Goal: Task Accomplishment & Management: Complete application form

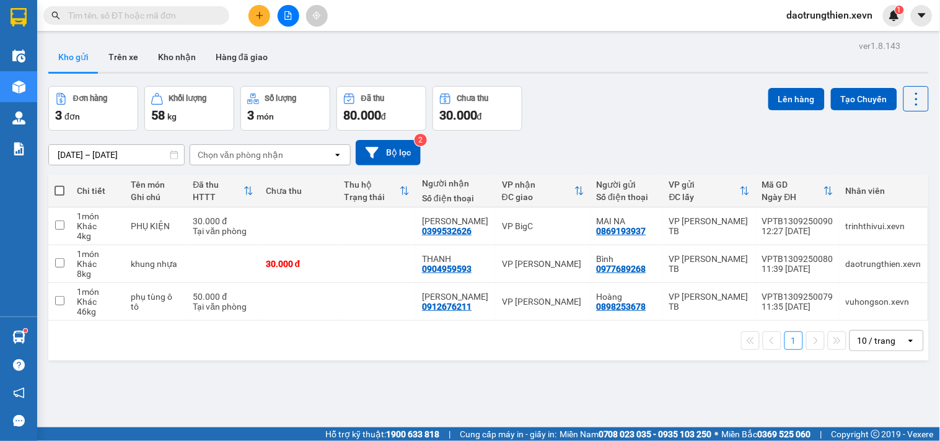
click at [571, 124] on div "Đơn hàng 3 đơn Khối lượng 58 kg Số lượng 3 món Đã thu 80.000 đ Chưa thu 30.000 …" at bounding box center [488, 108] width 881 height 45
click at [172, 21] on input "text" at bounding box center [141, 16] width 146 height 14
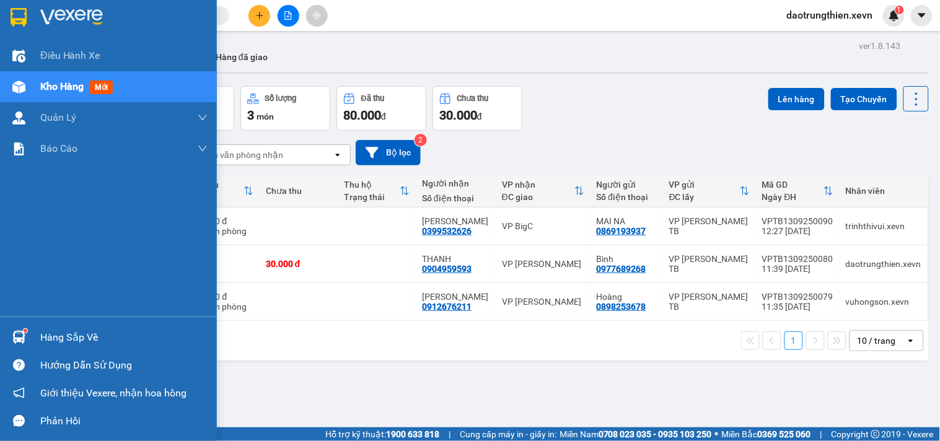
click at [32, 333] on div "Hàng sắp về" at bounding box center [108, 338] width 217 height 28
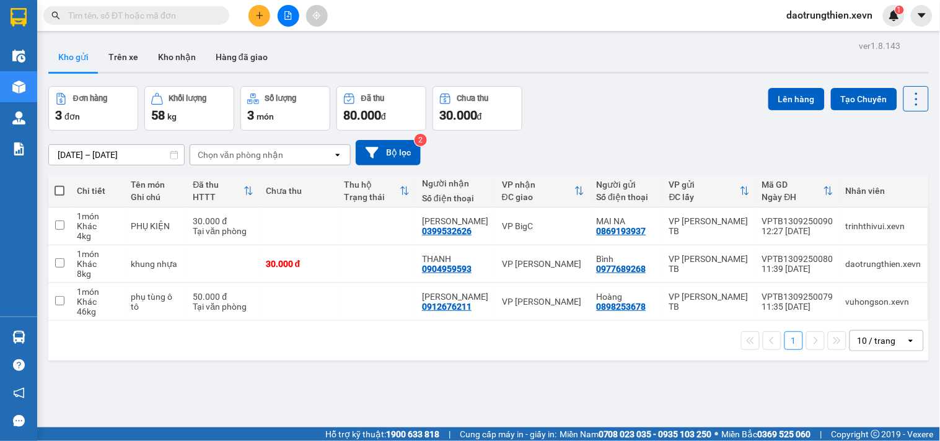
click at [605, 350] on section "Kết quả tìm kiếm ( 0 ) Bộ lọc No Data daotrungthien.xevn 1 Điều hành xe Kho hàn…" at bounding box center [470, 220] width 940 height 441
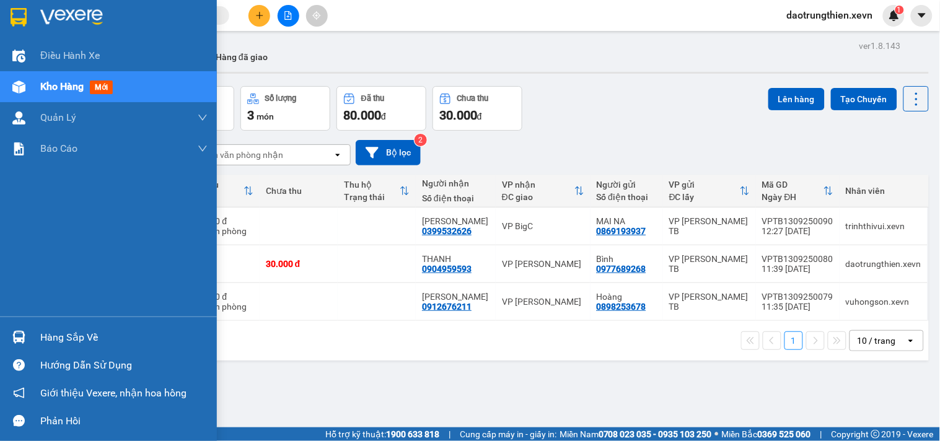
click at [40, 328] on div "Hàng sắp về" at bounding box center [123, 337] width 167 height 19
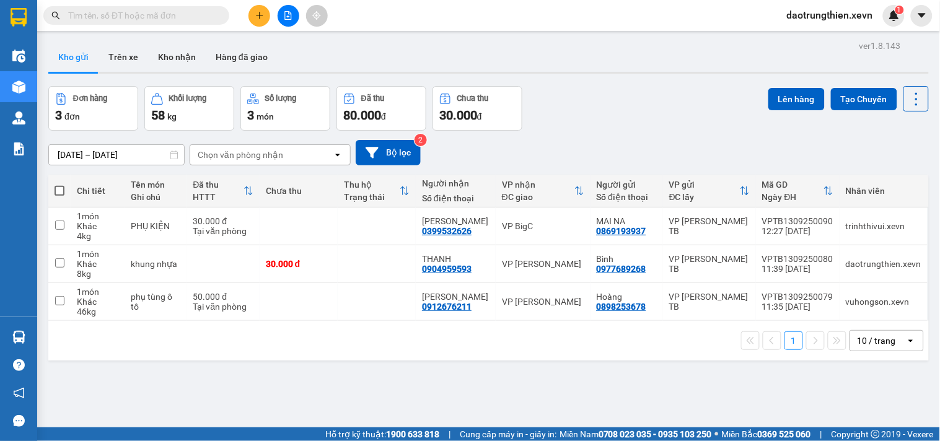
click at [586, 390] on section "Kết quả tìm kiếm ( 0 ) Bộ lọc No Data daotrungthien.xevn 1 Điều hành xe Kho hàn…" at bounding box center [470, 220] width 940 height 441
click at [252, 19] on button at bounding box center [260, 16] width 22 height 22
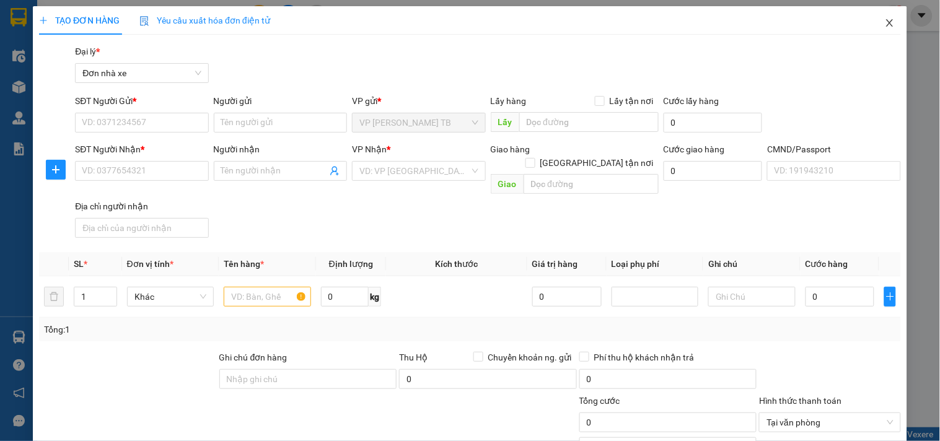
click at [885, 24] on icon "close" at bounding box center [890, 23] width 10 height 10
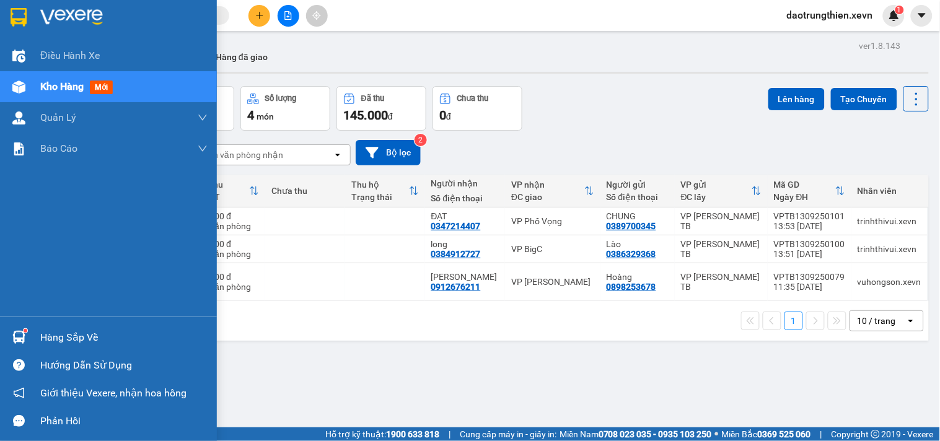
click at [9, 343] on div at bounding box center [19, 338] width 22 height 22
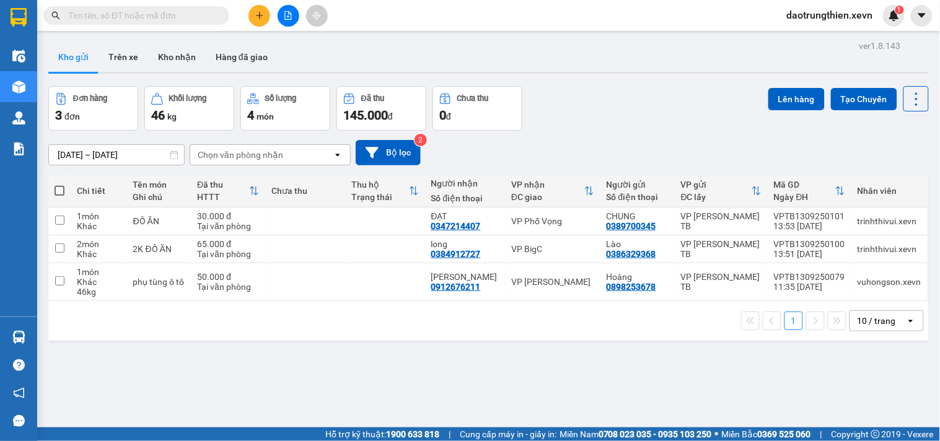
click at [571, 112] on section "Kết quả tìm kiếm ( 0 ) Bộ lọc No Data daotrungthien.xevn 1 Điều hành xe Kho hàn…" at bounding box center [470, 220] width 940 height 441
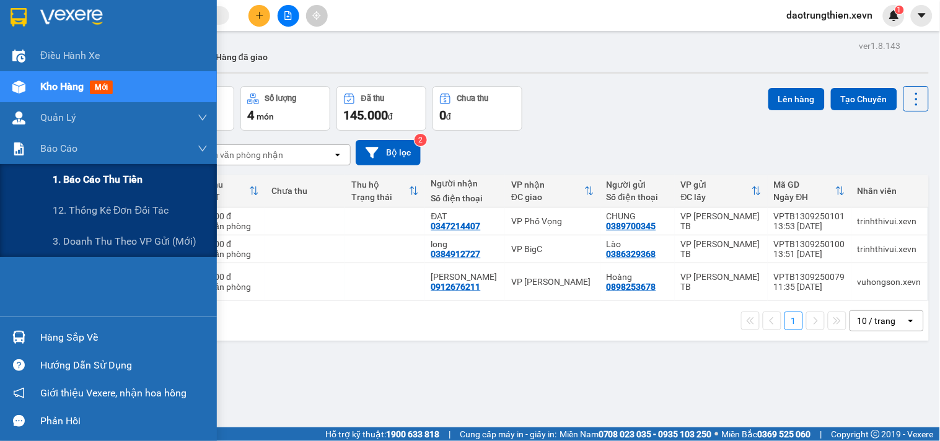
click at [96, 183] on span "1. Báo cáo thu tiền" at bounding box center [98, 179] width 90 height 15
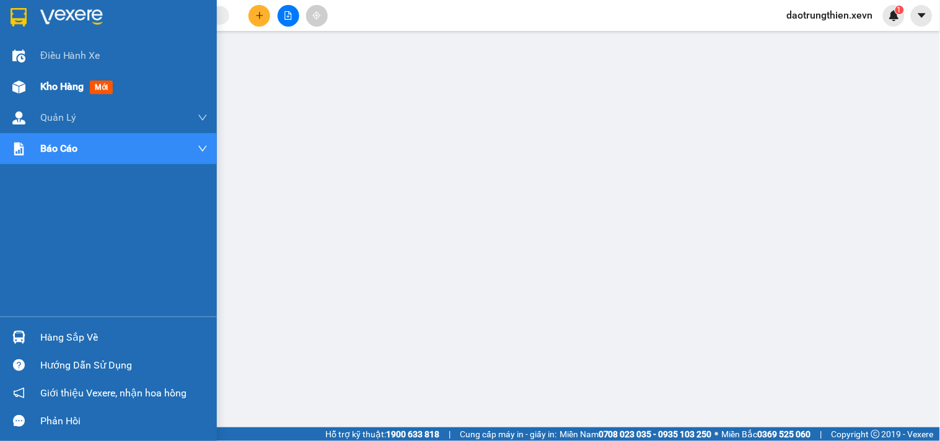
click at [9, 84] on div at bounding box center [19, 87] width 22 height 22
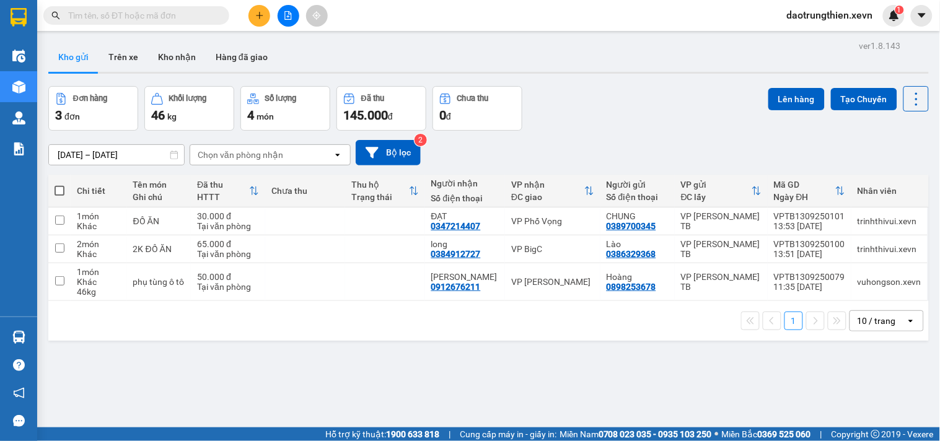
click at [497, 53] on div "Kho gửi Trên xe Kho nhận Hàng đã giao" at bounding box center [488, 58] width 881 height 33
click at [157, 14] on input "text" at bounding box center [141, 16] width 146 height 14
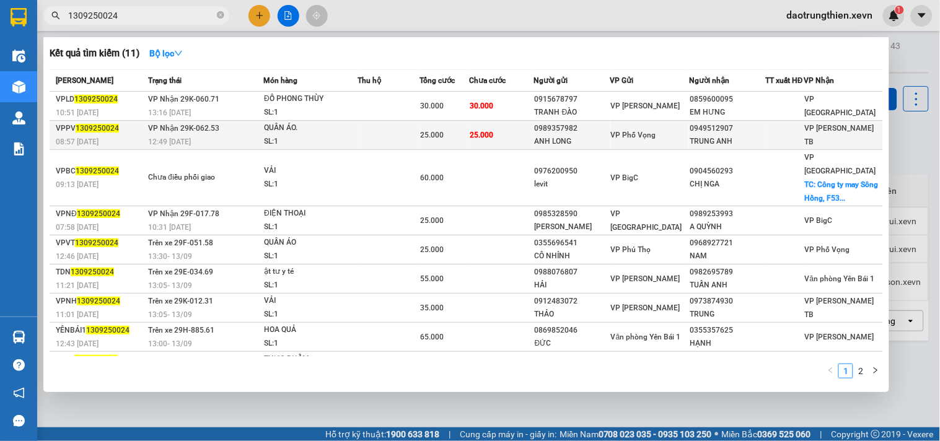
type input "1309250024"
click at [350, 124] on div "QUẦN ÁO." at bounding box center [310, 128] width 93 height 14
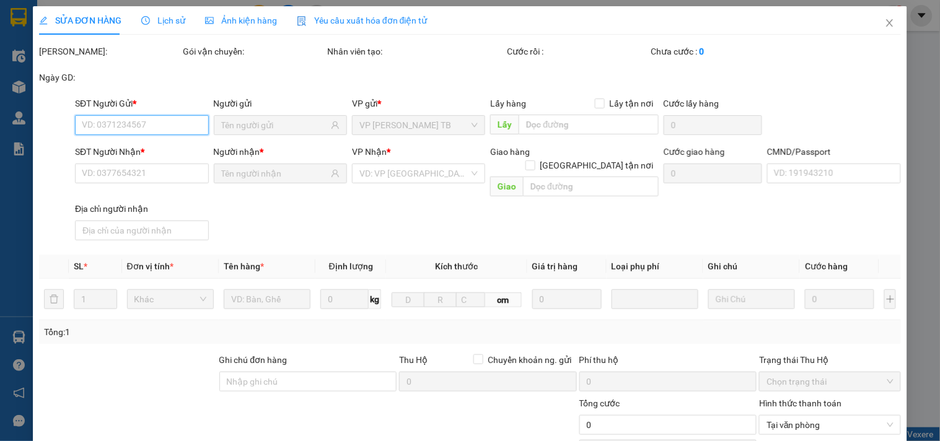
type input "0989357982"
type input "ANH LONG"
type input "0949512907"
type input "TRUNG ANH"
type input "034194003977 Đinh Thị Ngoan"
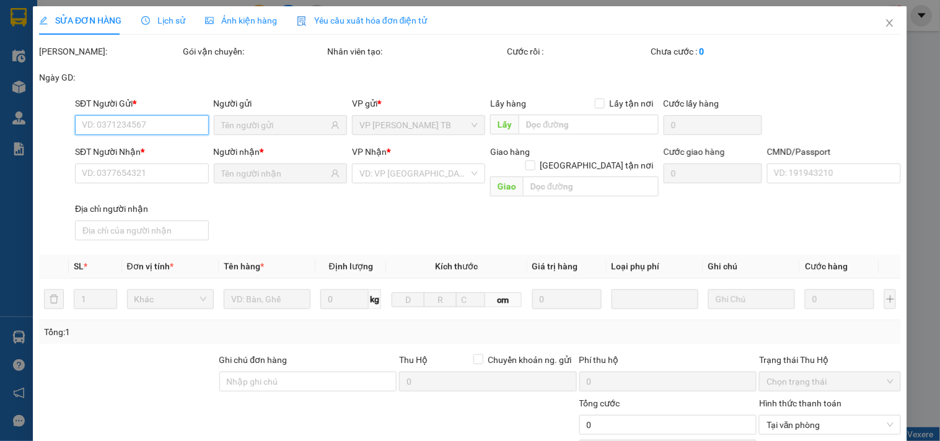
type input "25.000"
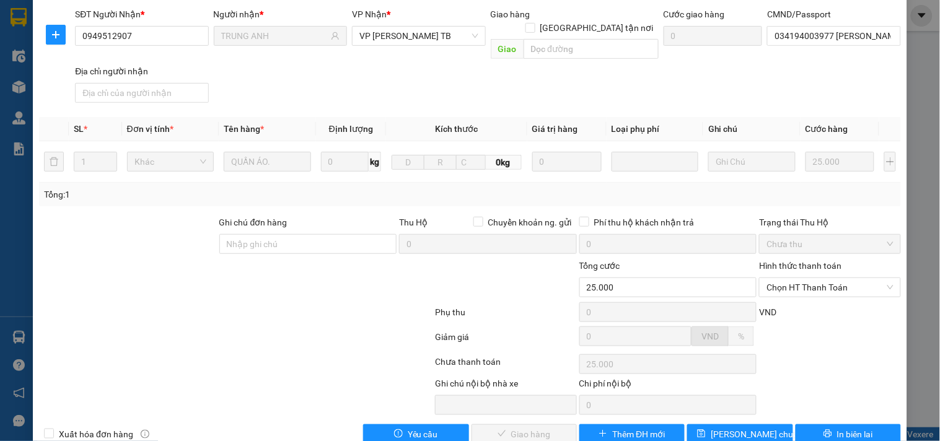
scroll to position [151, 0]
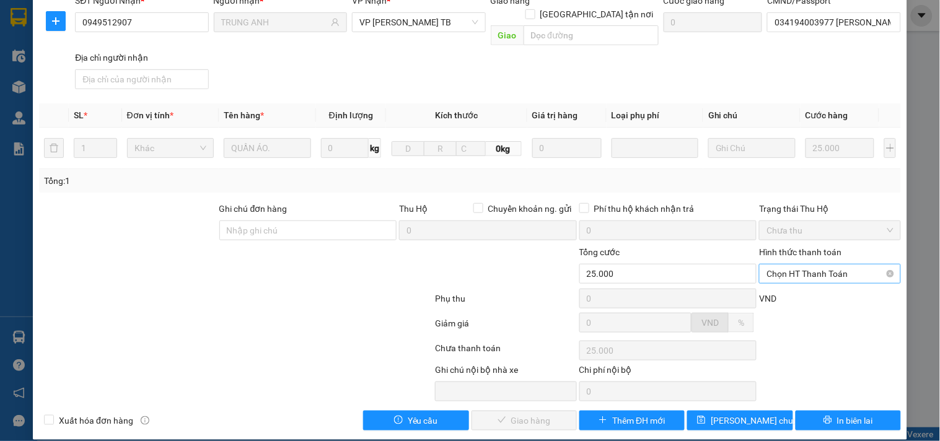
click at [804, 265] on span "Chọn HT Thanh Toán" at bounding box center [830, 274] width 126 height 19
click at [785, 281] on div "Tại văn phòng" at bounding box center [822, 285] width 125 height 14
type input "0"
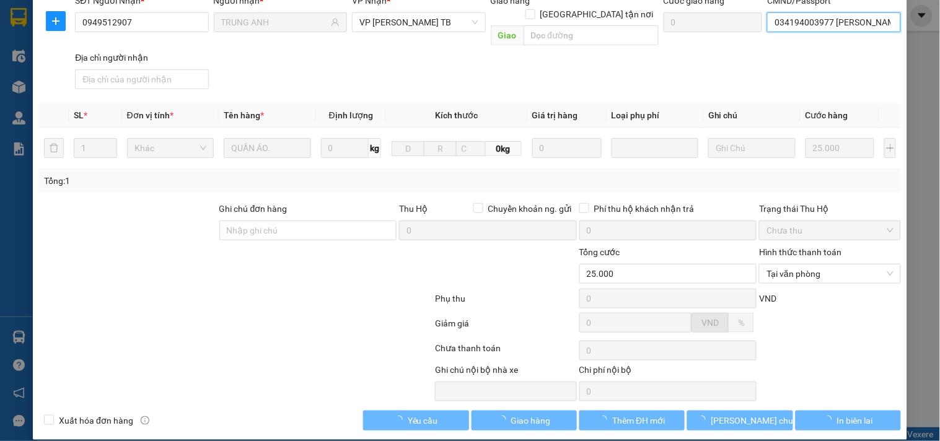
click at [864, 25] on input "034194003977 Đinh Thị Ngoan" at bounding box center [833, 22] width 133 height 20
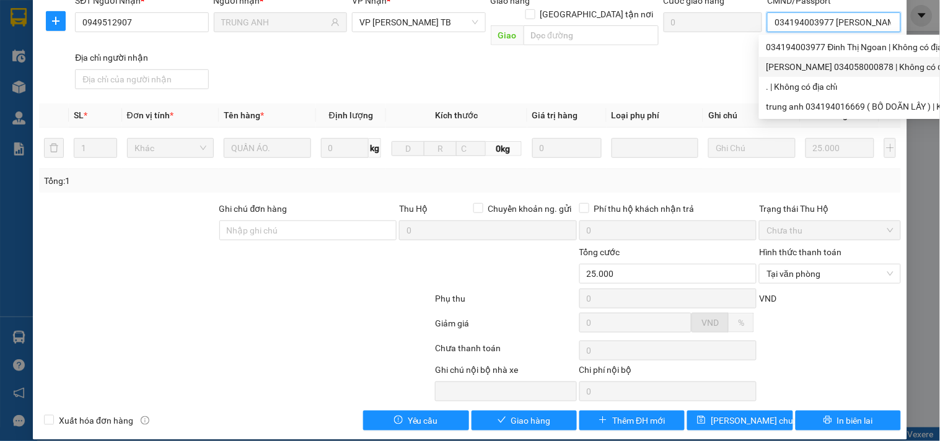
click at [796, 58] on div "ngô huy doãn 034058000878 | Không có địa chỉ" at bounding box center [883, 67] width 249 height 20
type input "ngô huy doãn 034058000878"
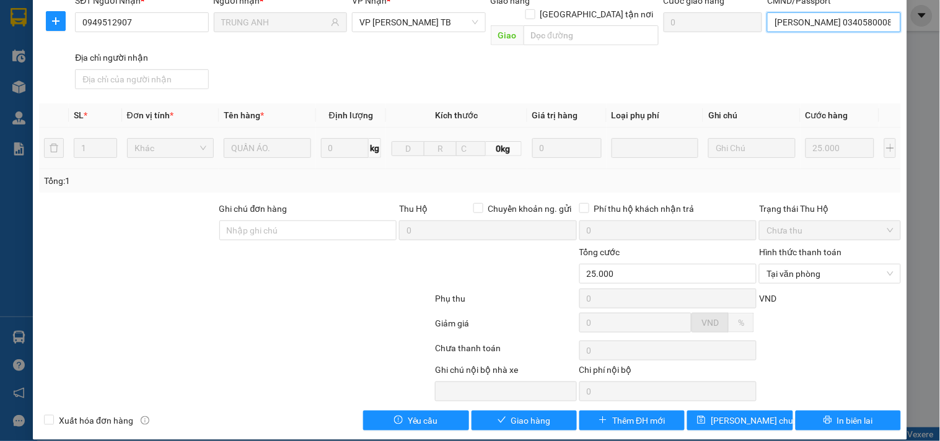
scroll to position [0, 0]
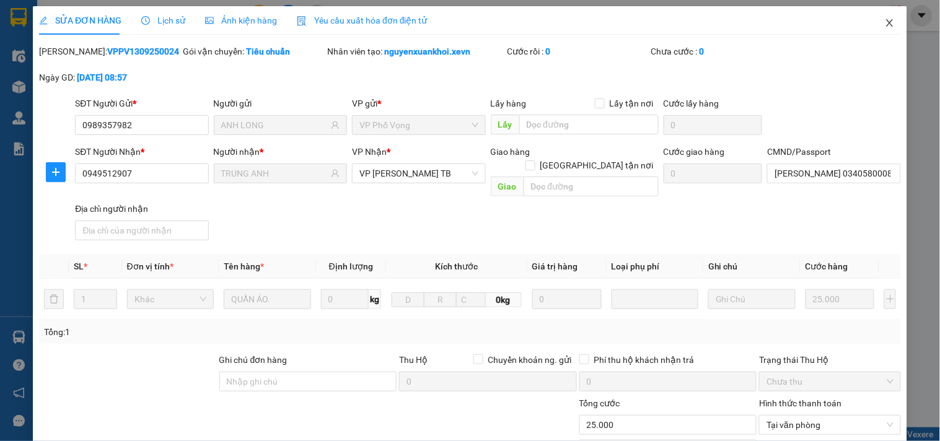
click at [885, 27] on icon "close" at bounding box center [890, 23] width 10 height 10
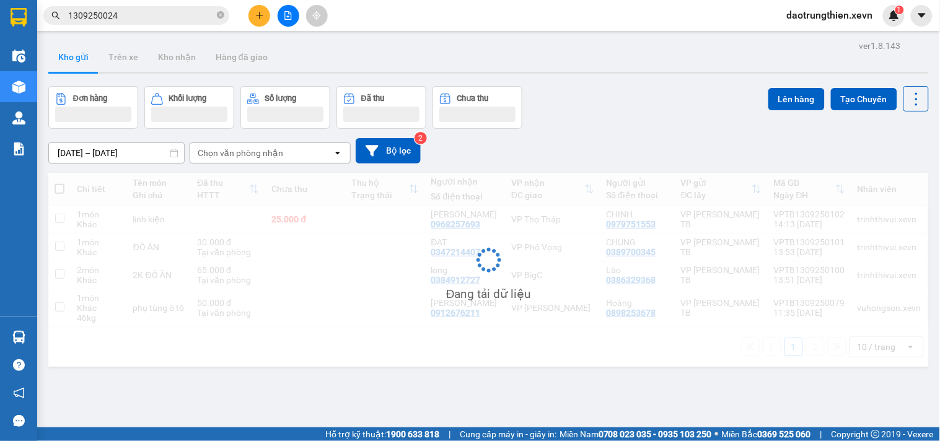
click at [149, 16] on input "1309250024" at bounding box center [141, 16] width 146 height 14
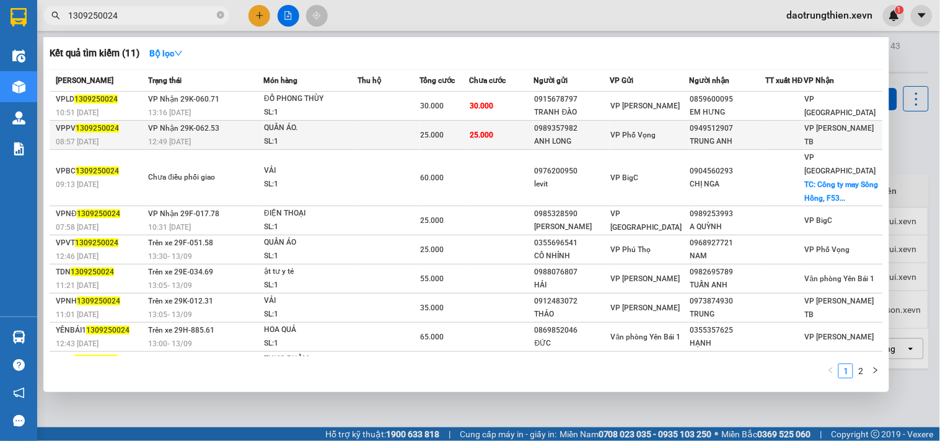
click at [357, 135] on div "SL: 1" at bounding box center [310, 142] width 93 height 14
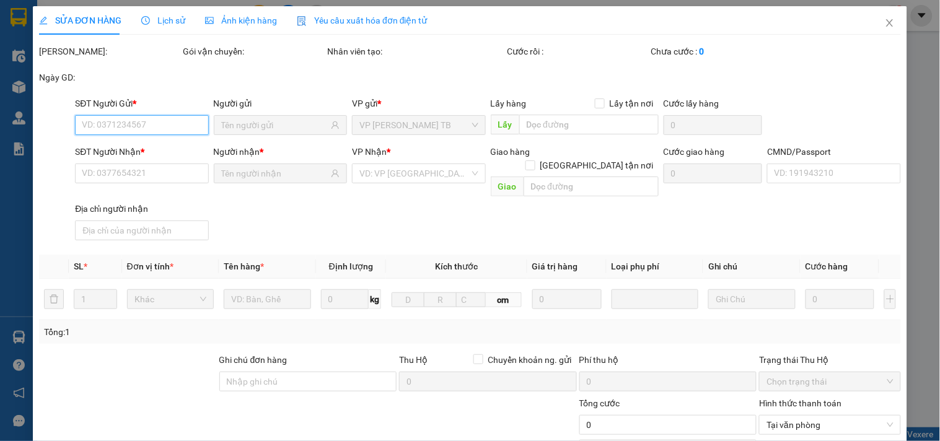
type input "0989357982"
type input "ANH LONG"
type input "0949512907"
type input "TRUNG ANH"
type input "034194003977 Đinh Thị Ngoan"
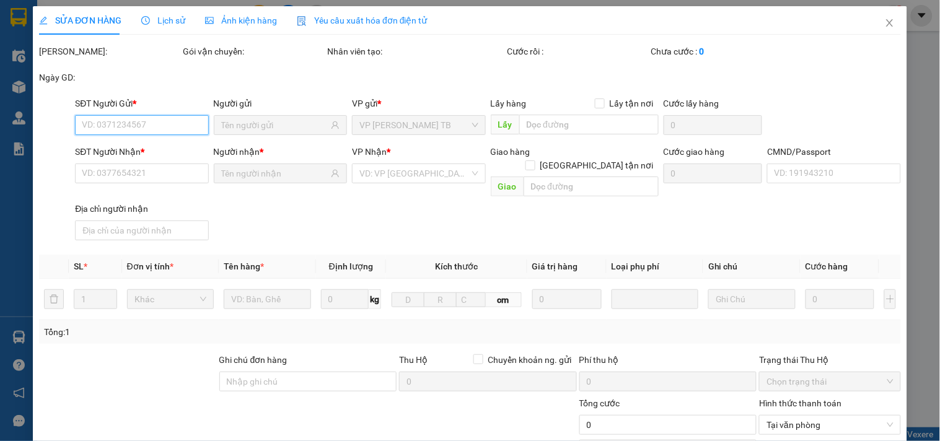
type input "25.000"
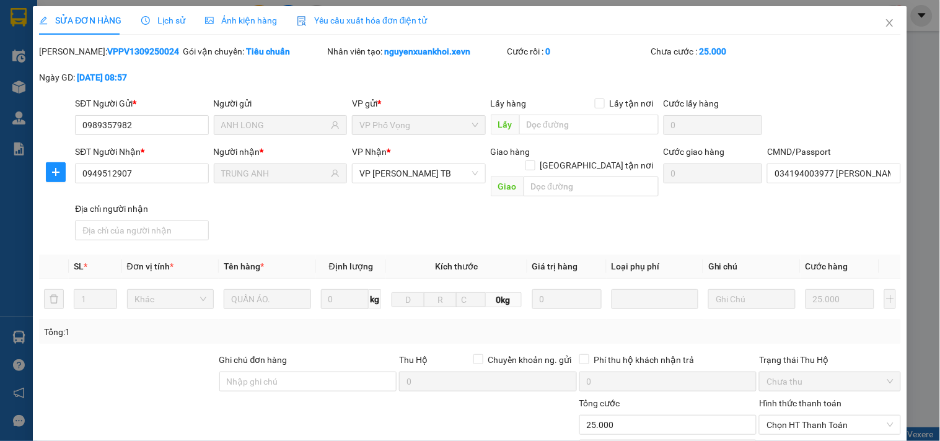
click at [159, 19] on span "Lịch sử" at bounding box center [163, 20] width 44 height 10
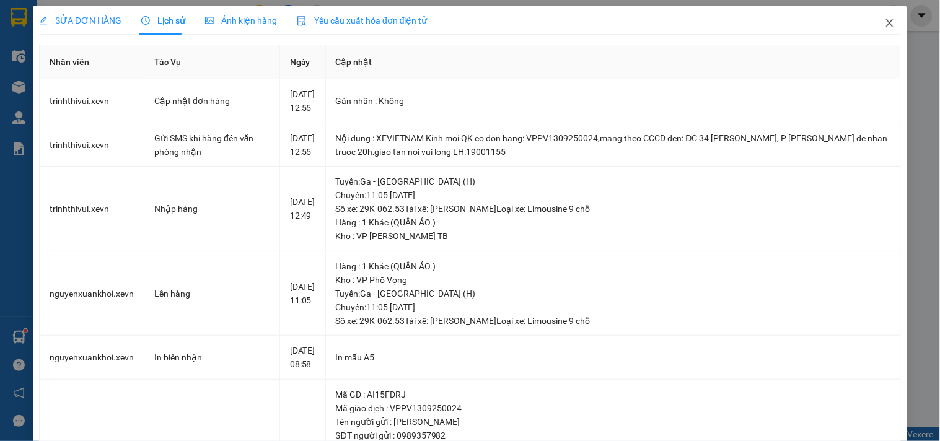
click at [874, 22] on span "Close" at bounding box center [890, 23] width 35 height 35
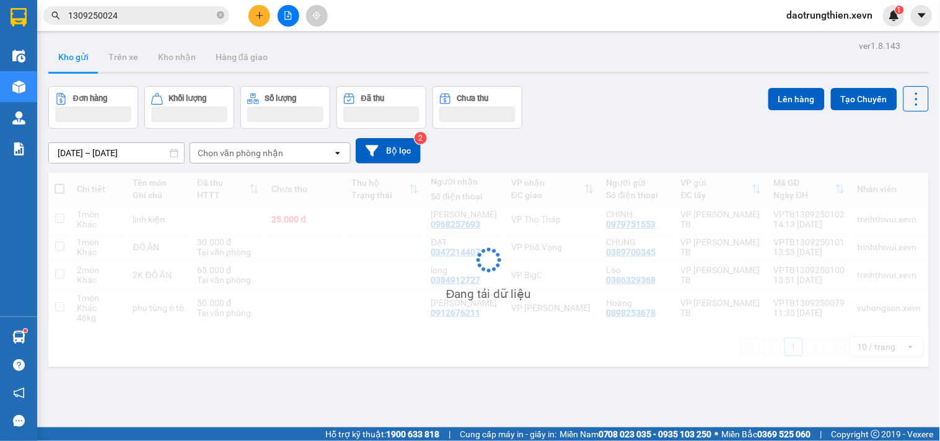
scroll to position [57, 0]
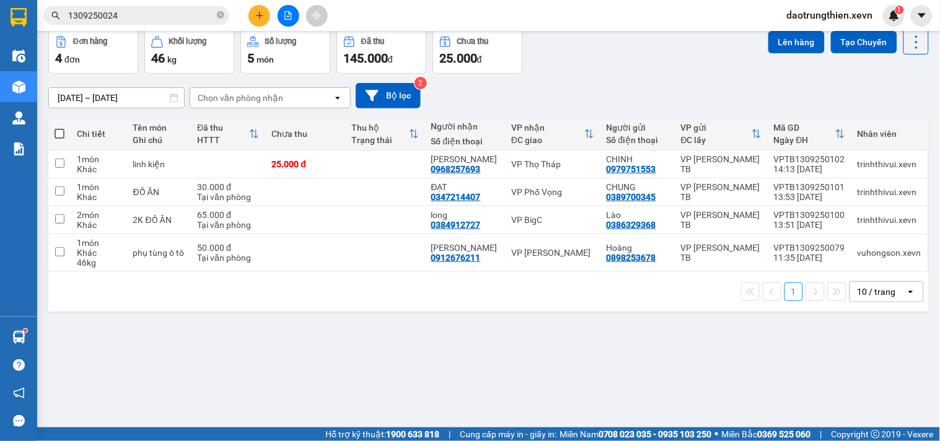
click at [163, 15] on input "1309250024" at bounding box center [141, 16] width 146 height 14
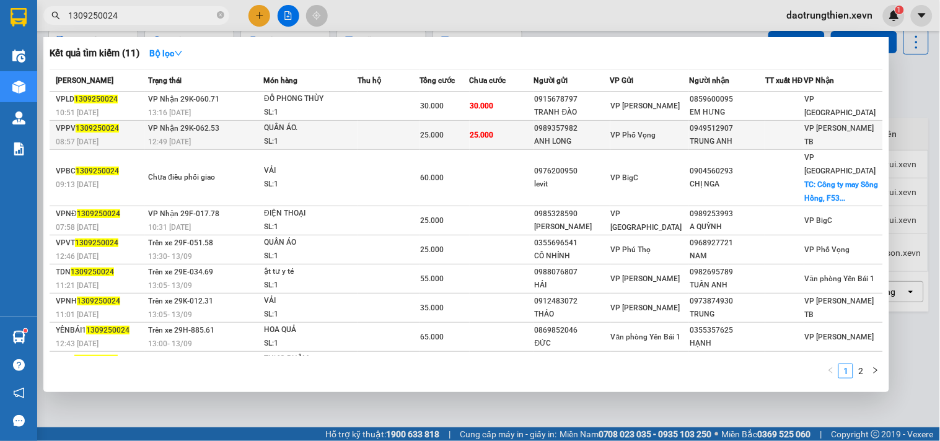
click at [505, 133] on td "25.000" at bounding box center [502, 135] width 64 height 29
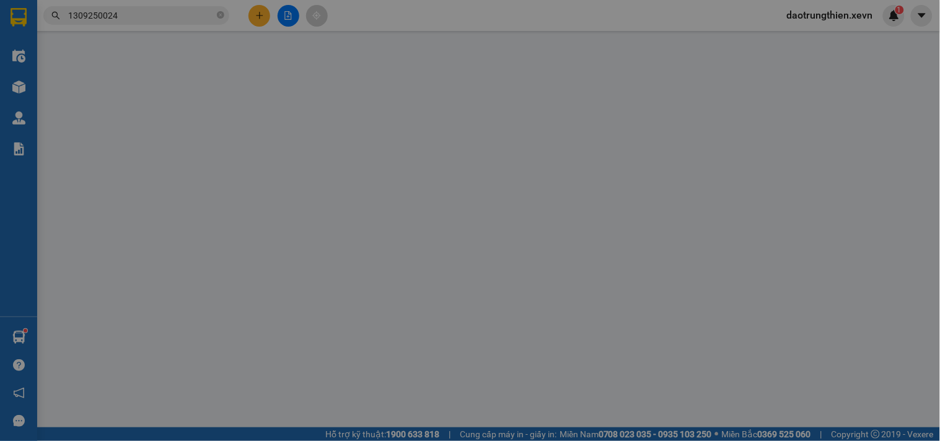
type input "0989357982"
type input "ANH LONG"
type input "0949512907"
type input "TRUNG ANH"
type input "034194003977 Đinh Thị Ngoan"
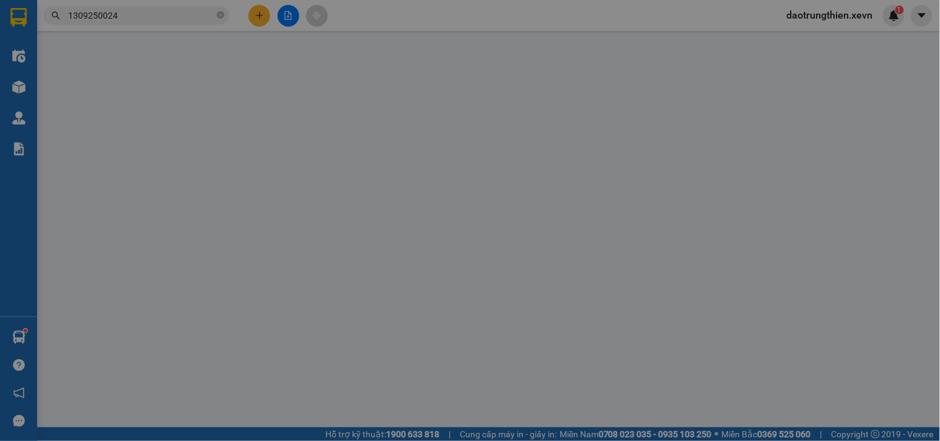
type input "25.000"
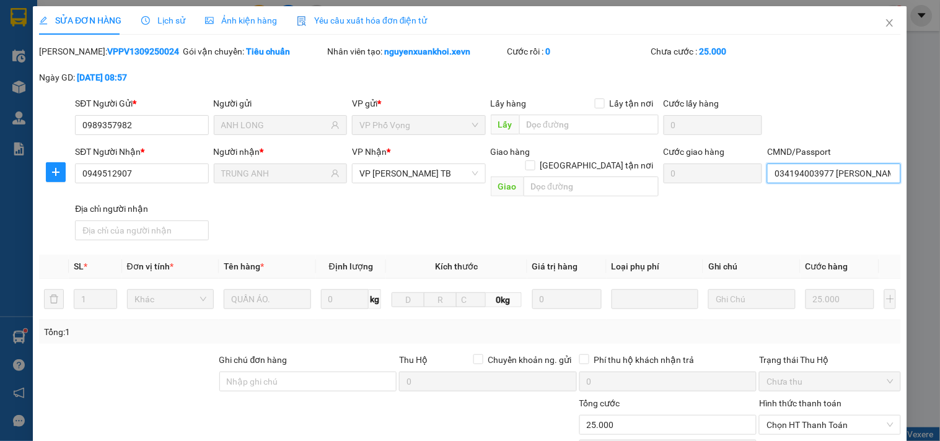
click at [798, 167] on input "034194003977 Đinh Thị Ngoan" at bounding box center [833, 174] width 133 height 20
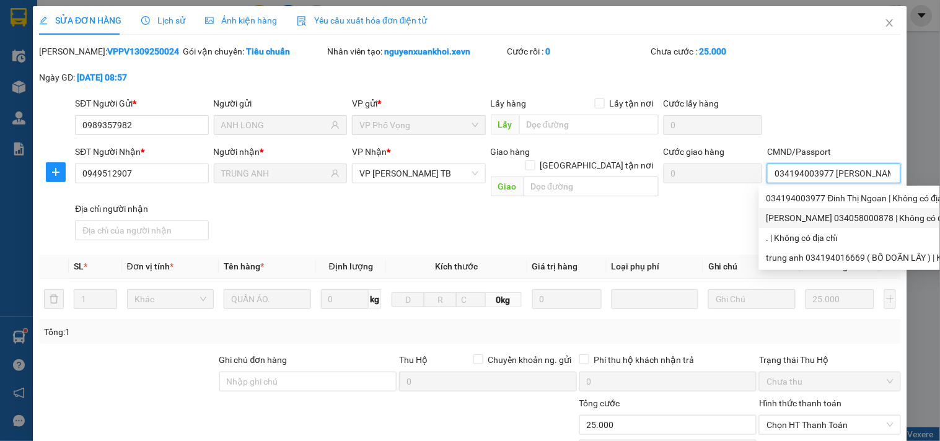
click at [822, 215] on div "ngô huy doãn 034058000878 | Không có địa chỉ" at bounding box center [884, 218] width 234 height 14
type input "ngô huy doãn 034058000878"
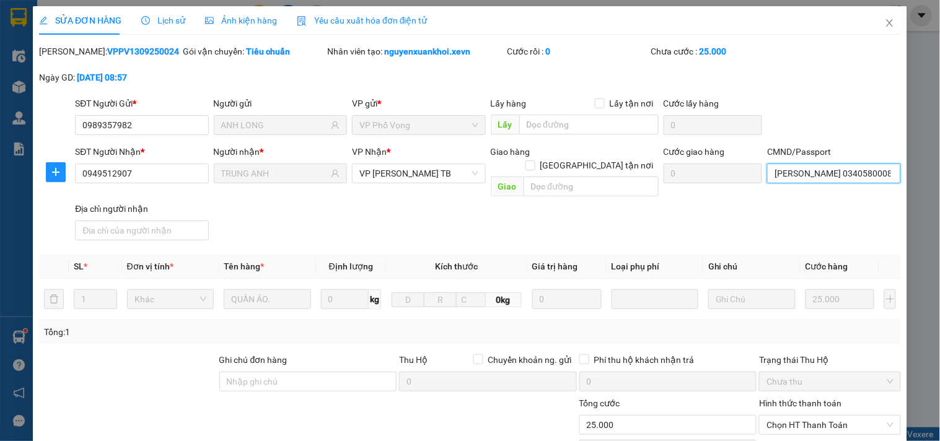
scroll to position [151, 0]
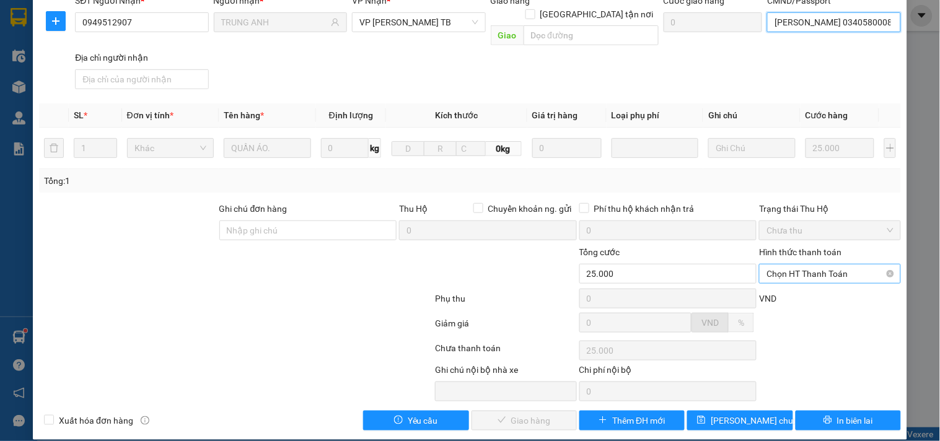
click at [835, 265] on span "Chọn HT Thanh Toán" at bounding box center [830, 274] width 126 height 19
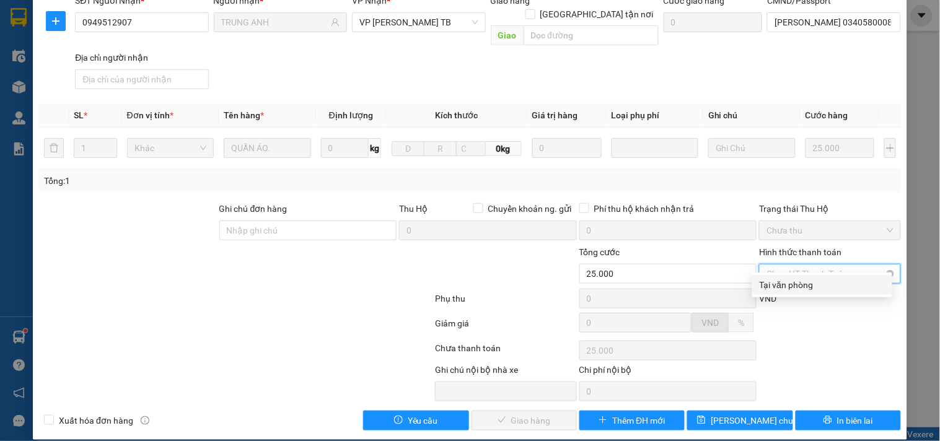
click at [809, 285] on div "Tại văn phòng" at bounding box center [822, 285] width 125 height 14
type input "0"
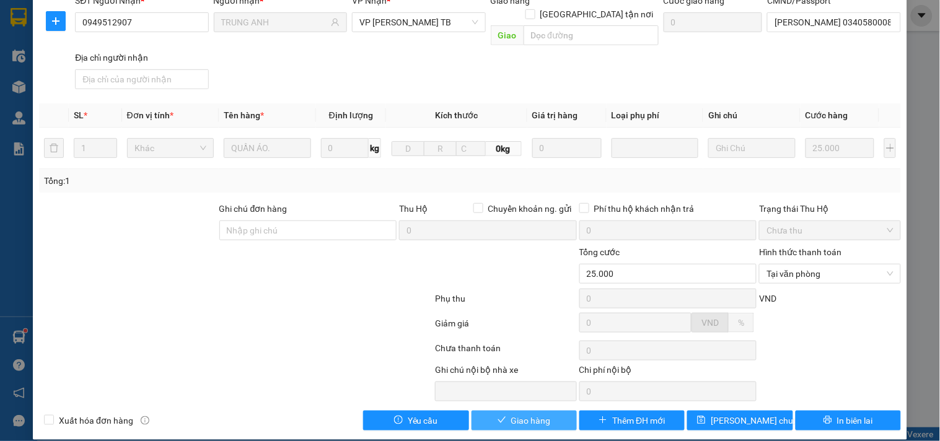
click at [549, 411] on button "Giao hàng" at bounding box center [524, 421] width 105 height 20
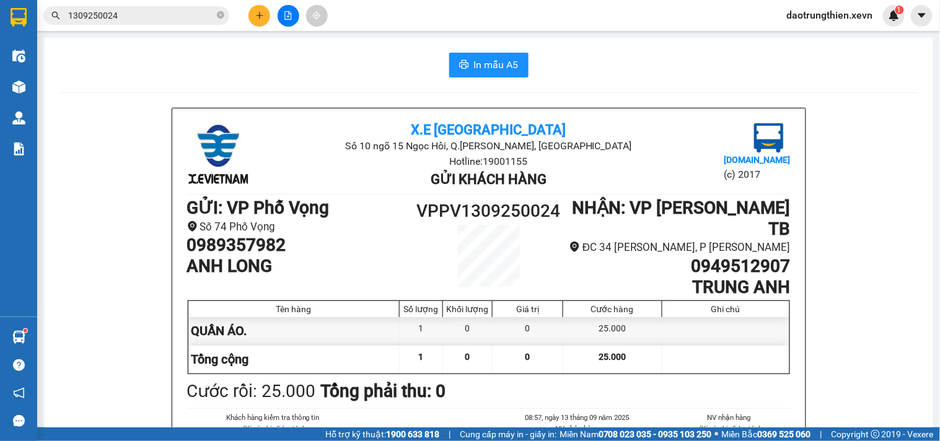
click at [227, 7] on div "1309250024" at bounding box center [121, 15] width 242 height 19
click at [223, 11] on span at bounding box center [220, 16] width 7 height 12
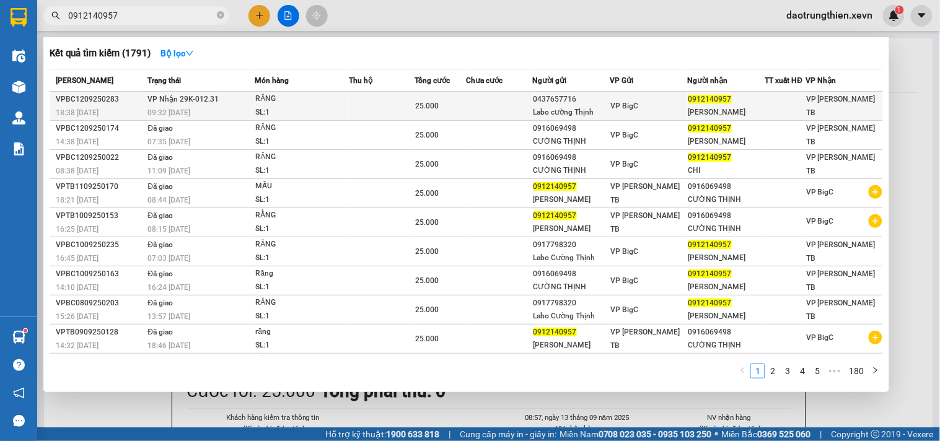
type input "0912140957"
click at [558, 109] on div "Labo cường Thịnh" at bounding box center [572, 112] width 76 height 13
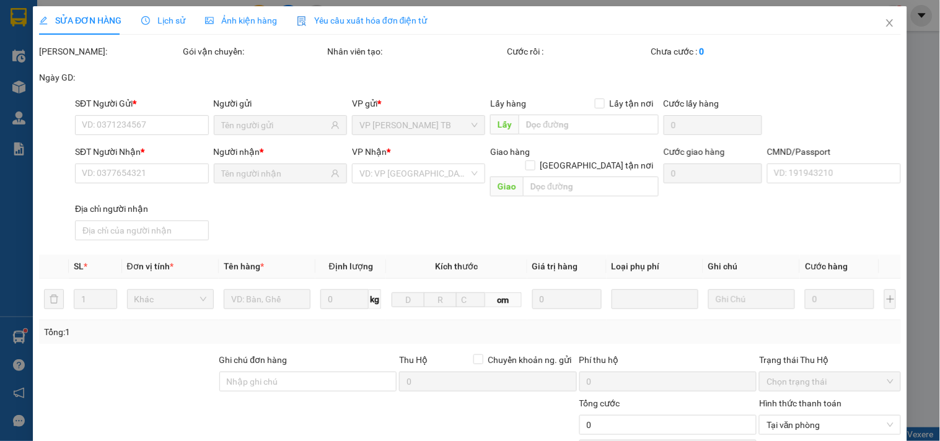
type input "0437657716"
type input "Labo cường Thịnh"
type input "0912140957"
type input "VÕ VĂN CHI"
type input "hoàng ngọc tân 037095005028"
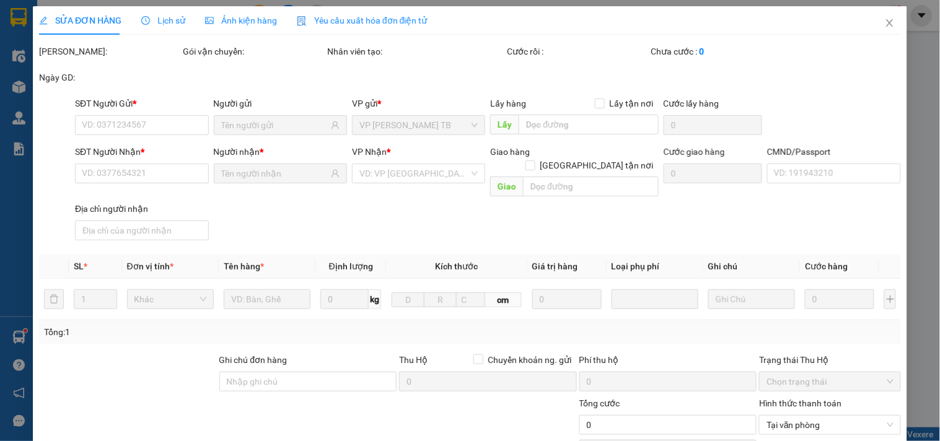
type input "25.000"
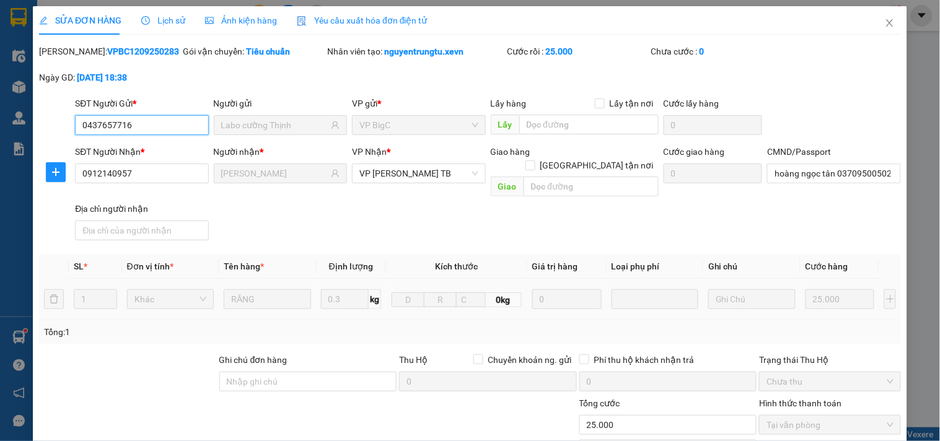
scroll to position [151, 0]
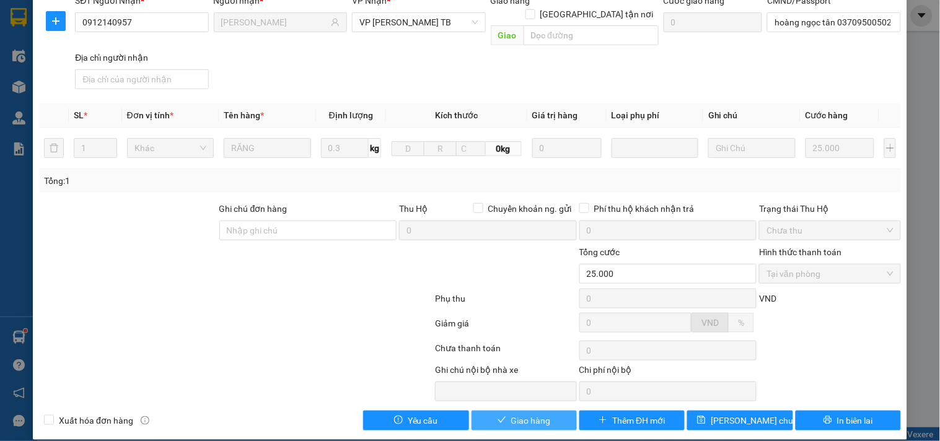
click at [521, 414] on span "Giao hàng" at bounding box center [531, 421] width 40 height 14
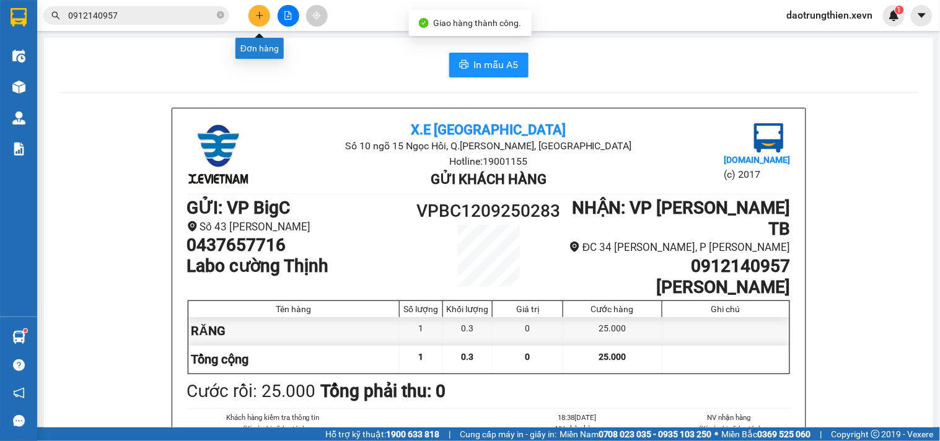
click at [261, 15] on icon "plus" at bounding box center [259, 15] width 7 height 1
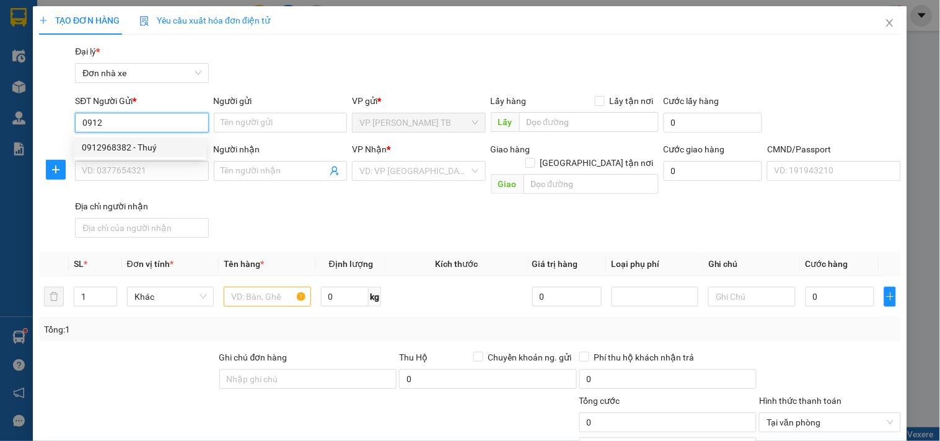
click at [147, 129] on input "0912" at bounding box center [141, 123] width 133 height 20
click at [154, 143] on div "0912140957 - VÕ VĂN CHI" at bounding box center [143, 148] width 122 height 14
type input "0912140957"
type input "VÕ VĂN CHI"
type input "0916069498"
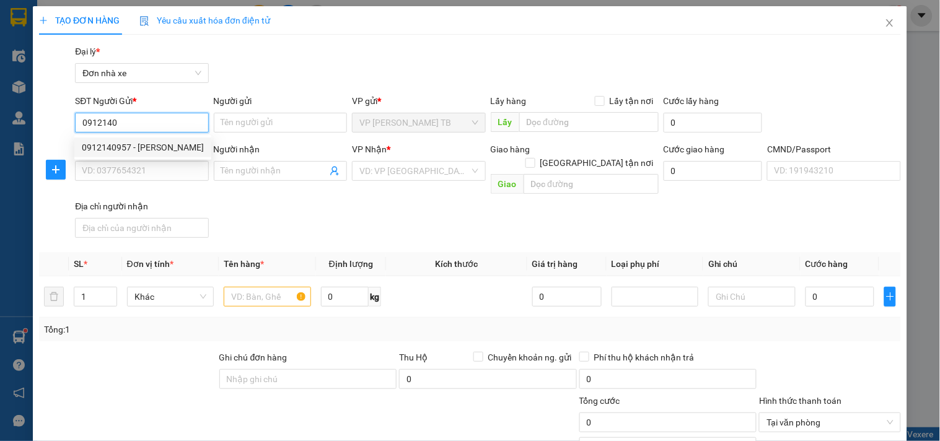
type input "CƯỜNG THỊNH"
type input "DƯƠNG 0982244518"
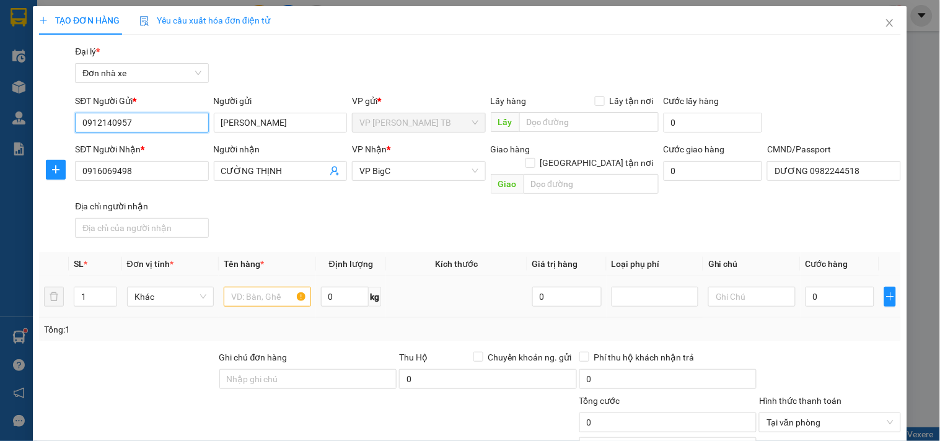
type input "0912140957"
click at [259, 292] on input "text" at bounding box center [267, 297] width 87 height 20
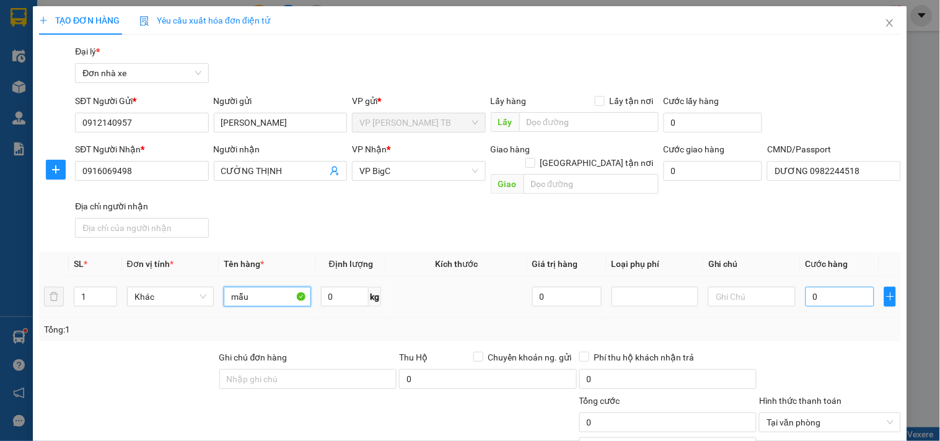
type input "mẫu"
click at [825, 288] on input "0" at bounding box center [840, 297] width 69 height 20
type input "2"
type input "25"
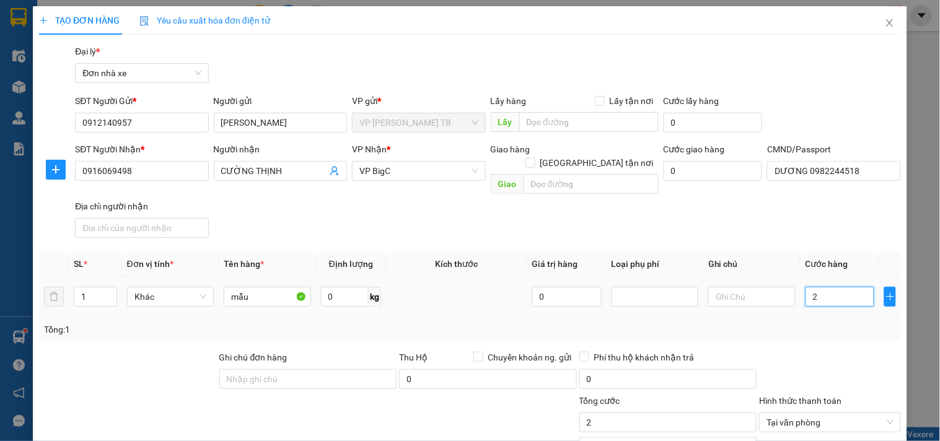
type input "25"
type input "25.000"
click at [651, 422] on div "Tổng cước 25.000" at bounding box center [668, 415] width 178 height 43
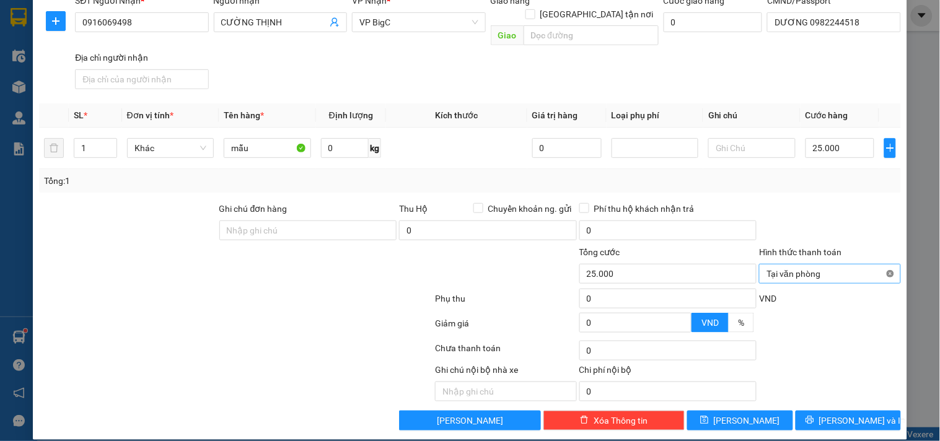
type input "25.000"
click at [847, 414] on span "[PERSON_NAME] và In" at bounding box center [862, 421] width 87 height 14
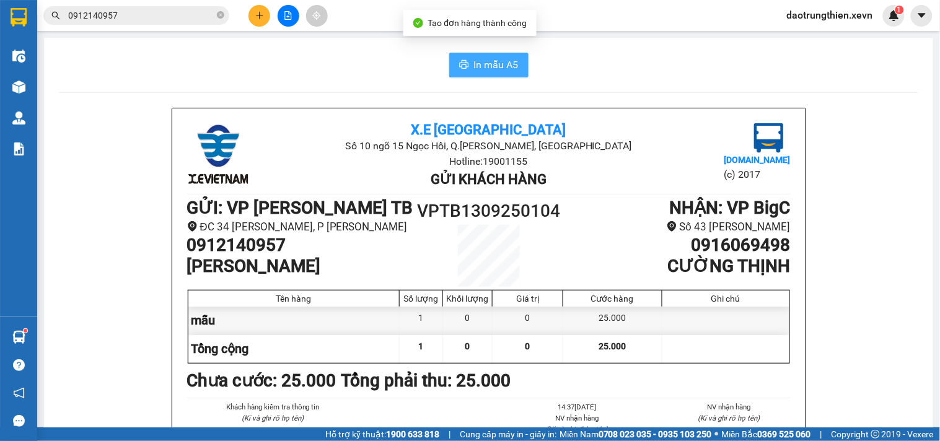
click at [512, 63] on span "In mẫu A5" at bounding box center [496, 64] width 45 height 15
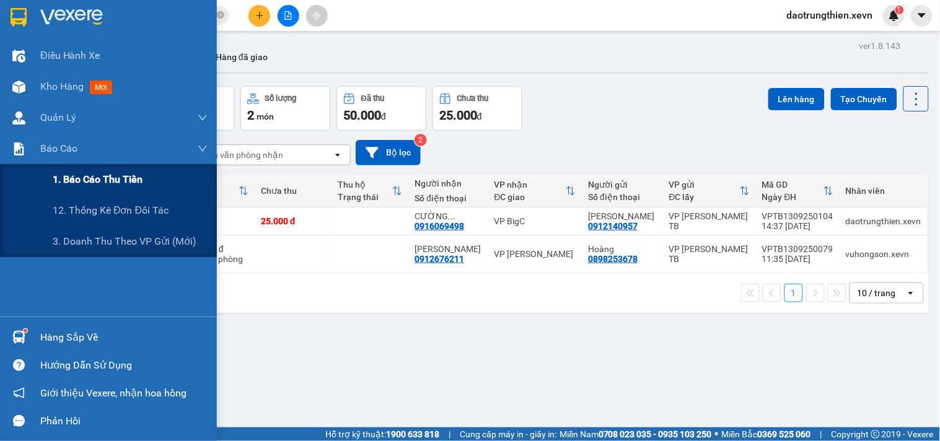
click at [138, 181] on span "1. Báo cáo thu tiền" at bounding box center [98, 179] width 90 height 15
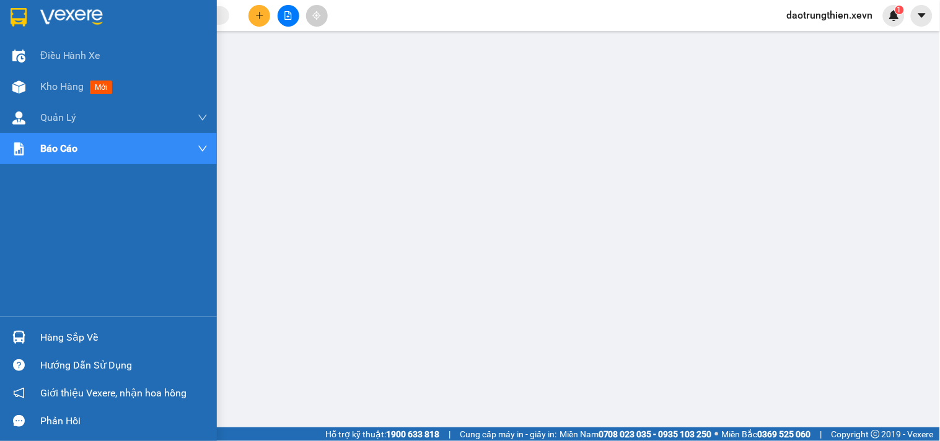
click at [53, 352] on div "Hướng dẫn sử dụng" at bounding box center [108, 365] width 217 height 28
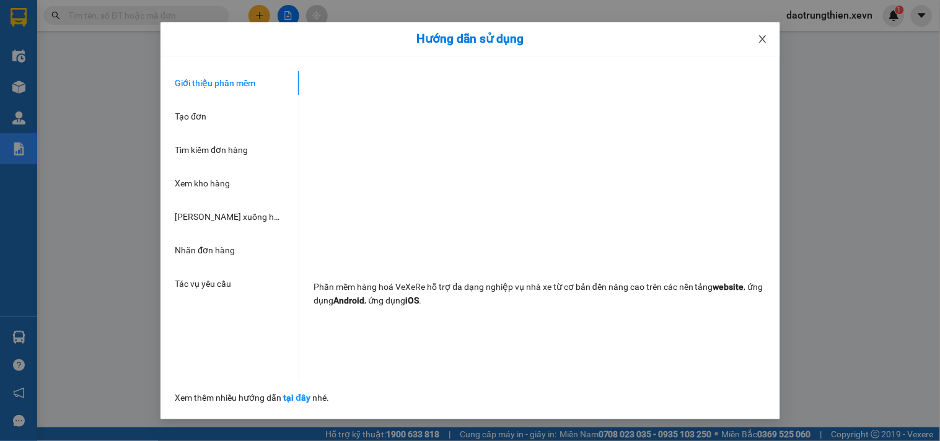
click at [766, 42] on icon "close" at bounding box center [763, 39] width 10 height 10
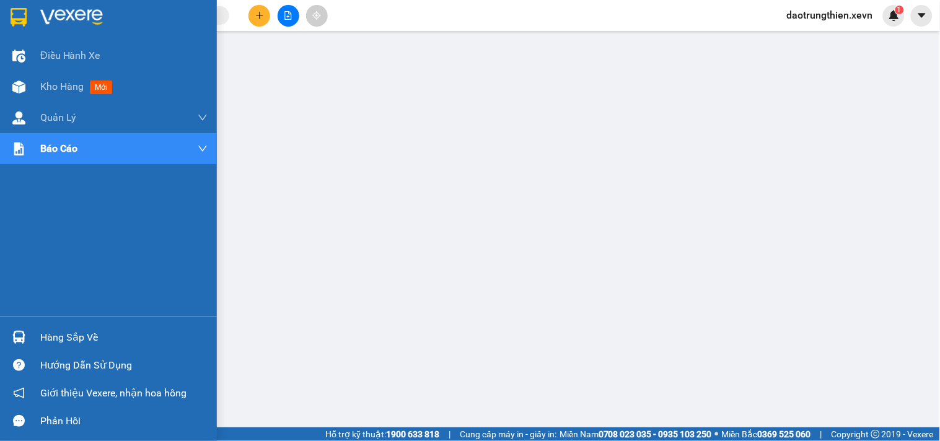
click at [57, 331] on div "Hàng sắp về" at bounding box center [123, 337] width 167 height 19
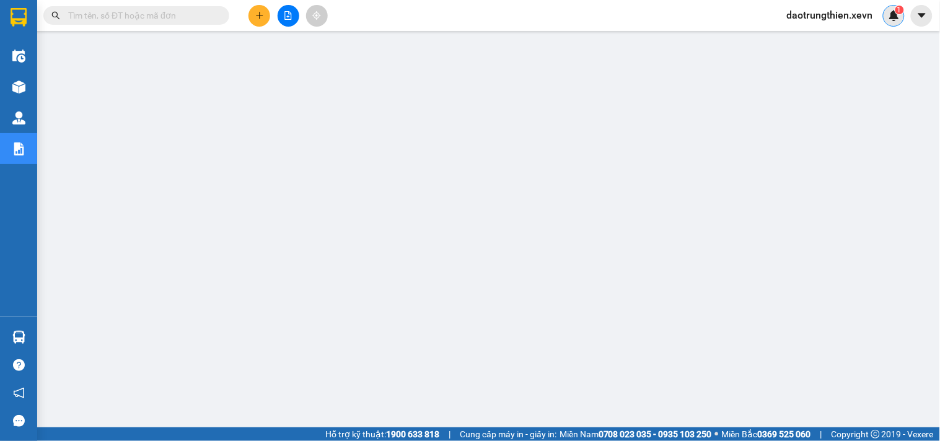
click at [891, 10] on img at bounding box center [894, 15] width 11 height 11
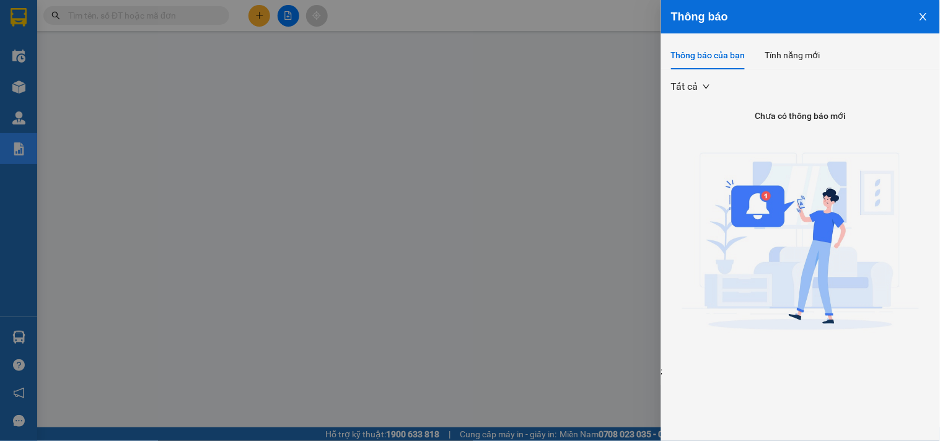
click at [918, 15] on icon "close" at bounding box center [923, 17] width 10 height 10
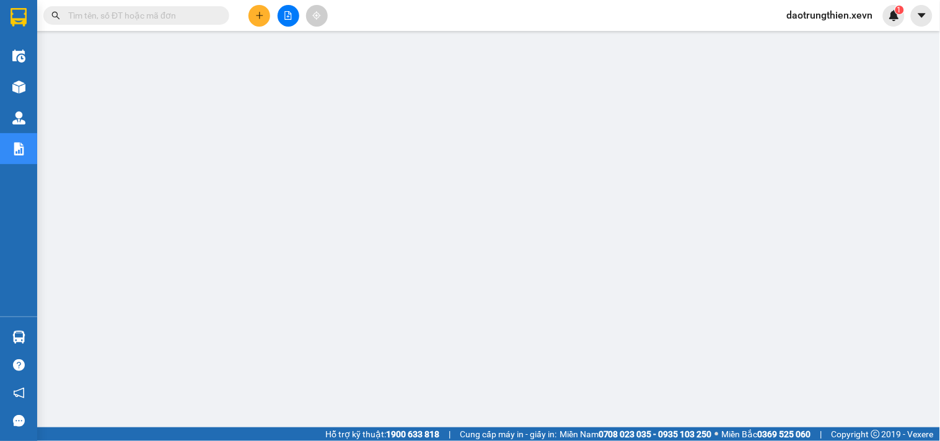
click at [816, 15] on span "daotrungthien.xevn" at bounding box center [830, 14] width 106 height 15
click at [822, 40] on span "Đăng xuất" at bounding box center [835, 39] width 81 height 14
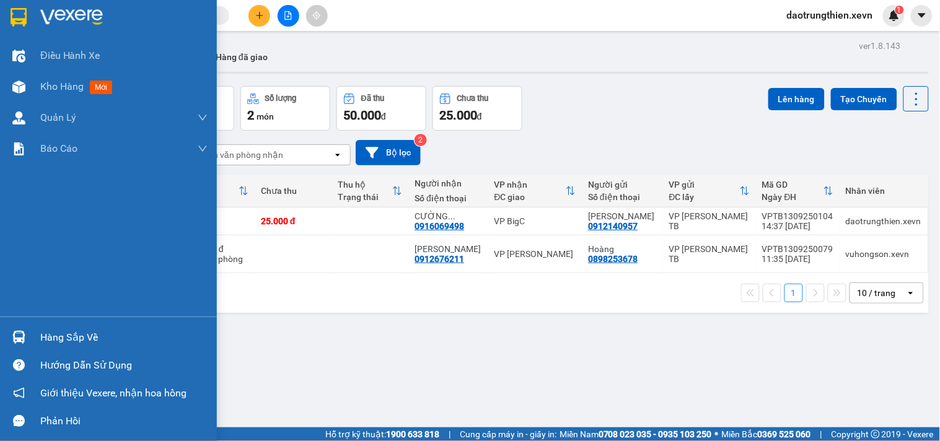
click at [25, 332] on div at bounding box center [19, 338] width 22 height 22
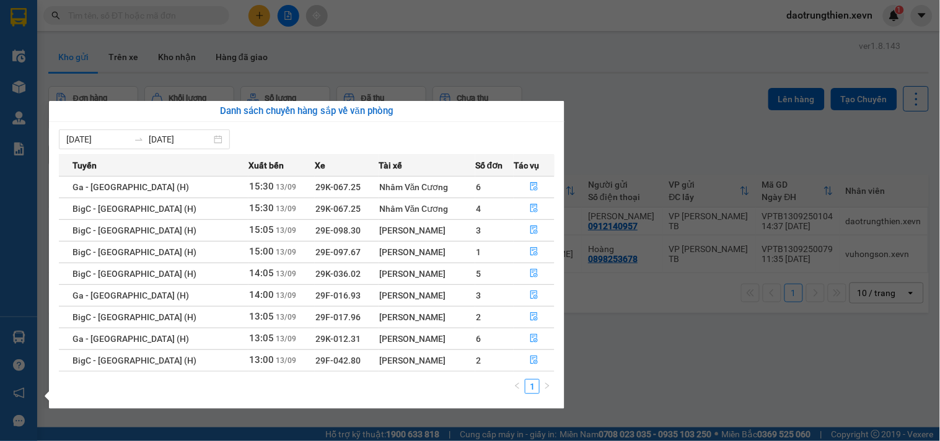
click at [350, 35] on section "Kết quả tìm kiếm ( 0 ) Bộ lọc No Data daotrungthien.xevn 1 Điều hành xe Kho hàn…" at bounding box center [470, 220] width 940 height 441
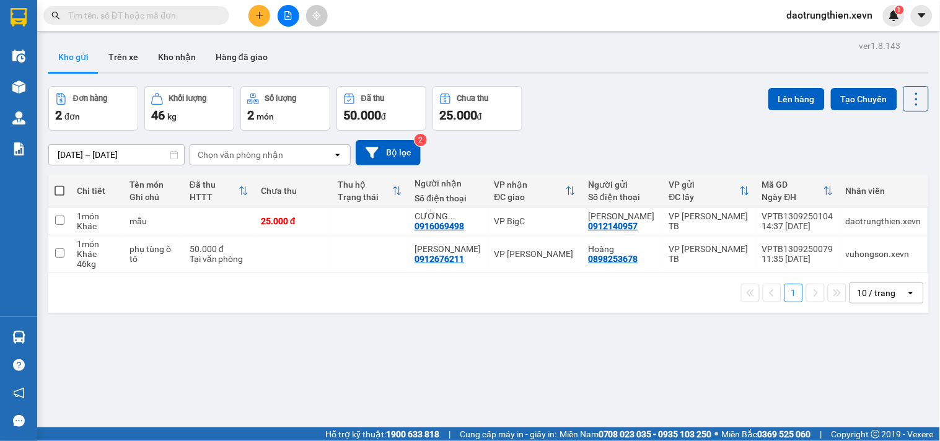
click at [218, 15] on span at bounding box center [220, 16] width 7 height 14
click at [201, 17] on input "text" at bounding box center [141, 16] width 146 height 14
click at [247, 13] on div at bounding box center [288, 16] width 93 height 22
click at [248, 7] on div at bounding box center [288, 16] width 93 height 22
click at [251, 11] on button at bounding box center [260, 16] width 22 height 22
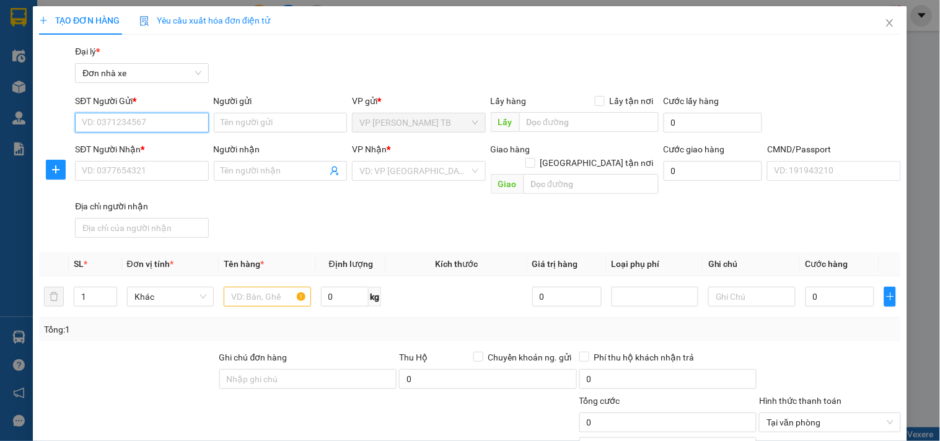
click at [182, 126] on input "SĐT Người Gửi *" at bounding box center [141, 123] width 133 height 20
type input "0981829686"
click at [177, 143] on div "0981829686 - THẮNG" at bounding box center [140, 148] width 117 height 14
type input "THẮNG"
type input "0963630633"
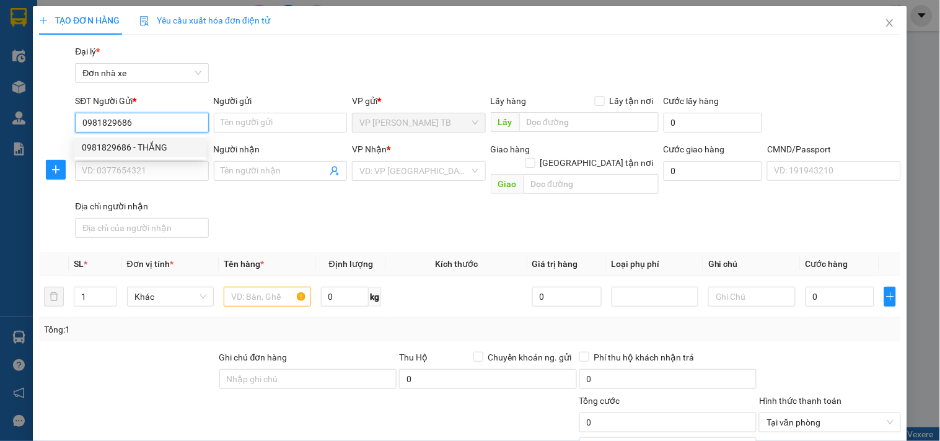
type input "Nam"
type input "034099005119"
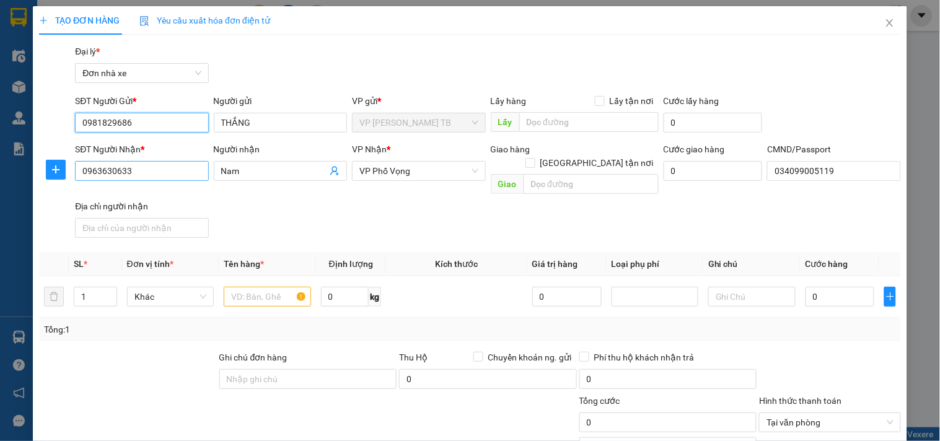
type input "0981829686"
drag, startPoint x: 168, startPoint y: 172, endPoint x: 29, endPoint y: 171, distance: 138.8
click at [29, 171] on div "TẠO ĐƠN HÀNG Yêu cầu xuất hóa đơn điện tử Transit Pickup Surcharge Ids Transit …" at bounding box center [470, 220] width 940 height 441
type input "0823036525"
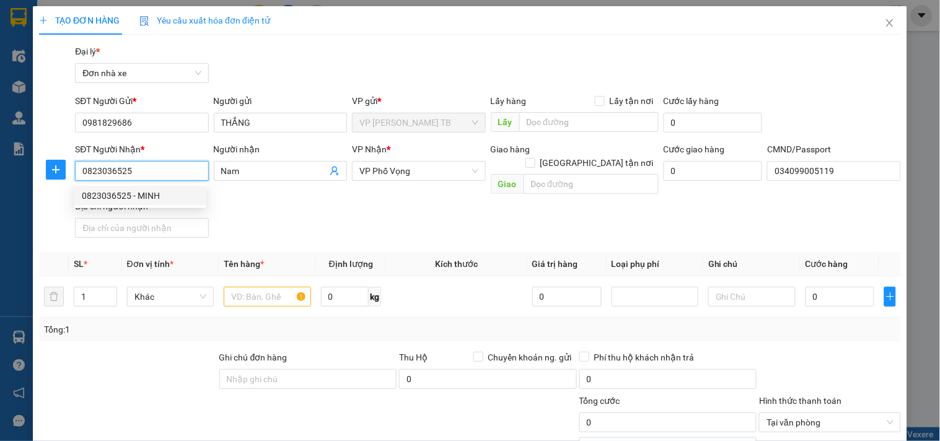
click at [155, 199] on div "0823036525 - MINH" at bounding box center [140, 196] width 117 height 14
type input "MINH"
type input "034099005119 PHẠM TUẤN MINH"
type input "0823036525"
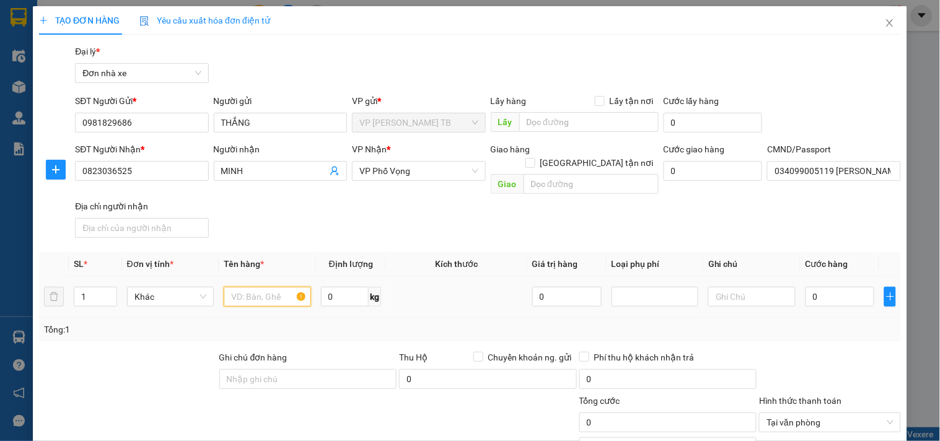
click at [245, 287] on input "text" at bounding box center [267, 297] width 87 height 20
type input "thuốc"
click at [816, 287] on input "0" at bounding box center [840, 297] width 69 height 20
type input "2"
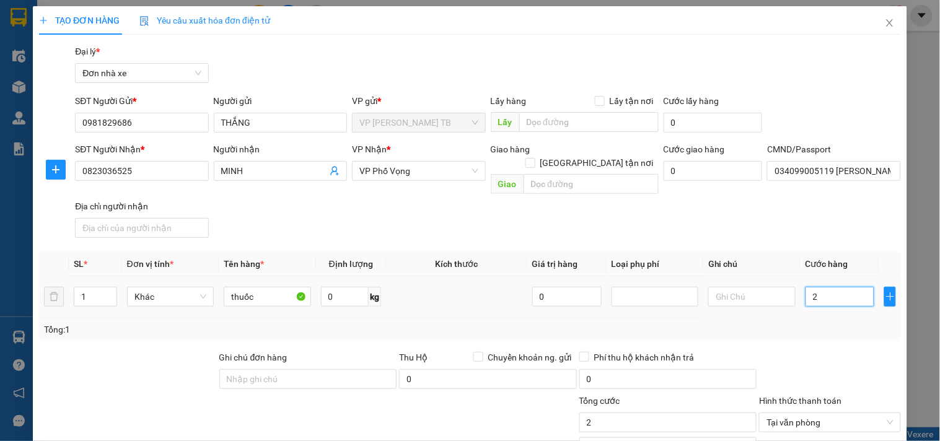
type input "25"
type input "25.000"
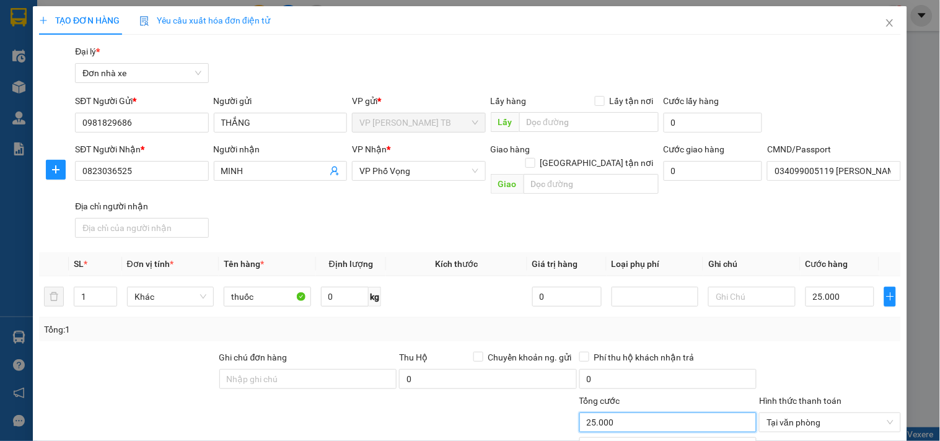
click at [635, 413] on input "25.000" at bounding box center [668, 423] width 178 height 20
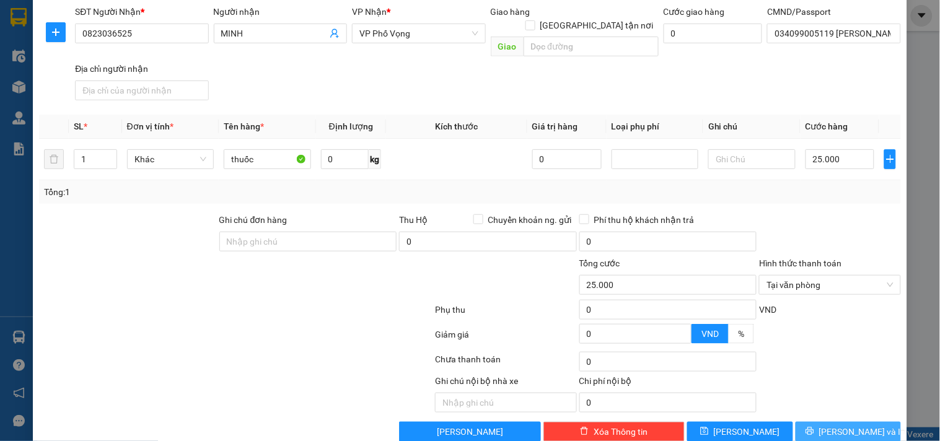
click at [841, 425] on span "[PERSON_NAME] và In" at bounding box center [862, 432] width 87 height 14
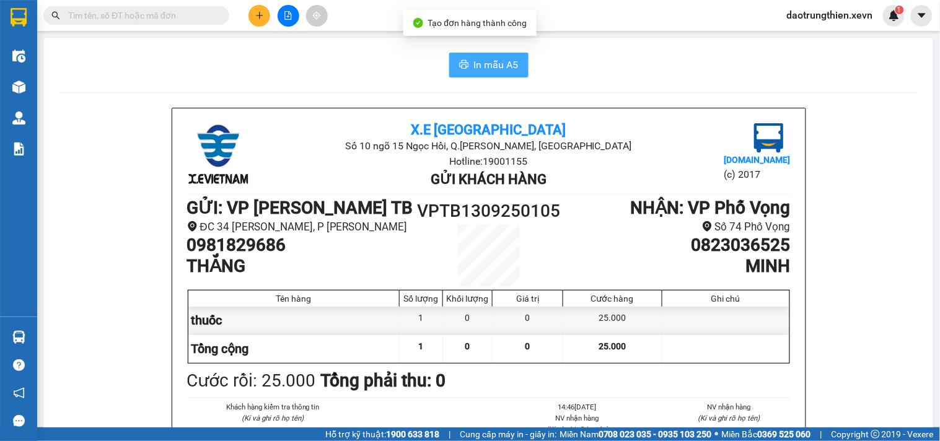
click at [494, 66] on span "In mẫu A5" at bounding box center [496, 64] width 45 height 15
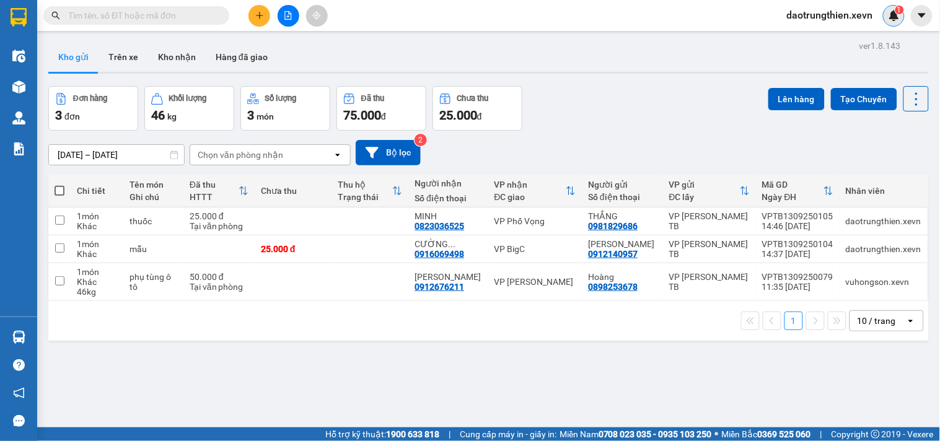
click at [890, 22] on div "1" at bounding box center [894, 16] width 22 height 22
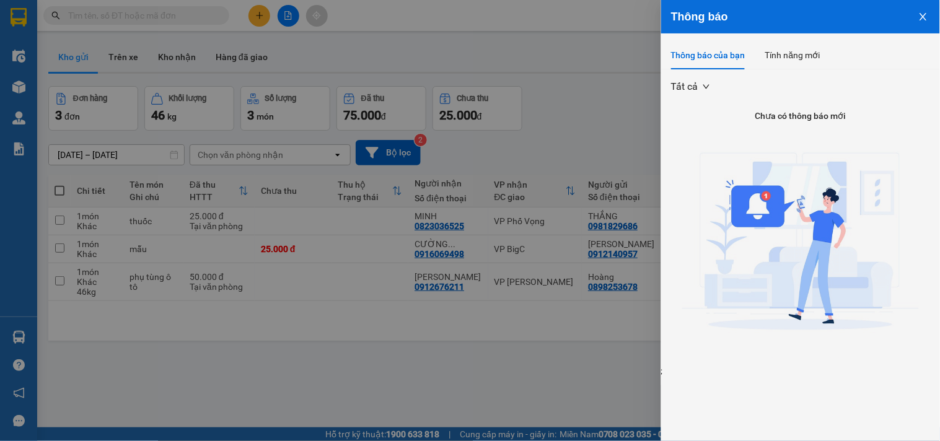
click at [923, 14] on icon "close" at bounding box center [923, 17] width 10 height 10
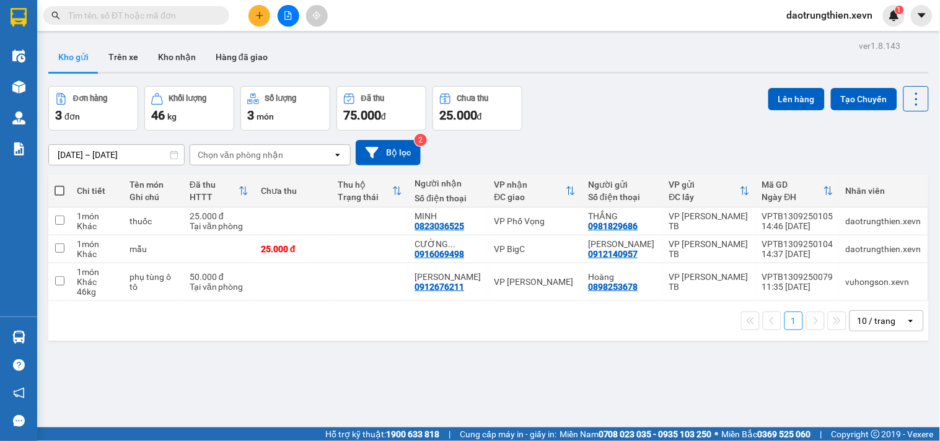
click at [841, 14] on span "daotrungthien.xevn" at bounding box center [830, 14] width 106 height 15
click at [847, 54] on span "Đổi mật khẩu" at bounding box center [835, 58] width 81 height 14
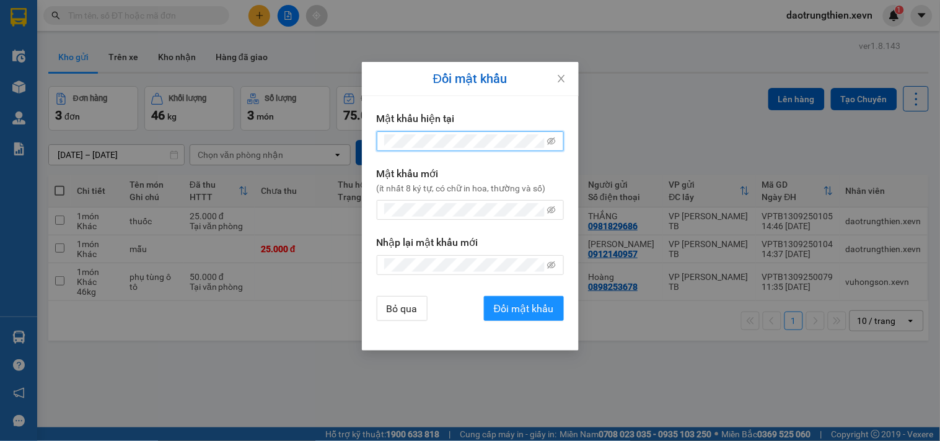
click at [556, 147] on span at bounding box center [551, 141] width 9 height 14
click at [556, 138] on icon "eye-invisible" at bounding box center [551, 141] width 9 height 9
click at [554, 211] on icon "eye-invisible" at bounding box center [551, 210] width 9 height 9
click at [475, 276] on div "Không khớp mật khẩu mới!" at bounding box center [470, 282] width 187 height 14
click at [310, 288] on div "Đổi mật khẩu Mật khẩu hiện tại Mật khẩu mới (ít nhất 8 ký tự, có chữ in hoa, th…" at bounding box center [470, 220] width 940 height 441
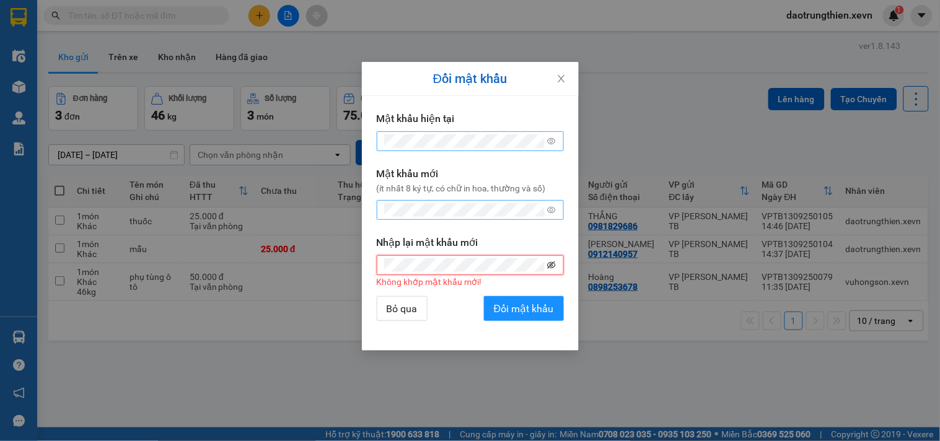
click at [555, 268] on icon "eye-invisible" at bounding box center [551, 265] width 9 height 9
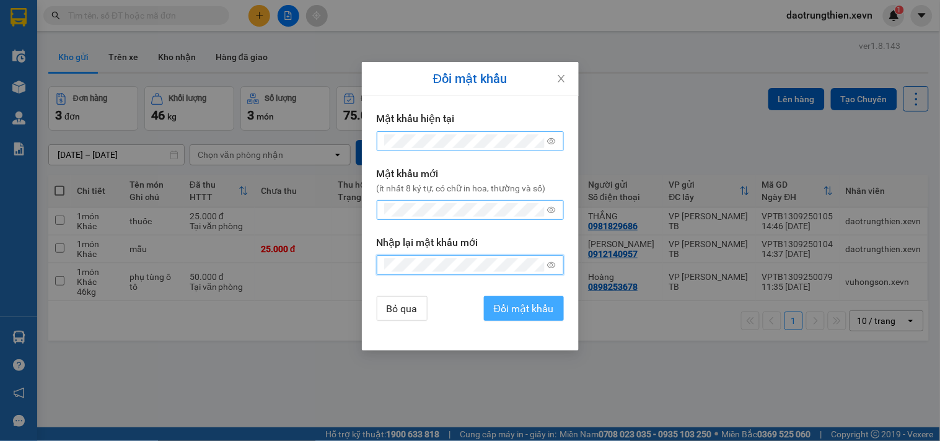
click at [513, 310] on span "Đổi mật khẩu" at bounding box center [524, 308] width 60 height 15
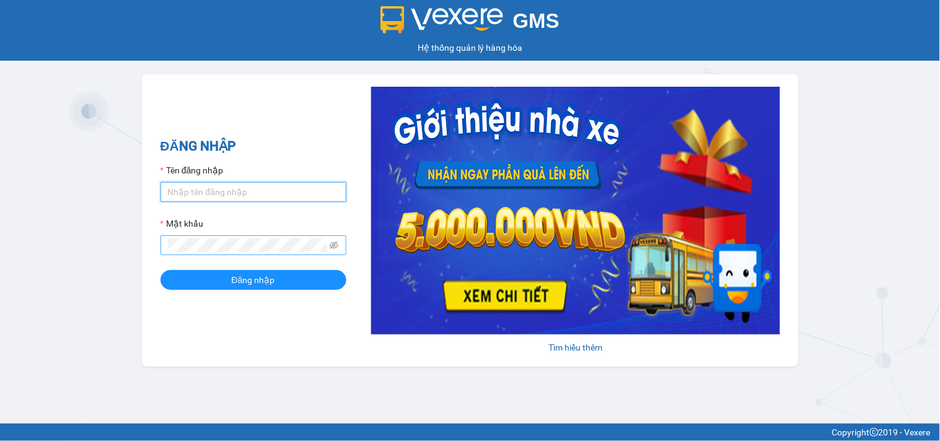
type input "daotrungthien.xevn"
click at [151, 247] on div "ĐĂNG NHẬP Tên đăng nhập daotrungthien.xevn Mật khẩu Đăng nhập Tìm hiểu thêm" at bounding box center [470, 220] width 657 height 293
click at [161, 270] on button "Đăng nhập" at bounding box center [254, 280] width 186 height 20
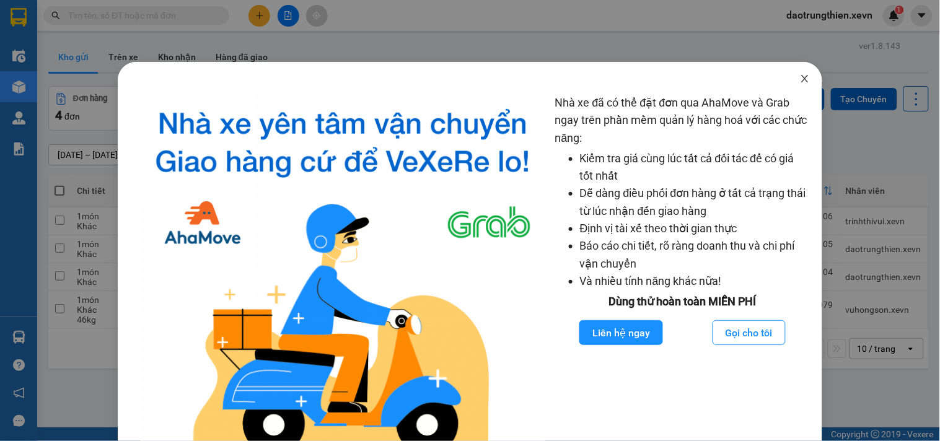
click at [800, 77] on icon "close" at bounding box center [805, 79] width 10 height 10
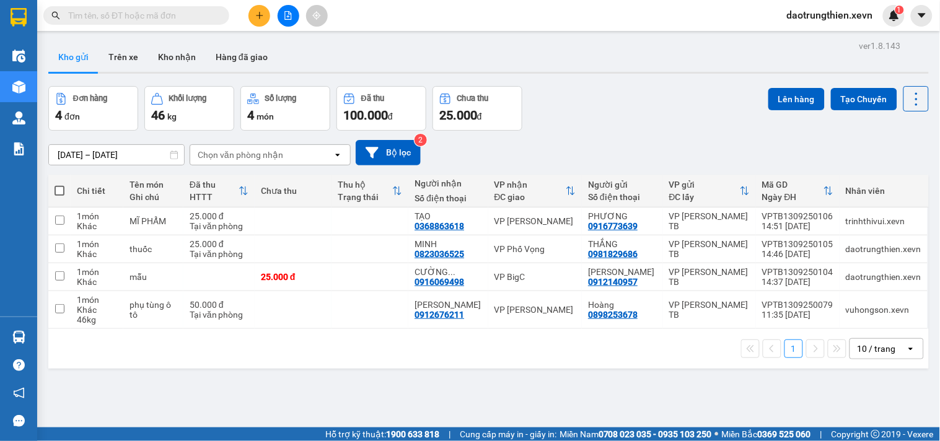
click at [182, 9] on input "text" at bounding box center [141, 16] width 146 height 14
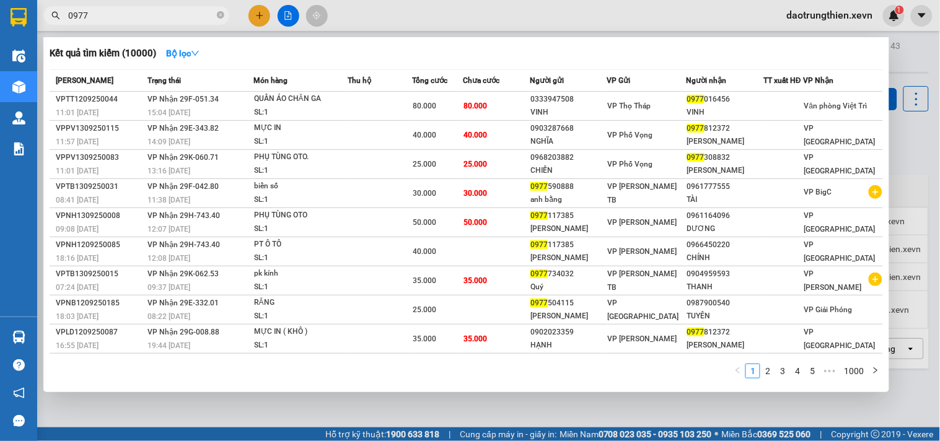
type input "0977"
click at [923, 61] on div at bounding box center [470, 220] width 940 height 441
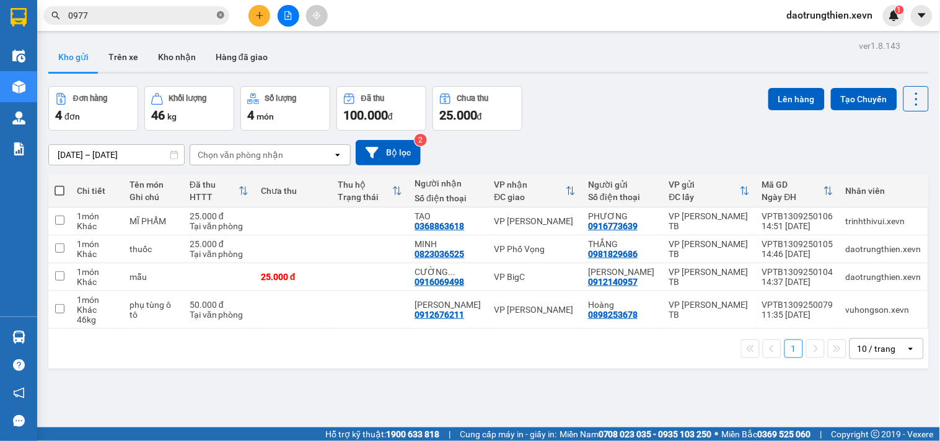
click at [223, 17] on icon "close-circle" at bounding box center [220, 14] width 7 height 7
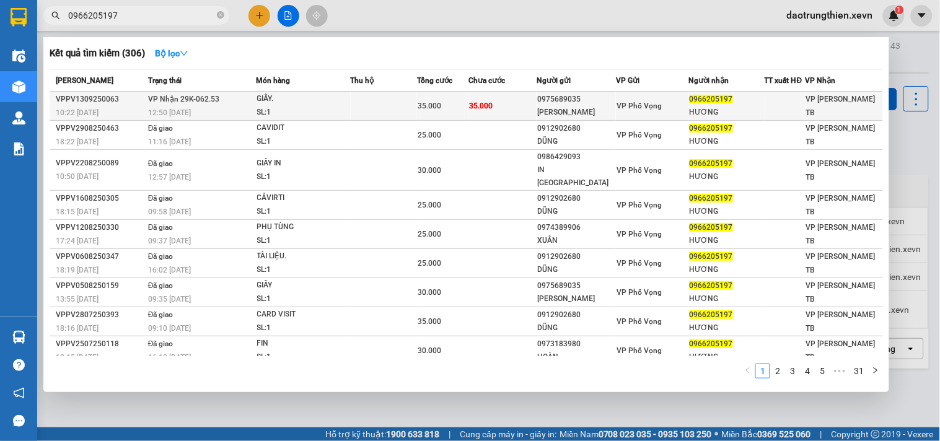
type input "0966205197"
click at [293, 109] on div "SL: 1" at bounding box center [303, 113] width 93 height 14
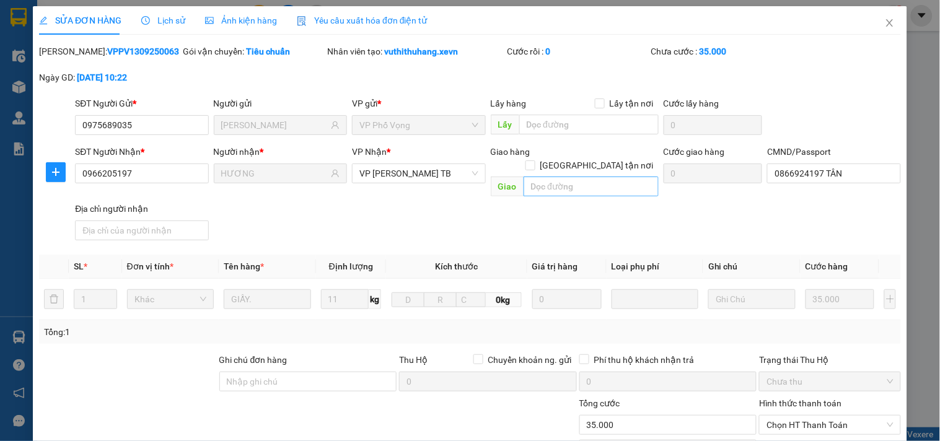
type input "0975689035"
type input "NGÔ XUÂN SÁNH"
type input "0966205197"
type input "HƯƠNG"
type input "0866924197 TÂN"
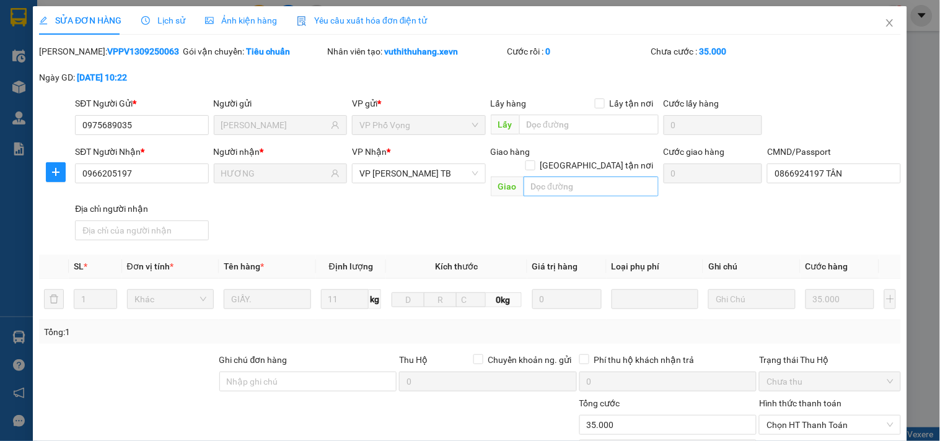
type input "35.000"
click at [834, 180] on input "0866924197 TÂN" at bounding box center [833, 174] width 133 height 20
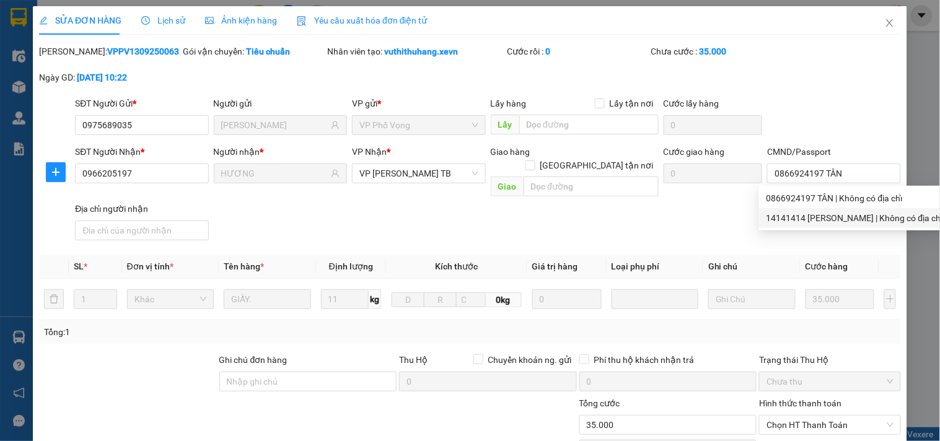
click at [856, 187] on body "Kết quả tìm kiếm ( 306 ) Bộ lọc Mã ĐH Trạng thái Món hàng Thu hộ Tổng cước Chưa…" at bounding box center [470, 220] width 940 height 441
click at [852, 214] on div "14141414 LÊ THỊ LAN HƯƠNG | Không có địa chỉ" at bounding box center [855, 218] width 177 height 14
type input "14141414 LÊ THỊ LAN HƯƠNG"
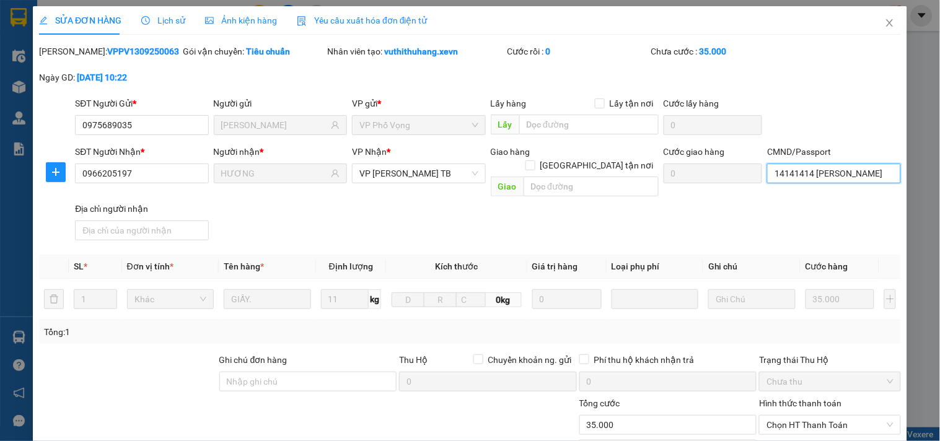
scroll to position [151, 0]
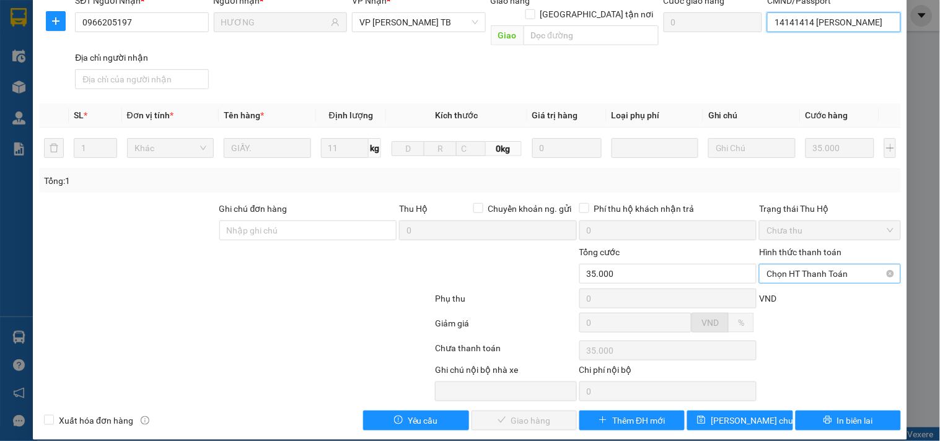
click at [831, 265] on span "Chọn HT Thanh Toán" at bounding box center [830, 274] width 126 height 19
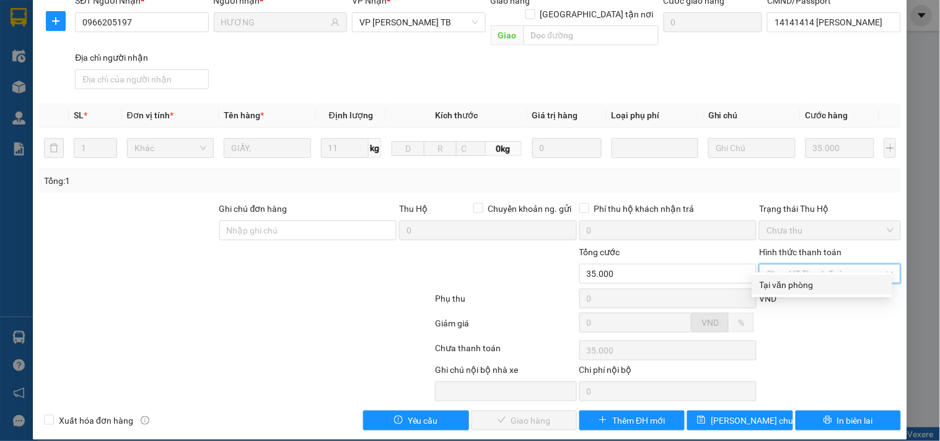
click at [818, 288] on div "Tại văn phòng" at bounding box center [822, 285] width 125 height 14
type input "0"
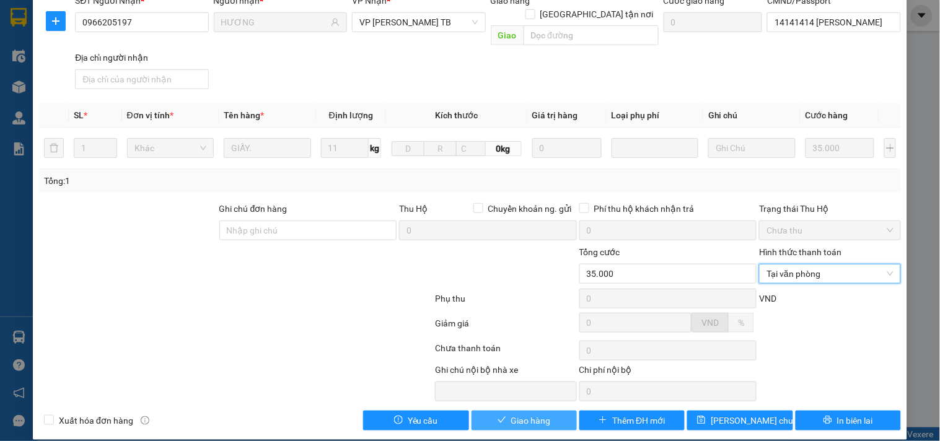
click at [522, 414] on span "Giao hàng" at bounding box center [531, 421] width 40 height 14
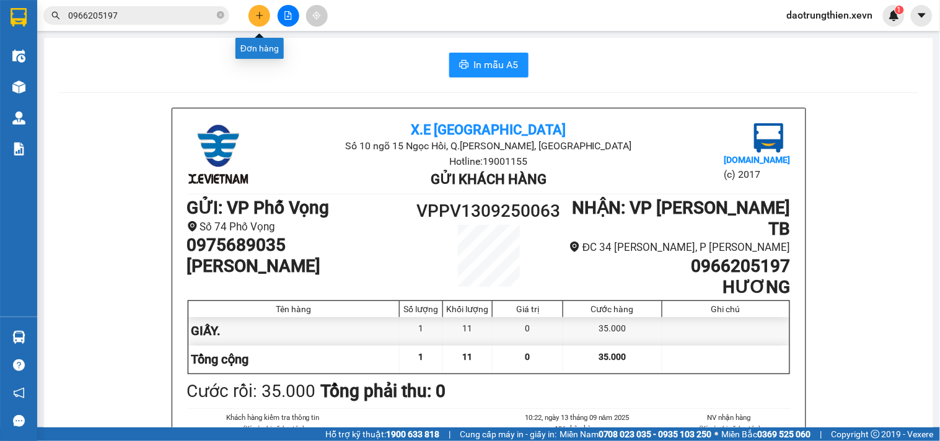
click at [263, 20] on button at bounding box center [260, 16] width 22 height 22
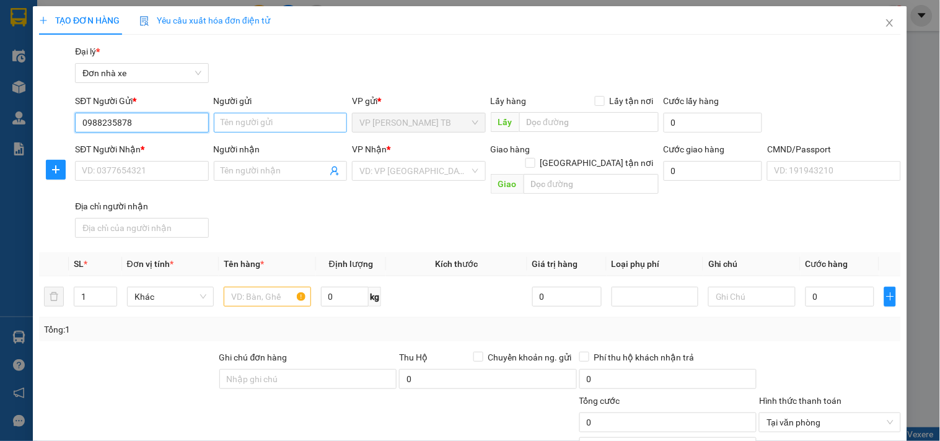
type input "0988235878"
click at [283, 119] on input "Người gửi" at bounding box center [280, 123] width 133 height 20
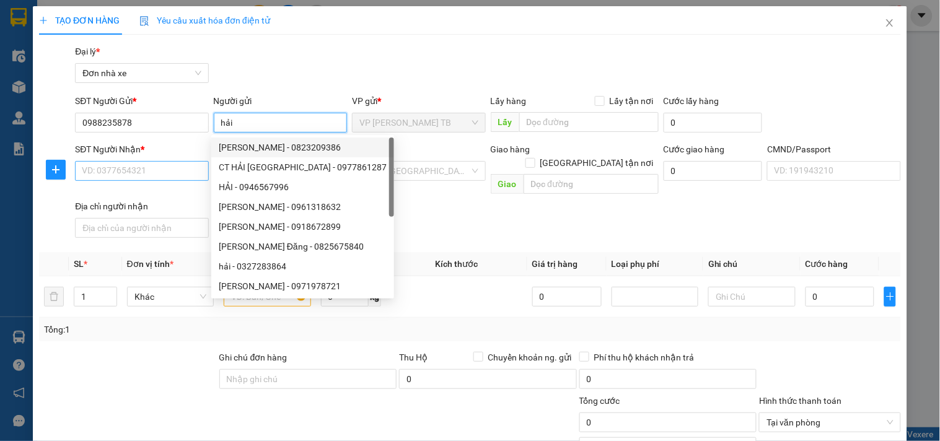
type input "hải"
click at [181, 169] on input "SĐT Người Nhận *" at bounding box center [141, 171] width 133 height 20
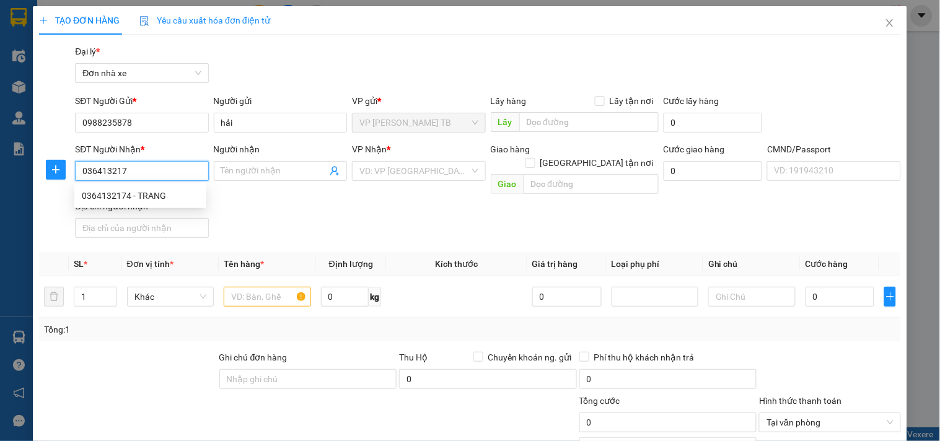
type input "0364132174"
click at [165, 198] on div "0364132174 - TRANG" at bounding box center [140, 196] width 117 height 14
type input "TRANG"
type input "034302000139 LÊ HUYỀN TRANG 2002"
type input "0364132174"
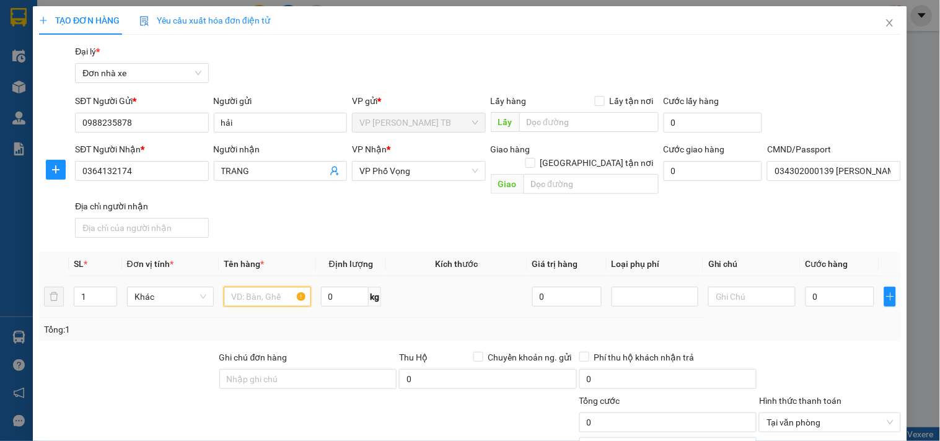
click at [252, 288] on input "text" at bounding box center [267, 297] width 87 height 20
type input "d"
type input "đồ ăn"
click at [350, 287] on input "0" at bounding box center [345, 297] width 48 height 20
type input "8"
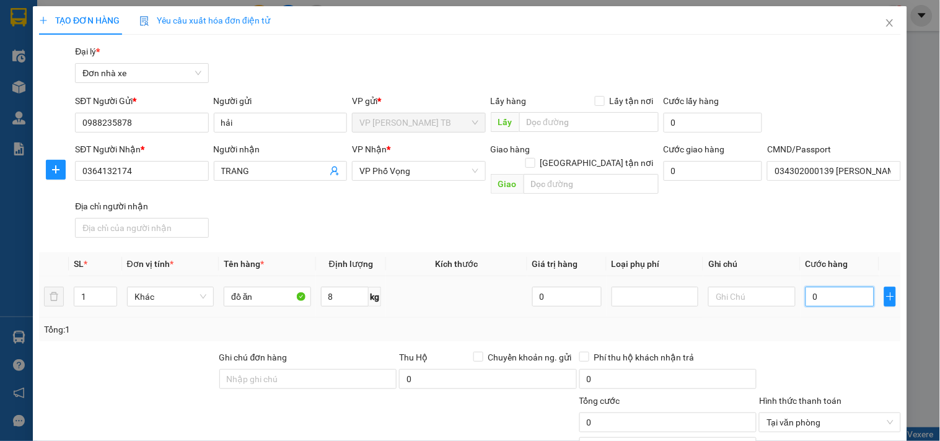
click at [843, 287] on input "0" at bounding box center [840, 297] width 69 height 20
type input "3"
type input "30"
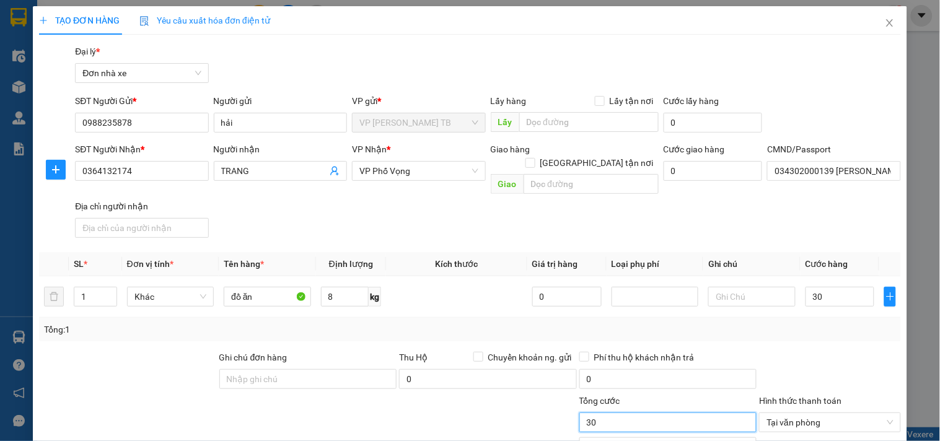
type input "30.000"
click at [641, 415] on input "30.000" at bounding box center [668, 423] width 178 height 20
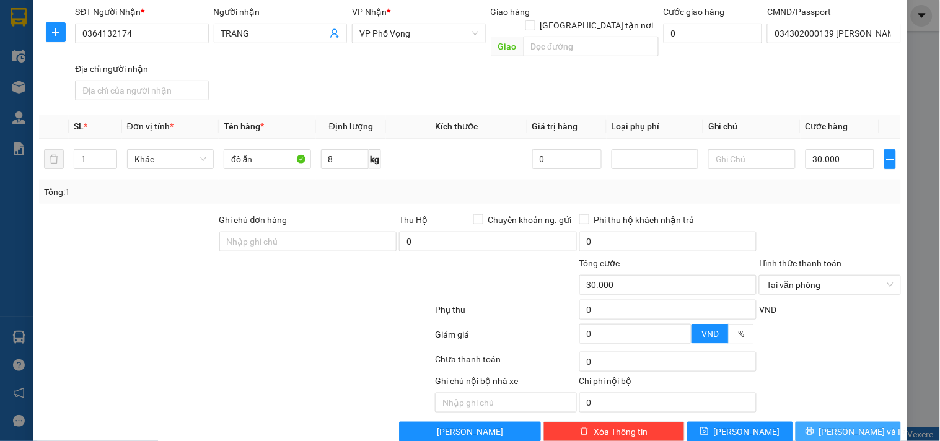
click at [872, 422] on button "[PERSON_NAME] và In" at bounding box center [848, 432] width 105 height 20
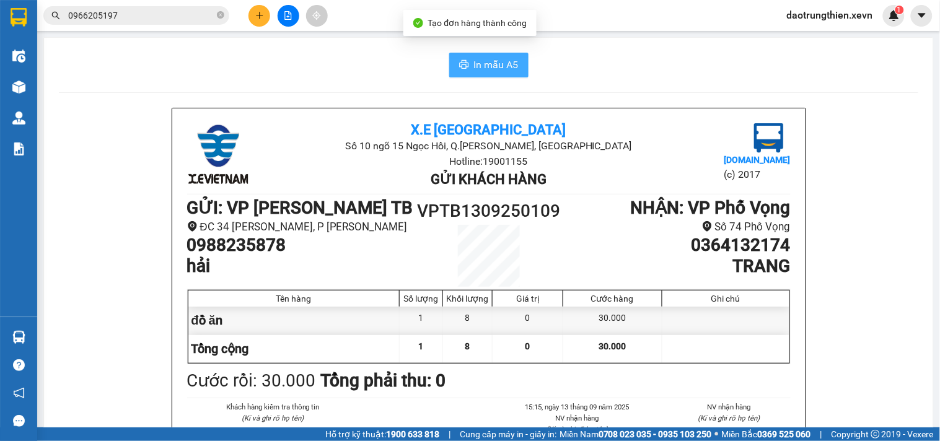
click at [485, 66] on span "In mẫu A5" at bounding box center [496, 64] width 45 height 15
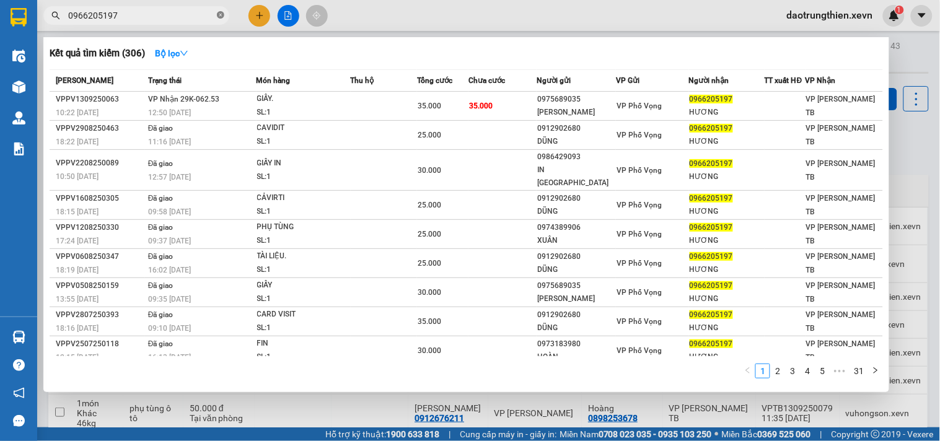
click at [222, 17] on icon "close-circle" at bounding box center [220, 14] width 7 height 7
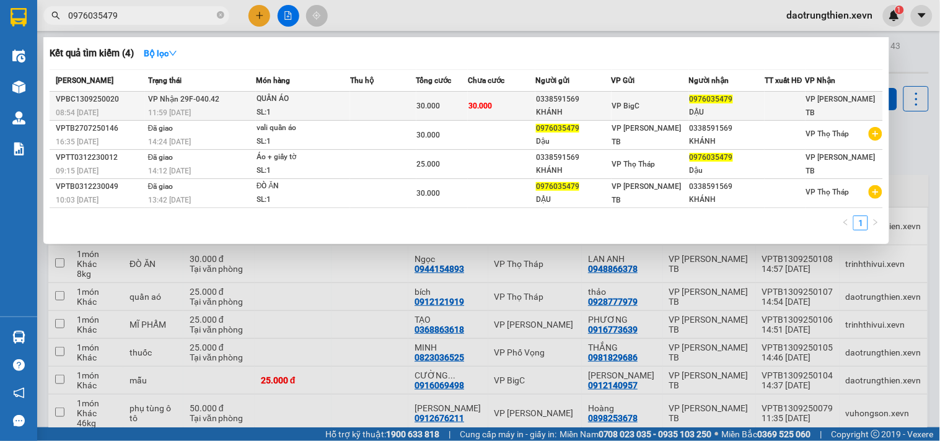
type input "0976035479"
click at [386, 96] on td at bounding box center [383, 106] width 66 height 29
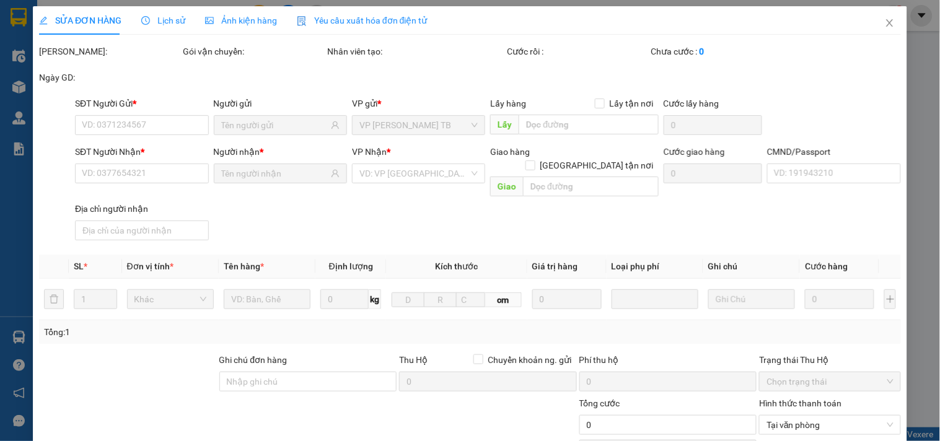
type input "0338591569"
type input "KHÁNH"
type input "0976035479"
type input "DẬU"
type input "30.000"
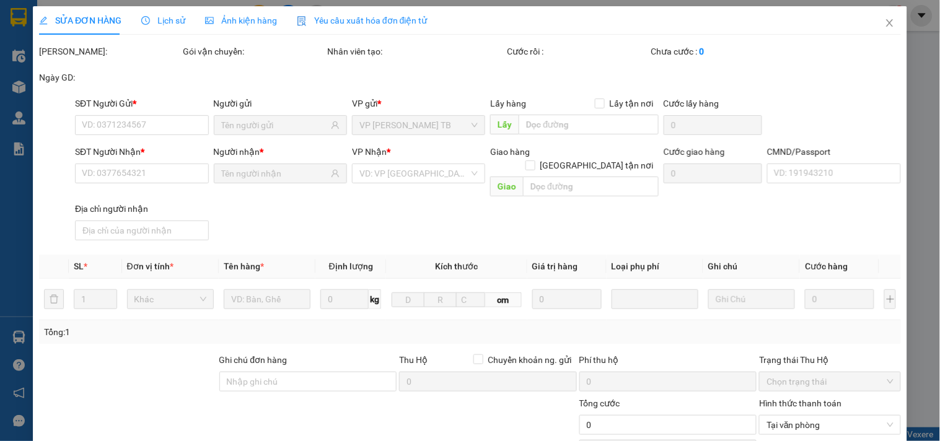
type input "30.000"
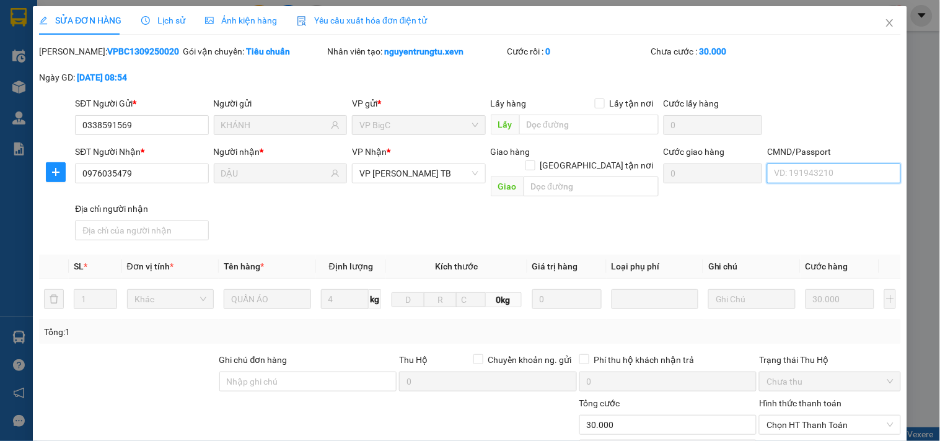
click at [845, 182] on input "CMND/Passport" at bounding box center [833, 174] width 133 height 20
click at [833, 200] on div "vũ thị dậu 034179002691 | Không có địa chỉ" at bounding box center [851, 198] width 169 height 14
type input "vũ thị dậu 034179002691"
click at [803, 416] on span "Chọn HT Thanh Toán" at bounding box center [830, 425] width 126 height 19
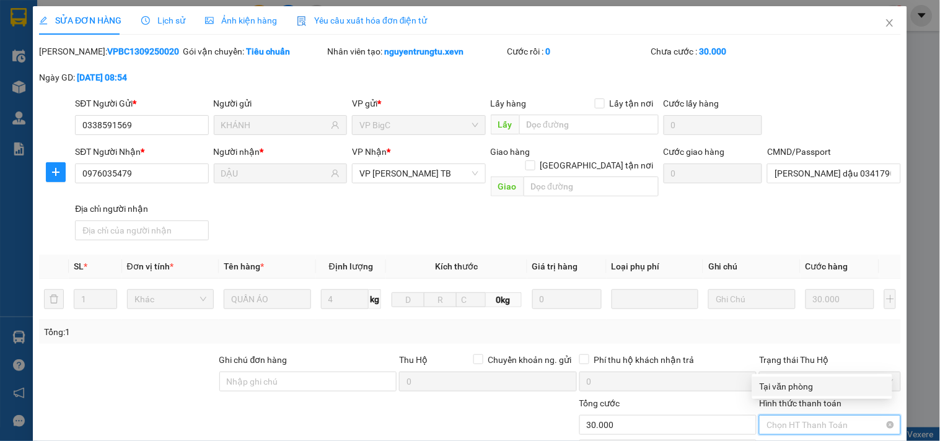
scroll to position [138, 0]
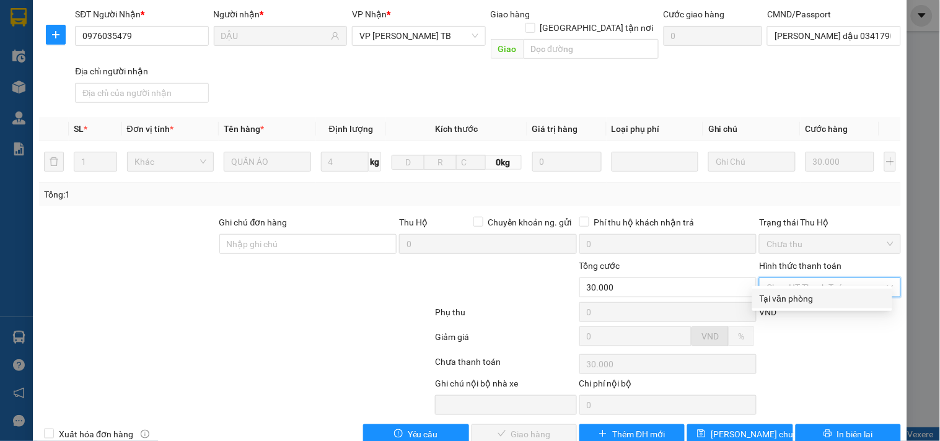
click at [803, 302] on div "Tại văn phòng" at bounding box center [822, 299] width 125 height 14
type input "0"
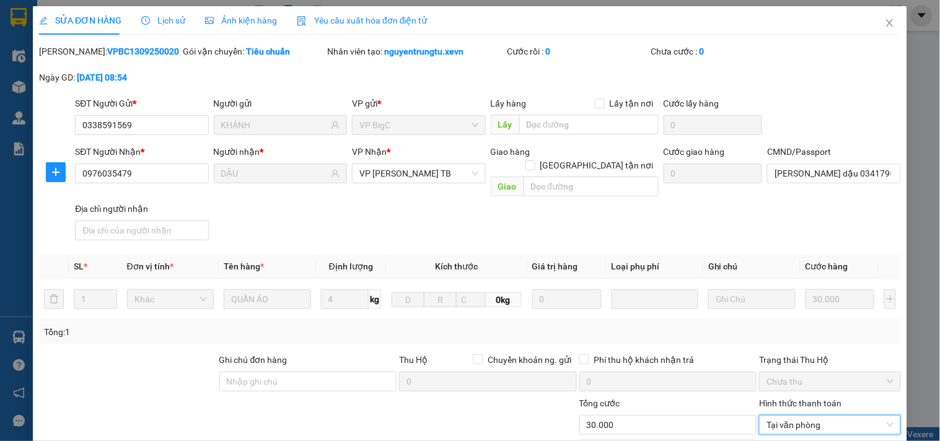
scroll to position [151, 0]
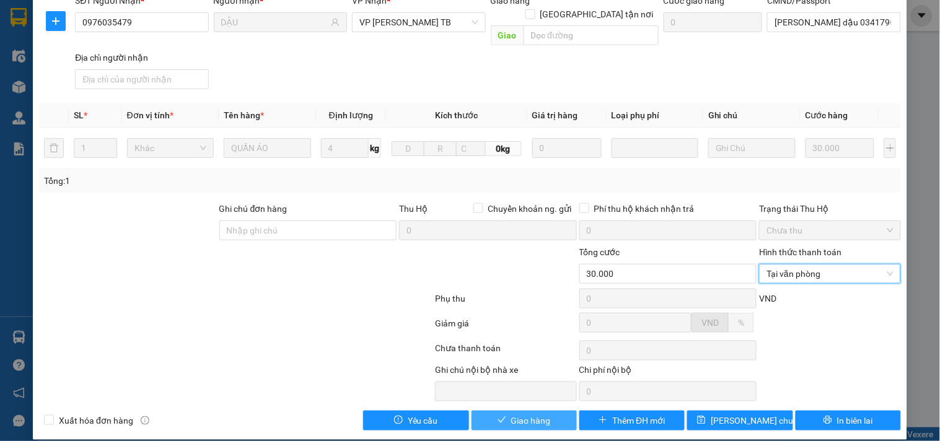
click at [498, 416] on icon "check" at bounding box center [502, 420] width 9 height 9
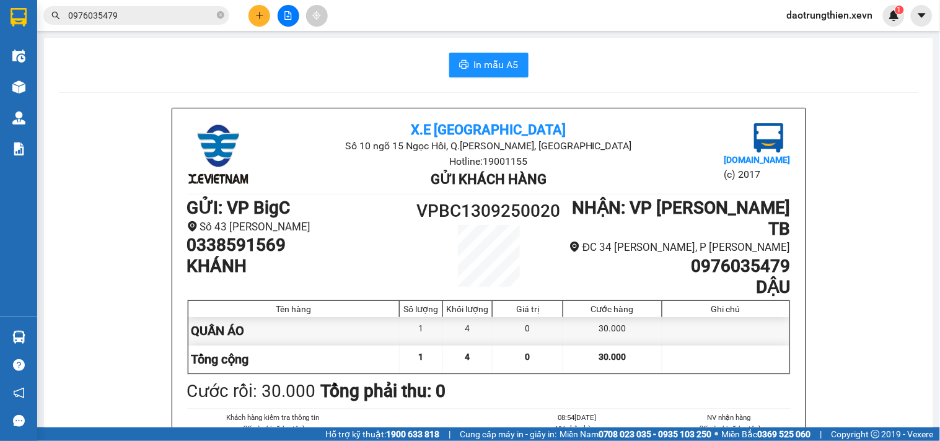
click at [496, 412] on ul "08:54, ngày 13 tháng 09 năm 2025 NV nhận hàng (Kí và ghi rõ họ tên) Đào Trung T…" at bounding box center [564, 442] width 147 height 60
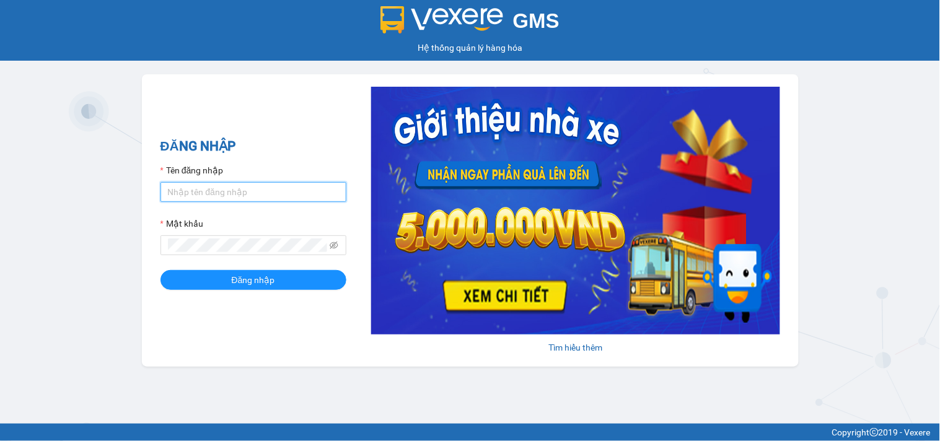
type input "daotrungthien.xevn"
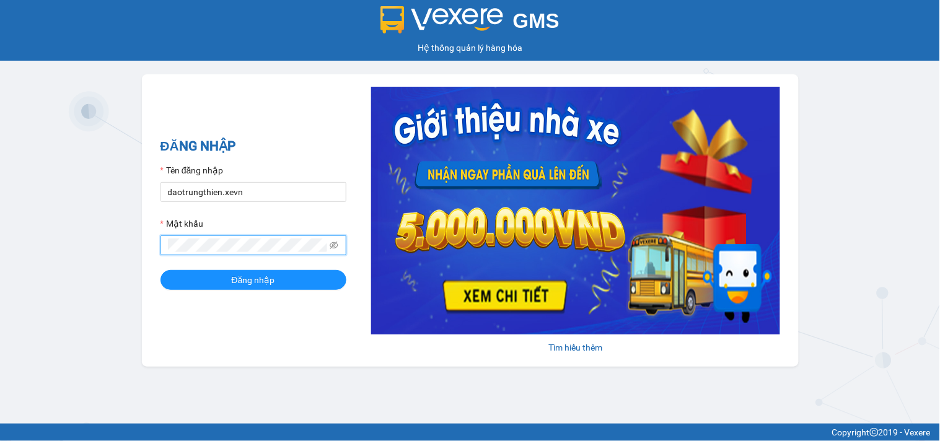
click at [131, 240] on div "GMS Hệ thống [PERSON_NAME] hàng [PERSON_NAME] NHẬP Tên đăng nhập daotrungthien.…" at bounding box center [470, 212] width 940 height 424
click at [161, 270] on button "Đăng nhập" at bounding box center [254, 280] width 186 height 20
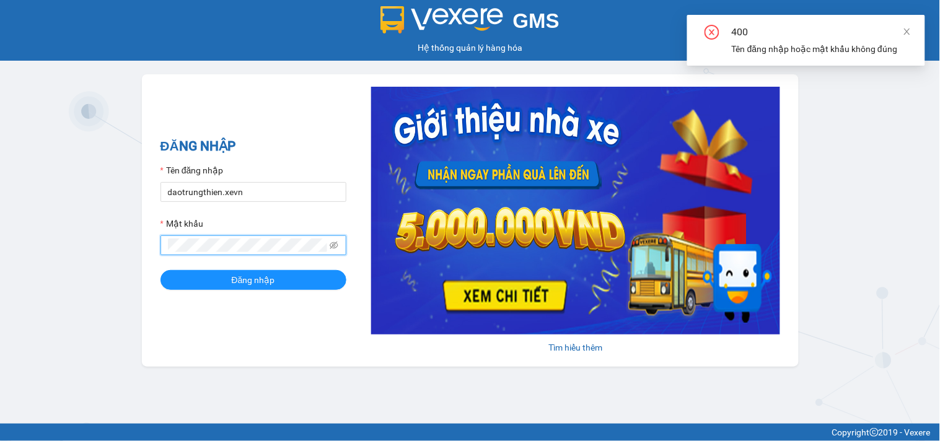
drag, startPoint x: 250, startPoint y: 324, endPoint x: 279, endPoint y: 308, distance: 32.7
click at [251, 324] on div "ĐĂNG NHẬP Tên đăng nhập daotrungthien.xevn Mật khẩu Đăng nhập Tìm hiểu thêm" at bounding box center [470, 220] width 657 height 293
click at [336, 245] on icon "eye-invisible" at bounding box center [334, 246] width 2 height 2
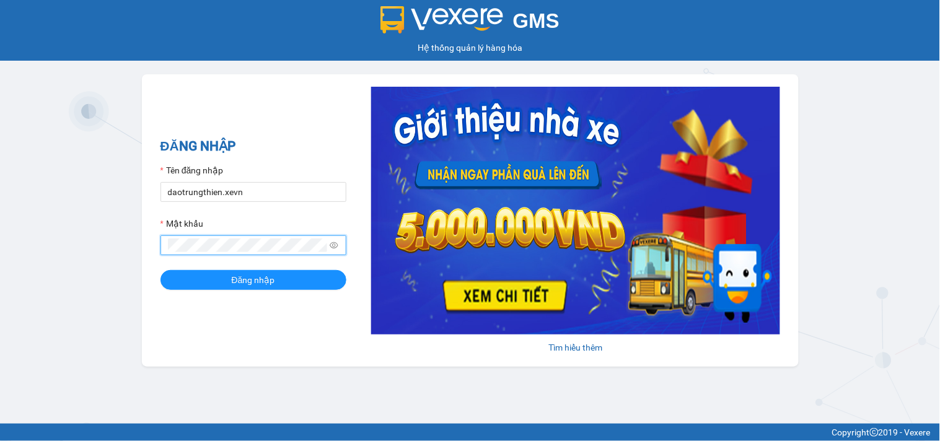
click at [161, 270] on button "Đăng nhập" at bounding box center [254, 280] width 186 height 20
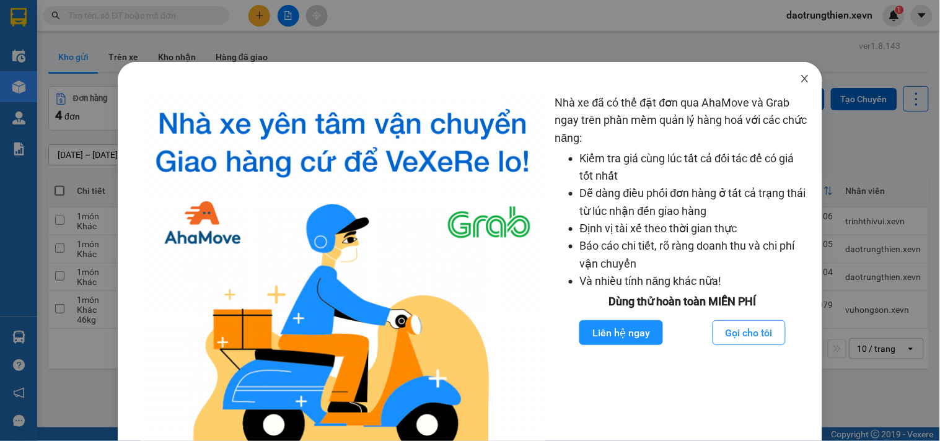
click at [800, 78] on icon "close" at bounding box center [805, 79] width 10 height 10
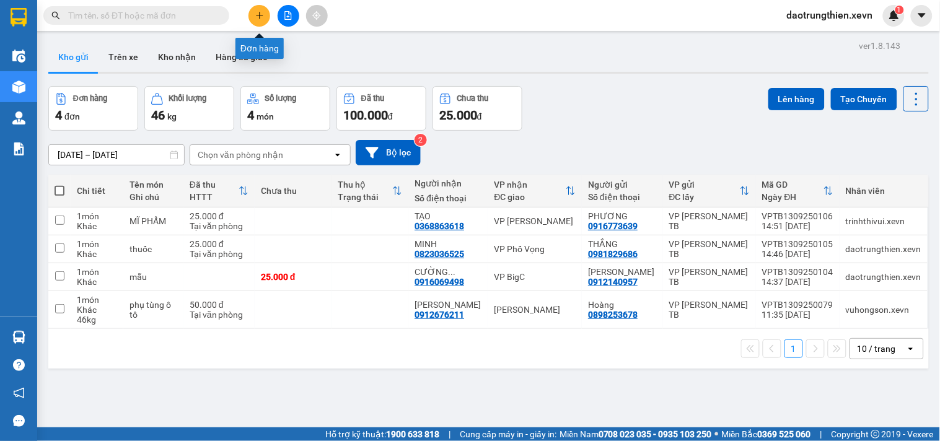
click at [254, 12] on button at bounding box center [260, 16] width 22 height 22
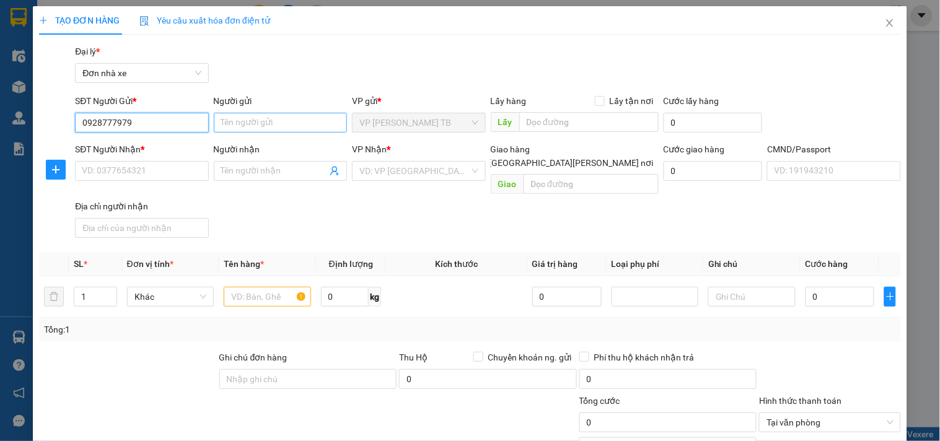
type input "0928777979"
click at [258, 117] on input "Người gửi" at bounding box center [280, 123] width 133 height 20
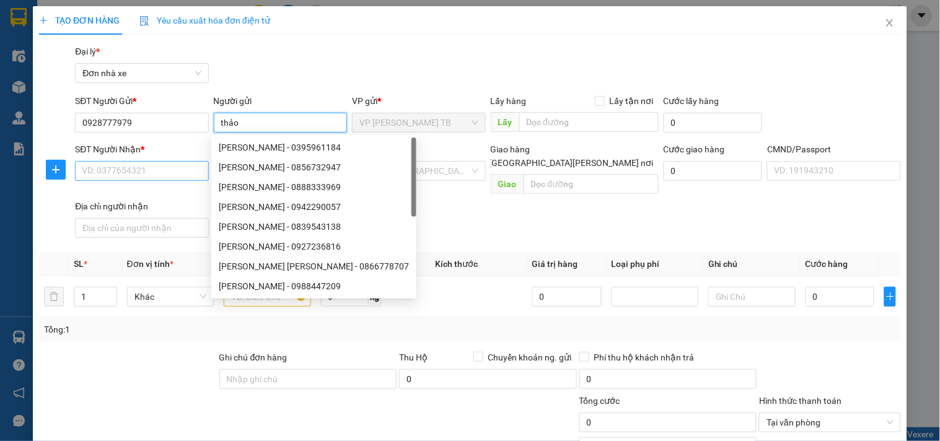
type input "thảo"
click at [151, 161] on input "SĐT Người Nhận *" at bounding box center [141, 171] width 133 height 20
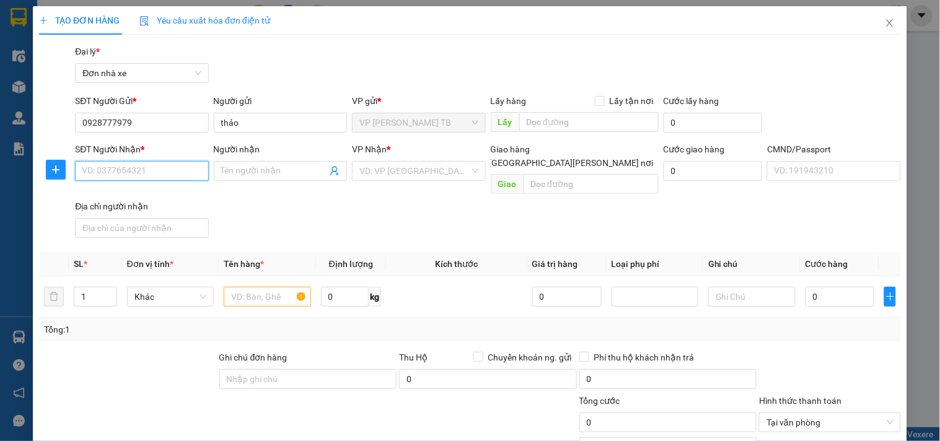
click at [136, 168] on input "SĐT Người Nhận *" at bounding box center [141, 171] width 133 height 20
click at [150, 176] on input "SĐT Người Nhận *" at bounding box center [141, 171] width 133 height 20
type input "0912121919"
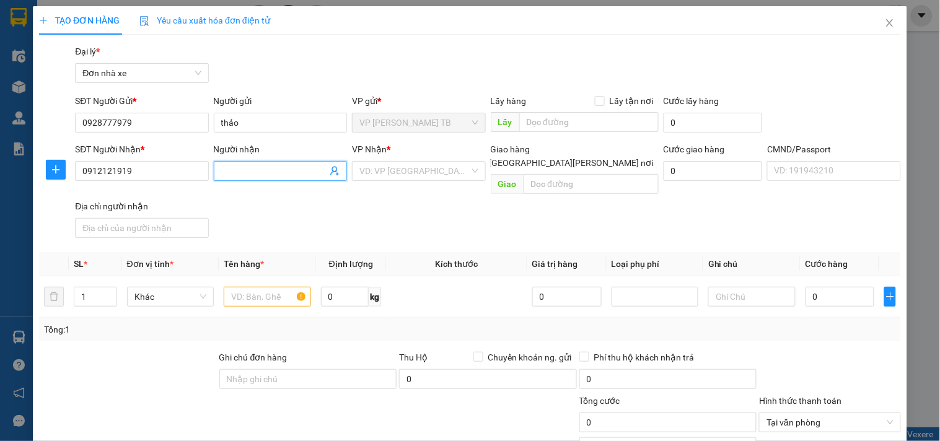
click at [271, 172] on input "Người nhận" at bounding box center [274, 171] width 106 height 14
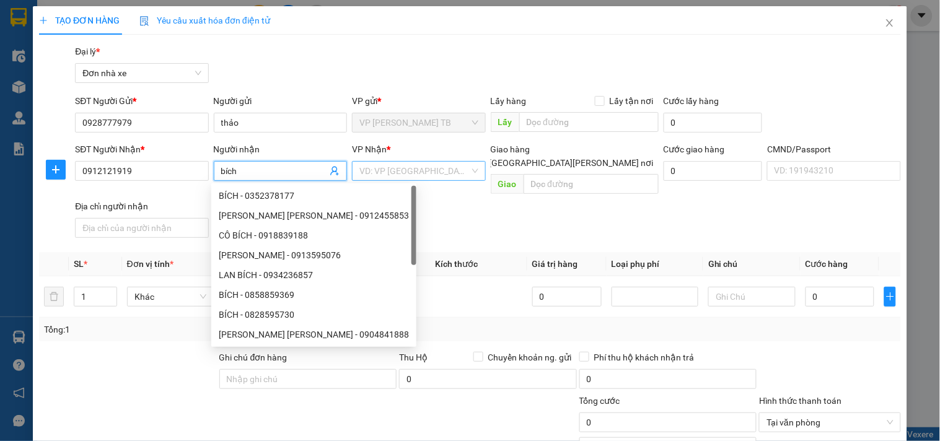
type input "bích"
click at [372, 170] on input "search" at bounding box center [414, 171] width 110 height 19
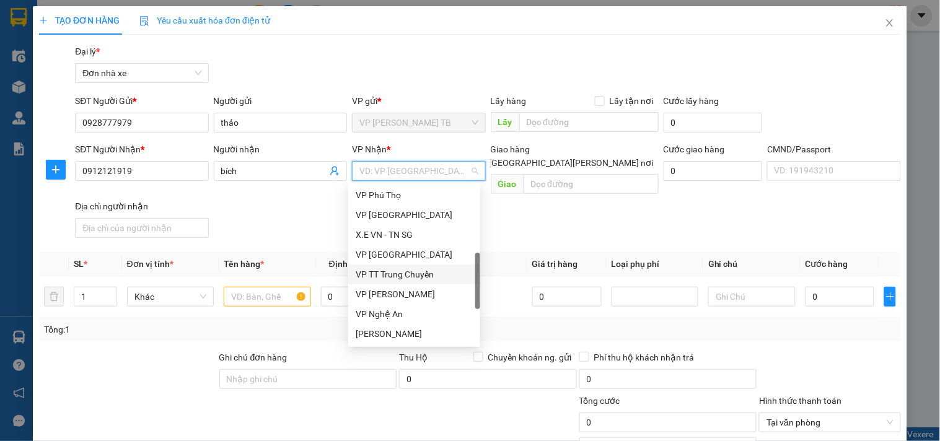
scroll to position [397, 0]
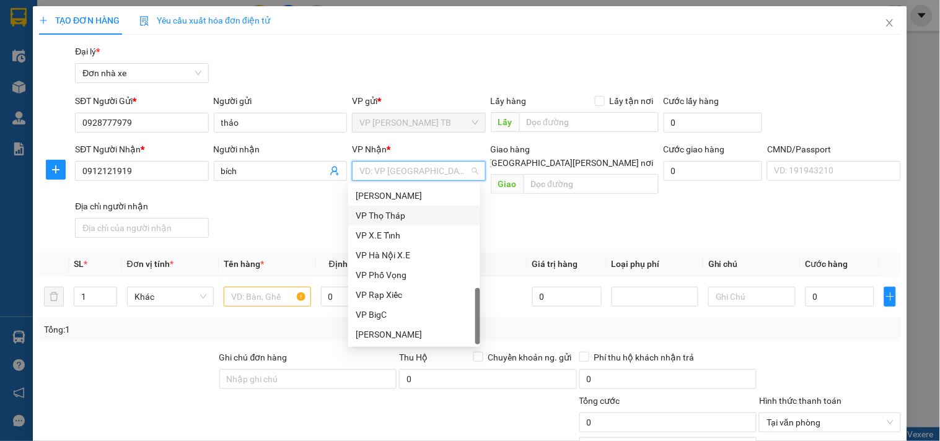
click at [407, 215] on div "VP Thọ Tháp" at bounding box center [414, 216] width 117 height 14
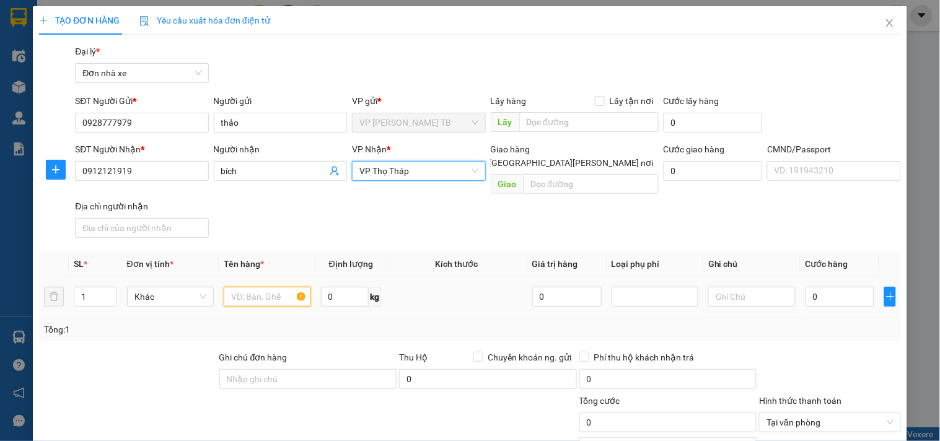
click at [247, 287] on input "text" at bounding box center [267, 297] width 87 height 20
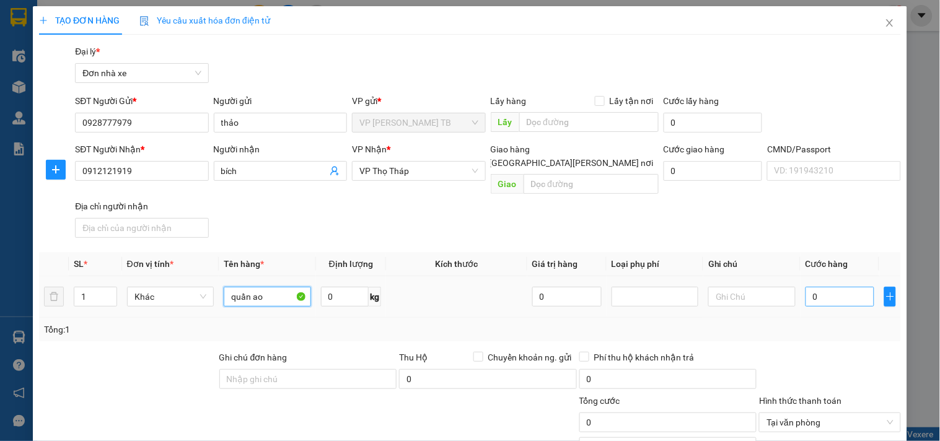
type input "quần ao"
click at [828, 287] on input "0" at bounding box center [840, 297] width 69 height 20
type input "2"
type input "25"
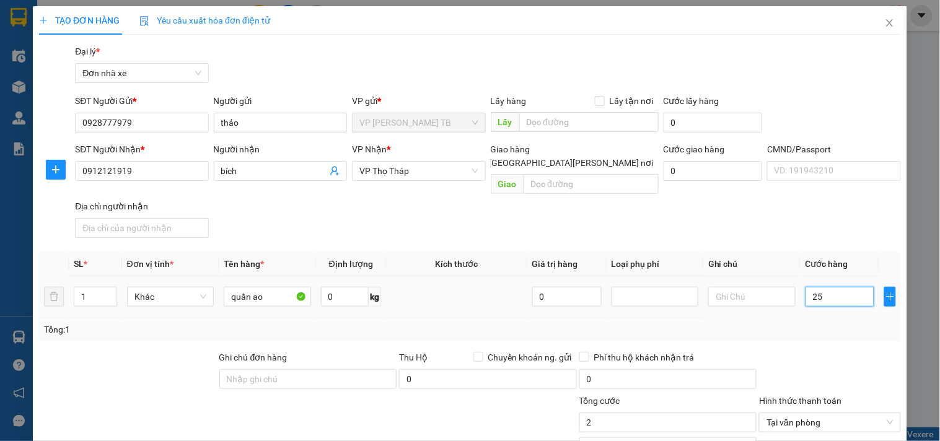
type input "25"
type input "25.000"
click at [626, 413] on input "25.000" at bounding box center [668, 423] width 178 height 20
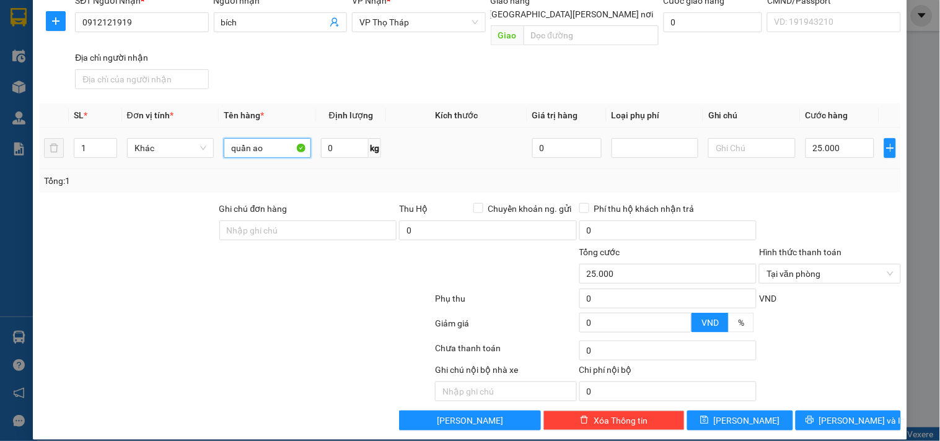
click at [262, 138] on input "quần ao" at bounding box center [267, 148] width 87 height 20
type input "quần aó"
click at [827, 411] on button "[PERSON_NAME] và In" at bounding box center [848, 421] width 105 height 20
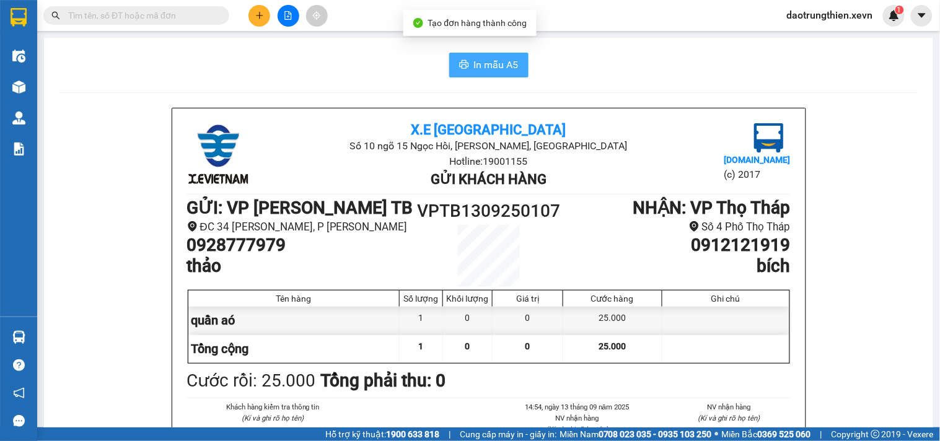
click at [505, 66] on span "In mẫu A5" at bounding box center [496, 64] width 45 height 15
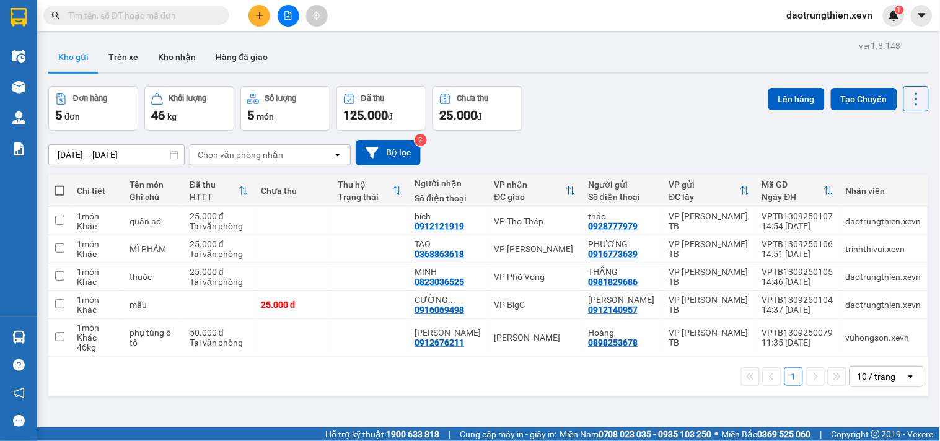
click at [215, 15] on span at bounding box center [136, 15] width 186 height 19
click at [211, 15] on input "text" at bounding box center [141, 16] width 146 height 14
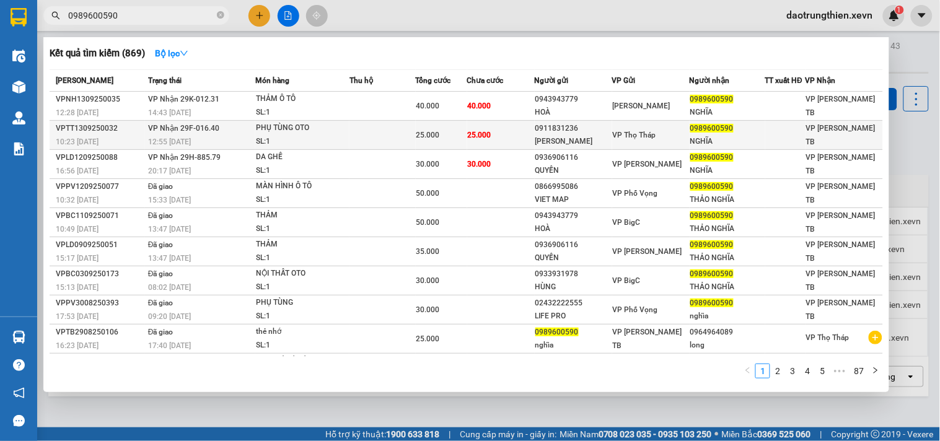
type input "0989600590"
click at [579, 141] on div "TUẤN HƯNG" at bounding box center [573, 141] width 76 height 13
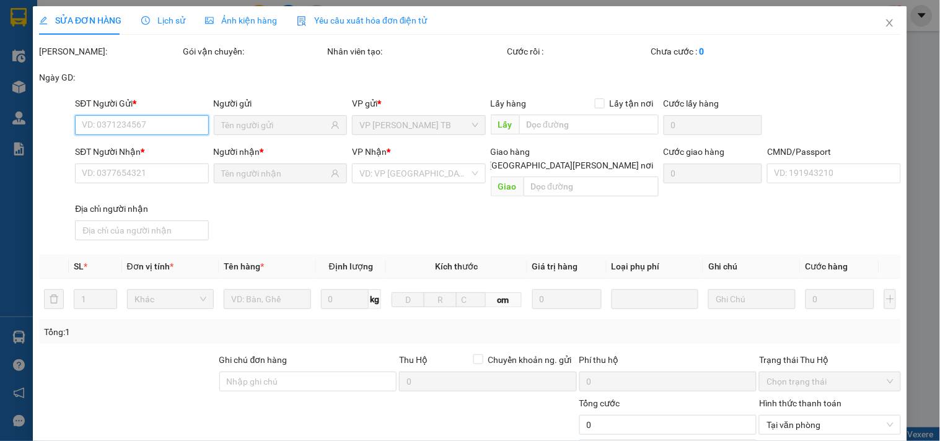
type input "0911831236"
type input "TUẤN HƯNG"
type input "0989600590"
type input "NGHĨA"
type input "tiệp 0962436535"
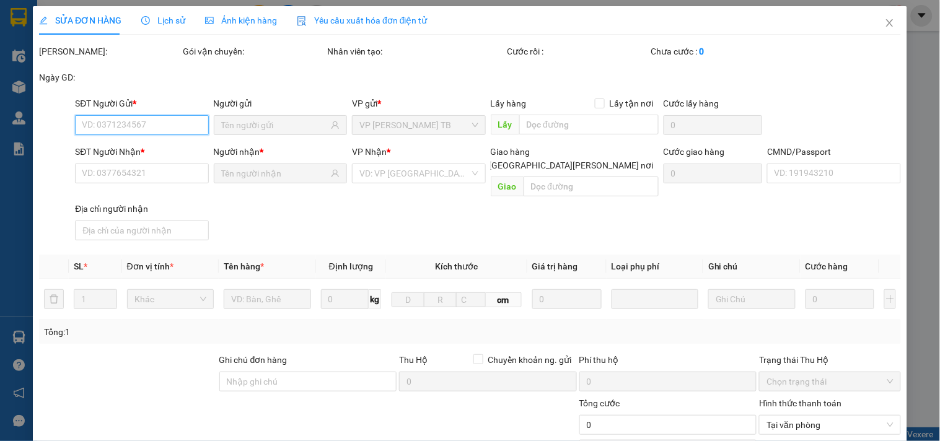
type input "25.000"
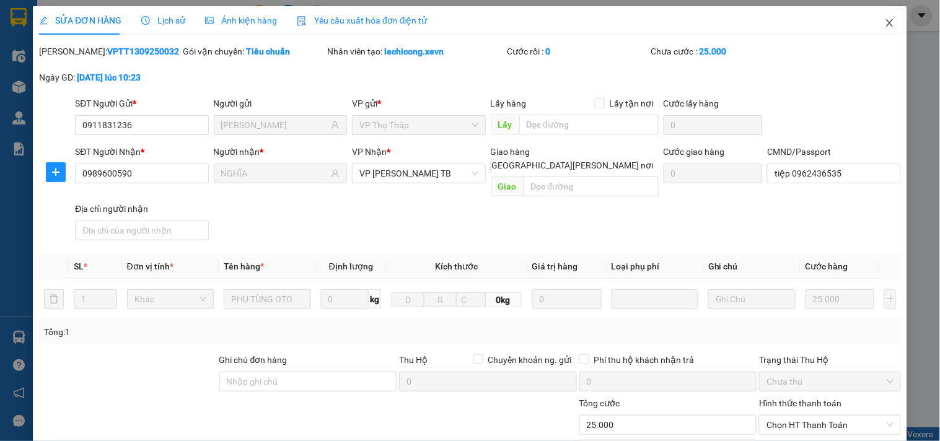
click at [886, 20] on icon "close" at bounding box center [889, 22] width 7 height 7
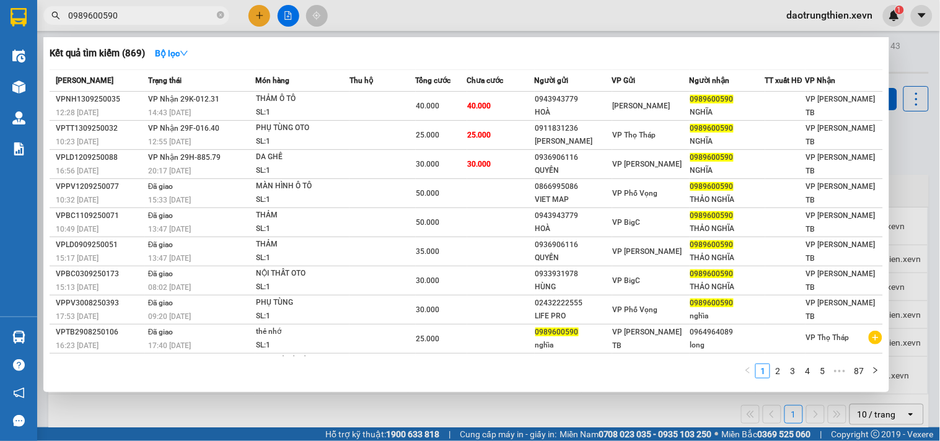
click at [176, 15] on input "0989600590" at bounding box center [141, 16] width 146 height 14
drag, startPoint x: 394, startPoint y: 146, endPoint x: 914, endPoint y: 131, distance: 520.8
click at [914, 131] on div at bounding box center [470, 220] width 940 height 441
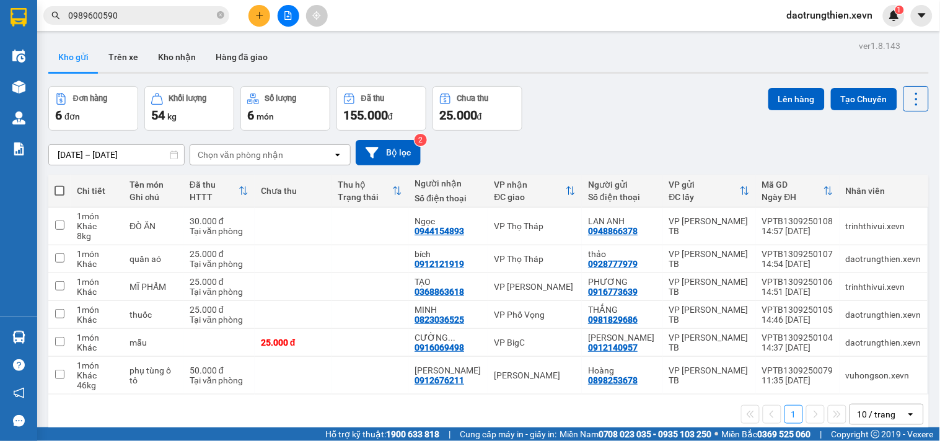
click at [125, 12] on input "0989600590" at bounding box center [141, 16] width 146 height 14
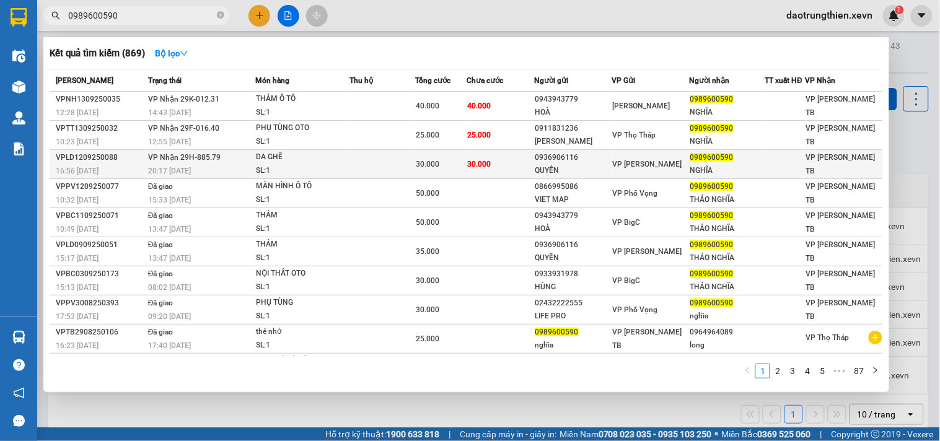
click at [576, 166] on div "QUYỀN" at bounding box center [573, 170] width 76 height 13
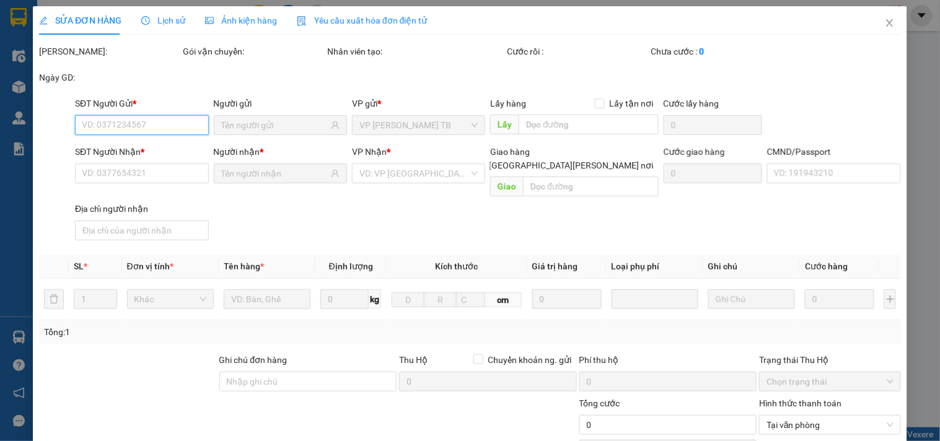
type input "0936906116"
type input "QUYỀN"
type input "0989600590"
type input "NGHĨA"
type input "ĐẶNG VĂN QUÝ 0395312168"
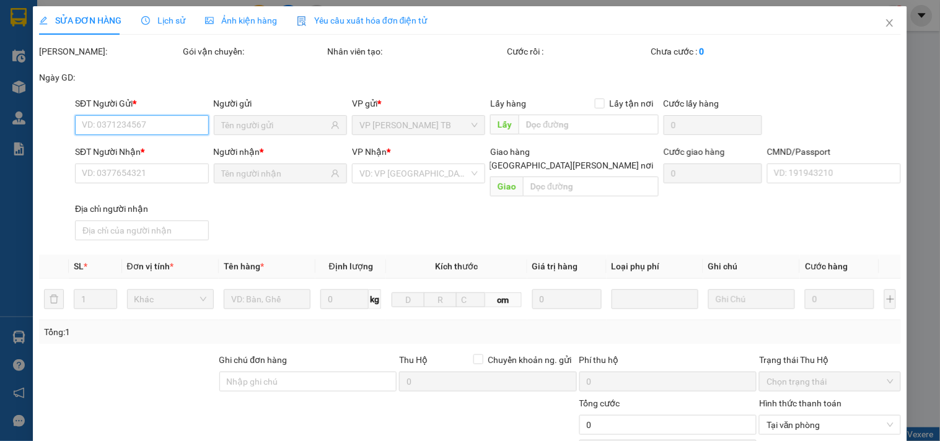
type input "30.000"
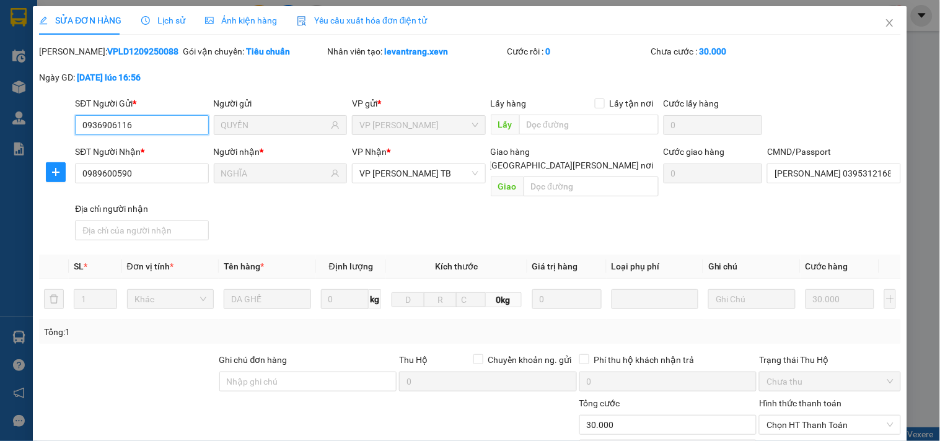
scroll to position [151, 0]
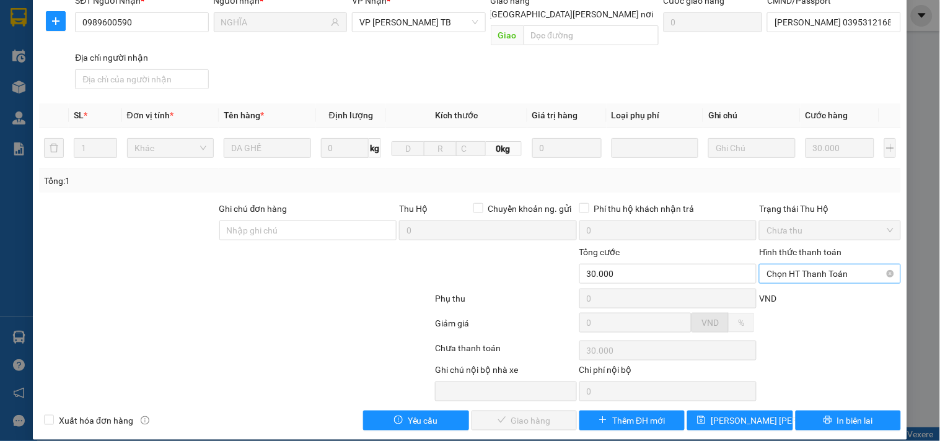
click at [786, 265] on span "Chọn HT Thanh Toán" at bounding box center [830, 274] width 126 height 19
click at [783, 281] on div "Tại văn phòng" at bounding box center [822, 285] width 125 height 14
type input "0"
click at [534, 414] on span "Giao hàng" at bounding box center [531, 421] width 40 height 14
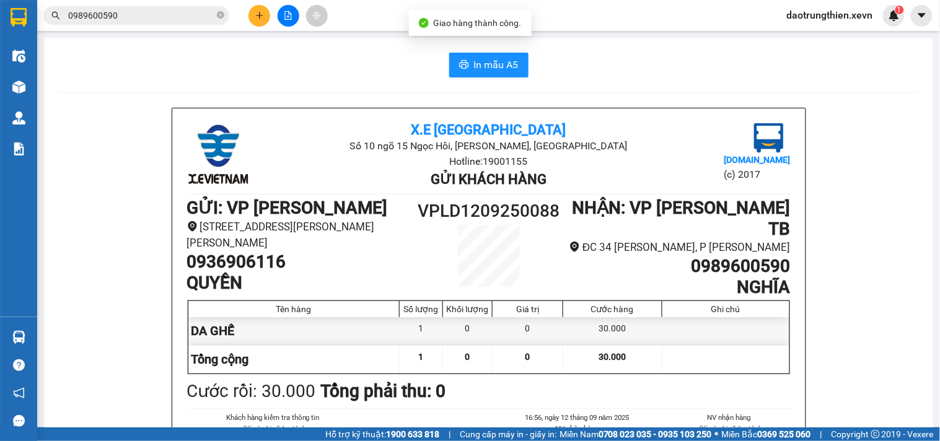
click at [138, 15] on input "0989600590" at bounding box center [141, 16] width 146 height 14
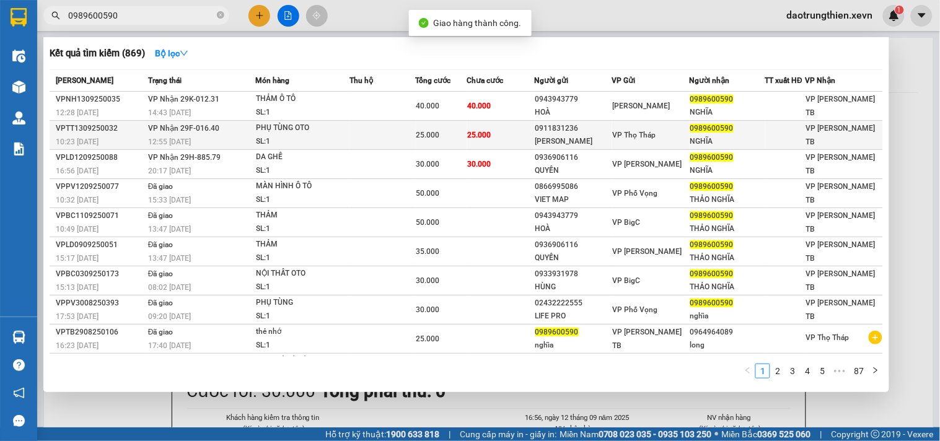
click at [491, 140] on td "25.000" at bounding box center [501, 135] width 68 height 29
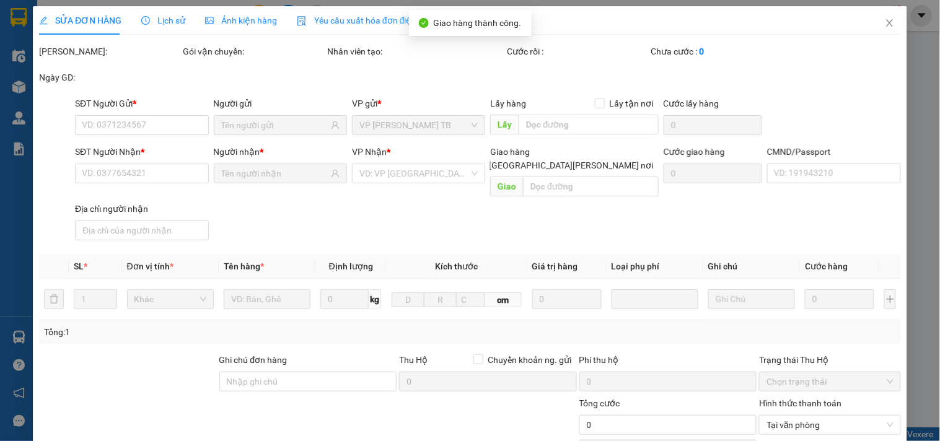
type input "0911831236"
type input "TUẤN HƯNG"
type input "0989600590"
type input "NGHĨA"
type input "tiệp 0962436535"
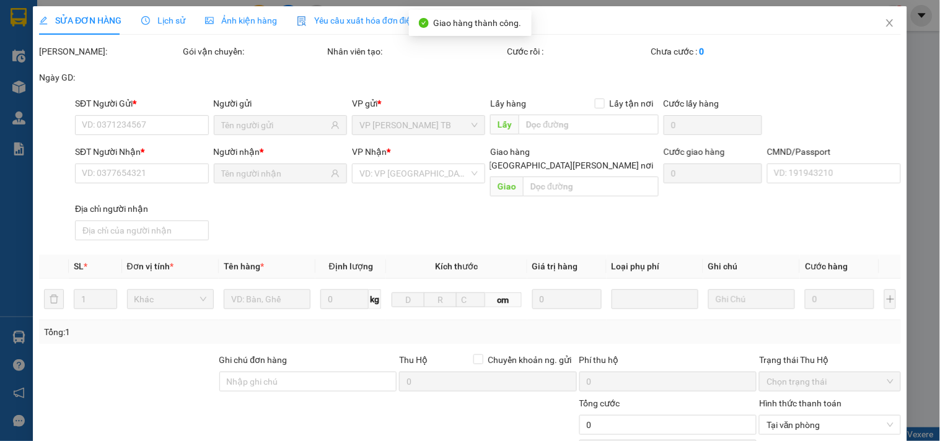
type input "25.000"
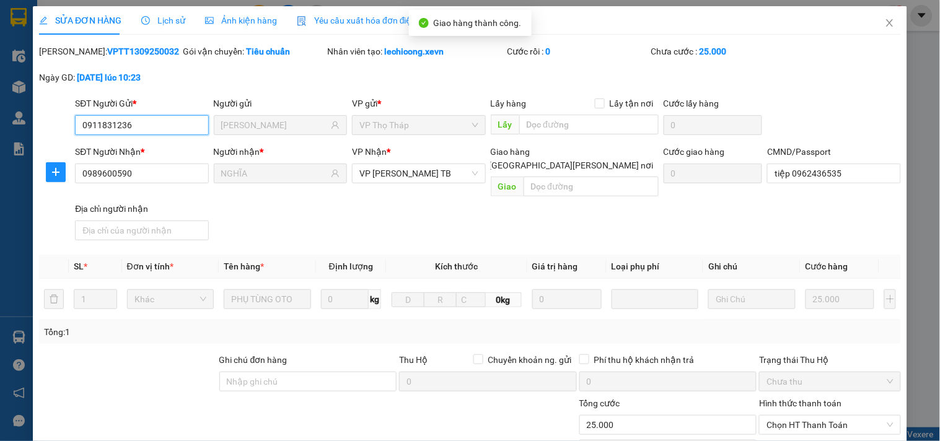
scroll to position [151, 0]
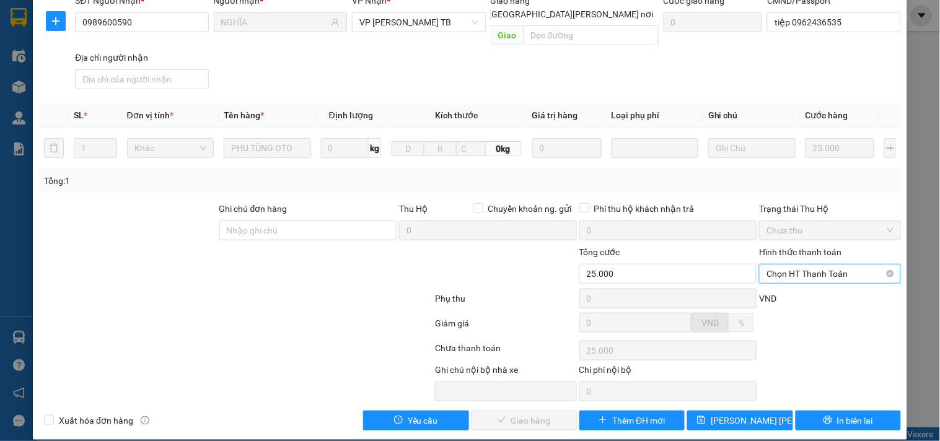
click at [825, 265] on span "Chọn HT Thanh Toán" at bounding box center [830, 274] width 126 height 19
click at [810, 283] on div "Tại văn phòng" at bounding box center [822, 285] width 125 height 14
type input "0"
click at [555, 411] on button "Giao hàng" at bounding box center [524, 421] width 105 height 20
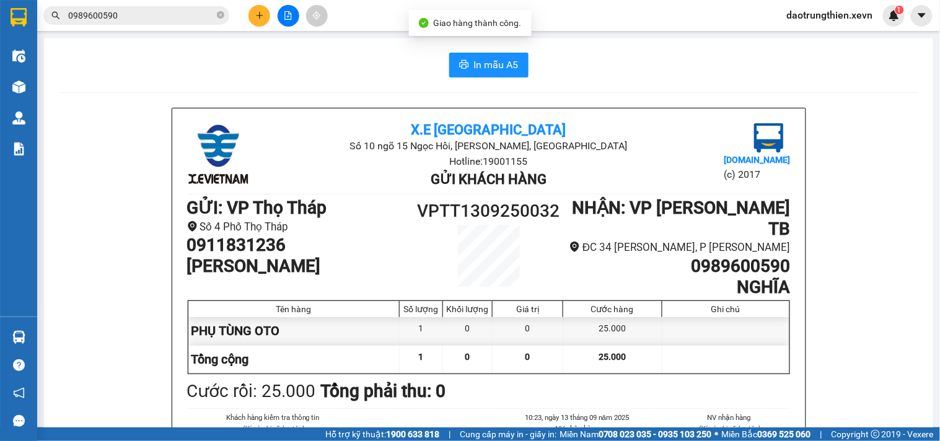
click at [152, 10] on input "0989600590" at bounding box center [141, 16] width 146 height 14
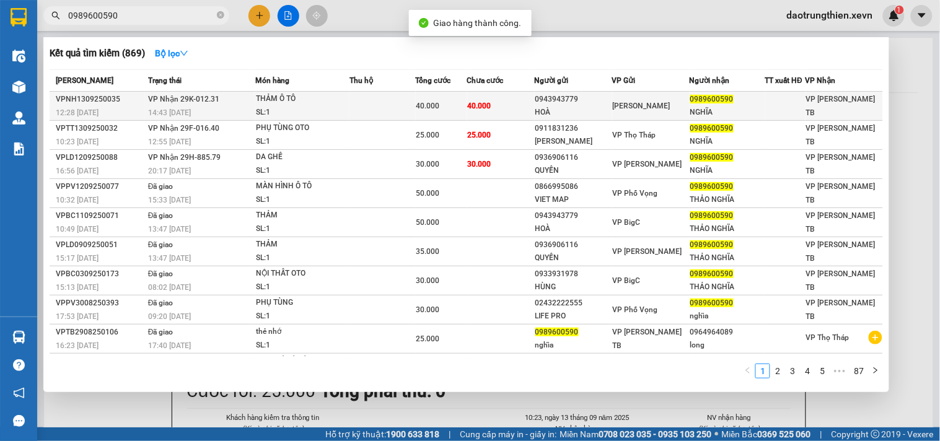
click at [511, 107] on td "40.000" at bounding box center [501, 106] width 68 height 29
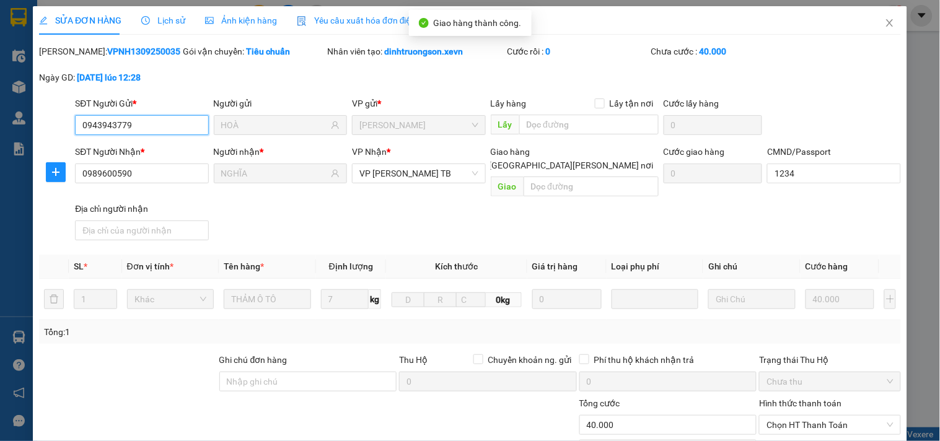
scroll to position [151, 0]
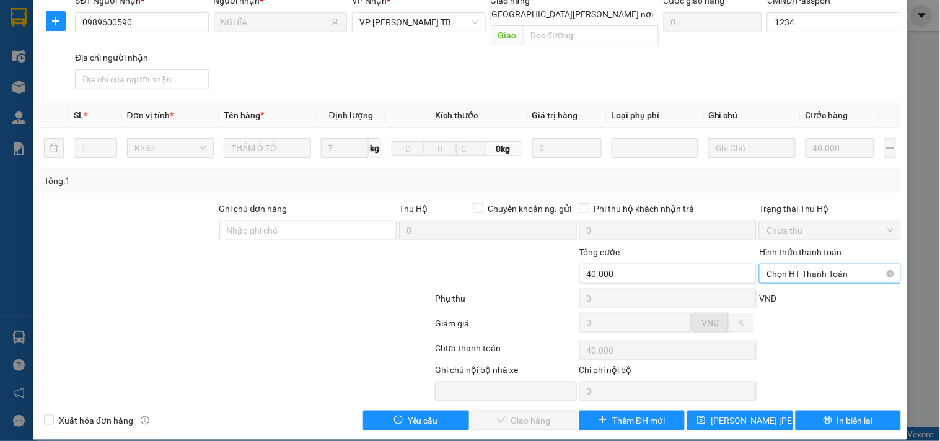
click at [829, 265] on span "Chọn HT Thanh Toán" at bounding box center [830, 274] width 126 height 19
click at [817, 282] on div "Tại văn phòng" at bounding box center [822, 285] width 125 height 14
type input "0"
click at [540, 411] on button "Giao hàng" at bounding box center [524, 421] width 105 height 20
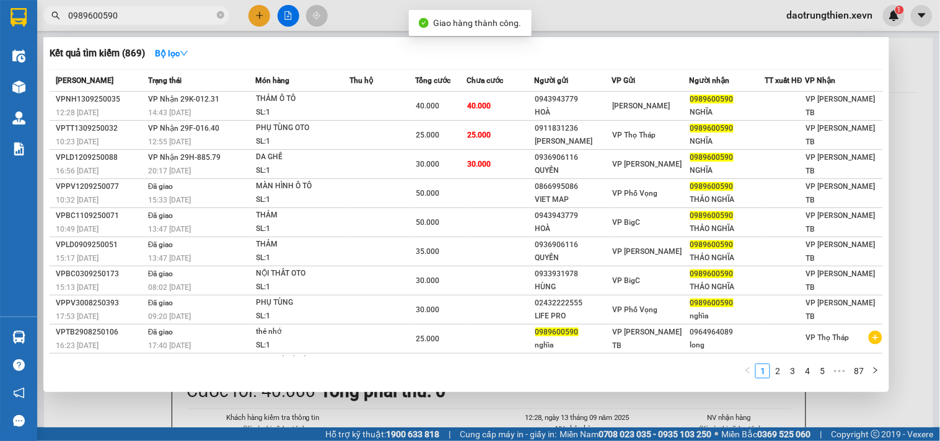
click at [153, 16] on input "0989600590" at bounding box center [141, 16] width 146 height 14
click at [469, 5] on div at bounding box center [470, 220] width 940 height 441
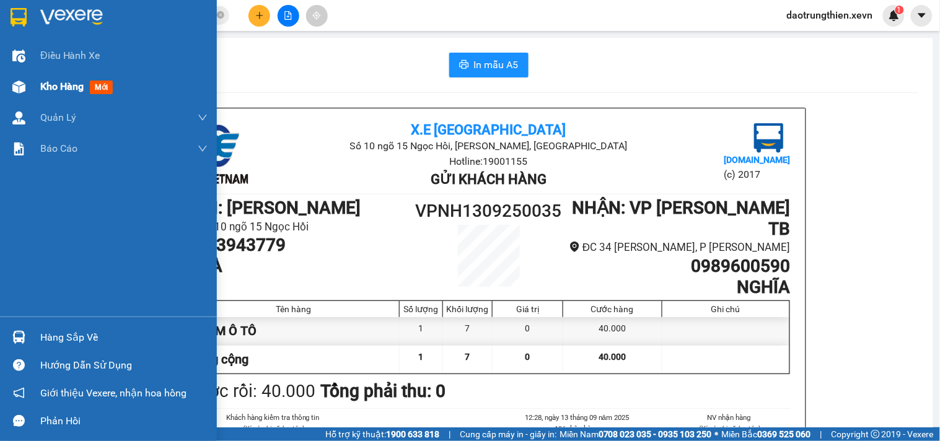
click at [27, 97] on div at bounding box center [19, 87] width 22 height 22
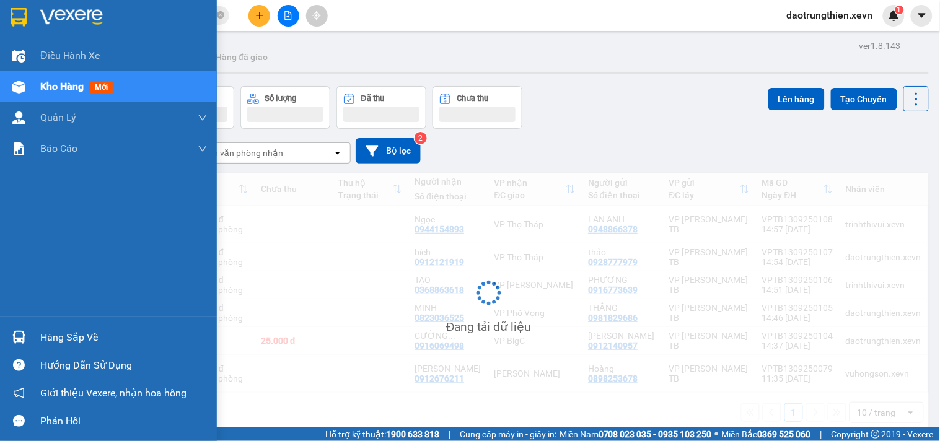
click at [40, 336] on div "Hàng sắp về" at bounding box center [123, 337] width 167 height 19
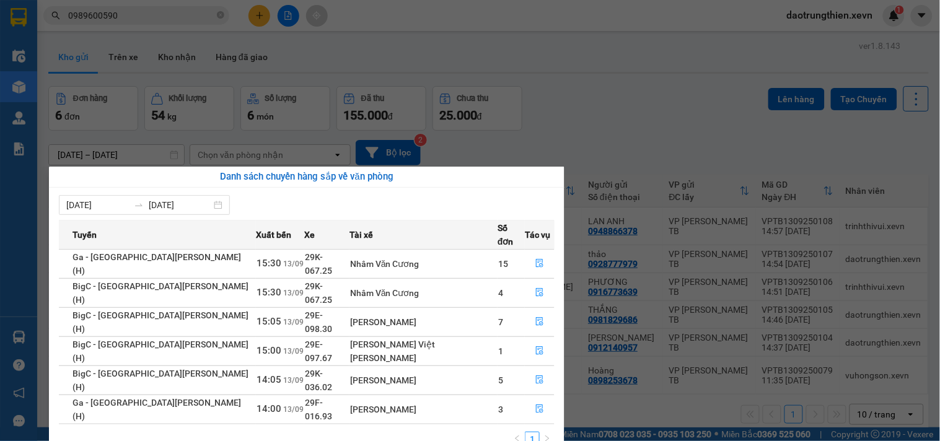
click at [275, 45] on section "Kết quả tìm kiếm ( 869 ) Bộ lọc Mã ĐH Trạng thái Món hàng Thu hộ Tổng cước Chưa…" at bounding box center [470, 220] width 940 height 441
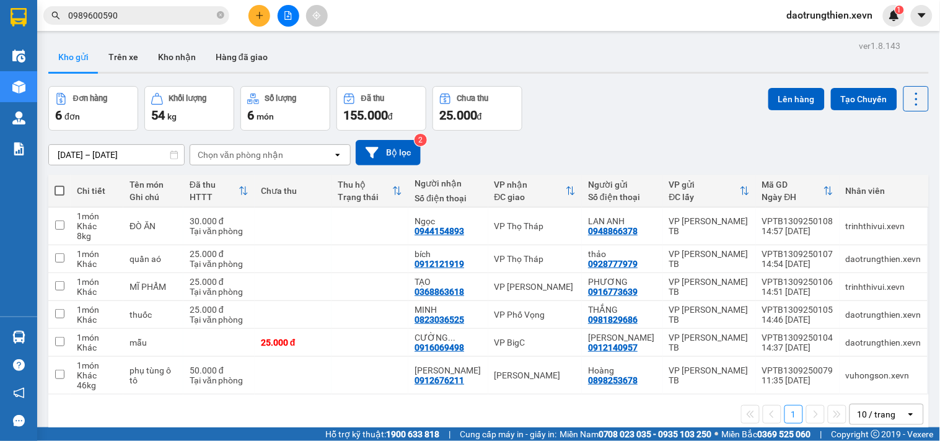
click at [227, 12] on span "0989600590" at bounding box center [136, 15] width 186 height 19
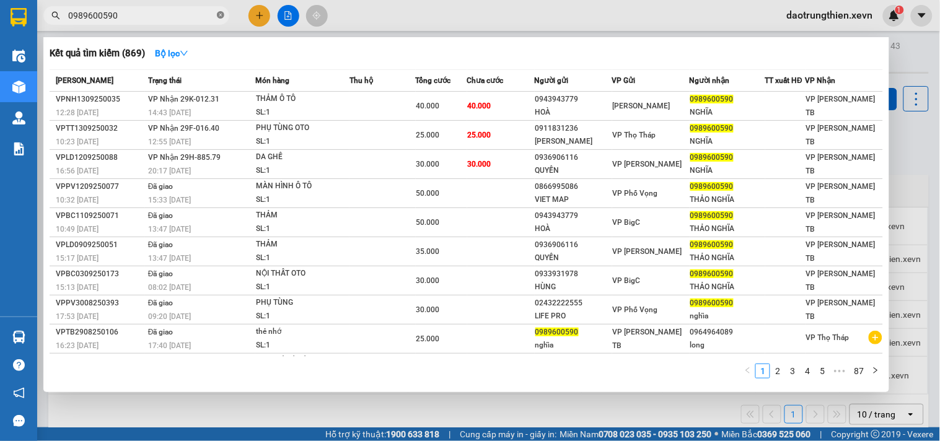
click at [218, 17] on icon "close-circle" at bounding box center [220, 14] width 7 height 7
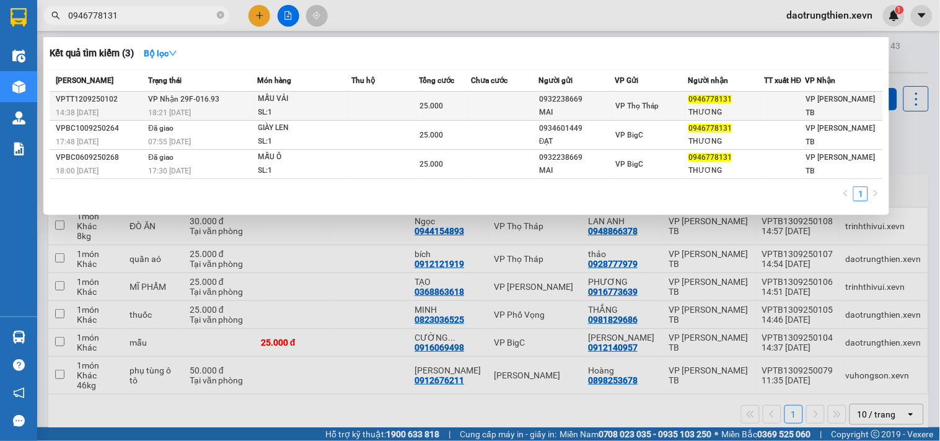
type input "0946778131"
click at [584, 101] on div "0932238669" at bounding box center [576, 99] width 75 height 13
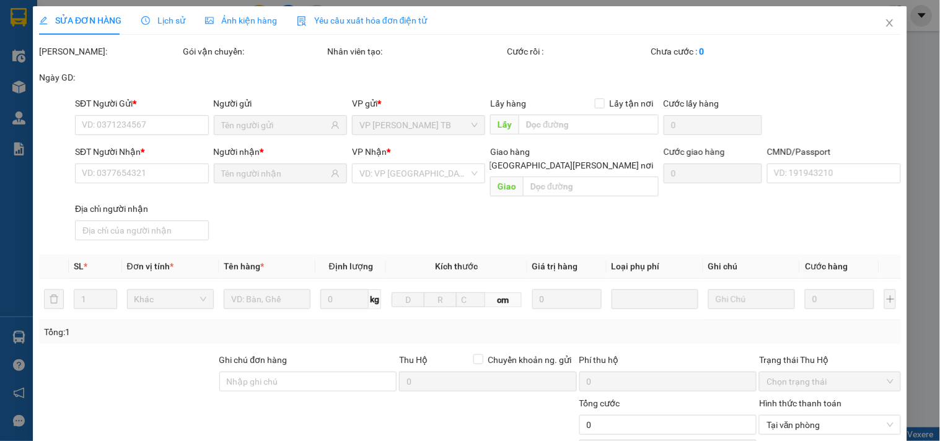
type input "0932238669"
type input "MAI"
type input "0946778131"
type input "THƯƠNG"
type input "25.000"
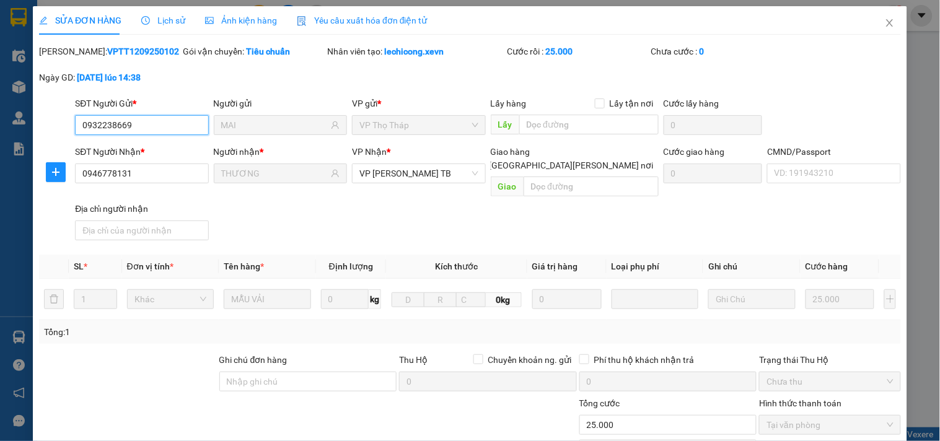
scroll to position [151, 0]
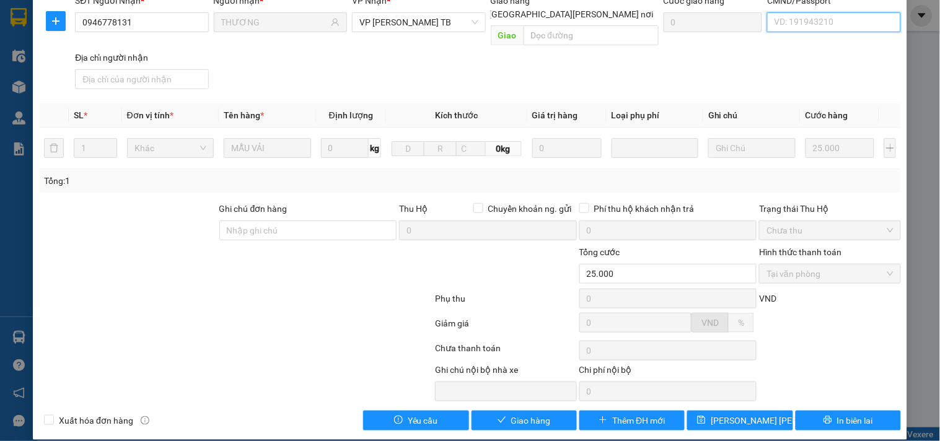
click at [808, 20] on input "CMND/Passport" at bounding box center [833, 22] width 133 height 20
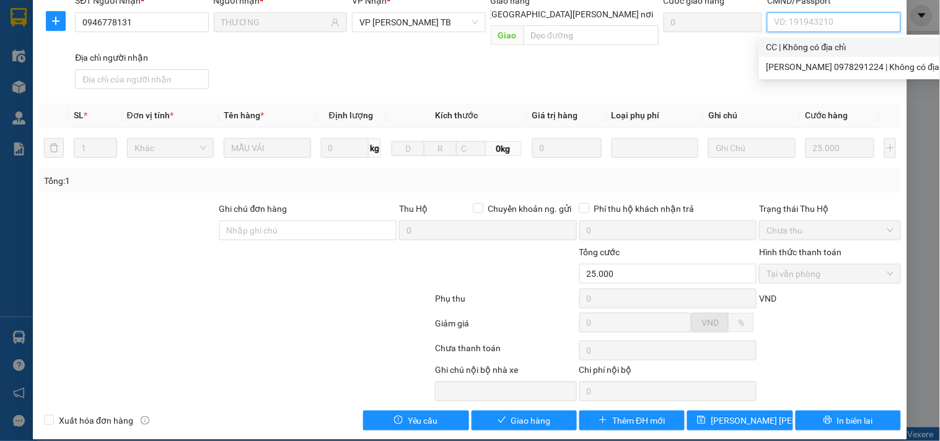
click at [802, 45] on div "CC | Không có địa chỉ" at bounding box center [860, 47] width 187 height 14
type input "CC"
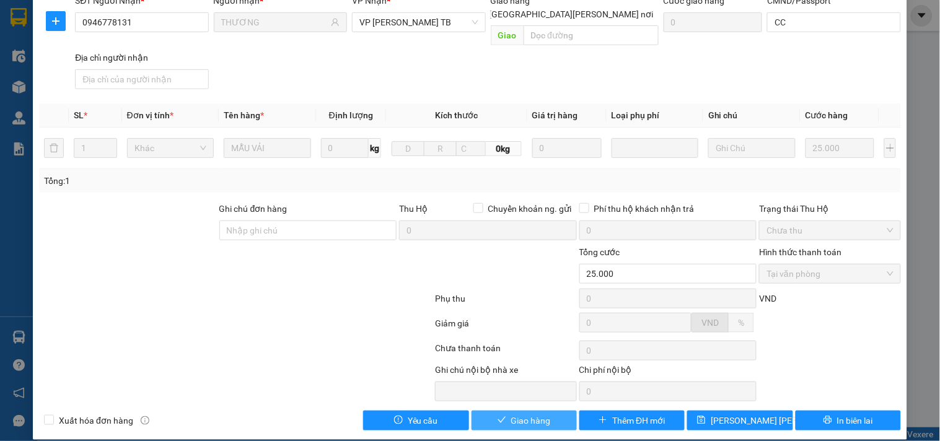
click at [556, 411] on button "Giao hàng" at bounding box center [524, 421] width 105 height 20
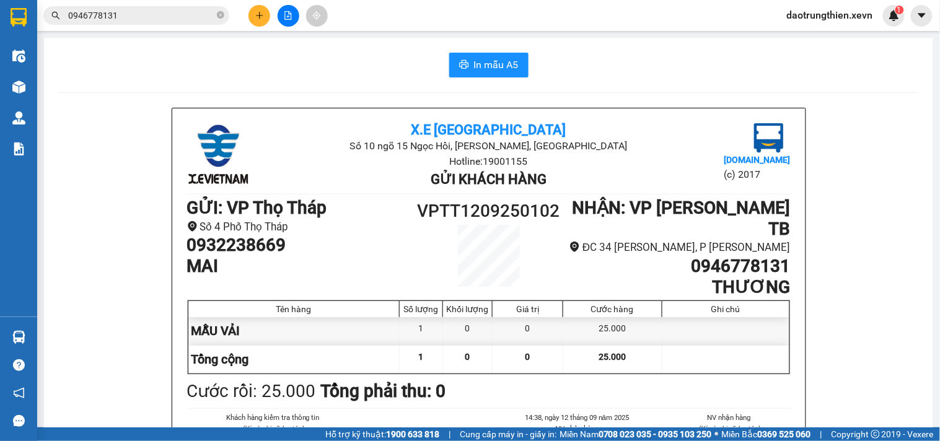
click at [193, 20] on input "0946778131" at bounding box center [141, 16] width 146 height 14
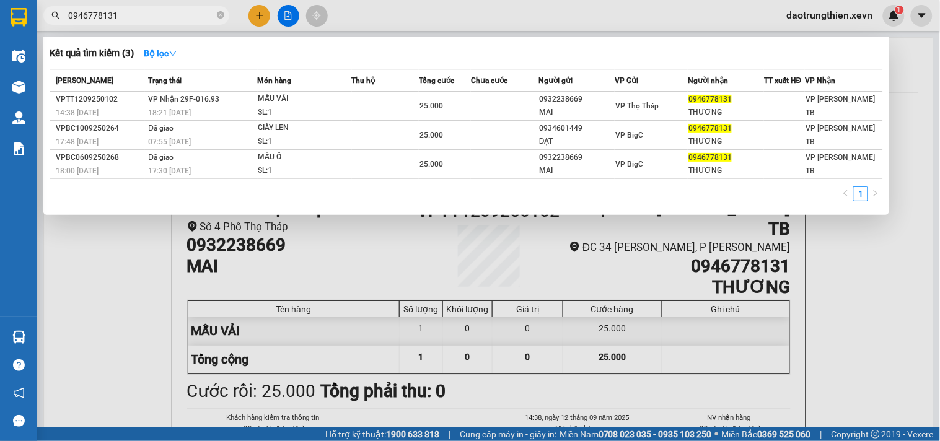
click at [255, 265] on div at bounding box center [470, 220] width 940 height 441
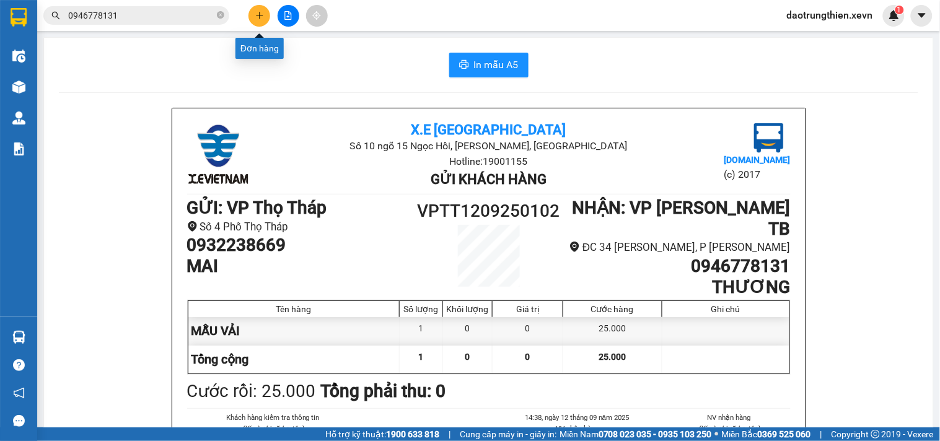
click at [258, 8] on button at bounding box center [260, 16] width 22 height 22
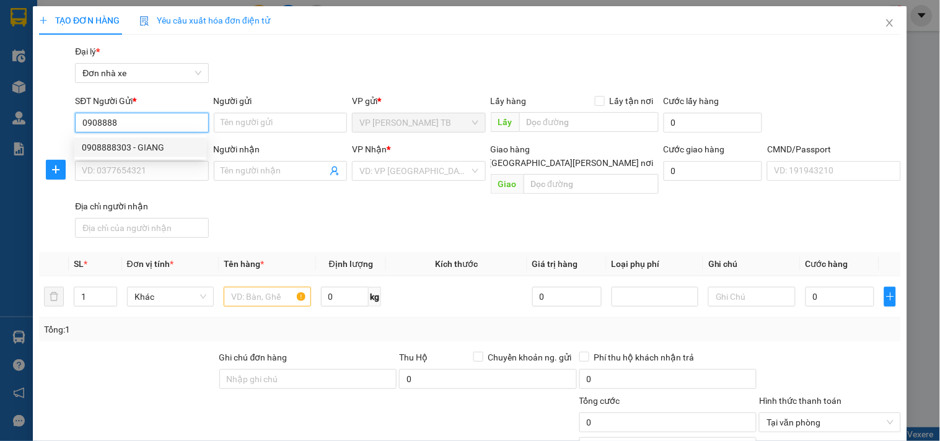
click at [165, 152] on div "0908888303 - GIANG" at bounding box center [140, 148] width 117 height 14
type input "0908888303"
type input "GIANG"
type input "0383983575"
type input "SMA"
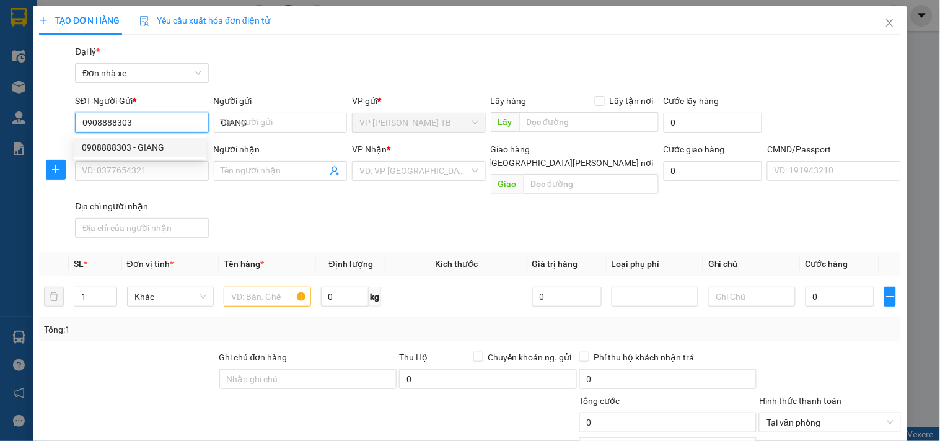
type input "BÙI ĐÌNH XUÂN 0386160783"
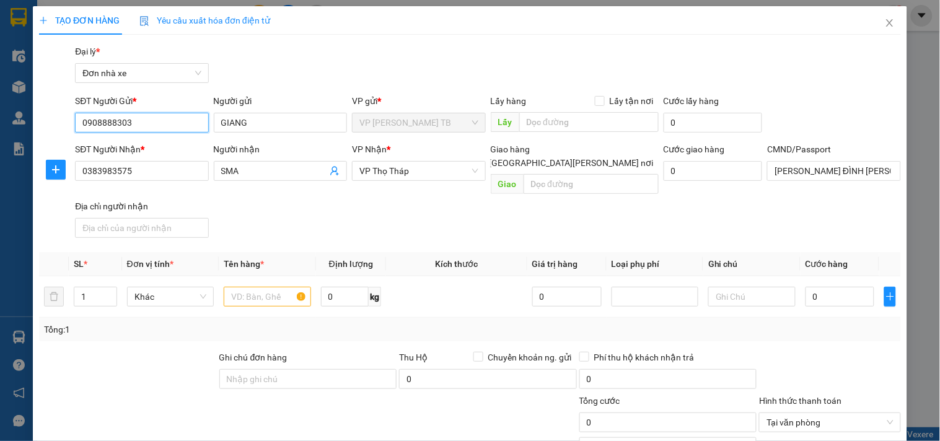
type input "0908888303"
drag, startPoint x: 73, startPoint y: 185, endPoint x: 58, endPoint y: 187, distance: 15.6
click at [58, 187] on div "SĐT Người Nhận * 0383983575 Người nhận SMA VP Nhận * VP Thọ Tháp Giao hàng Giao…" at bounding box center [470, 193] width 865 height 100
click at [182, 175] on input "0383983575" at bounding box center [141, 171] width 133 height 20
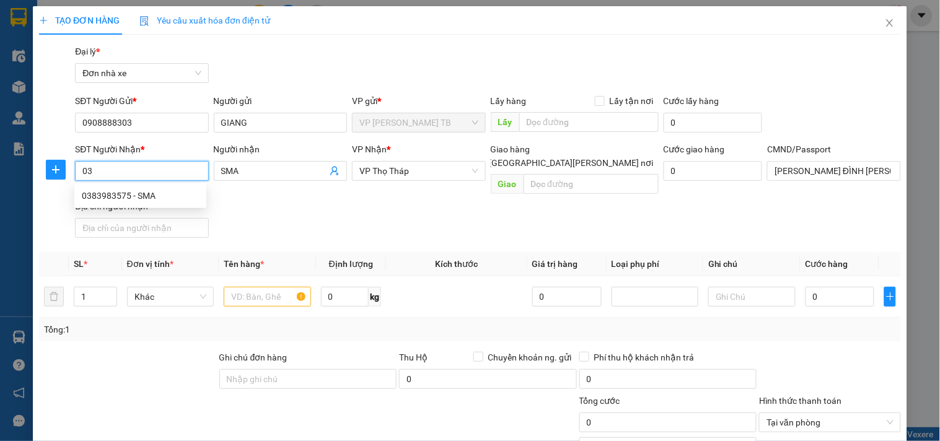
type input "0"
type input "0977729059"
click at [156, 193] on div "0977729059 - QUANG MINH" at bounding box center [143, 196] width 122 height 14
type input "QUANG MINH"
type input "1"
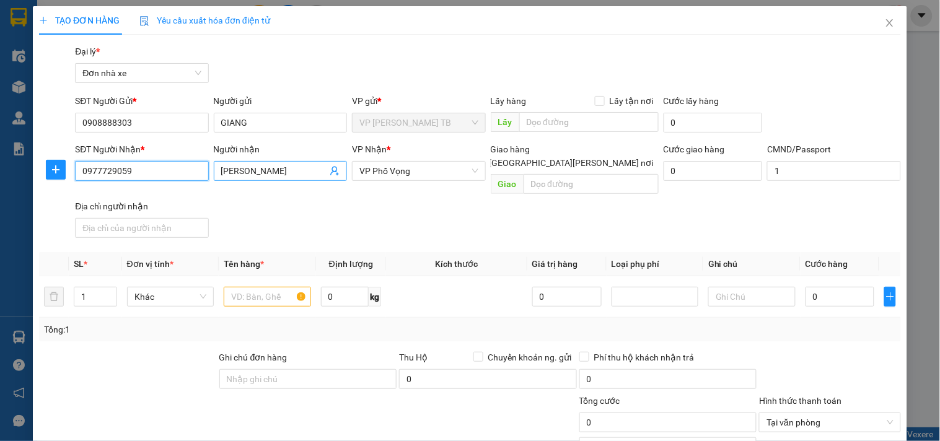
type input "0977729059"
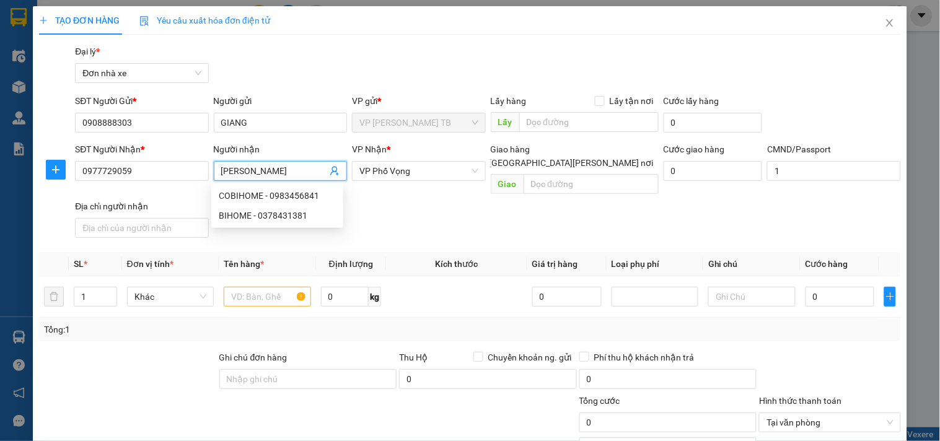
drag, startPoint x: 244, startPoint y: 180, endPoint x: 216, endPoint y: 182, distance: 27.9
click at [216, 182] on div "Người nhận QUANG MINH" at bounding box center [280, 164] width 133 height 43
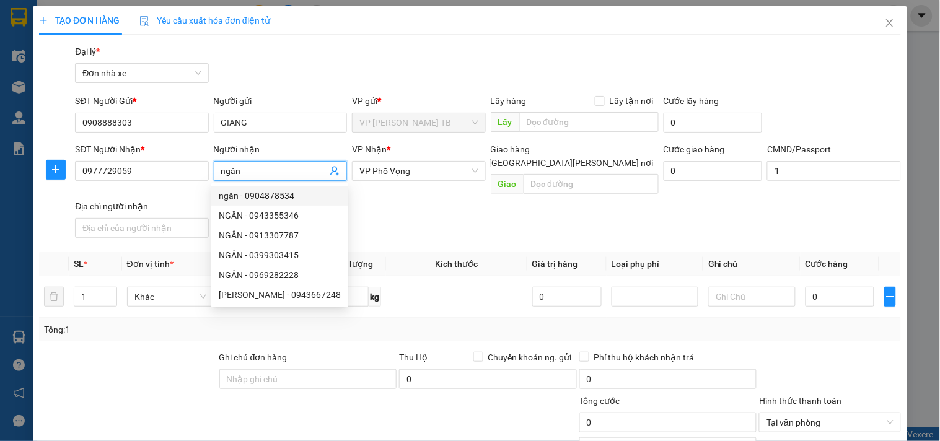
type input "ngần"
click at [467, 209] on div "SĐT Người Nhận * 0977729059 Người nhận ngần VP Nhận * VP Phố Vọng Giao hàng Gia…" at bounding box center [488, 193] width 831 height 100
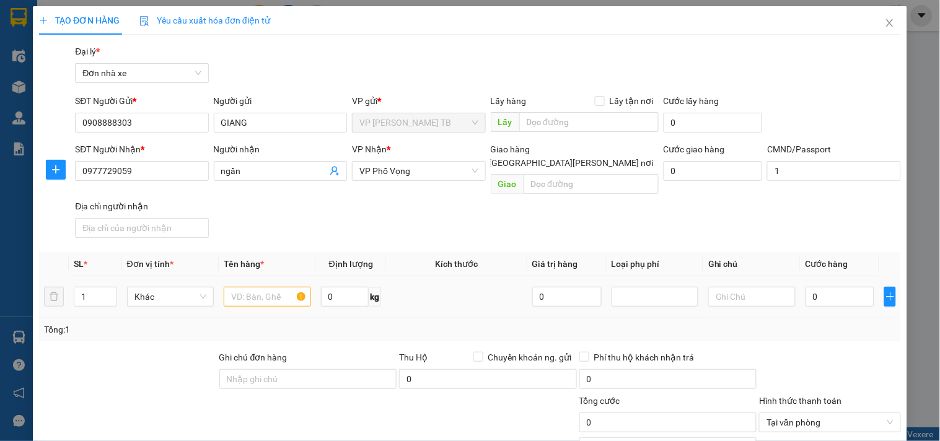
click at [269, 293] on div at bounding box center [267, 296] width 87 height 25
click at [268, 288] on input "text" at bounding box center [267, 297] width 87 height 20
type input "pt ô tô"
click at [814, 287] on input "0" at bounding box center [840, 297] width 69 height 20
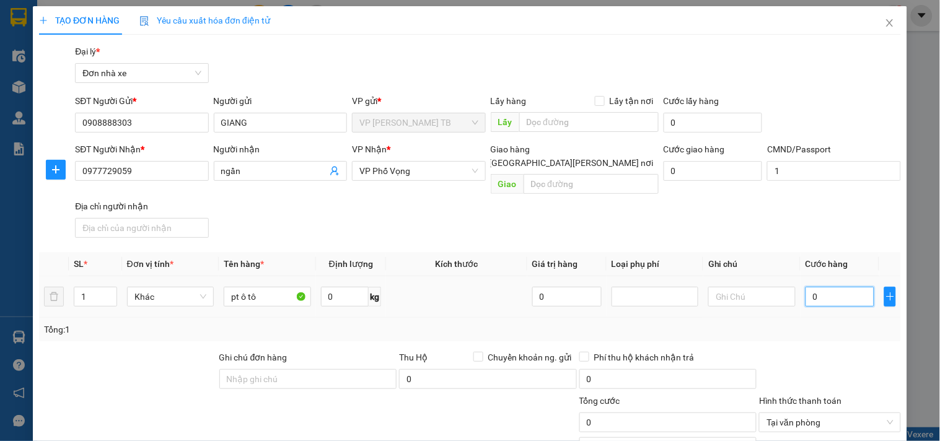
type input "2"
type input "25"
type input "25.000"
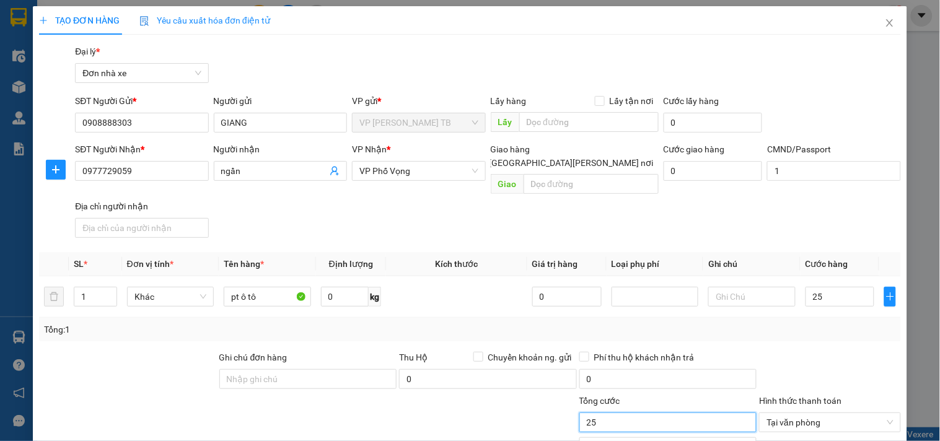
type input "25.000"
click at [684, 413] on input "25.000" at bounding box center [668, 423] width 178 height 20
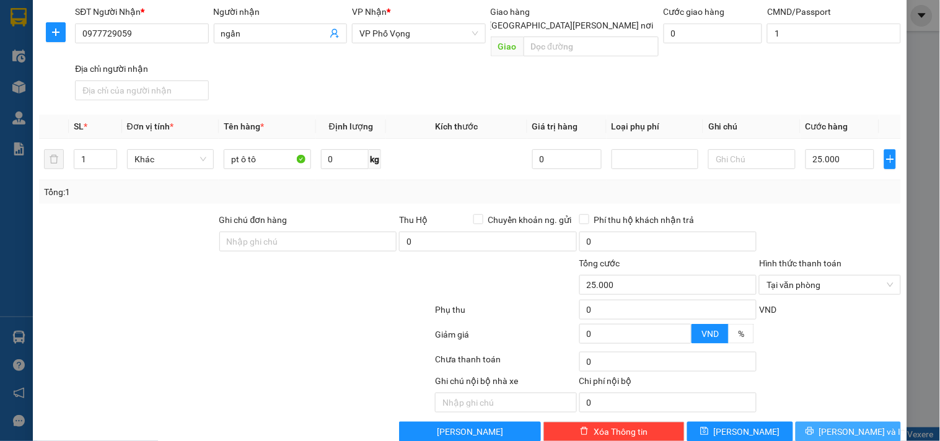
click at [858, 425] on span "[PERSON_NAME] và In" at bounding box center [862, 432] width 87 height 14
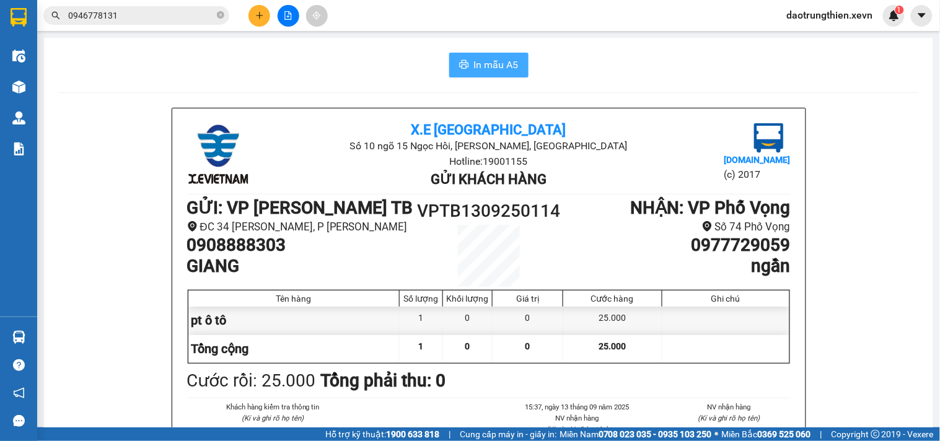
click at [484, 64] on span "In mẫu A5" at bounding box center [496, 64] width 45 height 15
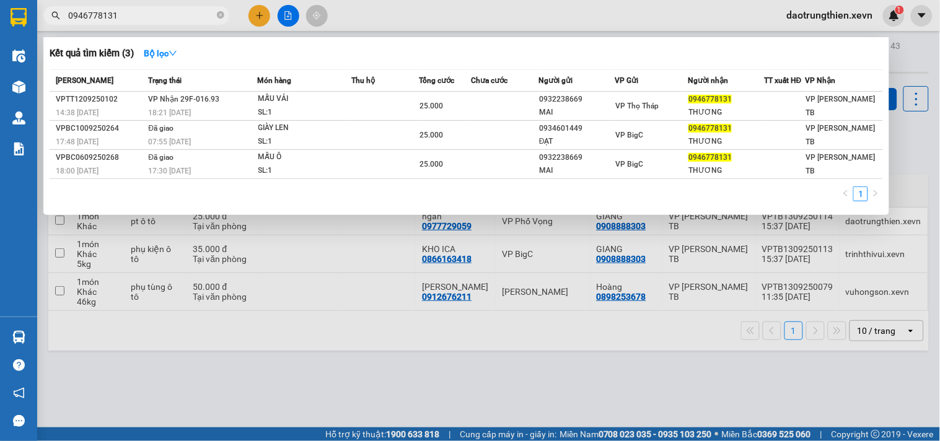
click at [215, 15] on span "0946778131" at bounding box center [136, 15] width 186 height 19
click at [221, 16] on icon "close-circle" at bounding box center [220, 14] width 7 height 7
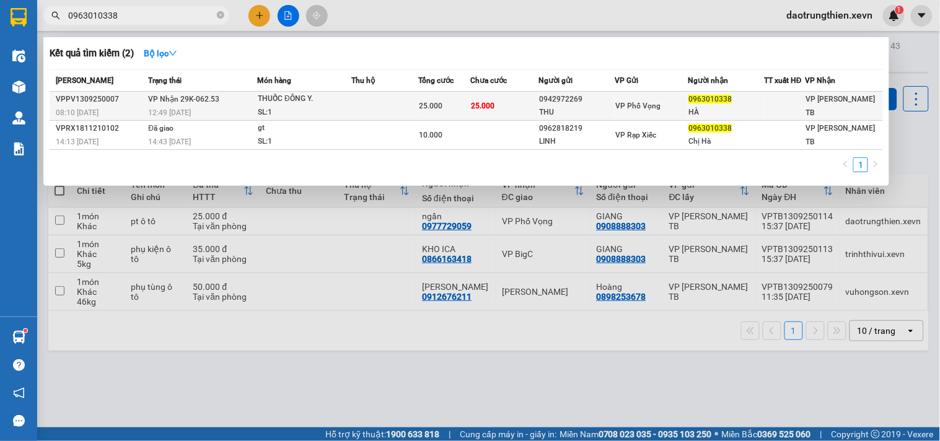
type input "0963010338"
click at [664, 102] on div "VP Phố Vọng" at bounding box center [651, 106] width 72 height 14
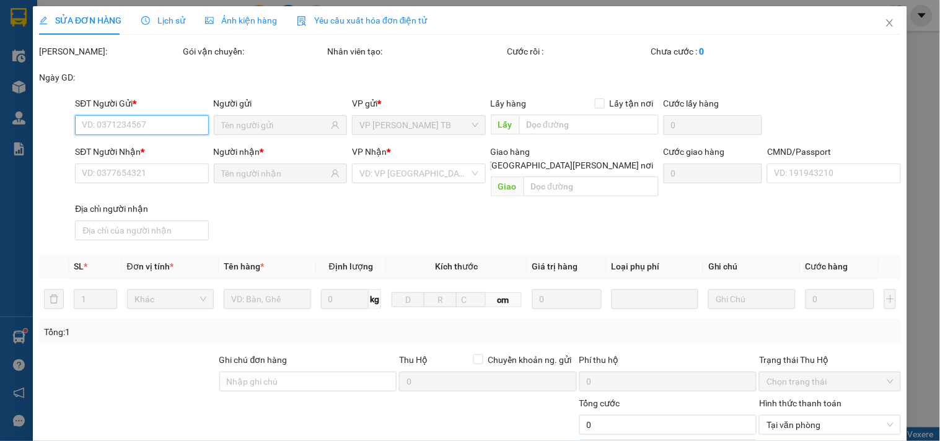
type input "0942972269"
type input "THU"
type input "0963010338"
type input "HÀ"
type input "NGUYỄN THỊ MAI HƯƠNG"
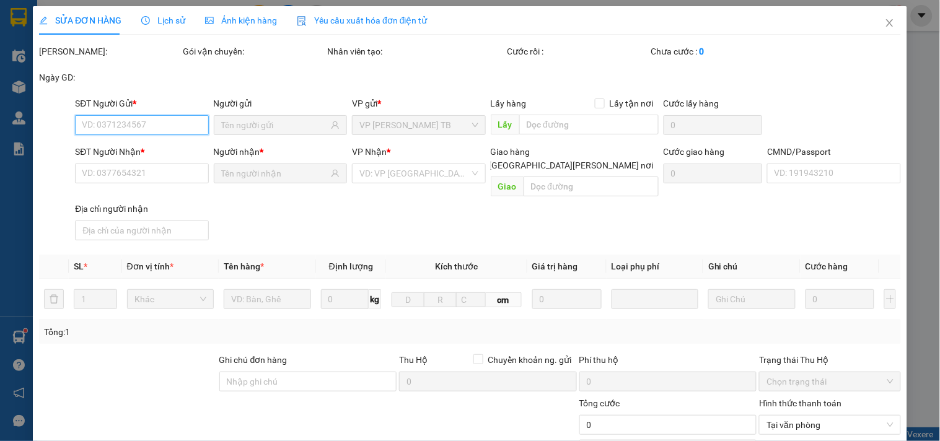
type input "25.000"
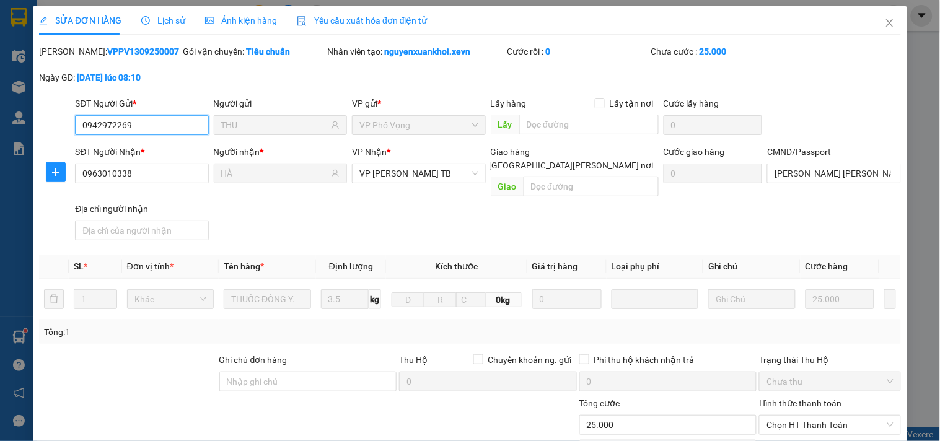
scroll to position [151, 0]
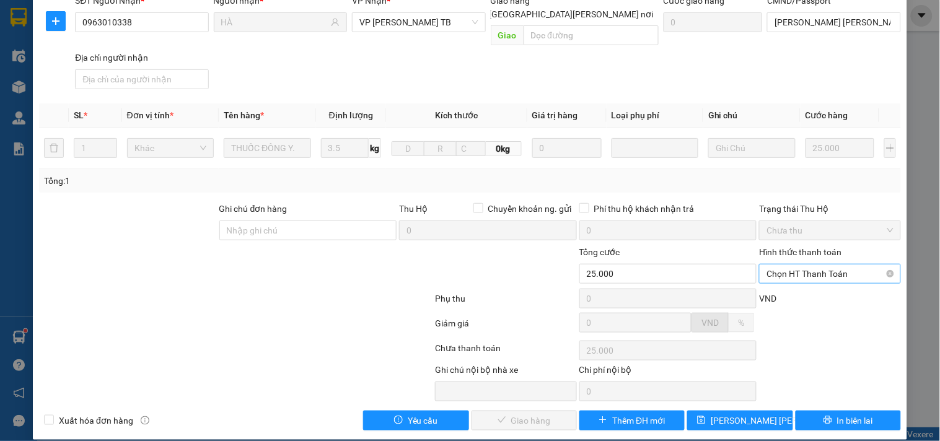
click at [793, 265] on span "Chọn HT Thanh Toán" at bounding box center [830, 274] width 126 height 19
click at [806, 288] on div "Tại văn phòng" at bounding box center [822, 285] width 125 height 14
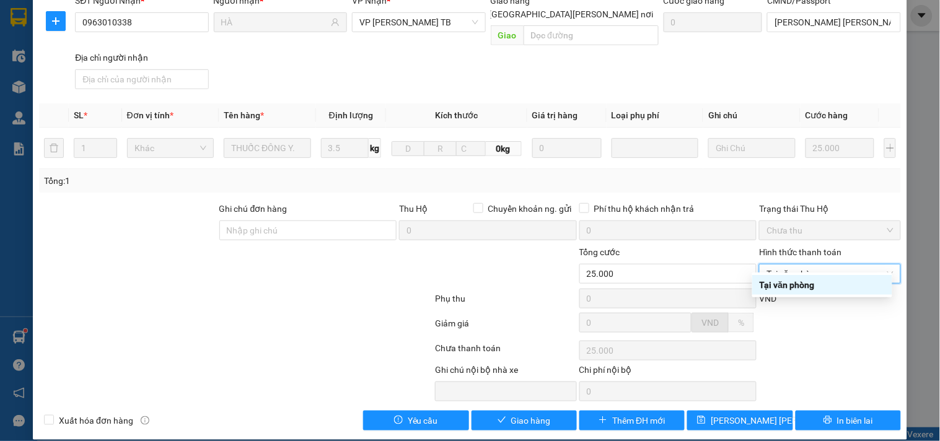
type input "0"
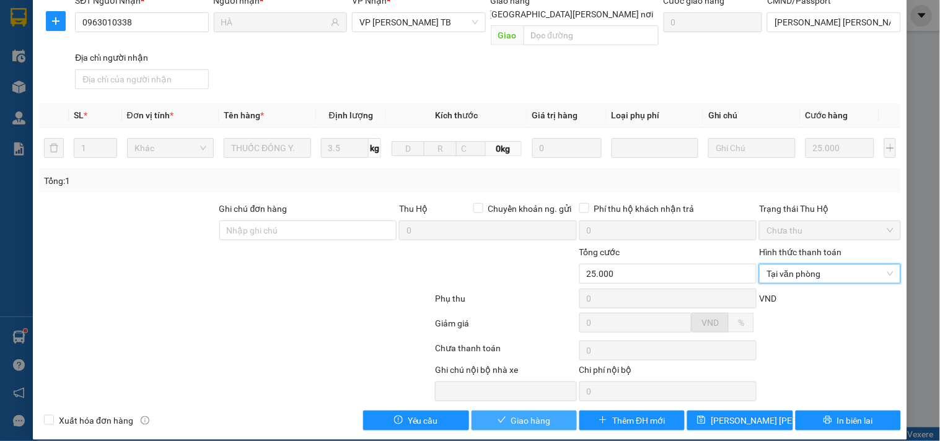
click at [543, 411] on button "Giao hàng" at bounding box center [524, 421] width 105 height 20
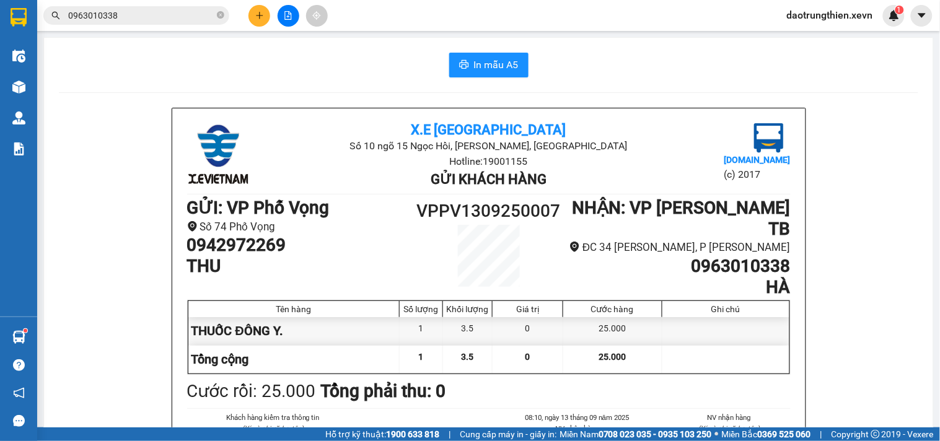
click at [250, 9] on button at bounding box center [260, 16] width 22 height 22
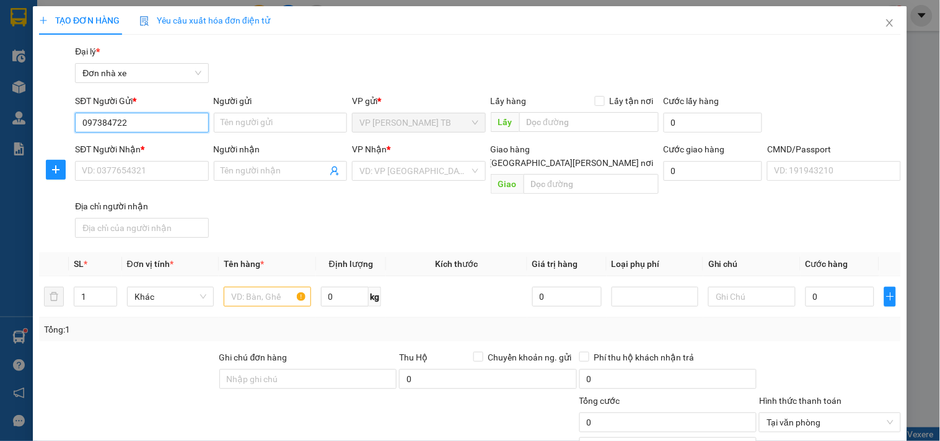
type input "0973847226"
click at [159, 146] on div "0973847226 - QUỲNH" at bounding box center [143, 148] width 122 height 14
type input "QUỲNH"
type input "0886022202"
type input "Hiếu"
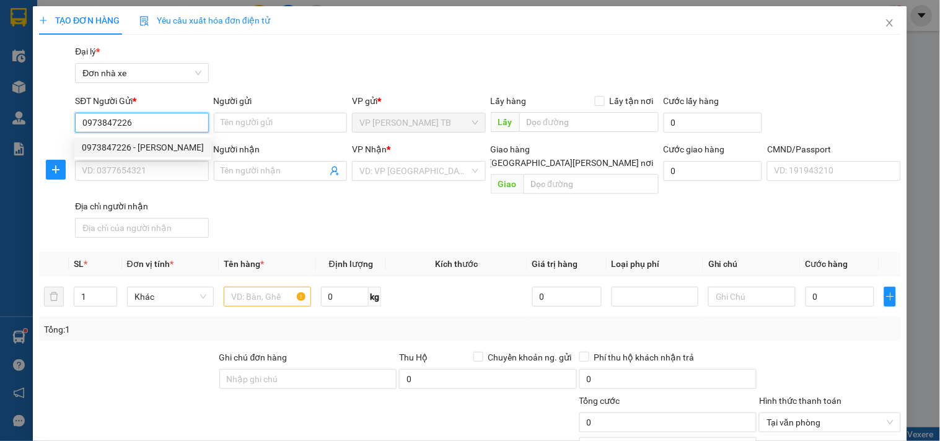
type input "038200013634 NGUYỄN VĂN HIẾU"
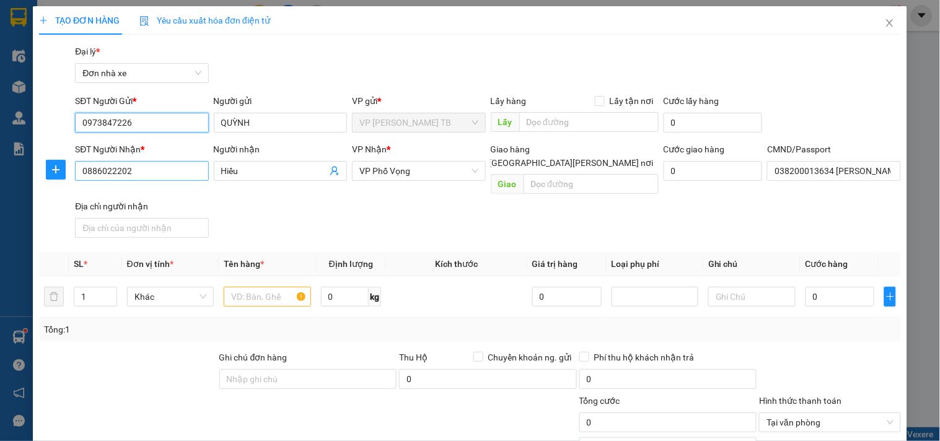
type input "0973847226"
drag, startPoint x: 182, startPoint y: 178, endPoint x: 9, endPoint y: 180, distance: 172.9
click at [9, 180] on div "TẠO ĐƠN HÀNG Yêu cầu xuất hóa đơn điện tử Transit Pickup Surcharge Ids Transit …" at bounding box center [470, 220] width 940 height 441
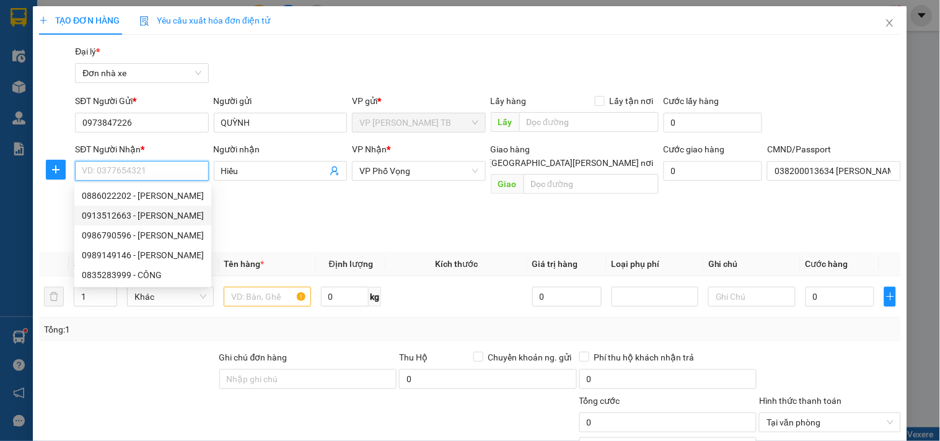
click at [174, 215] on div "0913512663 - QUANG ANH" at bounding box center [143, 216] width 122 height 14
type input "0913512663"
type input "[PERSON_NAME]"
type input "036098001485 VŨ QUANG ANH 1998"
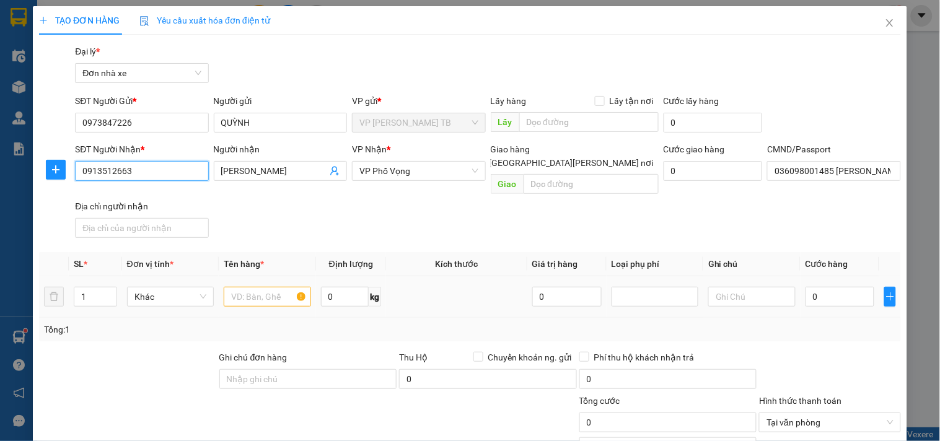
type input "0913512663"
click at [265, 284] on div at bounding box center [267, 296] width 87 height 25
click at [263, 287] on input "text" at bounding box center [267, 297] width 87 height 20
type input "d"
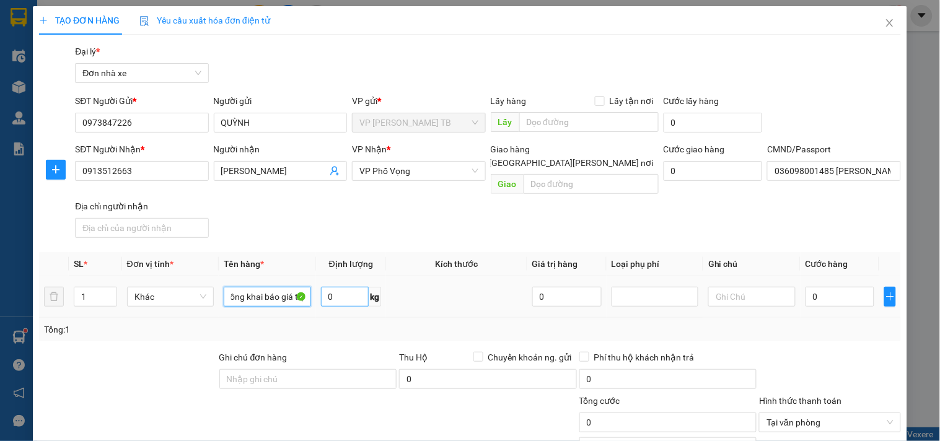
type input "điện thoại không khai báo giá trị"
click at [342, 287] on input "0" at bounding box center [345, 297] width 48 height 20
click at [808, 288] on input "0" at bounding box center [840, 297] width 69 height 20
type input "2"
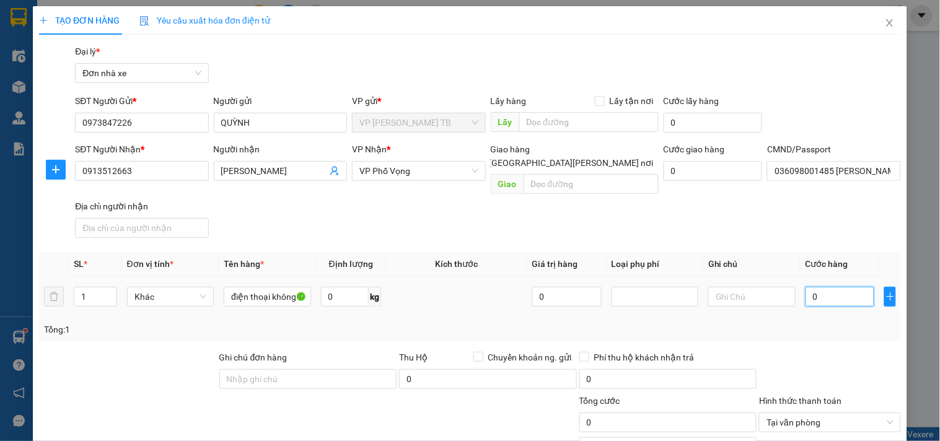
type input "2"
type input "25"
type input "25.000"
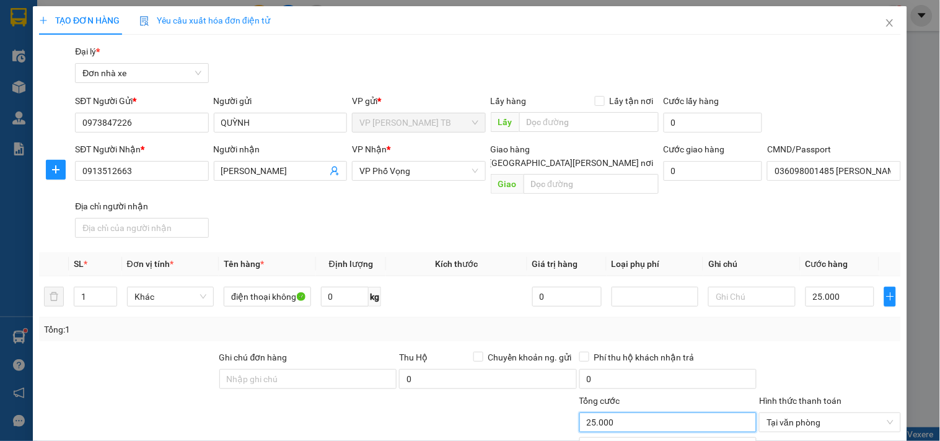
click at [636, 413] on input "25.000" at bounding box center [668, 423] width 178 height 20
type input "25.000"
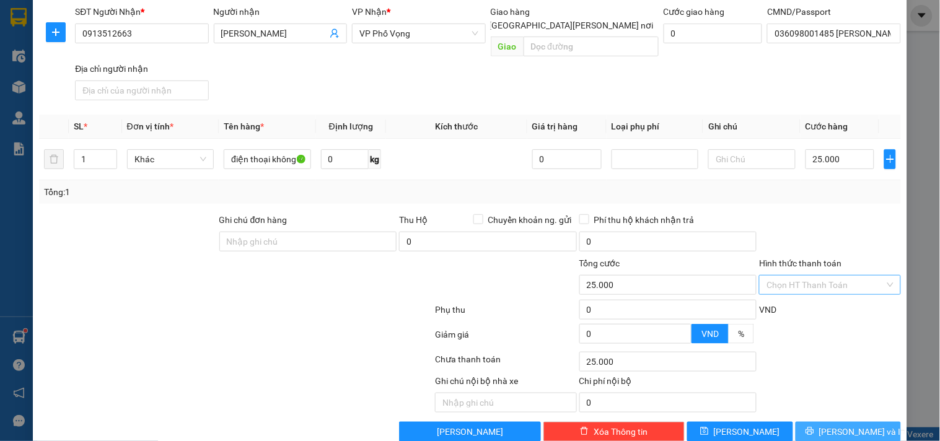
click at [848, 425] on span "[PERSON_NAME] và In" at bounding box center [862, 432] width 87 height 14
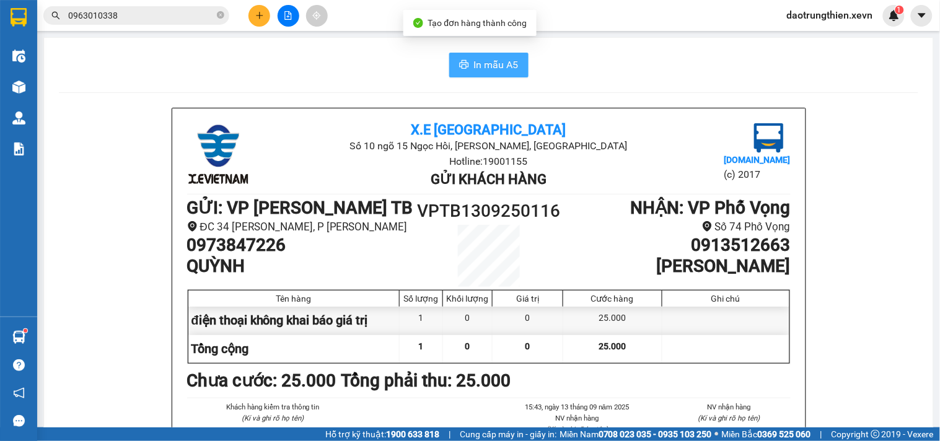
click at [480, 58] on span "In mẫu A5" at bounding box center [496, 64] width 45 height 15
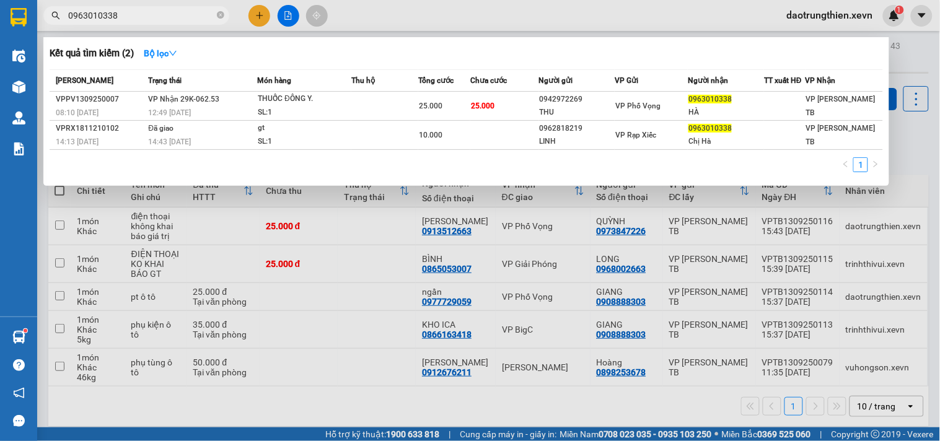
click at [216, 15] on span "0963010338" at bounding box center [136, 15] width 186 height 19
click at [219, 13] on icon "close-circle" at bounding box center [220, 14] width 7 height 7
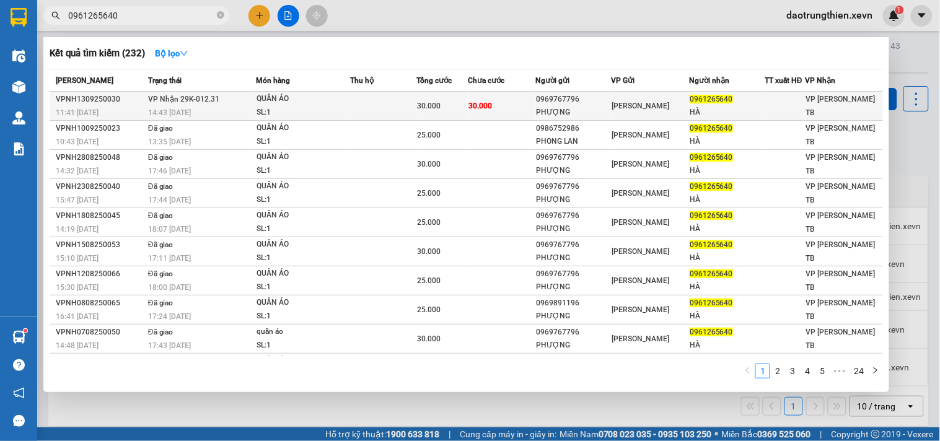
type input "0961265640"
click at [690, 99] on span "0961265640" at bounding box center [711, 99] width 43 height 9
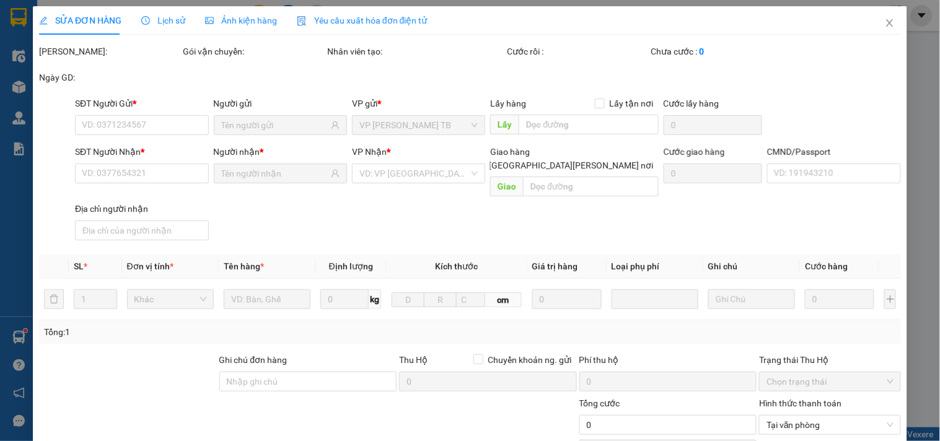
type input "0969767796"
type input "PHƯỢNG"
type input "0961265640"
type input "HÀ"
type input "[PERSON_NAME] 0976592134"
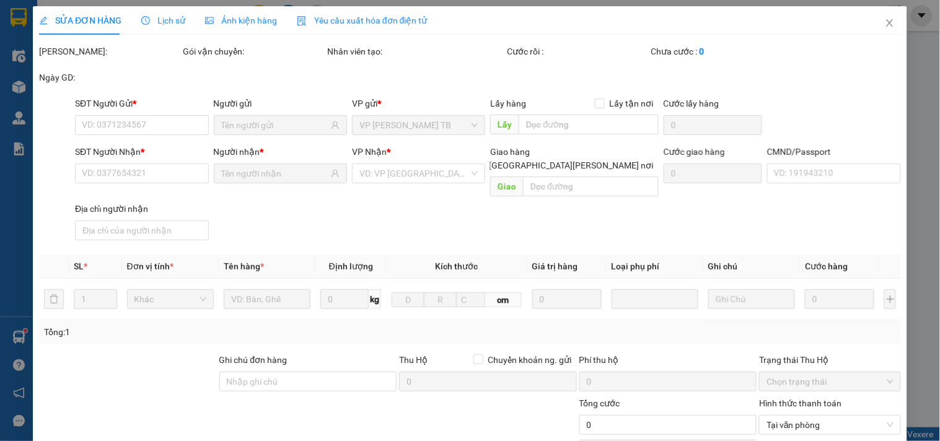
type input "30.000"
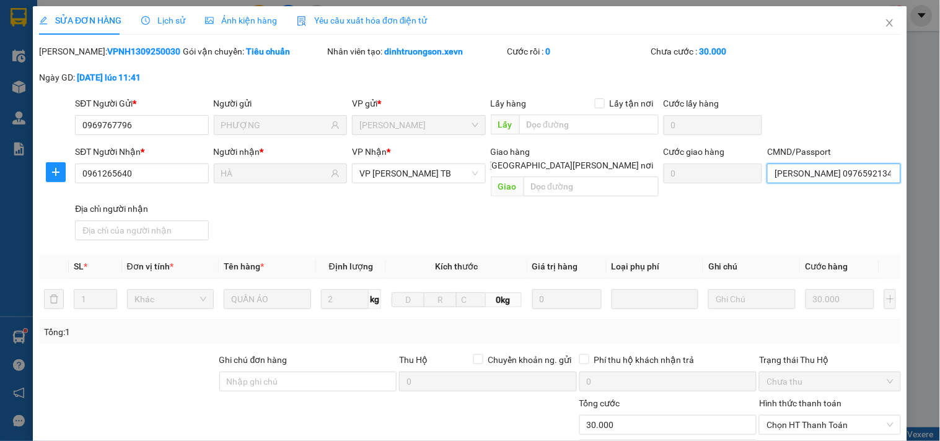
click at [865, 164] on input "[PERSON_NAME] 0976592134" at bounding box center [833, 174] width 133 height 20
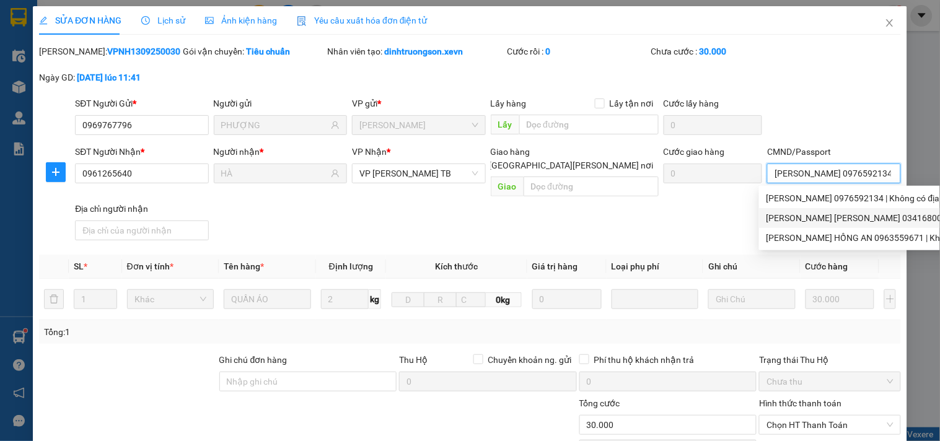
click at [855, 224] on div "[PERSON_NAME] 034168003290 | Không có địa chỉ" at bounding box center [899, 218] width 265 height 14
type input "phạm thị lanh 034168003290"
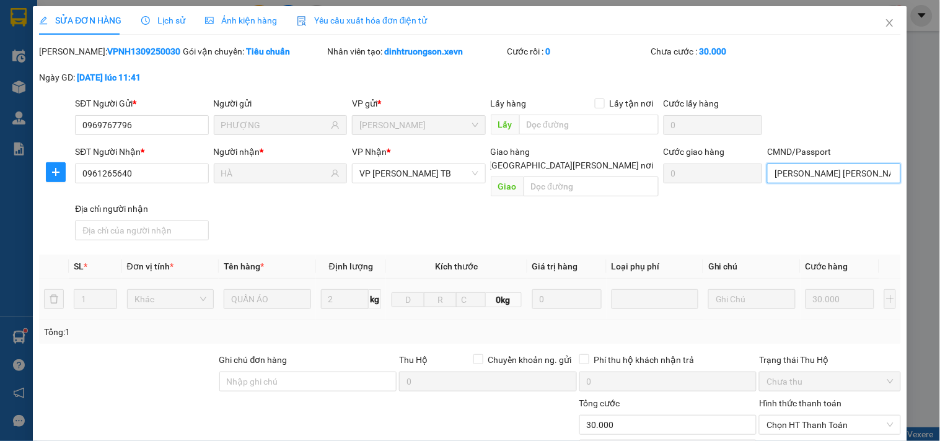
scroll to position [151, 0]
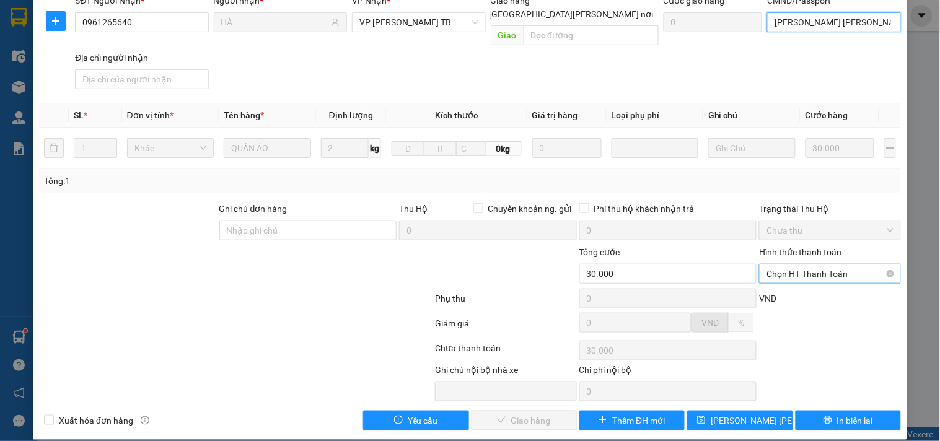
click at [840, 265] on span "Chọn HT Thanh Toán" at bounding box center [830, 274] width 126 height 19
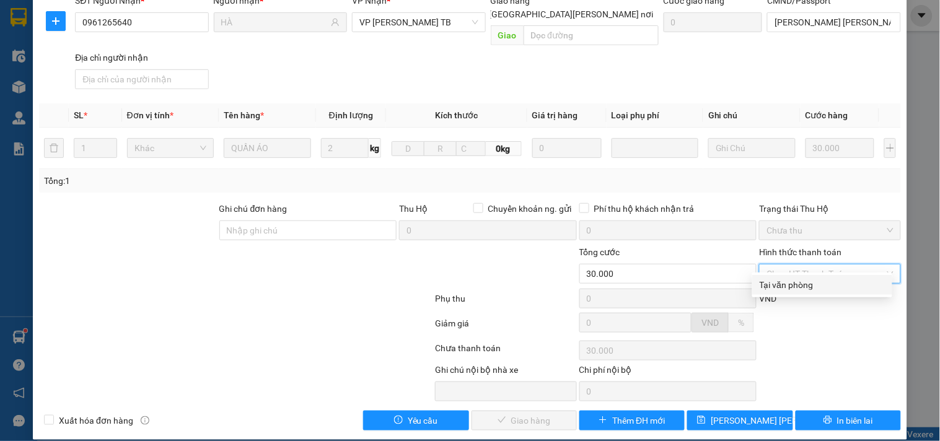
click at [822, 282] on div "Tại văn phòng" at bounding box center [822, 285] width 125 height 14
type input "0"
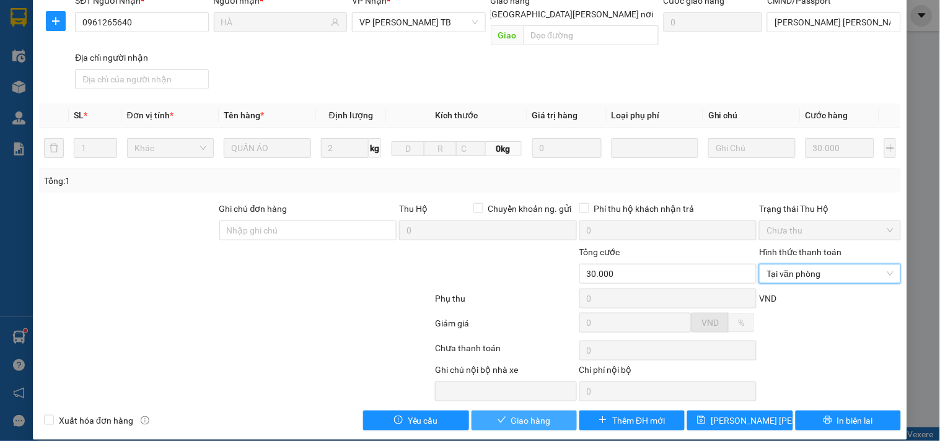
click at [517, 414] on span "Giao hàng" at bounding box center [531, 421] width 40 height 14
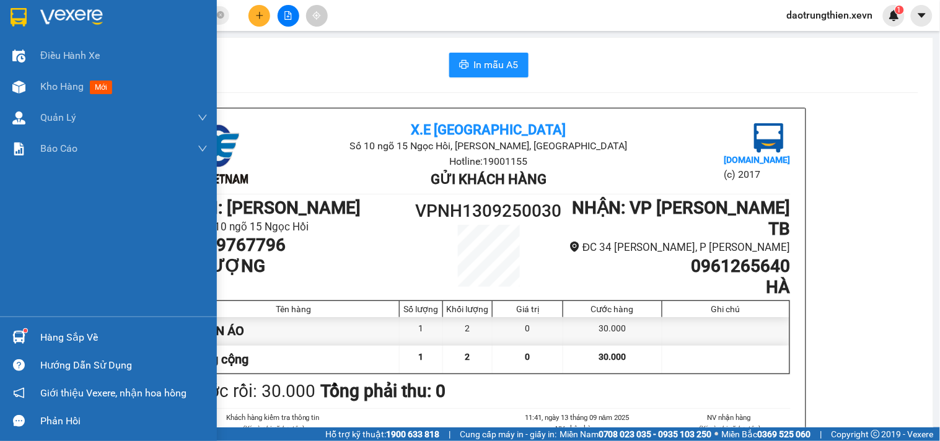
click at [79, 328] on div "Hàng sắp về" at bounding box center [123, 337] width 167 height 19
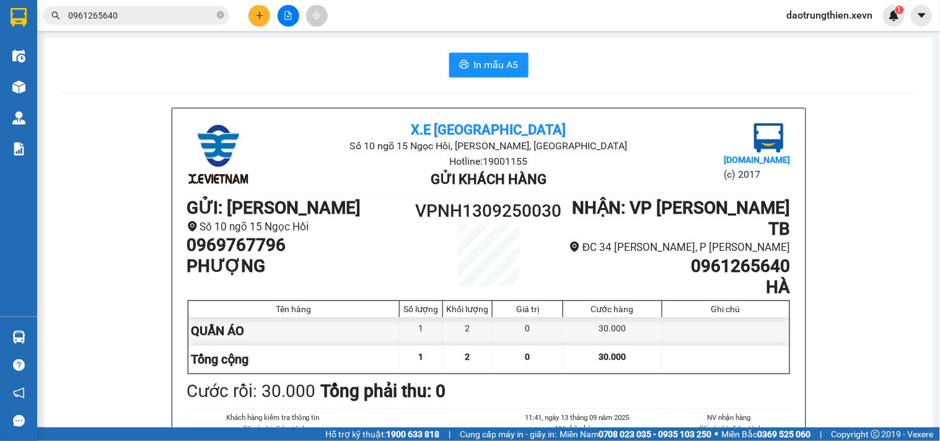
click at [622, 81] on section "Kết quả tìm kiếm ( 232 ) Bộ lọc Mã ĐH Trạng thái Món hàng Thu hộ Tổng cước Chưa…" at bounding box center [470, 220] width 940 height 441
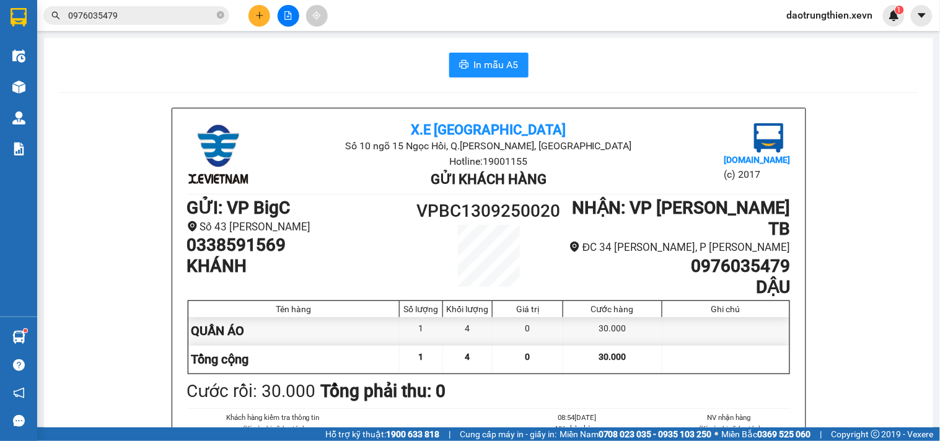
click at [216, 14] on span "0976035479" at bounding box center [136, 15] width 186 height 19
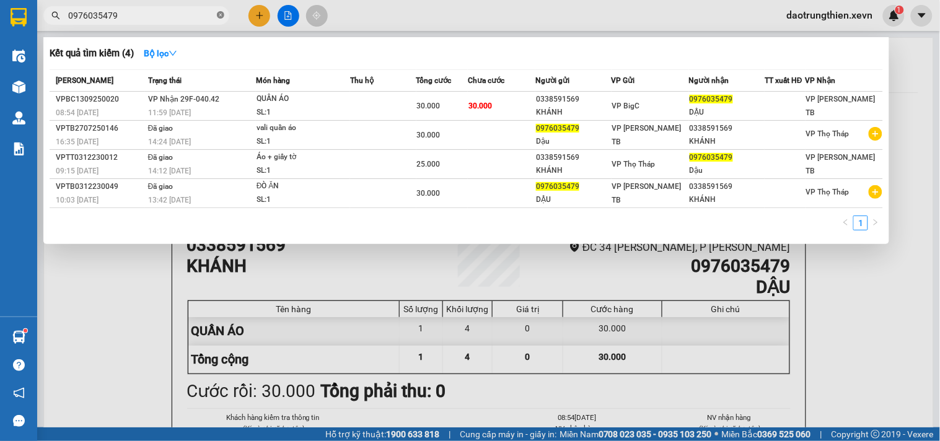
click at [219, 13] on icon "close-circle" at bounding box center [220, 14] width 7 height 7
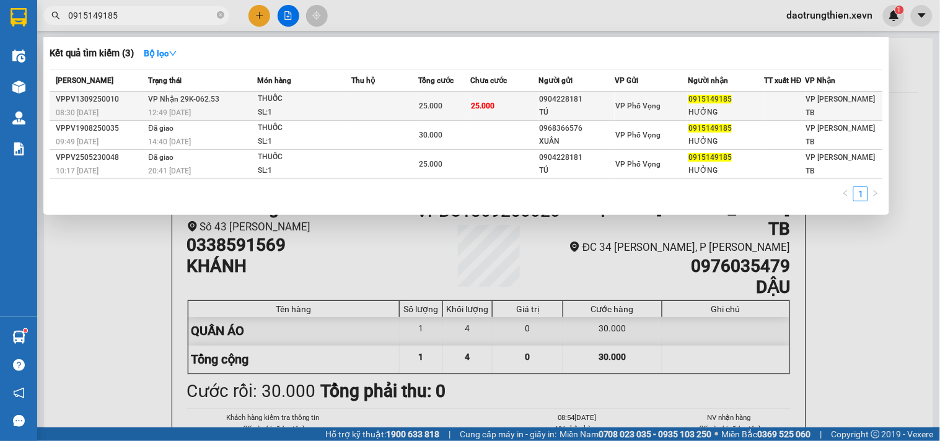
type input "0915149185"
click at [454, 101] on div "25.000" at bounding box center [444, 106] width 51 height 14
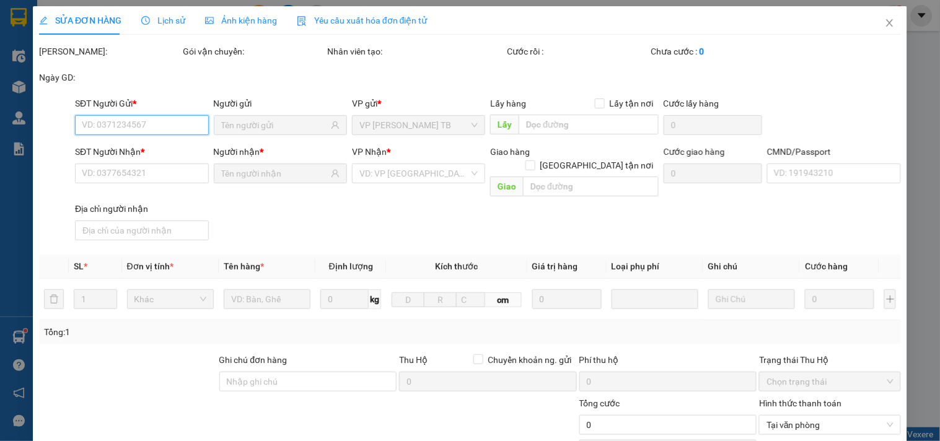
type input "0904228181"
type input "TÚ"
type input "0915149185"
type input "HƯỞNG"
type input "[PERSON_NAME] 034070028610"
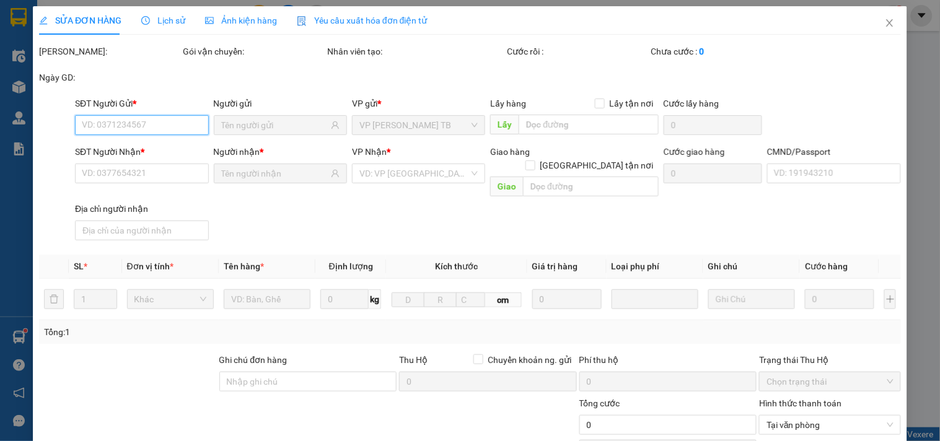
type input "25.000"
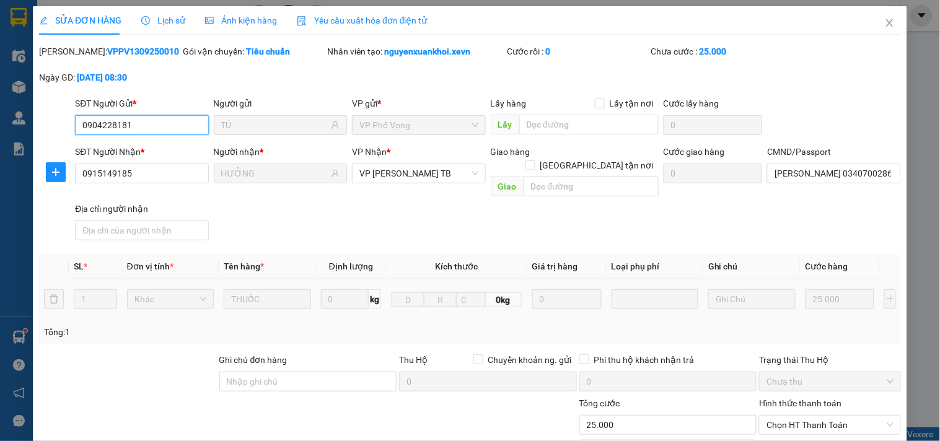
scroll to position [138, 0]
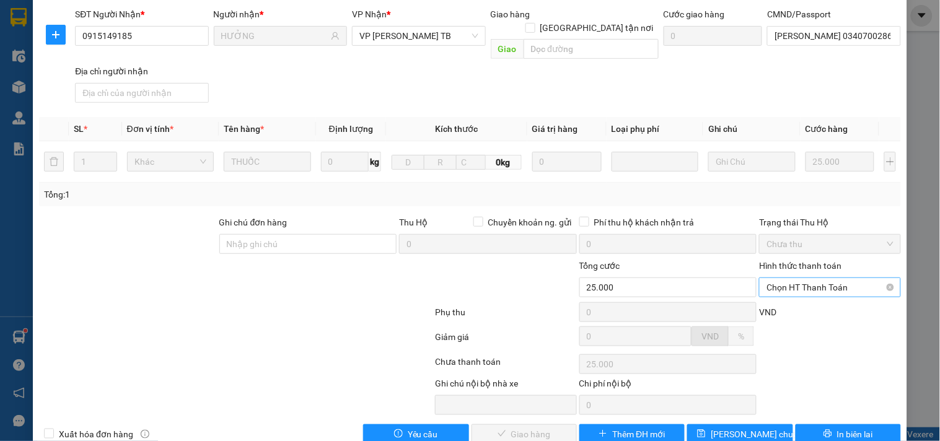
click at [809, 278] on span "Chọn HT Thanh Toán" at bounding box center [830, 287] width 126 height 19
click at [796, 302] on div "Tại văn phòng" at bounding box center [822, 299] width 125 height 14
type input "0"
click at [518, 428] on span "Giao hàng" at bounding box center [531, 435] width 40 height 14
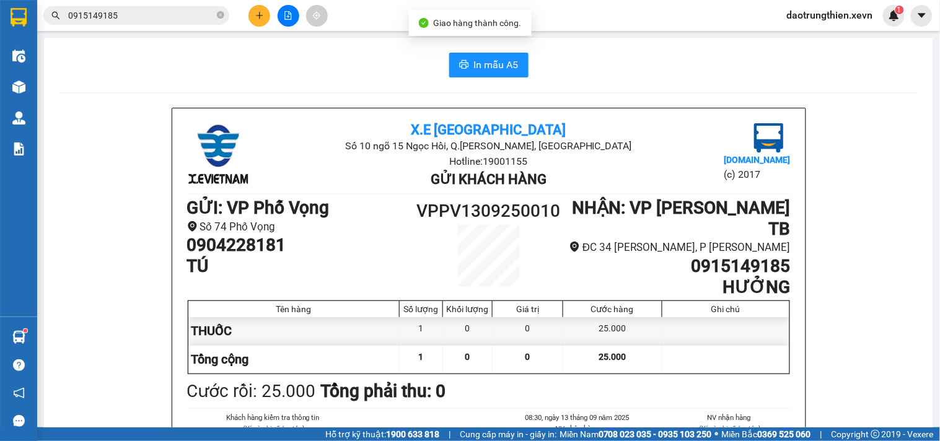
click at [165, 22] on span "0915149185" at bounding box center [136, 15] width 186 height 19
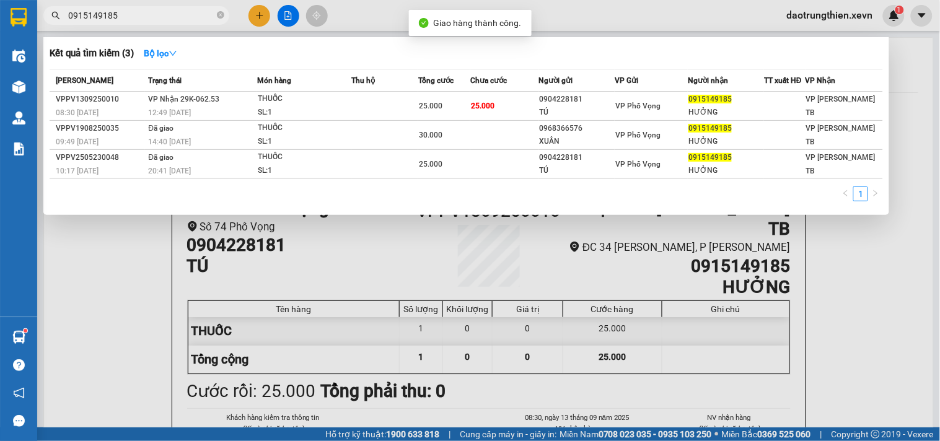
click at [182, 16] on input "0915149185" at bounding box center [141, 16] width 146 height 14
click at [157, 327] on div at bounding box center [470, 220] width 940 height 441
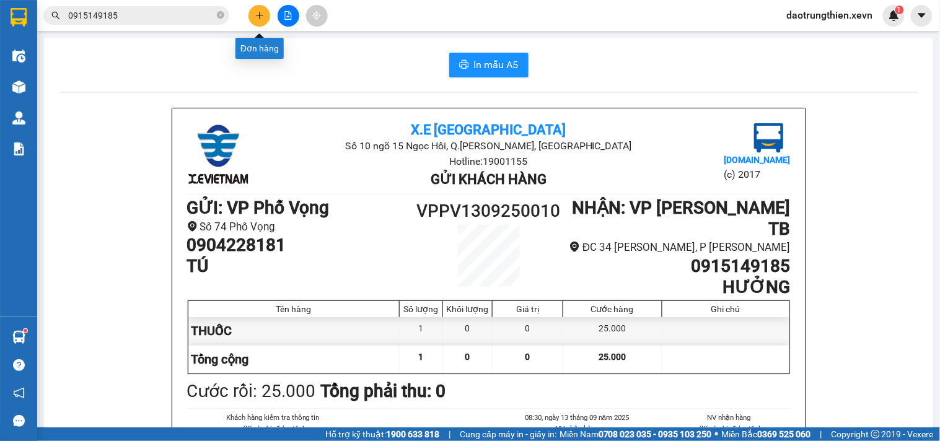
click at [258, 12] on icon "plus" at bounding box center [259, 15] width 9 height 9
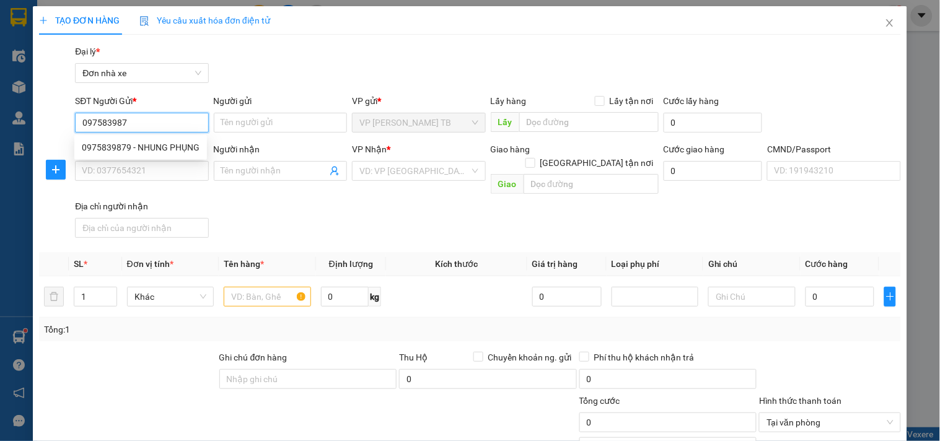
type input "0975839879"
click at [178, 151] on div "0975839879 - NHUNG PHỤNG" at bounding box center [141, 148] width 118 height 14
type input "NHUNG PHỤNG"
type input "0984061529"
type input "trí"
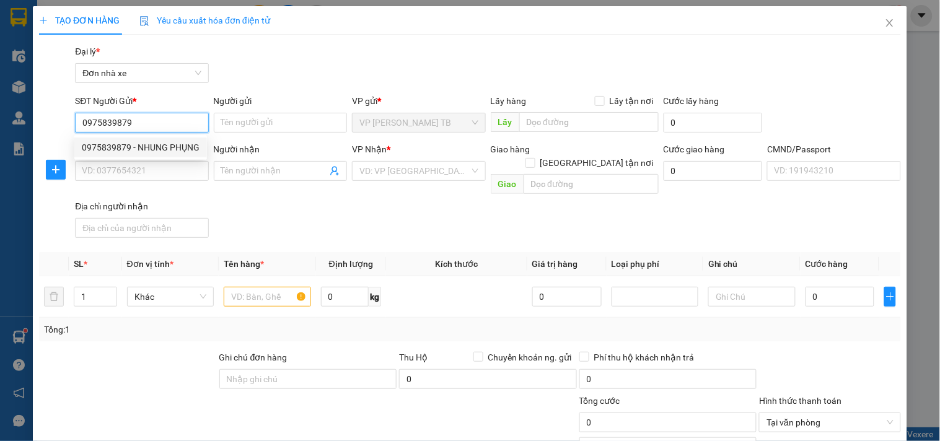
type input "066099000055 NGUYỄN VĂN NAM"
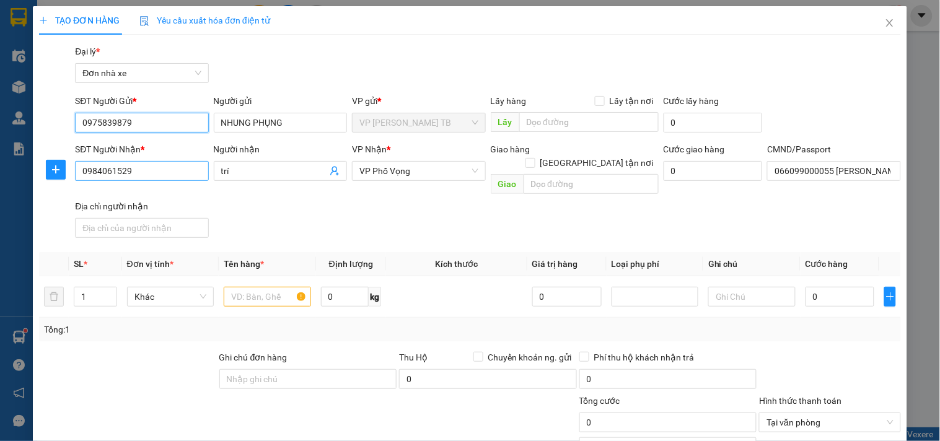
type input "0975839879"
drag, startPoint x: 116, startPoint y: 169, endPoint x: 75, endPoint y: 169, distance: 40.9
click at [79, 169] on input "0984061529" at bounding box center [141, 171] width 133 height 20
type input "0886883333"
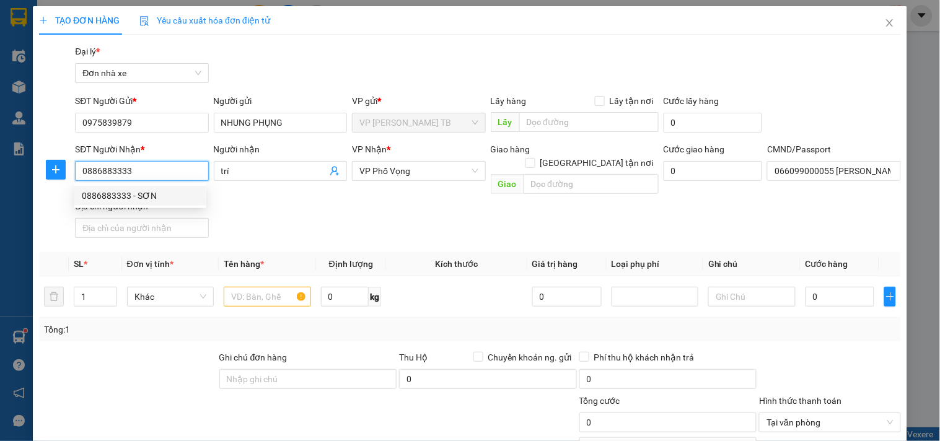
click at [176, 194] on div "0886883333 - SƠN" at bounding box center [140, 196] width 117 height 14
type input "SƠN"
type input "044202005642 QUANG ĐẠT"
type input "0886883333"
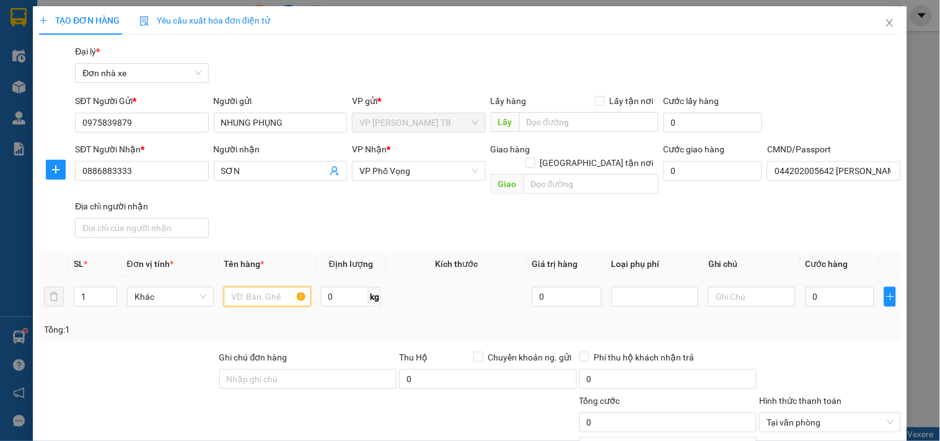
click at [275, 287] on input "text" at bounding box center [267, 297] width 87 height 20
type input "d"
type input "điện thoại không khai báo giá trị"
click at [815, 287] on input "0" at bounding box center [840, 297] width 69 height 20
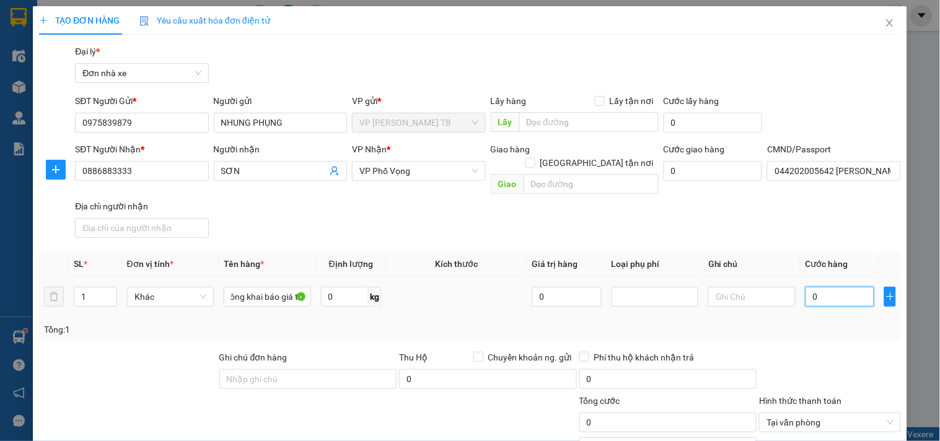
scroll to position [0, 0]
type input "2"
type input "25"
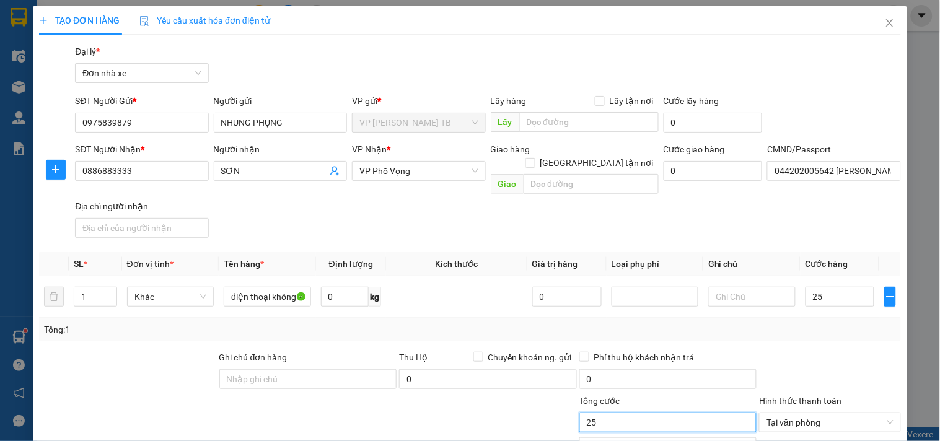
type input "25.000"
click at [663, 413] on input "25.000" at bounding box center [668, 423] width 178 height 20
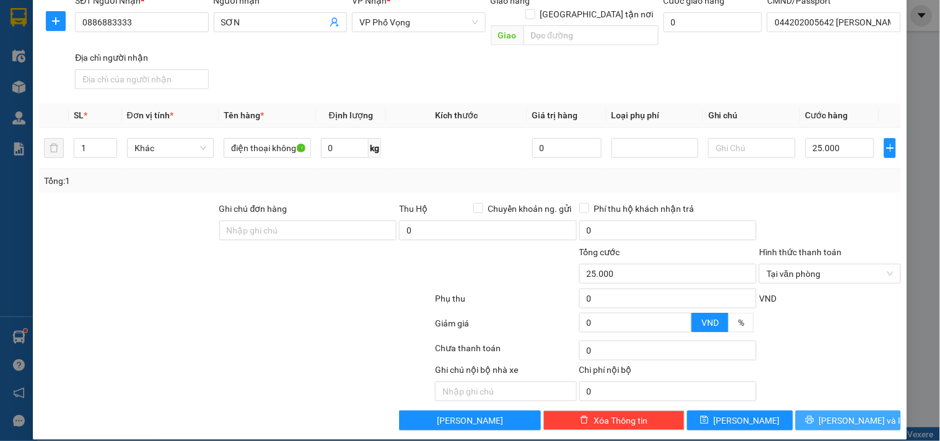
click at [864, 411] on button "[PERSON_NAME] và In" at bounding box center [848, 421] width 105 height 20
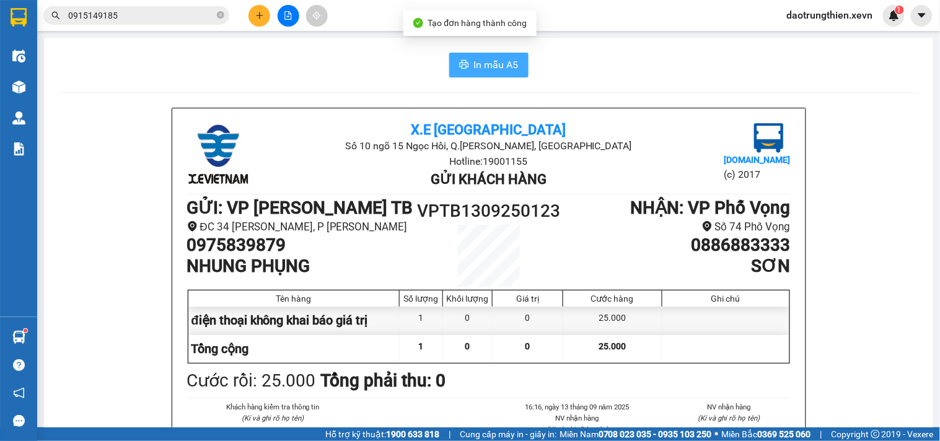
click at [478, 67] on span "In mẫu A5" at bounding box center [496, 64] width 45 height 15
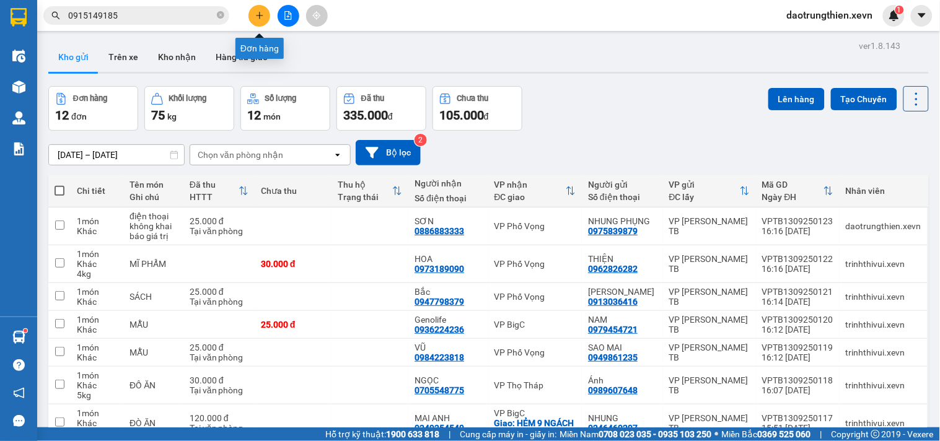
click at [258, 15] on icon "plus" at bounding box center [259, 15] width 7 height 1
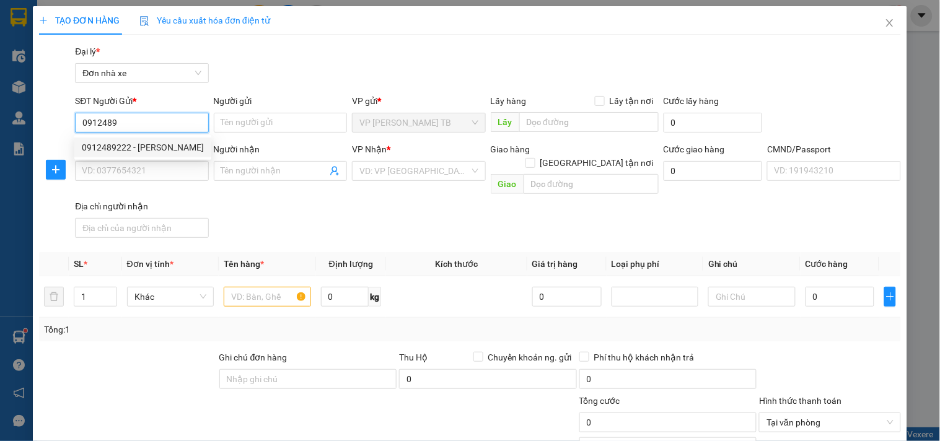
click at [184, 146] on div "0912489222 - THẮNG NHUNG" at bounding box center [143, 148] width 122 height 14
type input "0912489222"
type input "THẮNG NHUNG"
type input "0988262392"
type input "nhi"
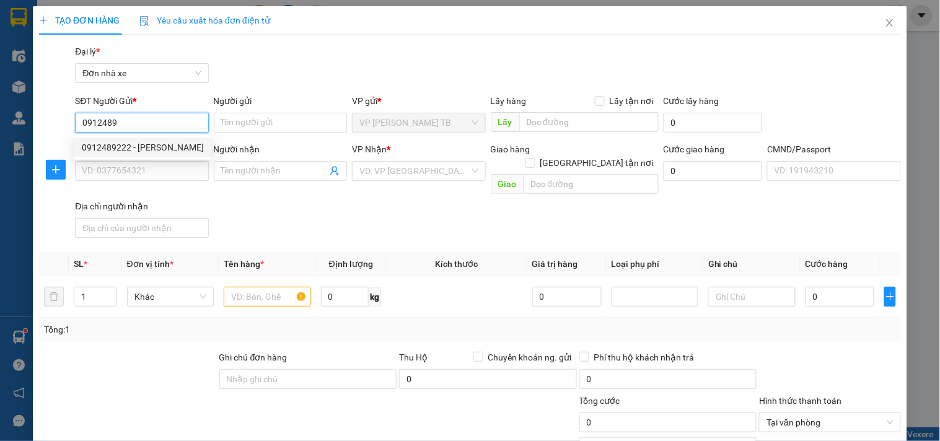
type input "034307007994 TRƯƠNG ĐẶNG YẾN NHI"
type input "0912489222"
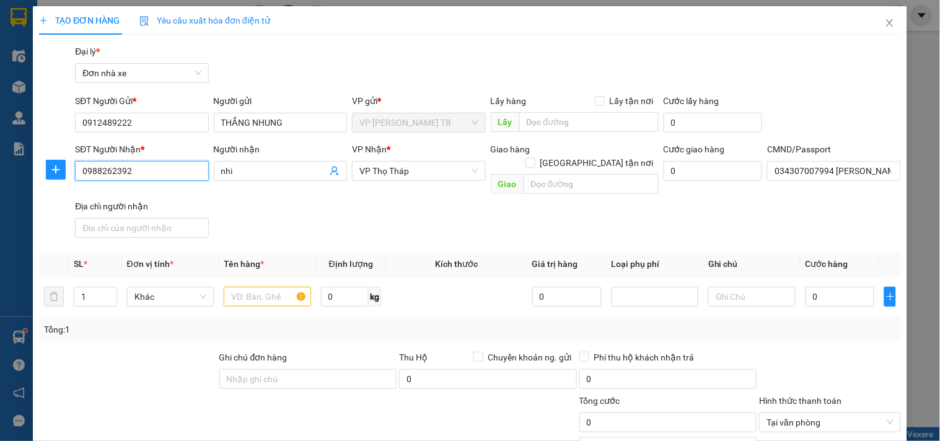
drag, startPoint x: 131, startPoint y: 177, endPoint x: 27, endPoint y: 190, distance: 104.2
click at [27, 190] on div "TẠO ĐƠN HÀNG Yêu cầu xuất hóa đơn điện tử Transit Pickup Surcharge Ids Transit …" at bounding box center [470, 220] width 940 height 441
type input "0942470661"
click at [144, 194] on div "0942470661 - TÚ" at bounding box center [140, 196] width 117 height 14
type input "TÚ"
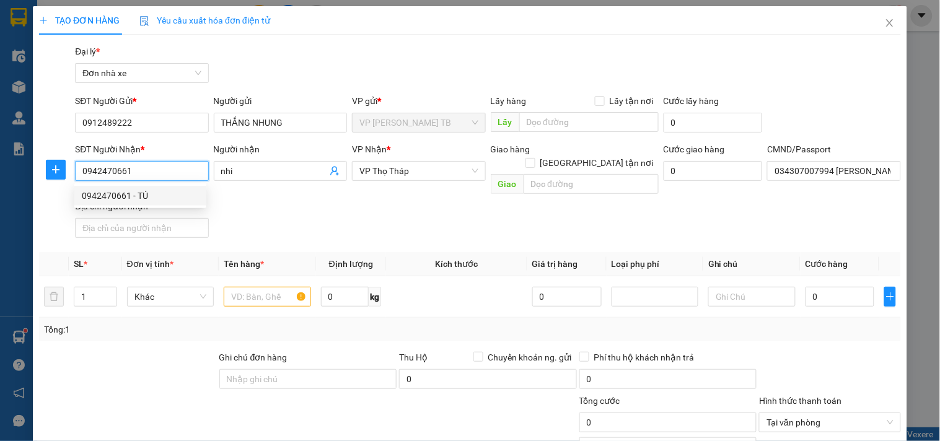
type input "231202000011 PHẠM ĐỨC TRUNG"
type input "ninh dương,móng cái,quảng ninh"
type input "0942470661"
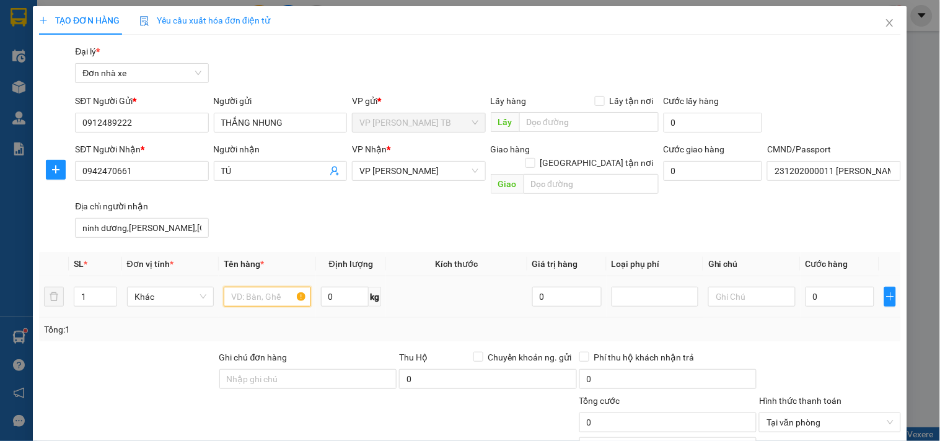
click at [249, 287] on input "text" at bounding box center [267, 297] width 87 height 20
type input "d"
type input "điện thoại không khai báo giá trị"
click at [834, 287] on input "0" at bounding box center [840, 297] width 69 height 20
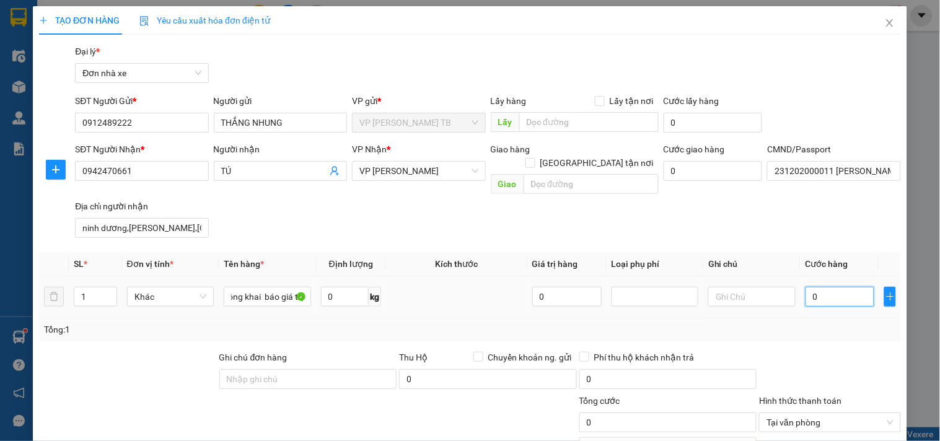
scroll to position [0, 0]
type input "2"
type input "25"
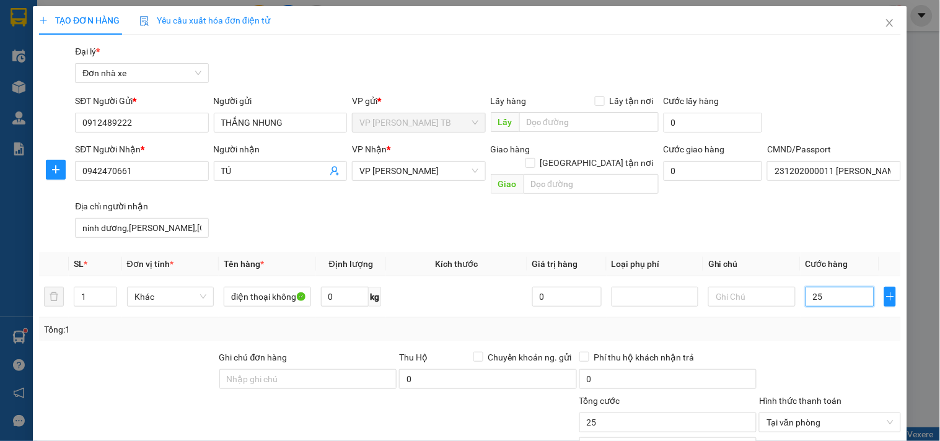
scroll to position [149, 0]
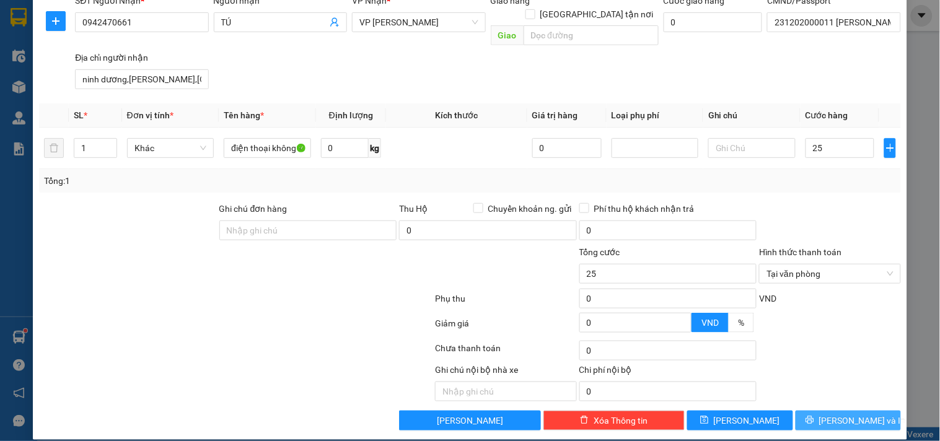
click at [839, 414] on span "[PERSON_NAME] và In" at bounding box center [862, 421] width 87 height 14
type input "25.000"
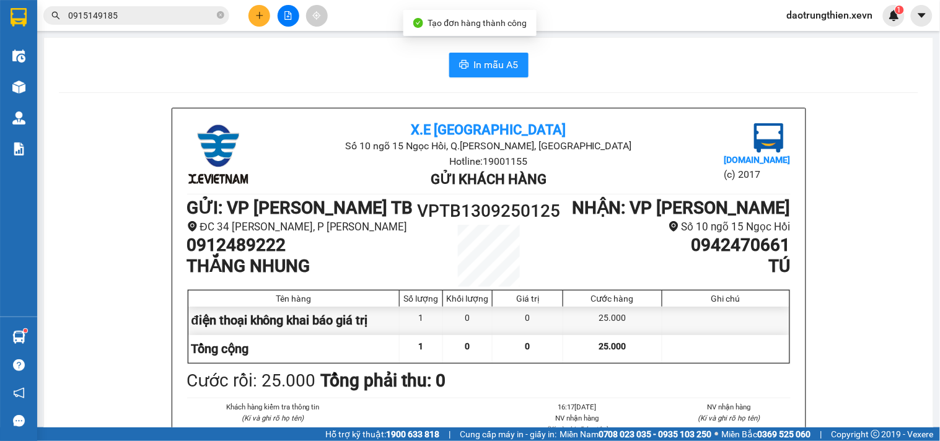
click at [503, 74] on button "In mẫu A5" at bounding box center [488, 65] width 79 height 25
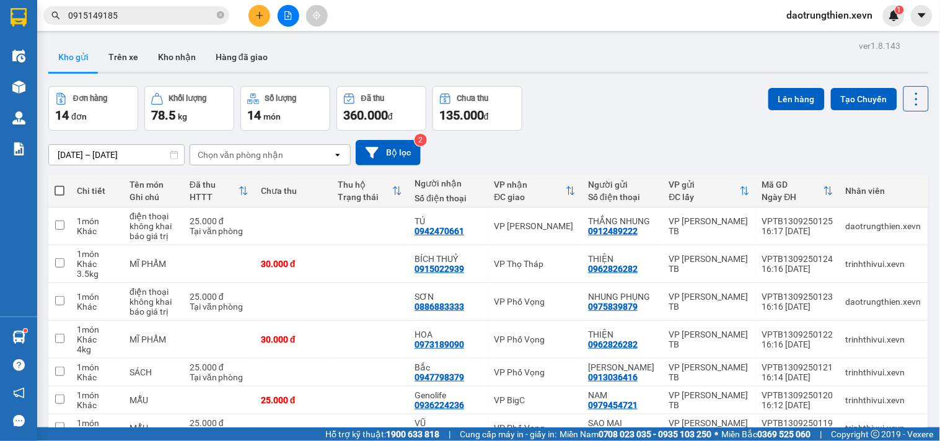
click at [254, 14] on button at bounding box center [260, 16] width 22 height 22
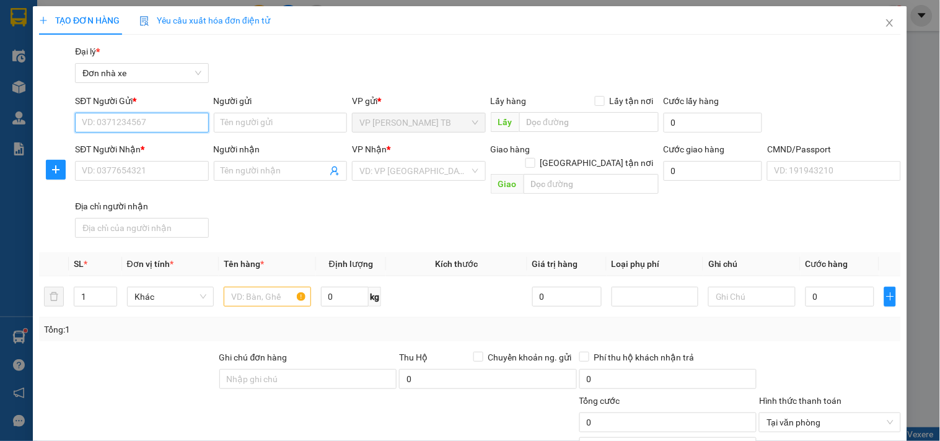
click at [151, 128] on input "SĐT Người Gửi *" at bounding box center [141, 123] width 133 height 20
type input "0914263558"
click at [166, 149] on div "0914263558 - Hằng" at bounding box center [140, 148] width 117 height 14
type input "Hằng"
type input "0359913401"
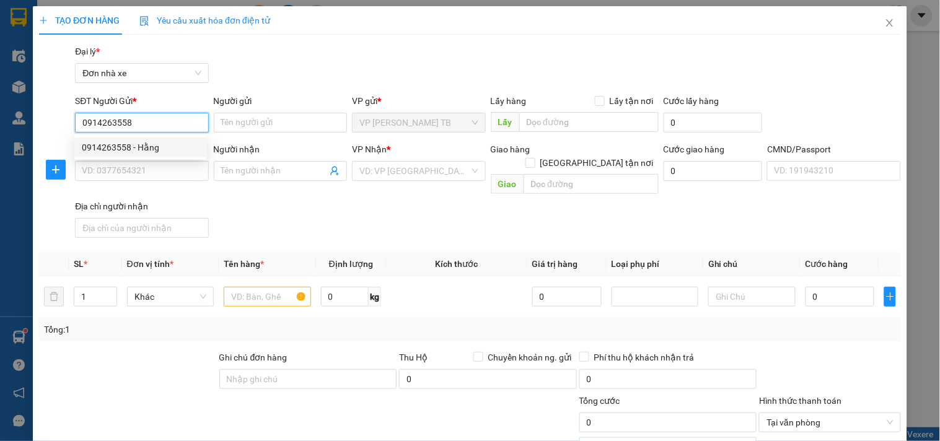
type input "dương"
type input "1"
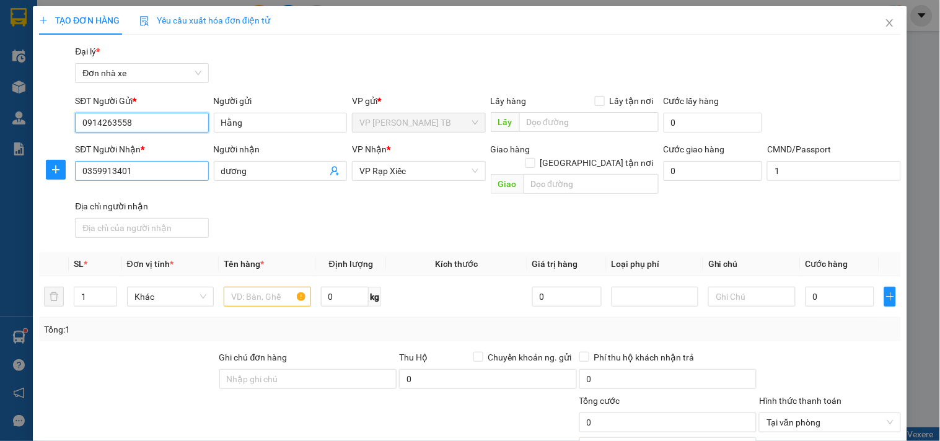
type input "0914263558"
drag, startPoint x: 164, startPoint y: 175, endPoint x: 16, endPoint y: 175, distance: 147.5
click at [16, 175] on div "TẠO ĐƠN HÀNG Yêu cầu xuất hóa đơn điện tử Transit Pickup Surcharge Ids Transit …" at bounding box center [470, 220] width 940 height 441
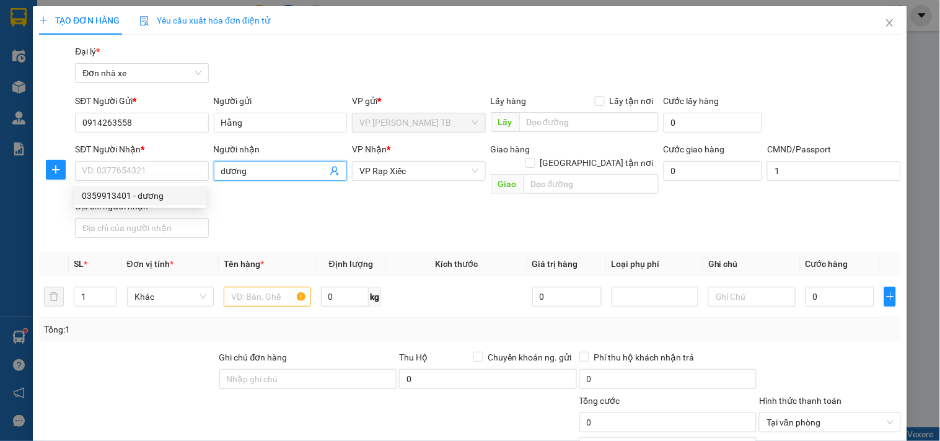
drag, startPoint x: 293, startPoint y: 175, endPoint x: 172, endPoint y: 181, distance: 120.4
click at [172, 181] on div "SĐT Người Nhận * VD: 0377654321 Người nhận dương dương VP Nhận * VP Rạp Xiếc Gi…" at bounding box center [488, 193] width 831 height 100
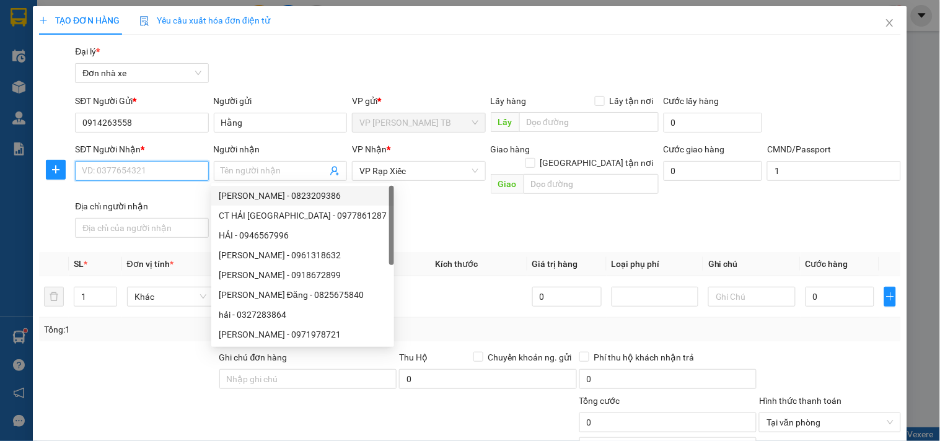
click at [144, 176] on input "SĐT Người Nhận *" at bounding box center [141, 171] width 133 height 20
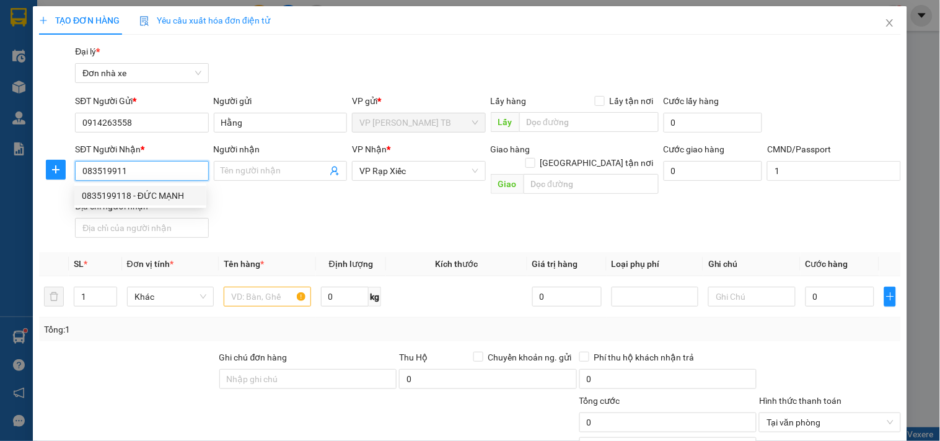
click at [200, 193] on div "0835199118 - ĐỨC MẠNH" at bounding box center [140, 196] width 132 height 20
type input "0835199118"
type input "ĐỨC MẠNH"
type input "034205001219 mạnh"
type input "0835199118"
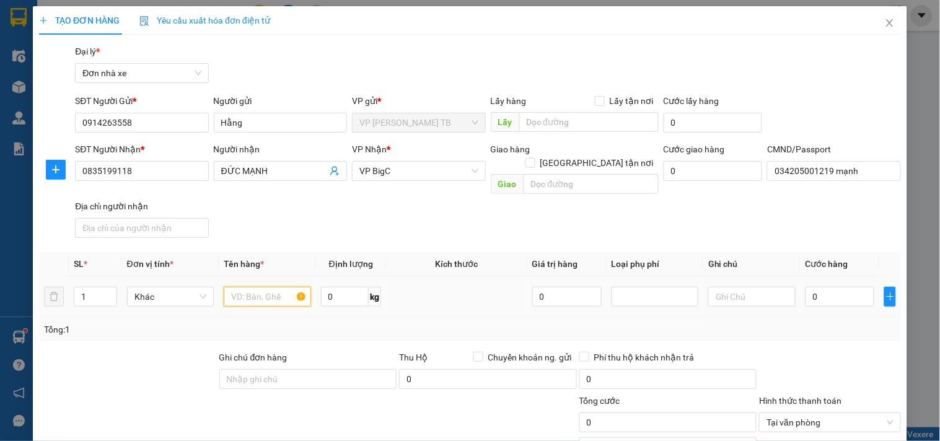
click at [262, 287] on input "text" at bounding box center [267, 297] width 87 height 20
click at [400, 163] on span "VP BigC" at bounding box center [418, 171] width 118 height 19
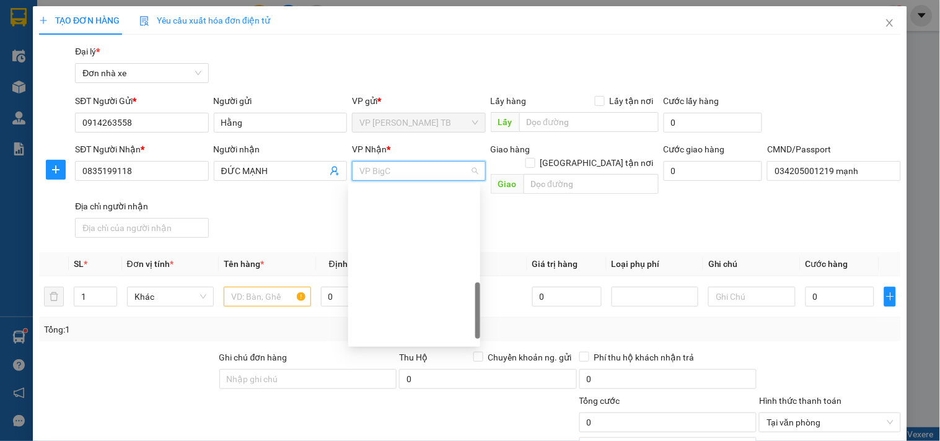
scroll to position [376, 0]
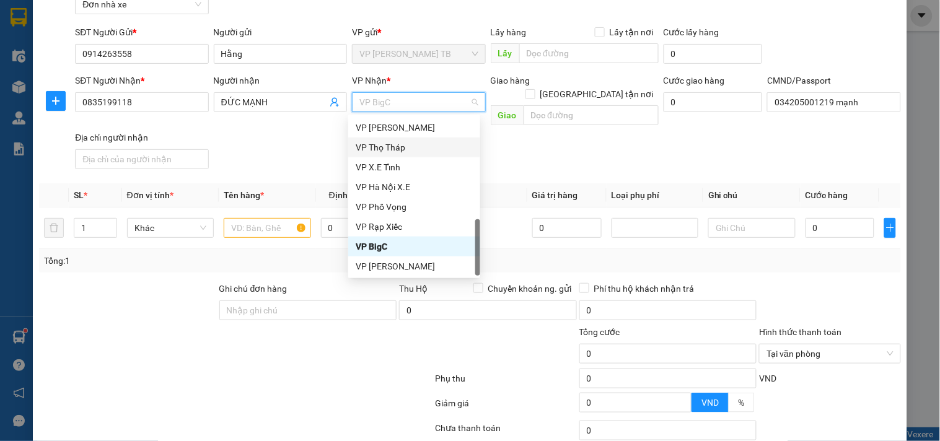
click at [407, 139] on div "VP Thọ Tháp" at bounding box center [414, 148] width 132 height 20
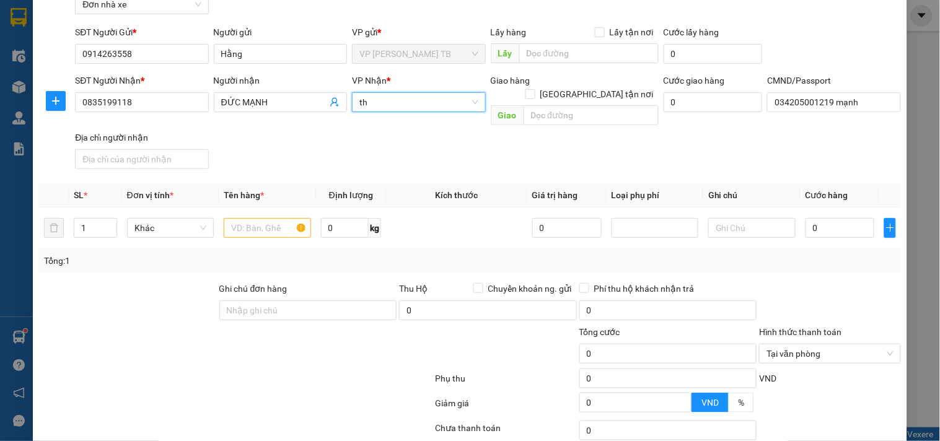
type input "t"
click at [234, 218] on input "text" at bounding box center [267, 228] width 87 height 20
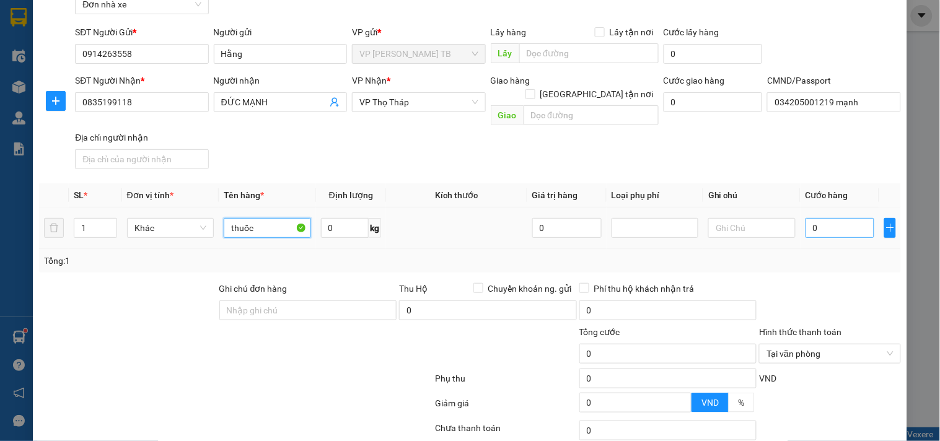
type input "thuốc"
click at [825, 221] on input "0" at bounding box center [840, 228] width 69 height 20
type input "2"
type input "25"
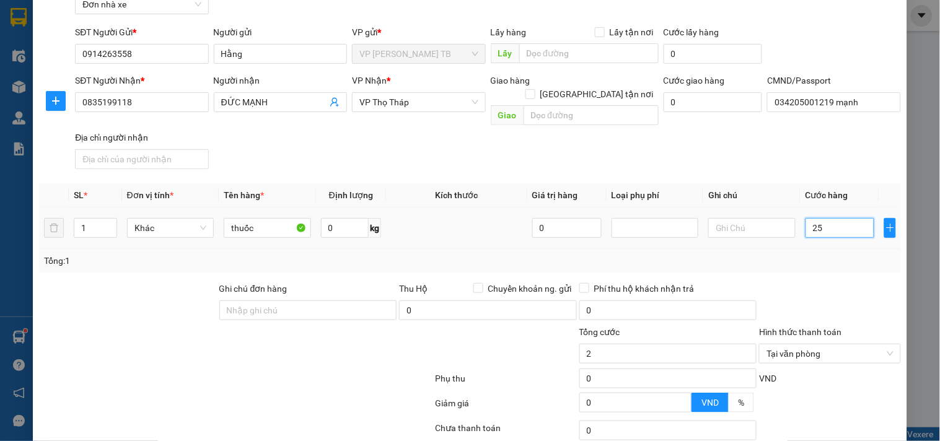
type input "25"
type input "25.000"
click at [665, 344] on input "25.000" at bounding box center [668, 354] width 178 height 20
type input "25.000"
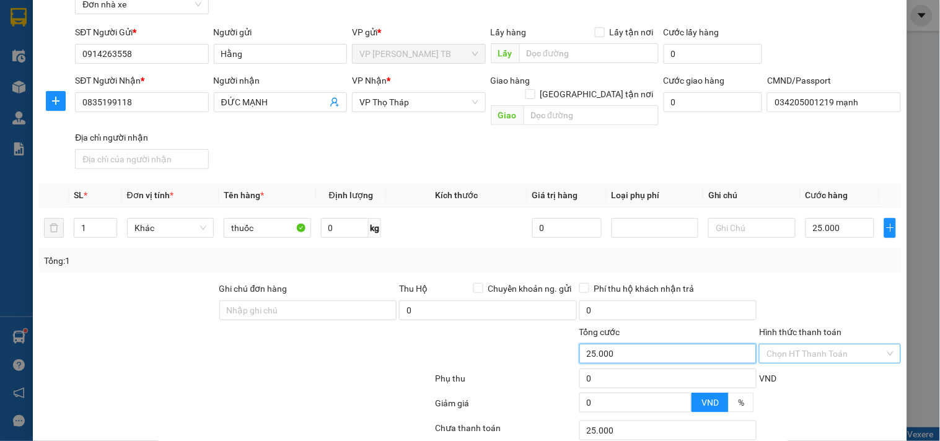
scroll to position [149, 0]
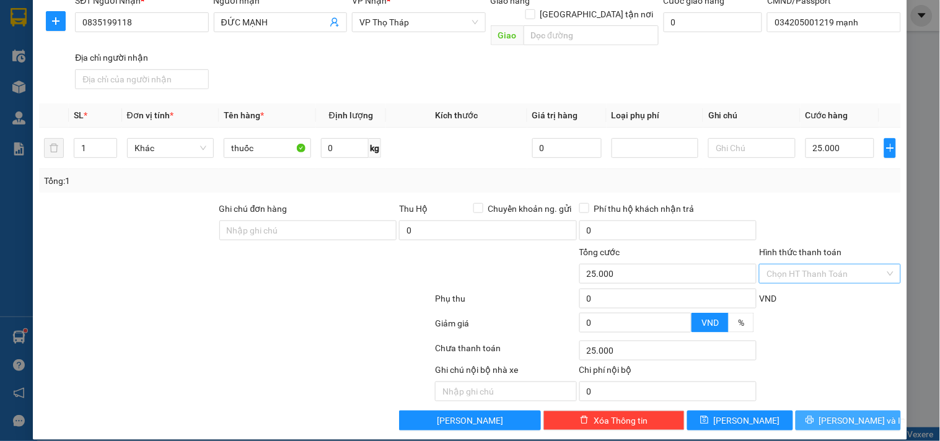
click at [842, 414] on span "[PERSON_NAME] và In" at bounding box center [862, 421] width 87 height 14
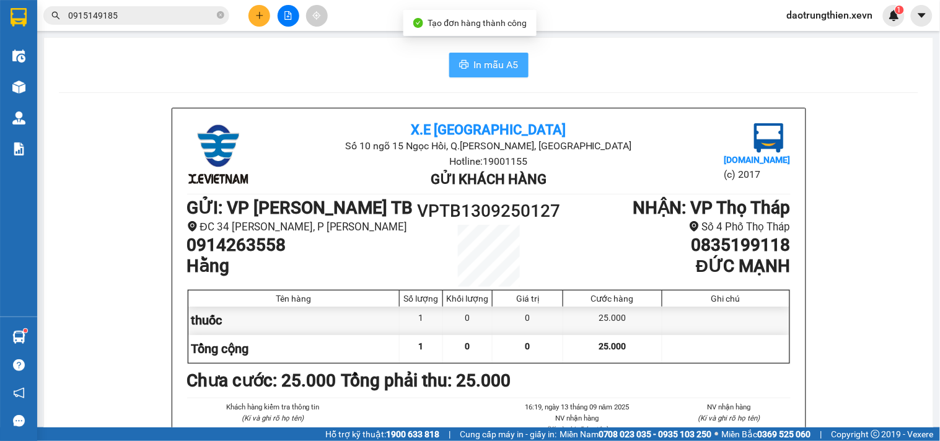
click at [494, 61] on span "In mẫu A5" at bounding box center [496, 64] width 45 height 15
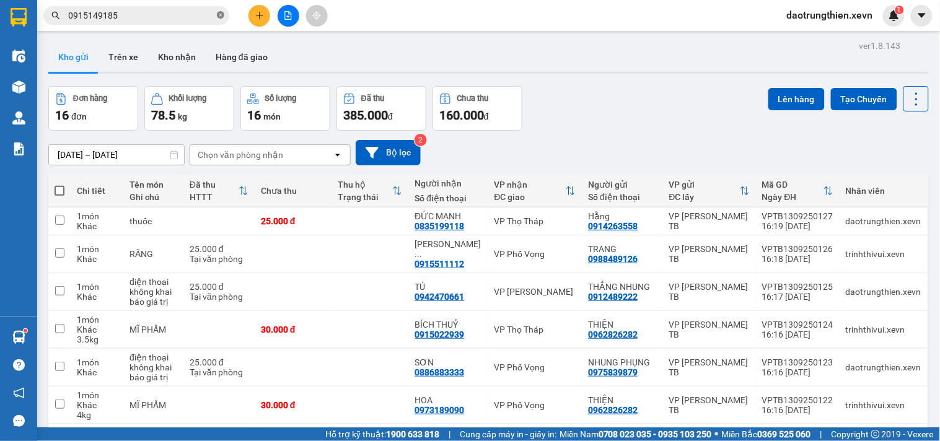
click at [218, 10] on span at bounding box center [220, 16] width 7 height 12
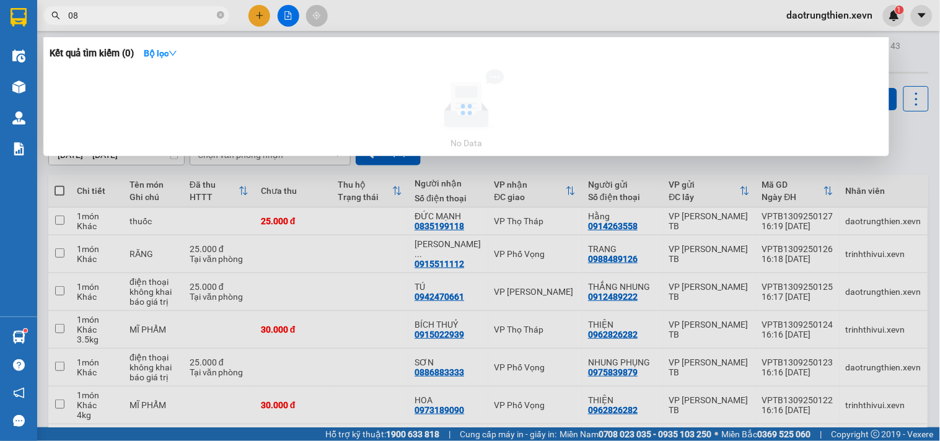
type input "0"
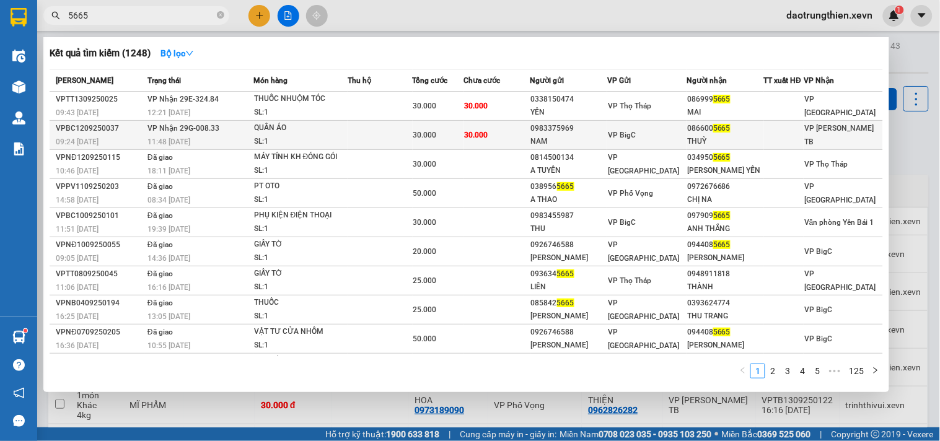
type input "5665"
click at [636, 132] on span "VP BigC" at bounding box center [622, 135] width 28 height 9
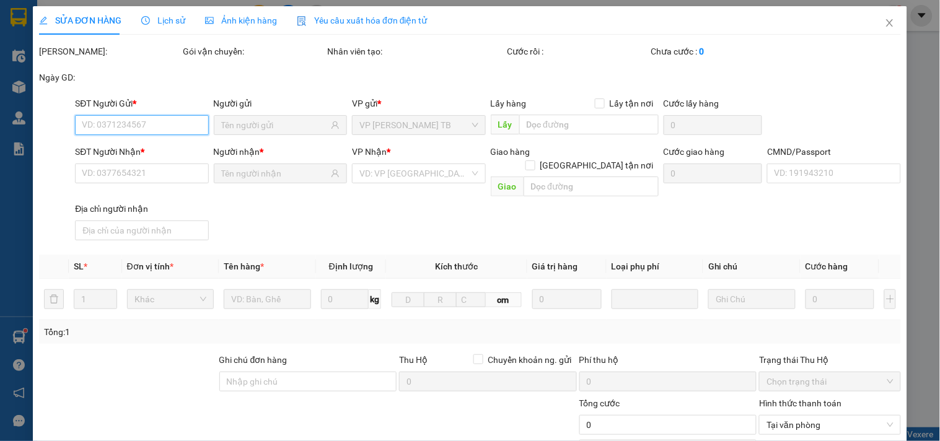
type input "0983375969"
type input "NAM"
type input "0866005665"
type input "THUỲ"
type input "thùy"
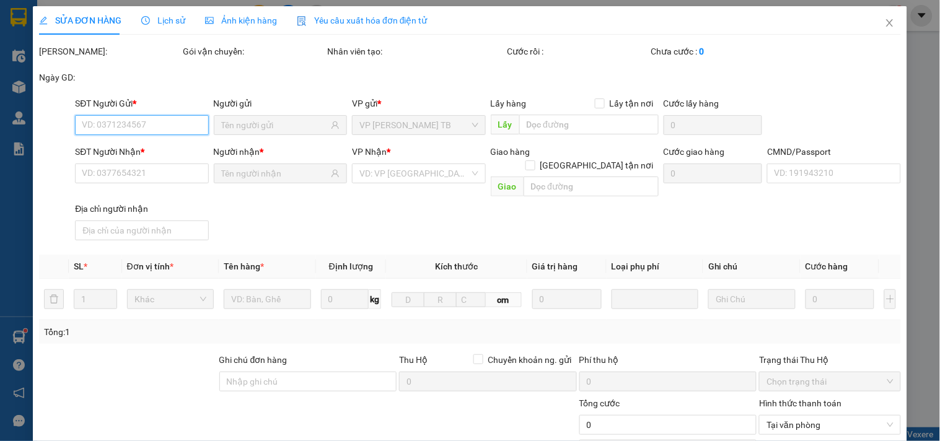
type input "30.000"
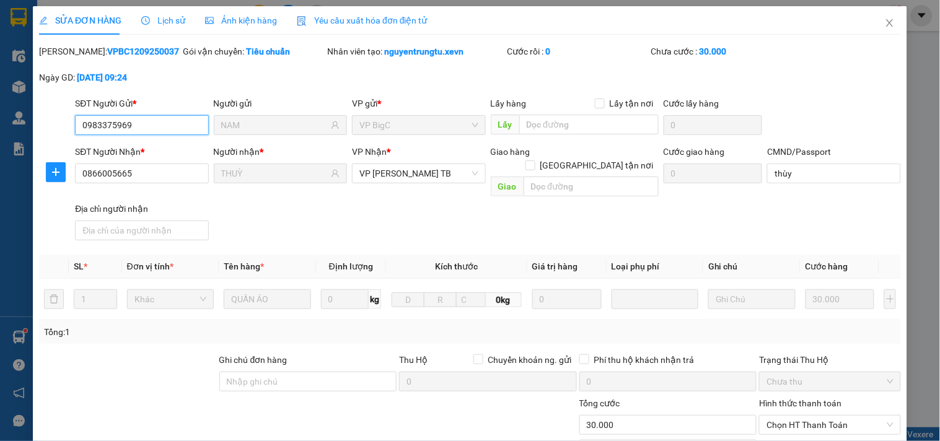
scroll to position [138, 0]
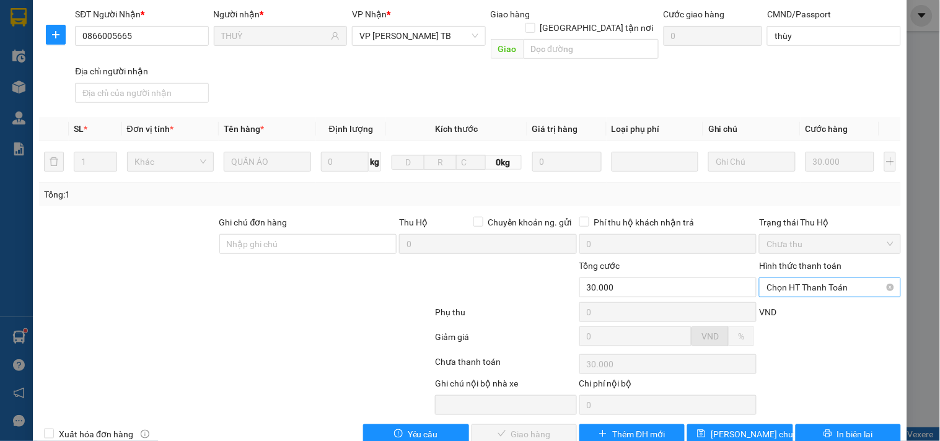
click at [841, 278] on span "Chọn HT Thanh Toán" at bounding box center [830, 287] width 126 height 19
click at [798, 306] on div "Tại văn phòng" at bounding box center [822, 299] width 140 height 20
type input "0"
click at [816, 35] on input "thùy" at bounding box center [833, 36] width 133 height 20
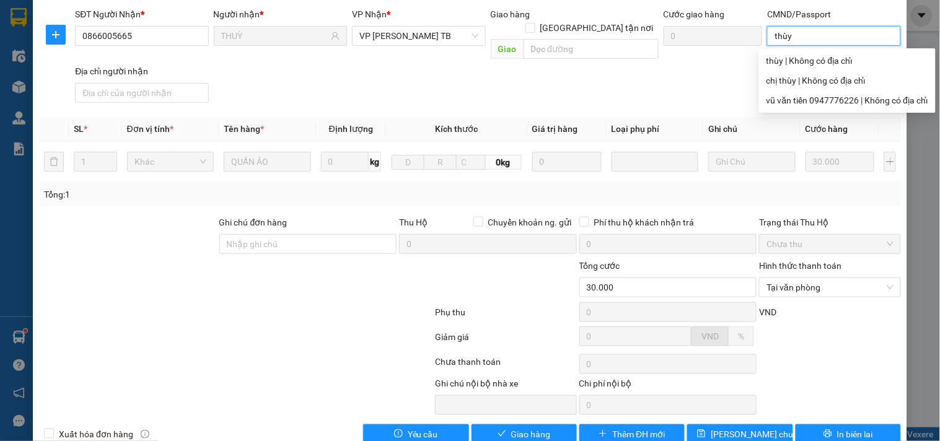
scroll to position [0, 0]
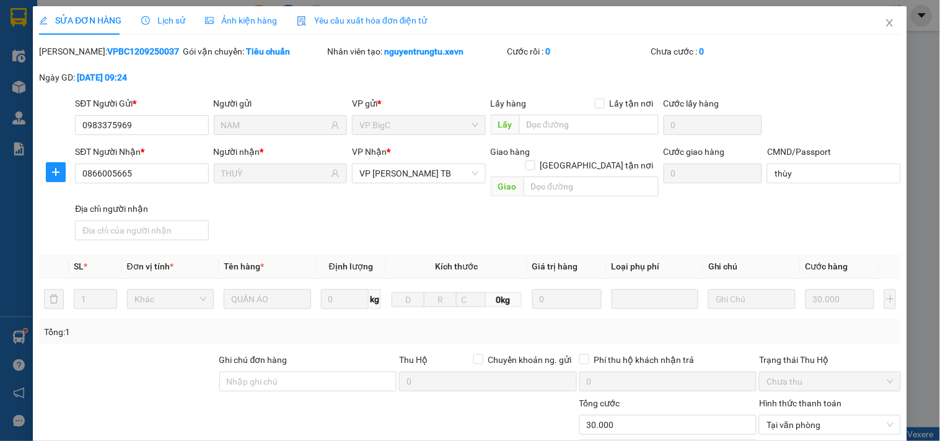
click at [825, 213] on div "SĐT Người Nhận * 0866005665 Người nhận * THUỲ VP Nhận * VP Trần Phú TB Giao hàn…" at bounding box center [488, 195] width 831 height 100
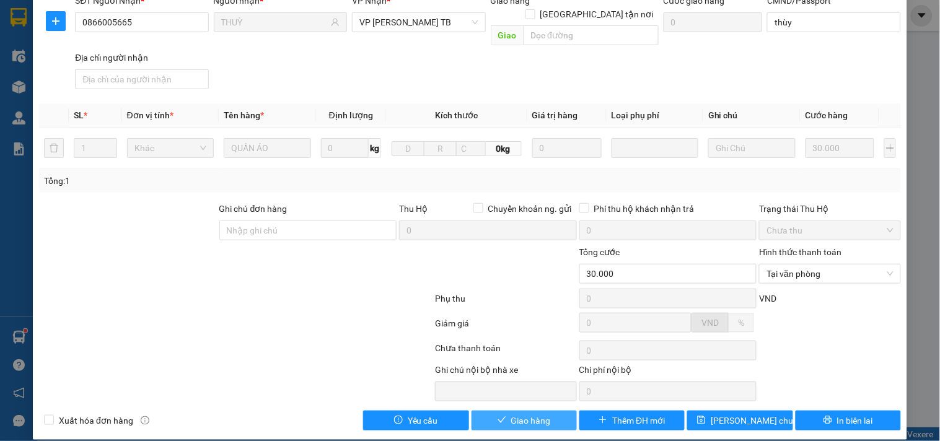
click at [535, 414] on span "Giao hàng" at bounding box center [531, 421] width 40 height 14
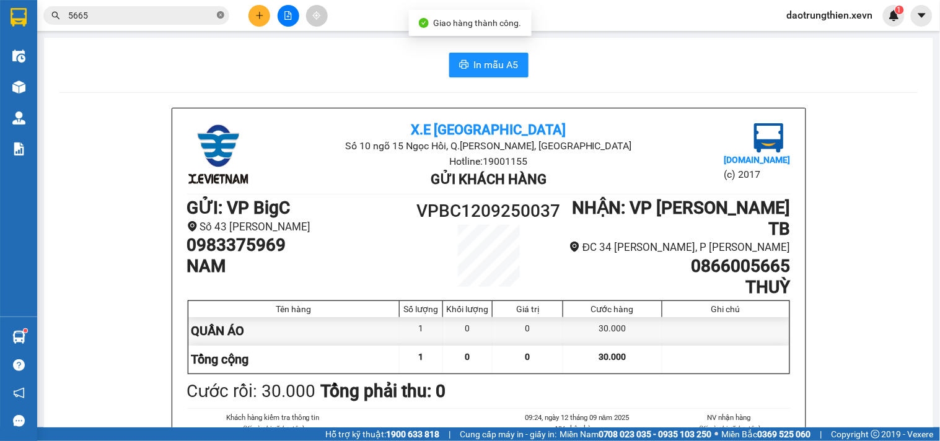
click at [221, 15] on icon "close-circle" at bounding box center [220, 14] width 7 height 7
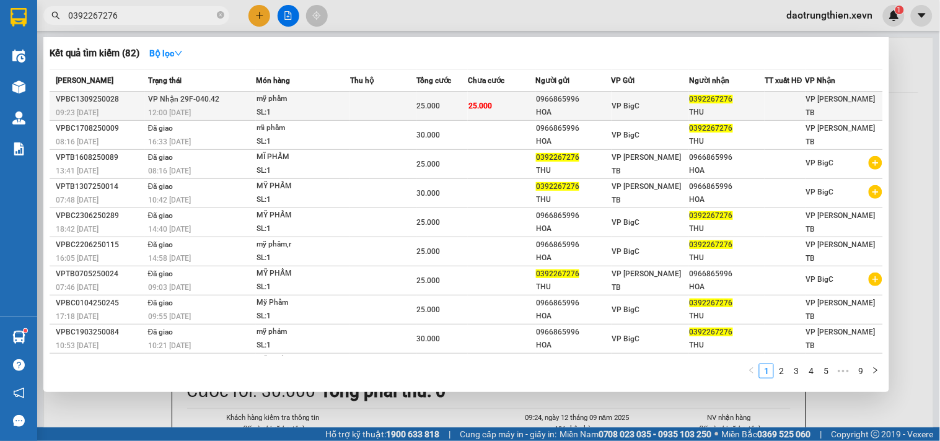
type input "0392267276"
click at [475, 110] on span "25.000" at bounding box center [481, 106] width 24 height 9
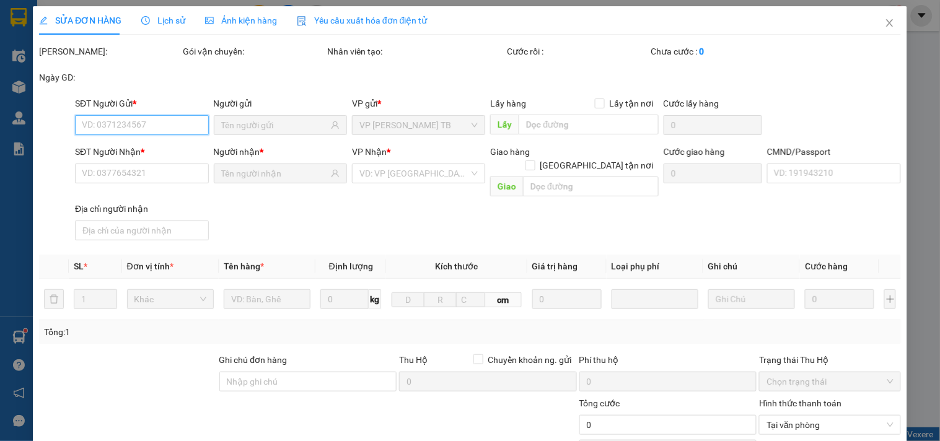
type input "0966865996"
type input "HOA"
type input "0392267276"
type input "THU"
type input "NGUYỄN THỊ THU 034186014501"
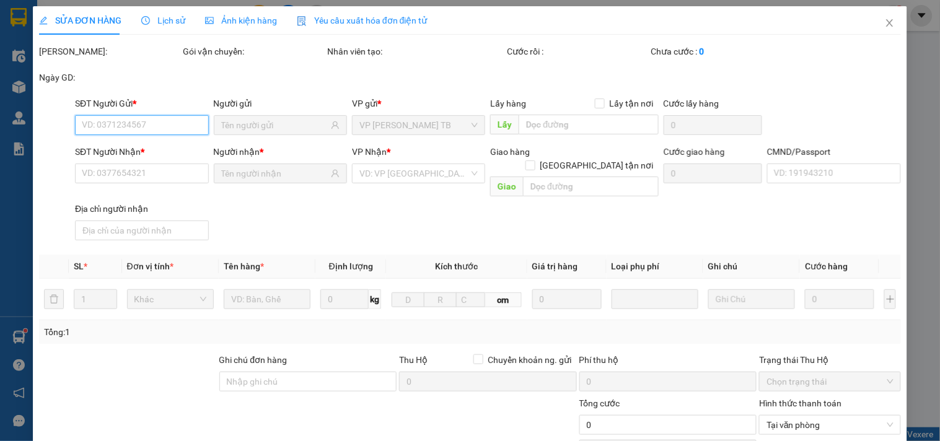
type input "25.000"
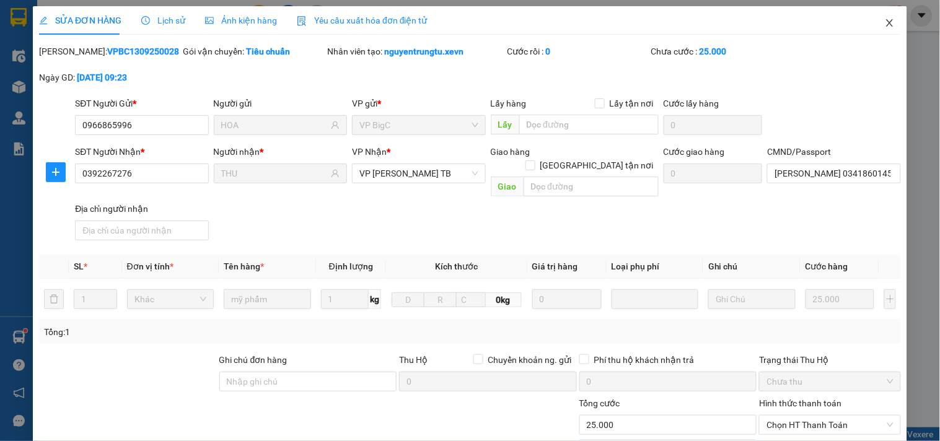
click at [885, 27] on icon "close" at bounding box center [890, 23] width 10 height 10
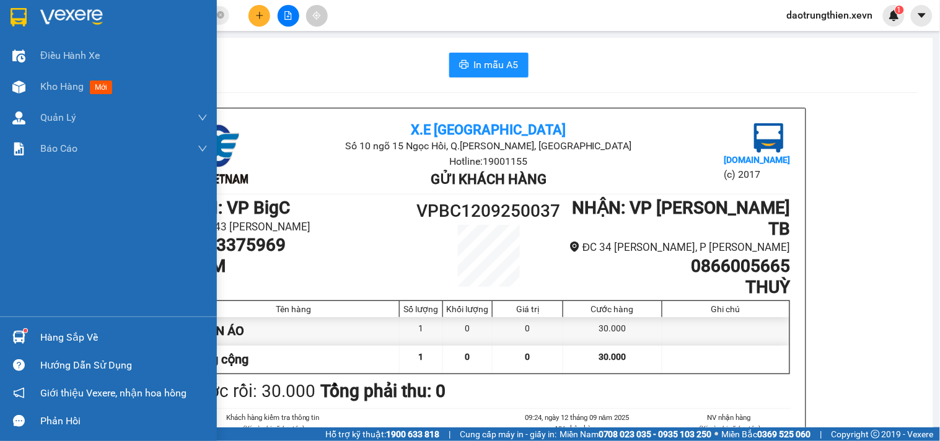
click at [19, 335] on img at bounding box center [18, 337] width 13 height 13
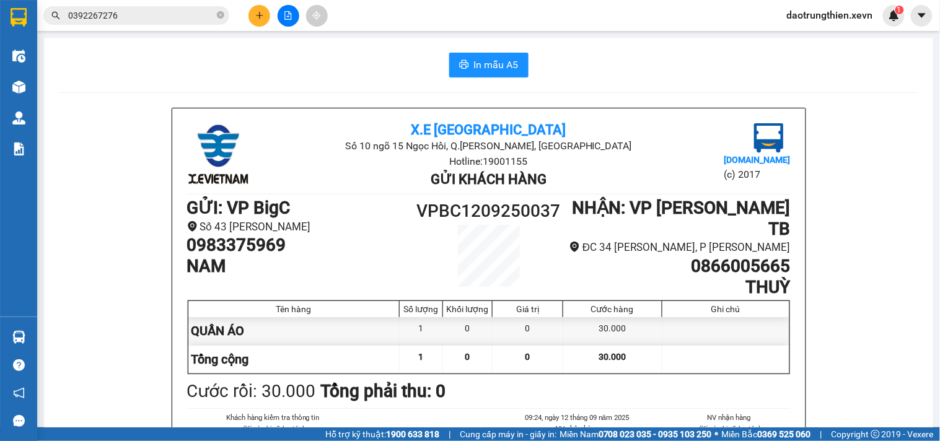
drag, startPoint x: 256, startPoint y: 20, endPoint x: 226, endPoint y: 16, distance: 30.0
click at [255, 20] on section "Kết quả tìm kiếm ( 82 ) Bộ lọc Mã ĐH Trạng thái Món hàng Thu hộ Tổng cước Chưa …" at bounding box center [470, 220] width 940 height 441
click at [223, 14] on icon "close-circle" at bounding box center [220, 14] width 7 height 7
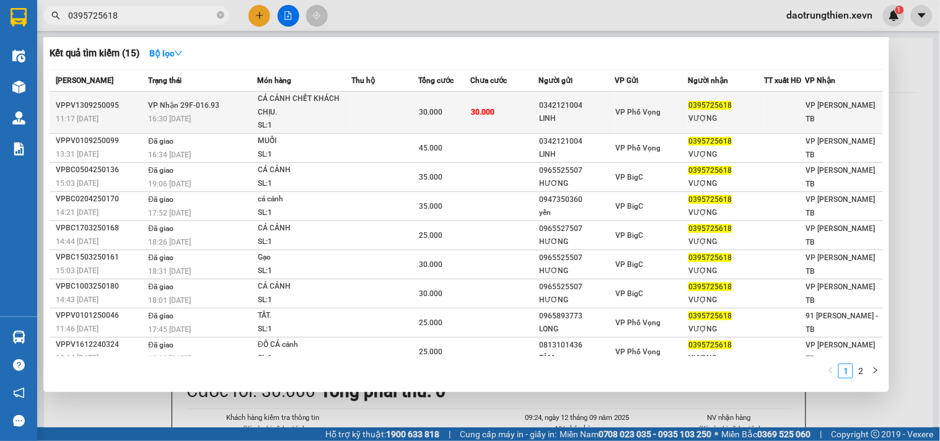
type input "0395725618"
click at [573, 103] on div "0342121004" at bounding box center [577, 105] width 75 height 13
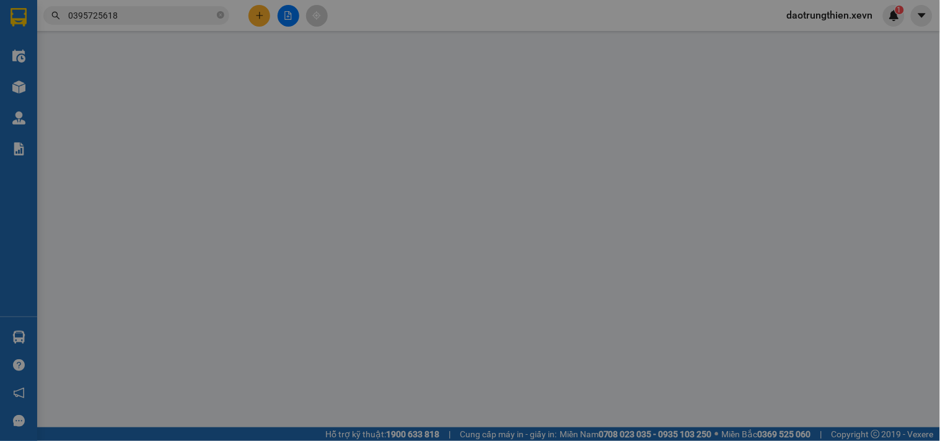
type input "0342121004"
type input "LINH"
type input "0395725618"
type input "VƯỢNG"
type input "340198005088 BÙI VĂN HẢI 0384031648"
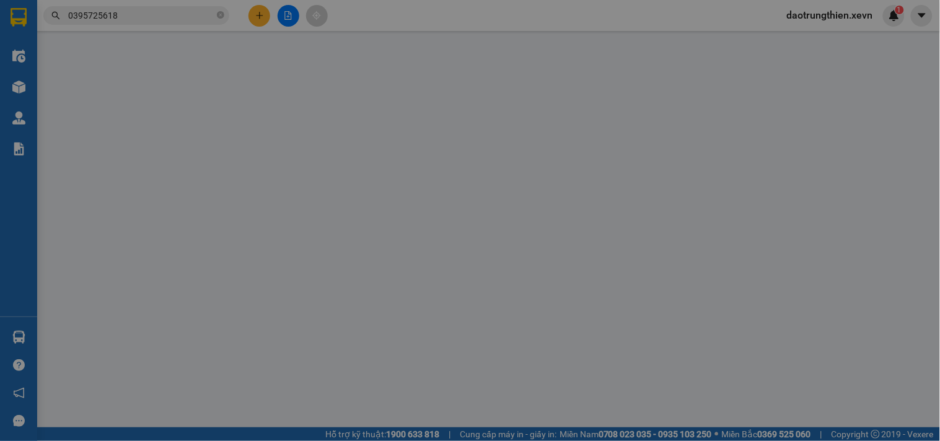
type input "30.000"
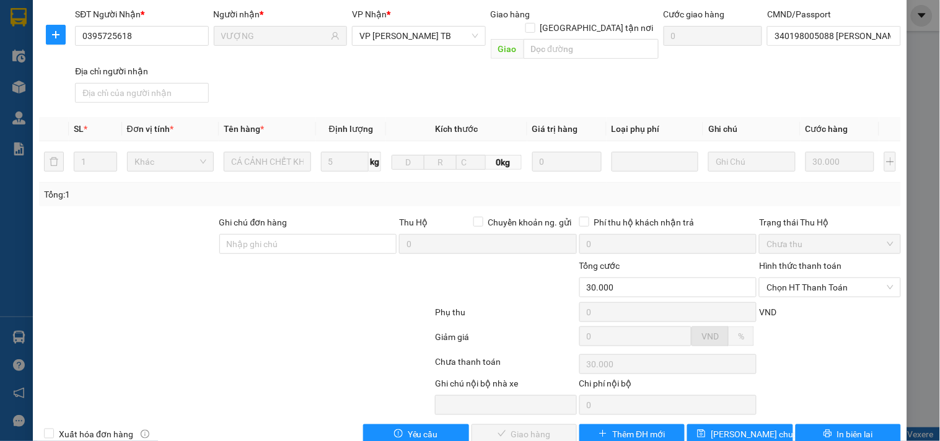
scroll to position [151, 0]
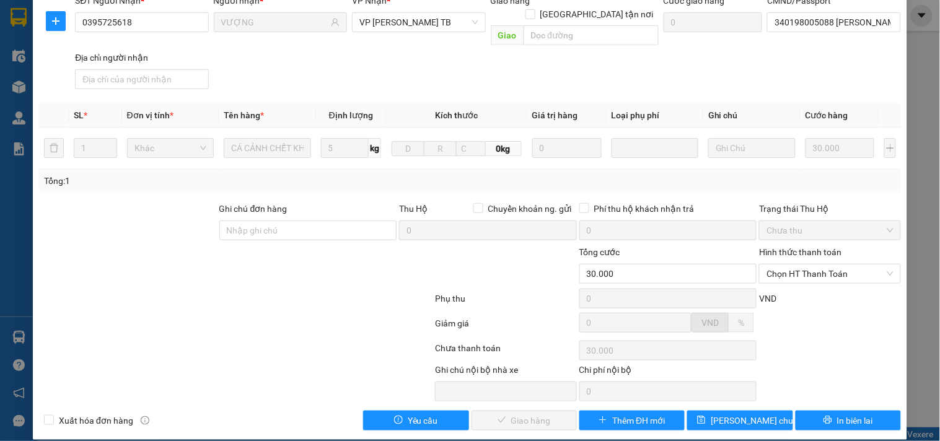
drag, startPoint x: 803, startPoint y: 264, endPoint x: 801, endPoint y: 270, distance: 6.7
click at [804, 265] on span "Chọn HT Thanh Toán" at bounding box center [830, 274] width 126 height 19
click at [796, 291] on div "Tại văn phòng" at bounding box center [822, 285] width 125 height 14
type input "0"
click at [498, 417] on icon "check" at bounding box center [502, 420] width 8 height 6
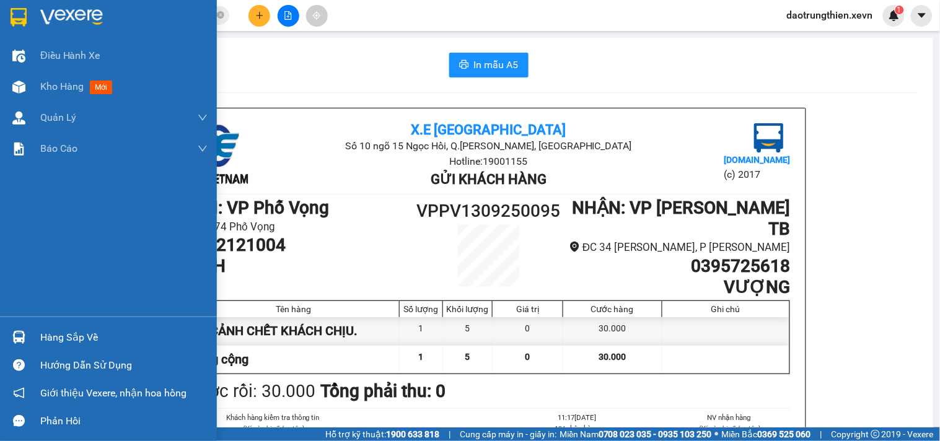
click at [42, 338] on div "Hàng sắp về" at bounding box center [123, 337] width 167 height 19
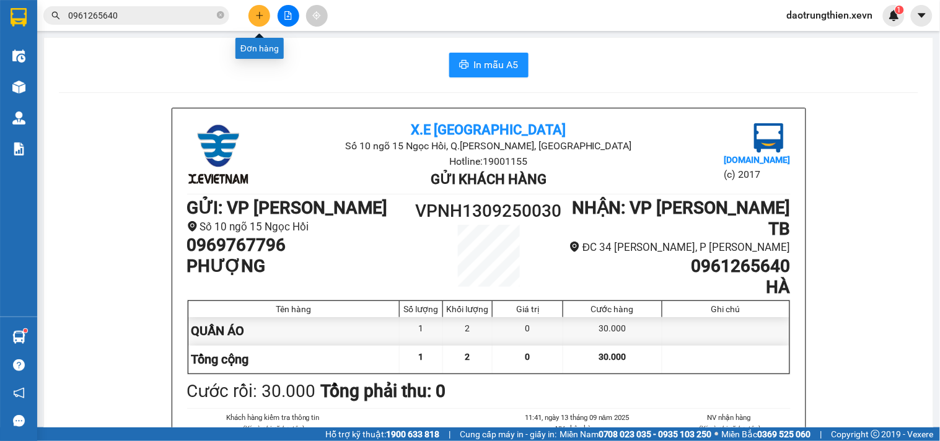
click at [250, 12] on button at bounding box center [260, 16] width 22 height 22
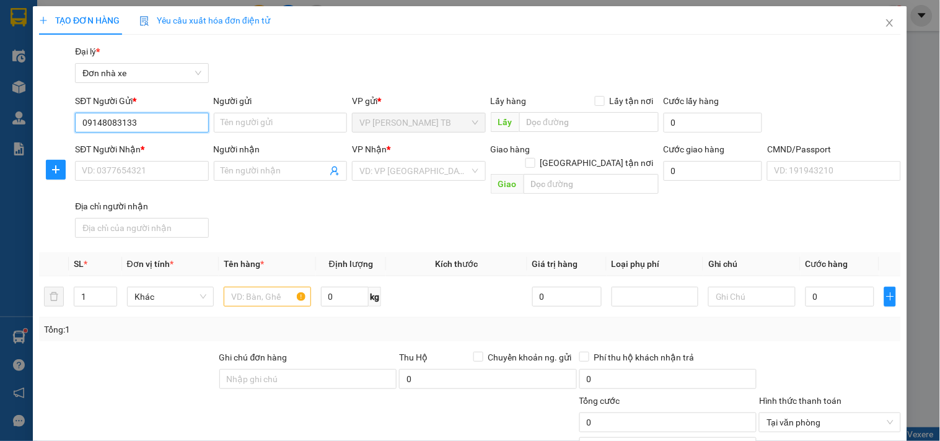
type input "0914808313"
click at [156, 145] on div "0914808313 - VƯƠNG" at bounding box center [140, 148] width 117 height 14
type input "VƯƠNG"
type input "0943067899"
type input "NGA HÙNG"
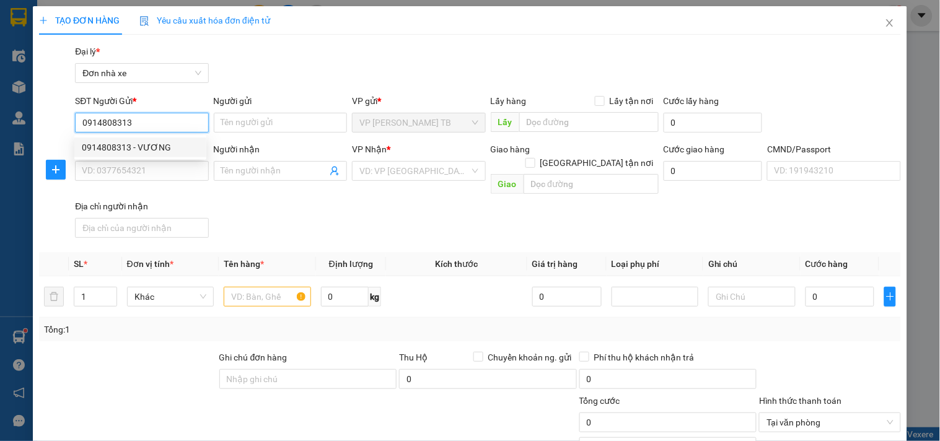
type input "TƯ-0346317762"
type input "0914808313"
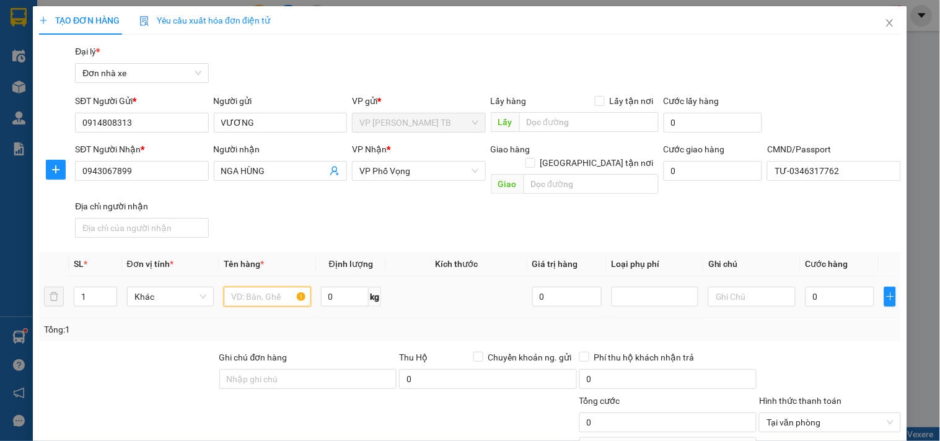
click at [270, 287] on input "text" at bounding box center [267, 297] width 87 height 20
click at [449, 178] on span "VP Phố Vọng" at bounding box center [418, 171] width 118 height 19
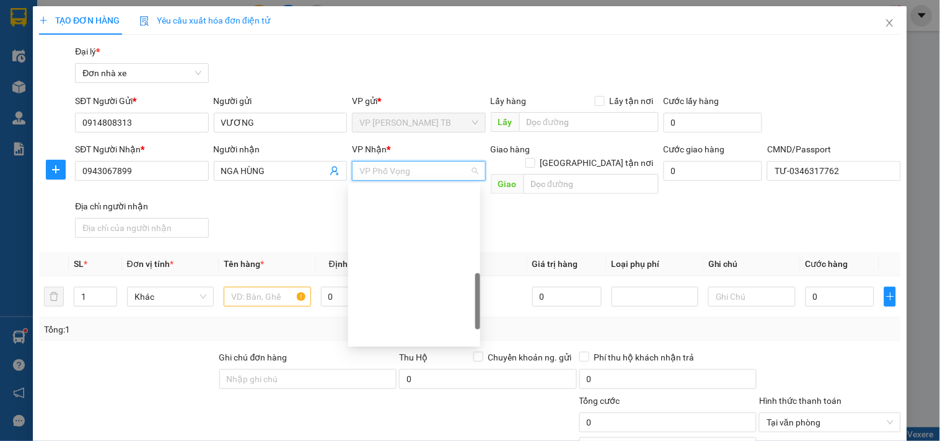
scroll to position [327, 0]
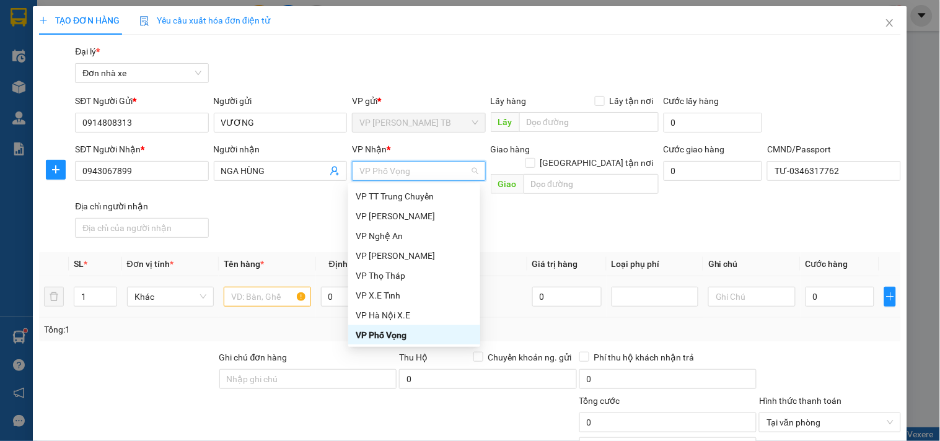
click at [249, 284] on div at bounding box center [267, 296] width 87 height 25
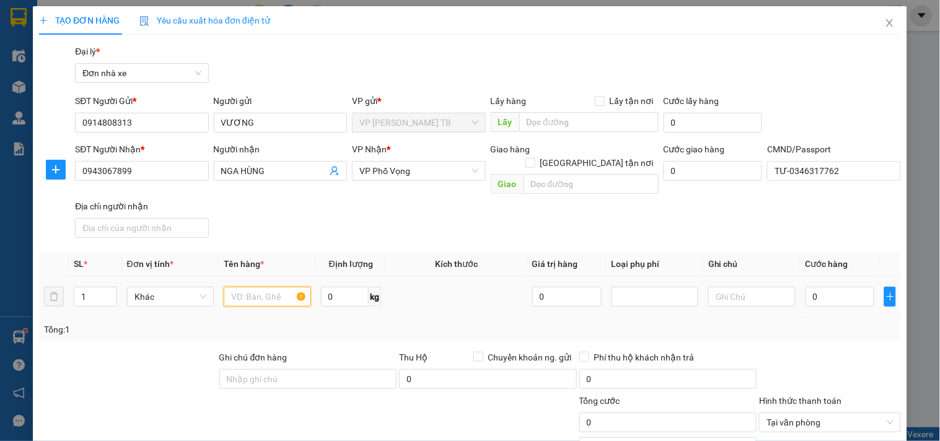
click at [252, 287] on input "text" at bounding box center [267, 297] width 87 height 20
click at [423, 168] on span "VP Phố Vọng" at bounding box center [418, 171] width 118 height 19
type input "pt ô tô"
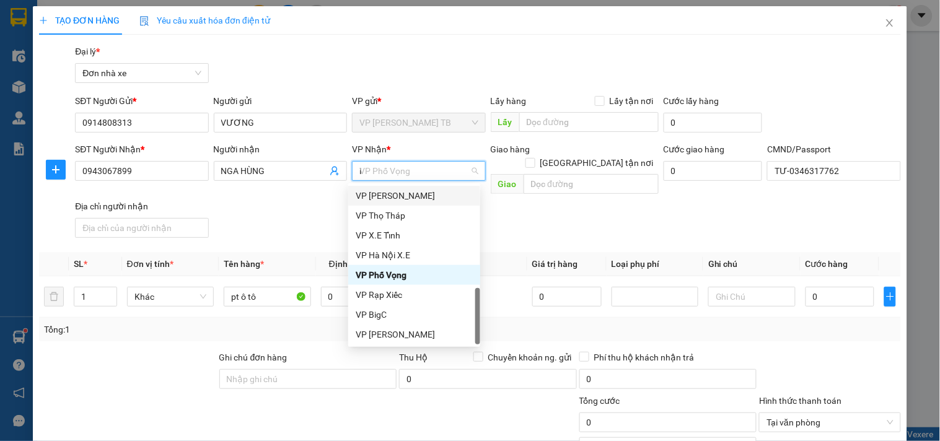
scroll to position [0, 0]
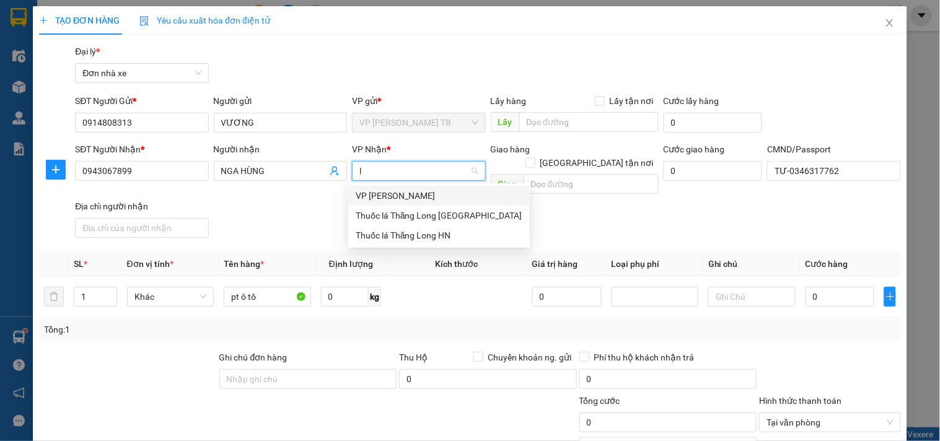
type input "lê"
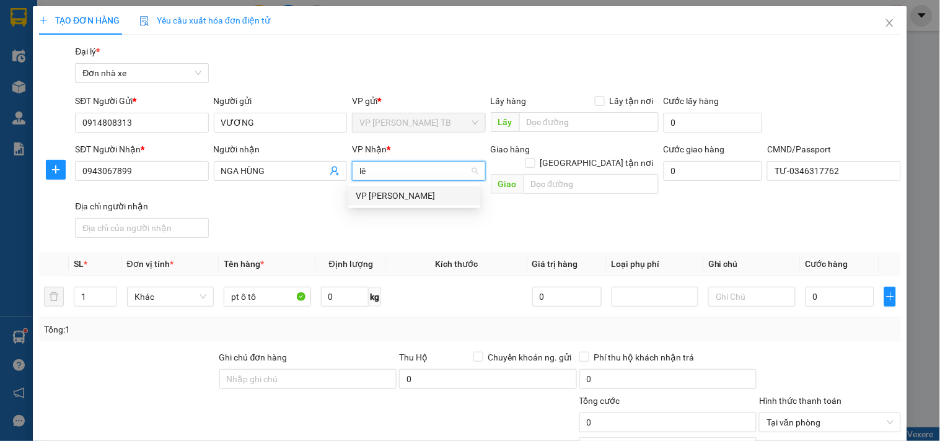
click at [425, 193] on div "VP [PERSON_NAME]" at bounding box center [414, 196] width 117 height 14
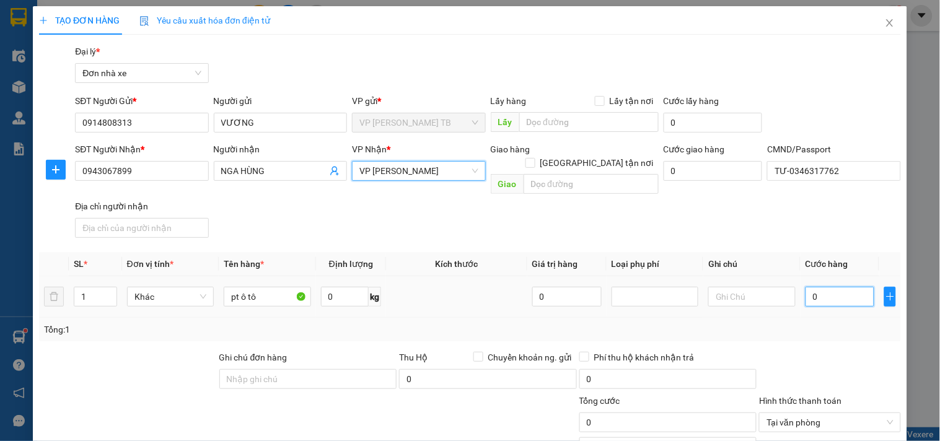
click at [835, 288] on input "0" at bounding box center [840, 297] width 69 height 20
type input "2"
type input "25"
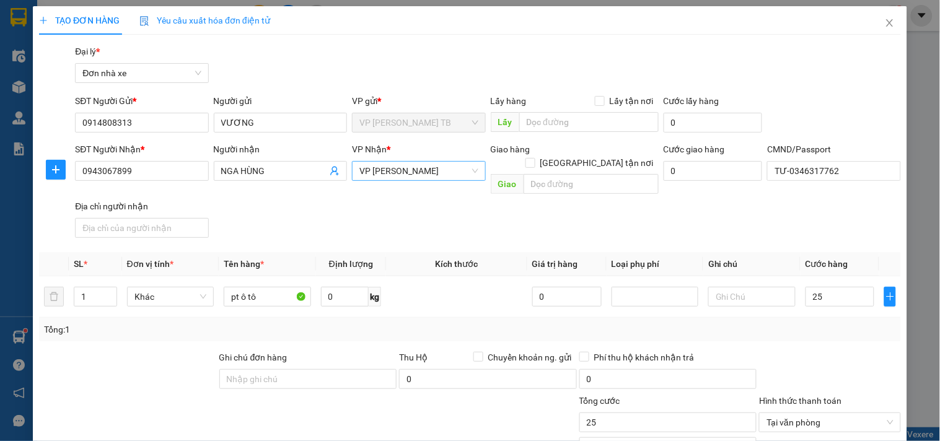
type input "25.000"
click at [807, 323] on div "Tổng: 1" at bounding box center [470, 330] width 852 height 14
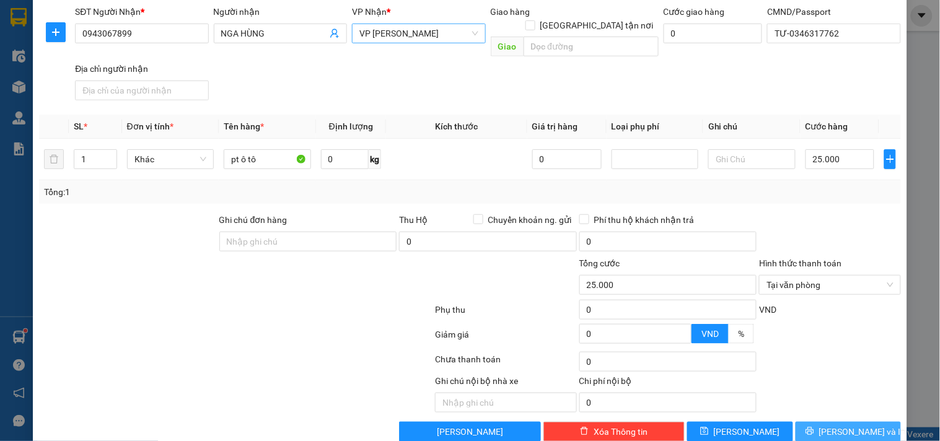
click at [848, 425] on span "[PERSON_NAME] và In" at bounding box center [862, 432] width 87 height 14
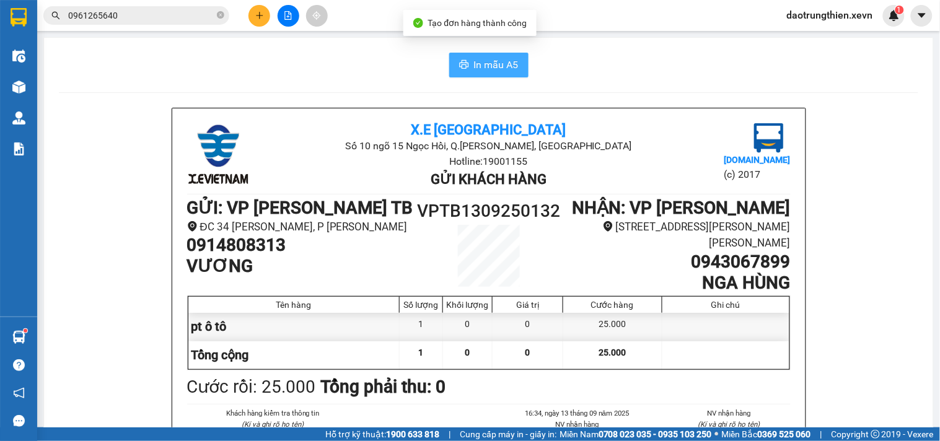
click at [507, 71] on span "In mẫu A5" at bounding box center [496, 64] width 45 height 15
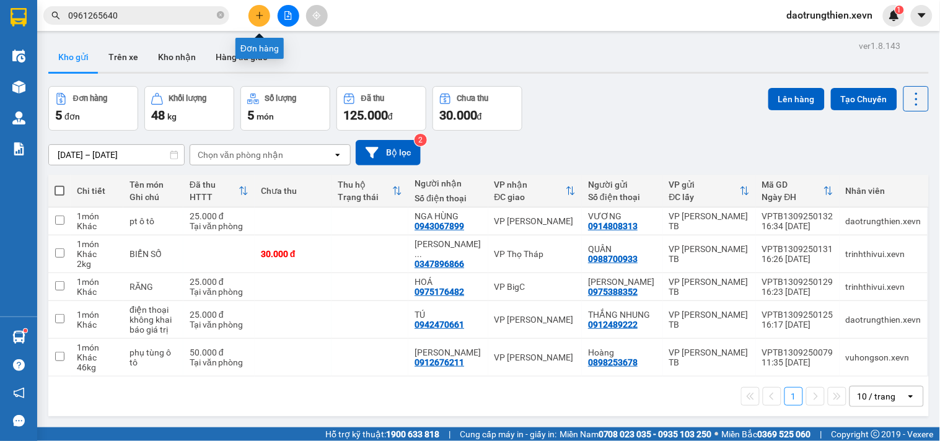
click at [253, 12] on button at bounding box center [260, 16] width 22 height 22
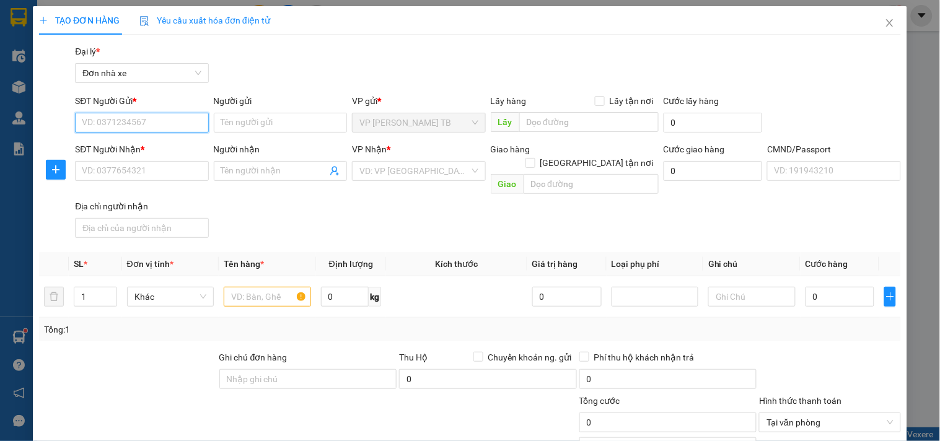
click at [136, 128] on input "SĐT Người Gửi *" at bounding box center [141, 123] width 133 height 20
click at [886, 27] on span "Close" at bounding box center [890, 23] width 35 height 35
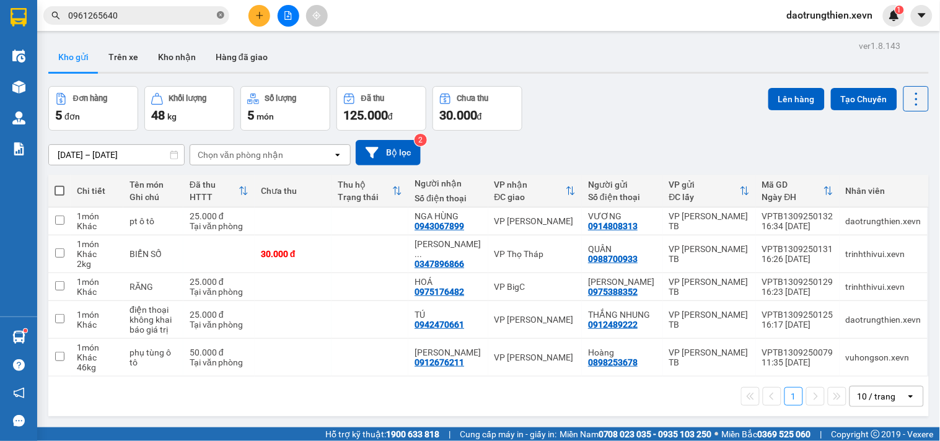
click at [220, 17] on icon "close-circle" at bounding box center [220, 14] width 7 height 7
click at [178, 10] on input "text" at bounding box center [141, 16] width 146 height 14
click at [262, 23] on button at bounding box center [260, 16] width 22 height 22
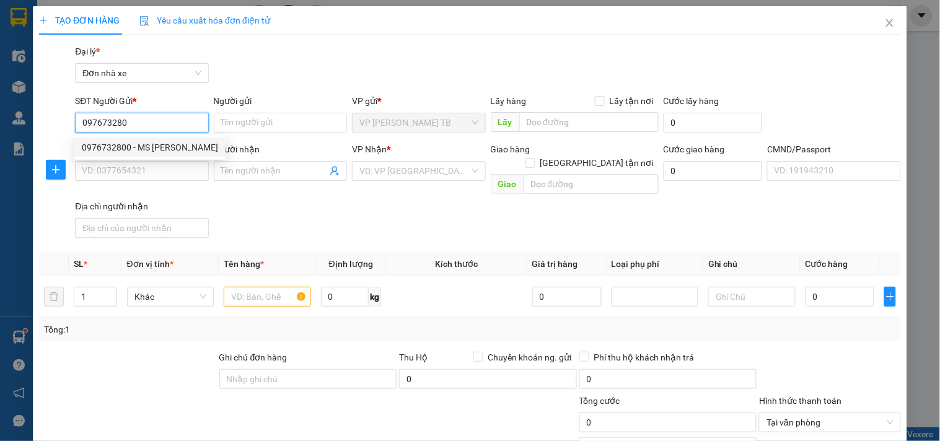
click at [189, 143] on div "0976732800 - MS [PERSON_NAME]" at bounding box center [150, 148] width 136 height 14
type input "0976732800"
type input "MS [PERSON_NAME]"
type input "0985710121"
type input "[PERSON_NAME]"
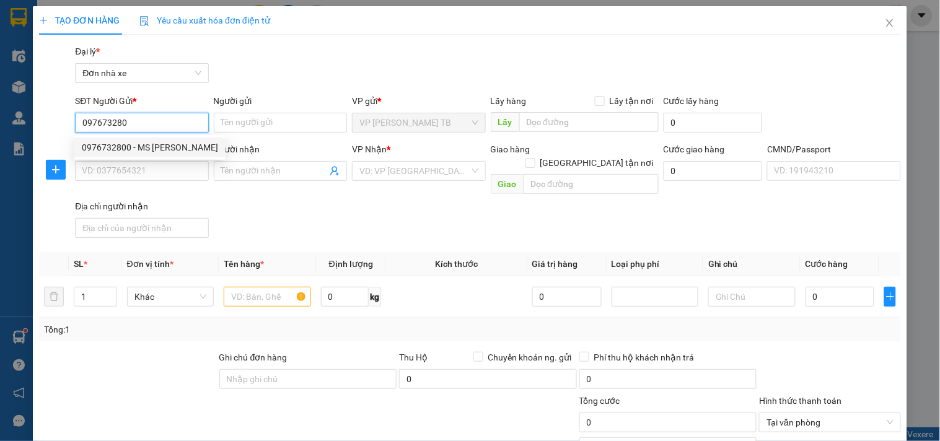
type input "024085007084 [PERSON_NAME]"
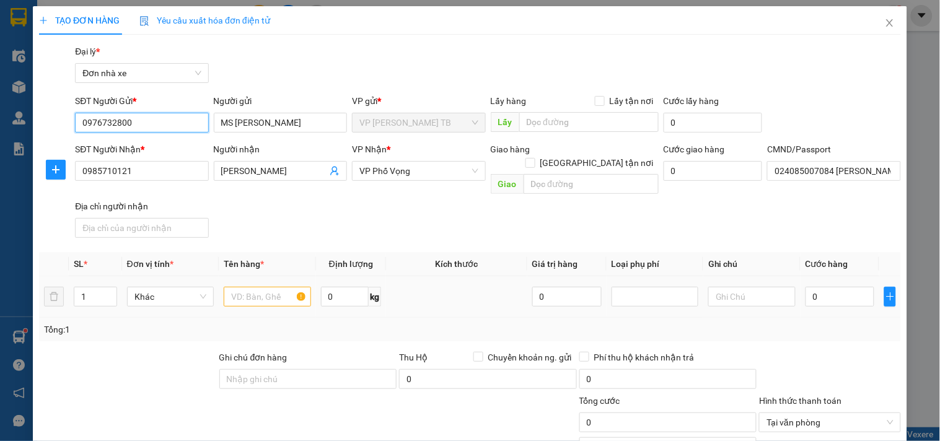
type input "0976732800"
click at [269, 291] on input "text" at bounding box center [267, 297] width 87 height 20
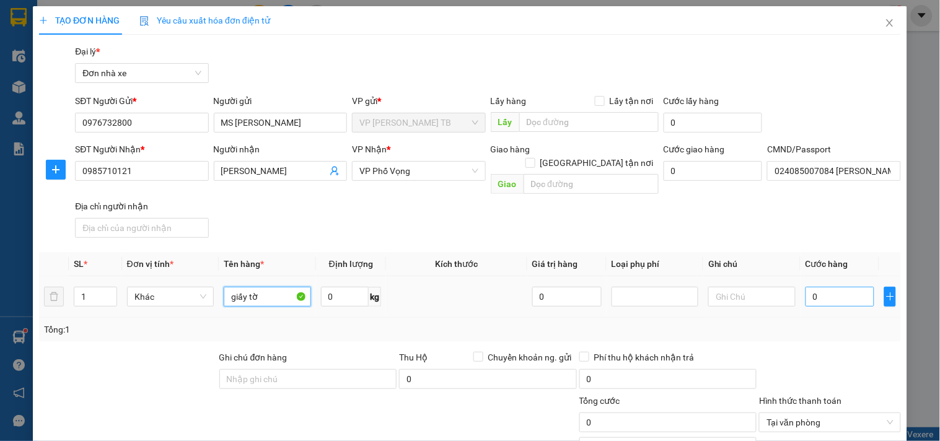
type input "giấy tờ"
click at [850, 288] on input "0" at bounding box center [840, 297] width 69 height 20
type input "2"
type input "20"
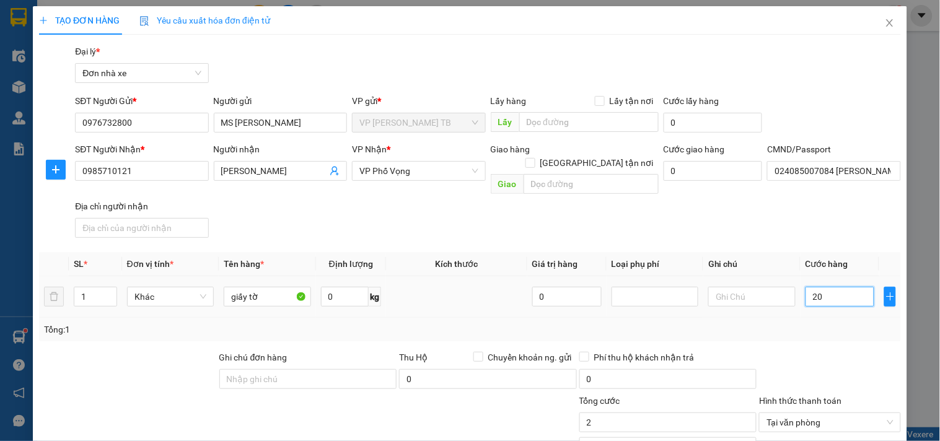
type input "20"
type input "20.000"
click at [614, 413] on input "20.000" at bounding box center [668, 423] width 178 height 20
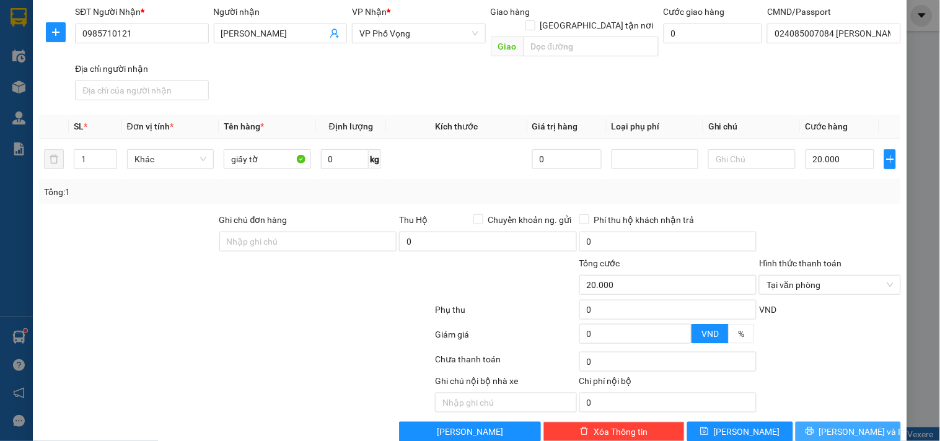
click at [837, 425] on span "[PERSON_NAME] và In" at bounding box center [862, 432] width 87 height 14
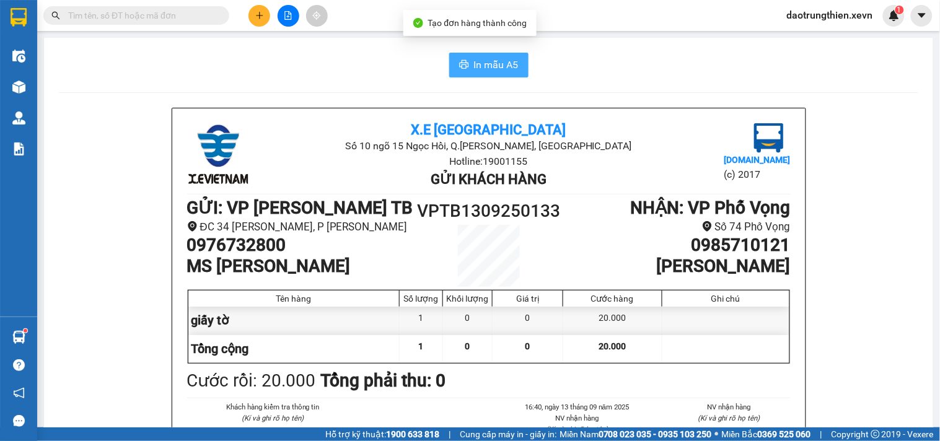
click at [501, 72] on span "In mẫu A5" at bounding box center [496, 64] width 45 height 15
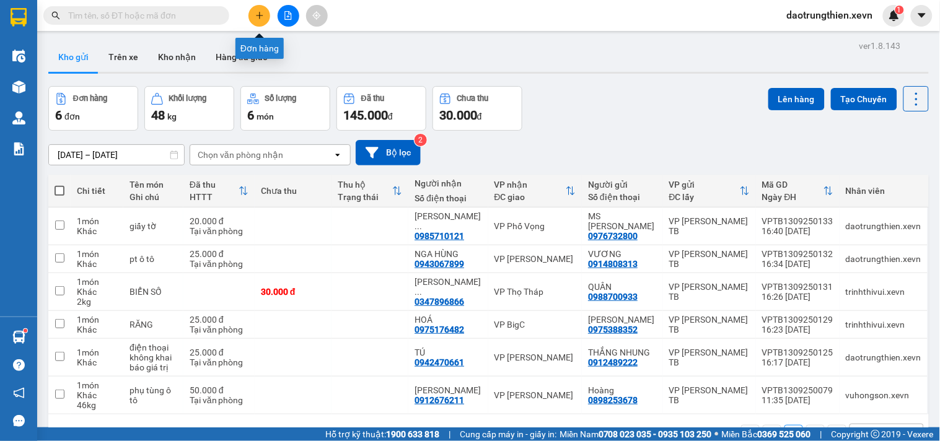
click at [252, 15] on button at bounding box center [260, 16] width 22 height 22
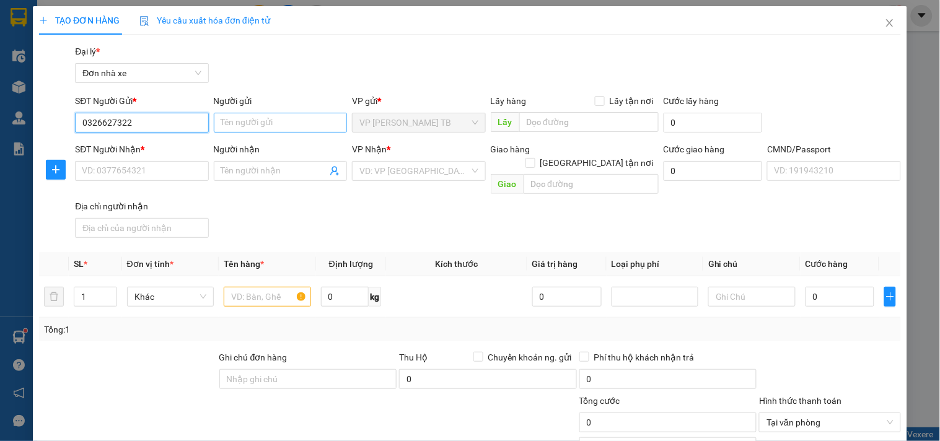
type input "0326627322"
click at [257, 122] on input "Người gửi" at bounding box center [280, 123] width 133 height 20
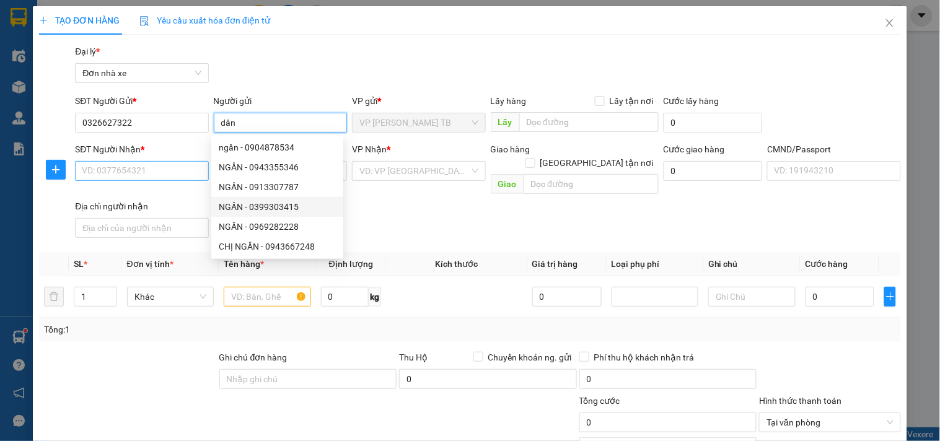
type input "dân"
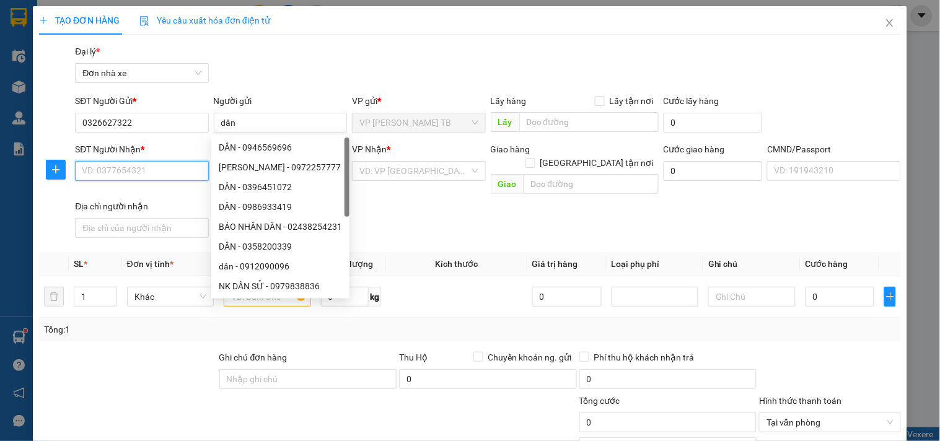
click at [169, 170] on input "SĐT Người Nhận *" at bounding box center [141, 171] width 133 height 20
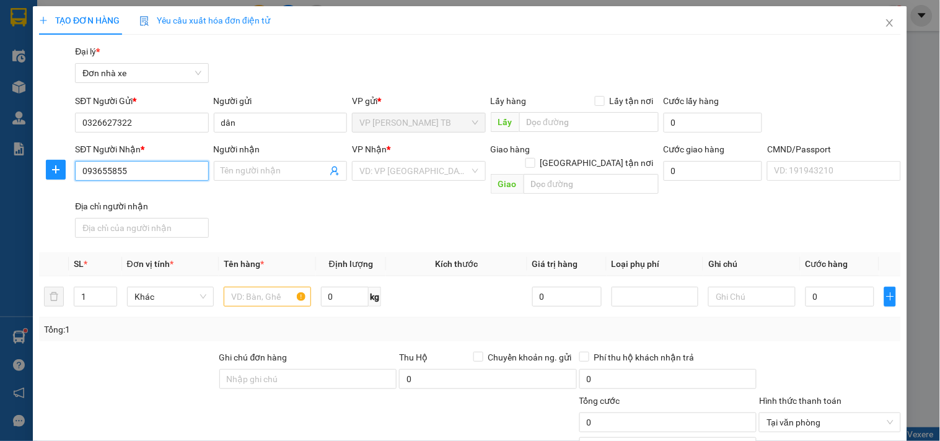
type input "0936558556"
click at [157, 191] on div "0936558556 - MR [PERSON_NAME]" at bounding box center [150, 196] width 137 height 14
type input "MR [PERSON_NAME]"
type input "022088005212 THÀNH"
type input "0936558556"
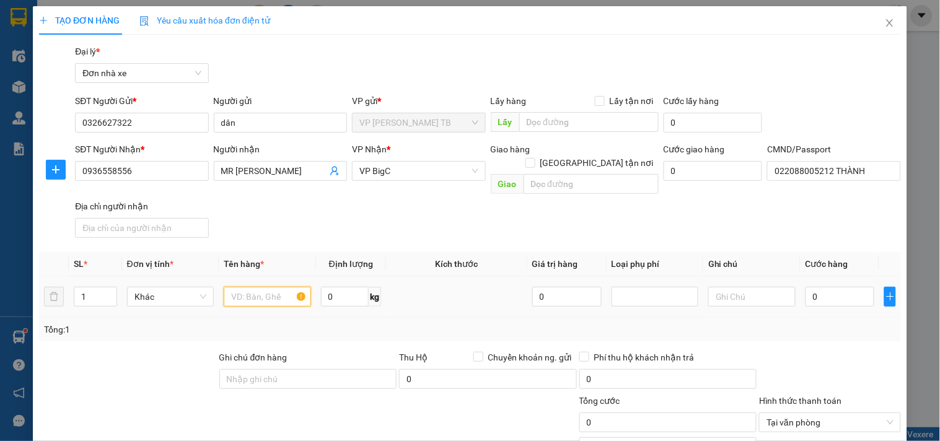
click at [255, 287] on input "text" at bounding box center [267, 297] width 87 height 20
type input "lap tốp không khai báo giá trị hỏng khách chịu"
click at [817, 287] on input "0" at bounding box center [840, 297] width 69 height 20
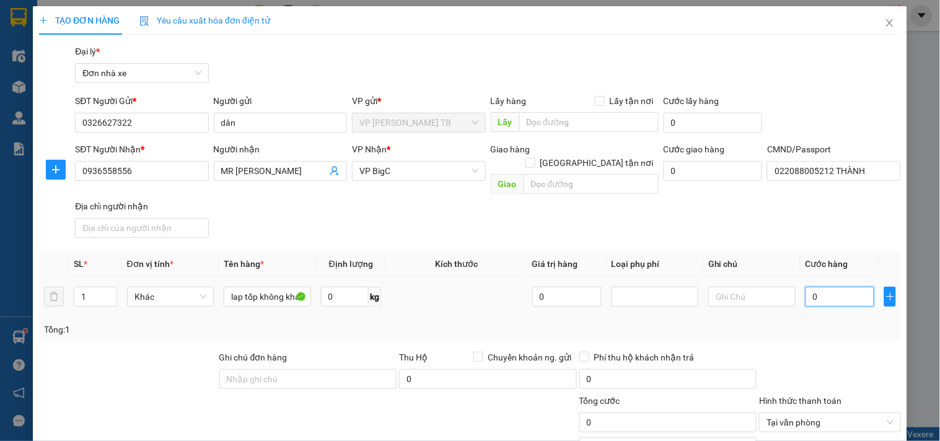
type input "3"
type input "30"
type input "30.000"
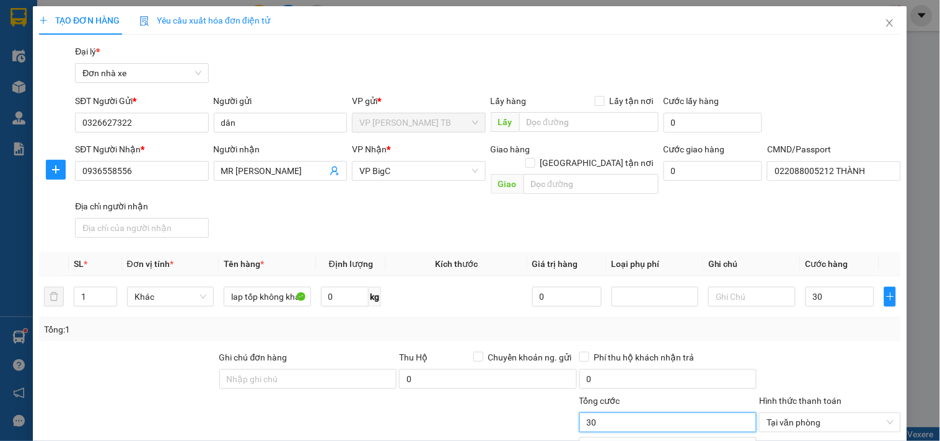
type input "30.000"
click at [625, 413] on input "30.000" at bounding box center [668, 423] width 178 height 20
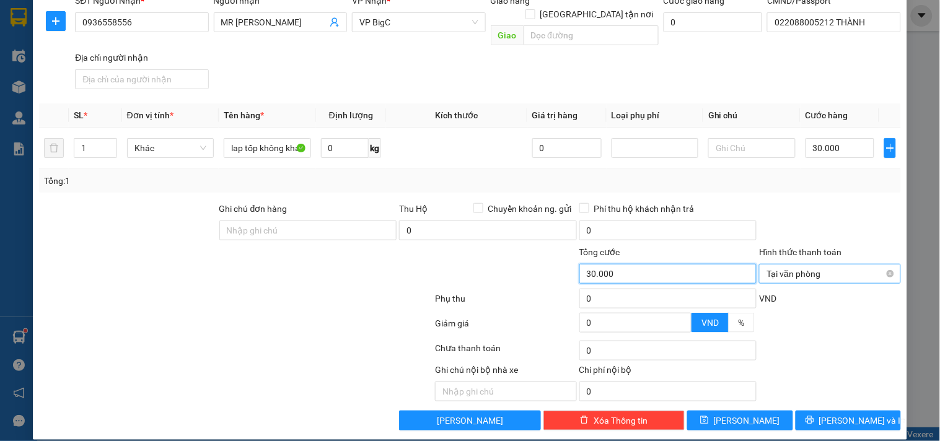
type input "30.000"
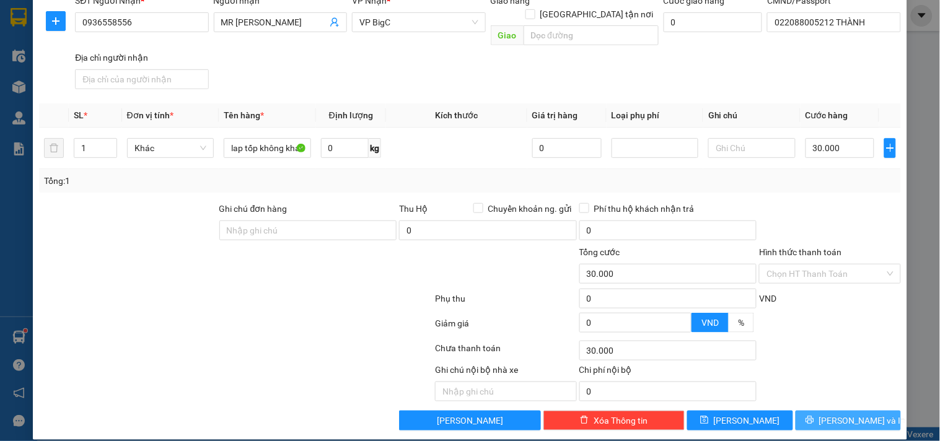
click at [855, 414] on span "[PERSON_NAME] và In" at bounding box center [862, 421] width 87 height 14
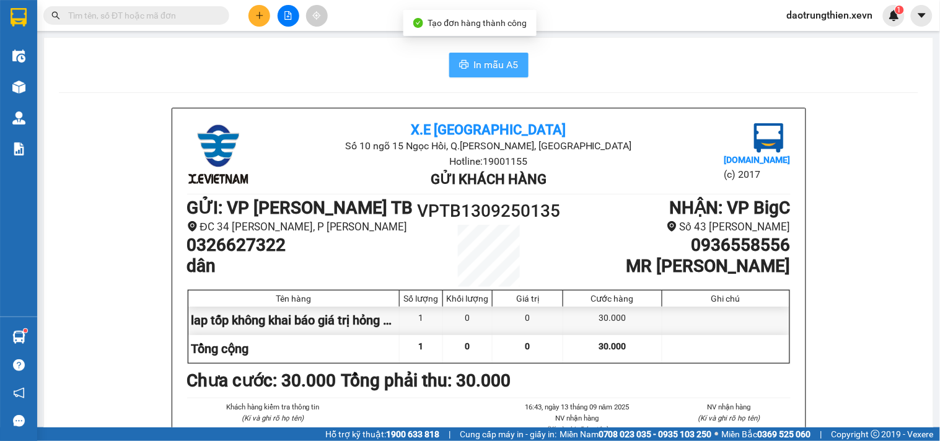
click at [490, 60] on span "In mẫu A5" at bounding box center [496, 64] width 45 height 15
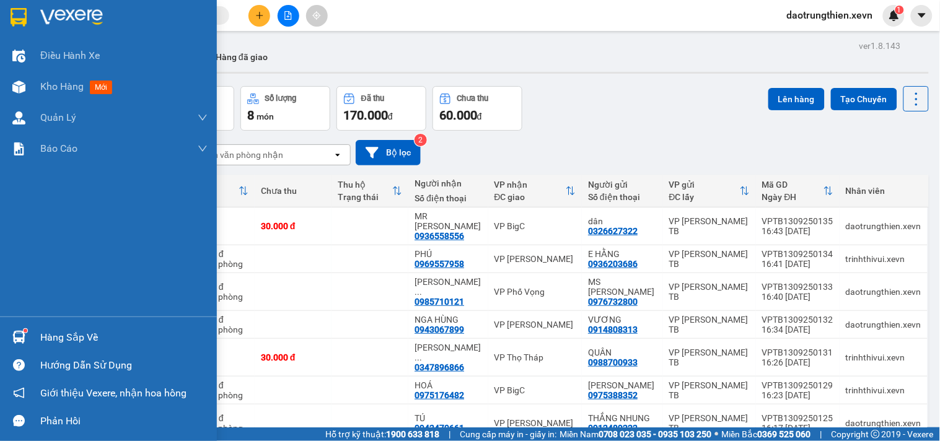
click at [25, 338] on img at bounding box center [18, 337] width 13 height 13
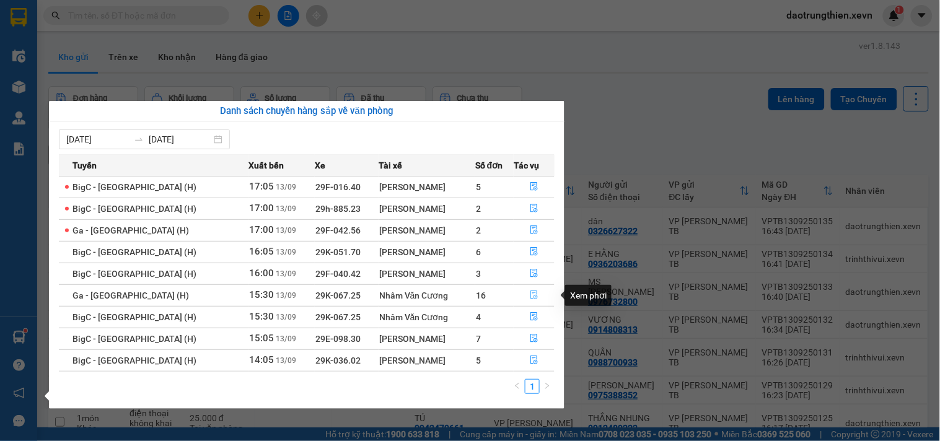
click at [537, 299] on button "button" at bounding box center [534, 296] width 40 height 20
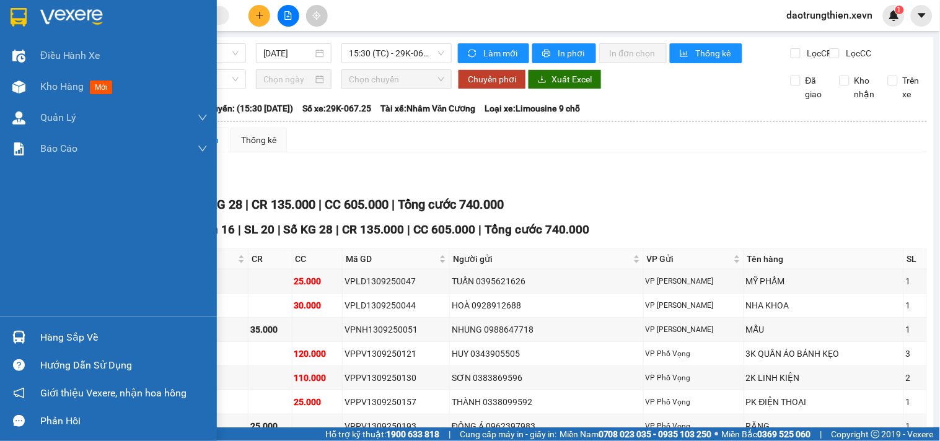
click at [91, 345] on div "Hàng sắp về" at bounding box center [123, 337] width 167 height 19
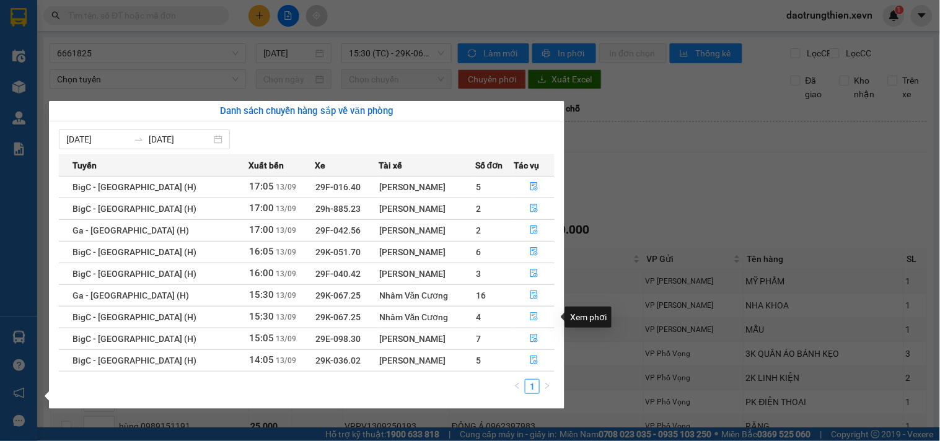
click at [530, 320] on icon "file-done" at bounding box center [534, 316] width 9 height 9
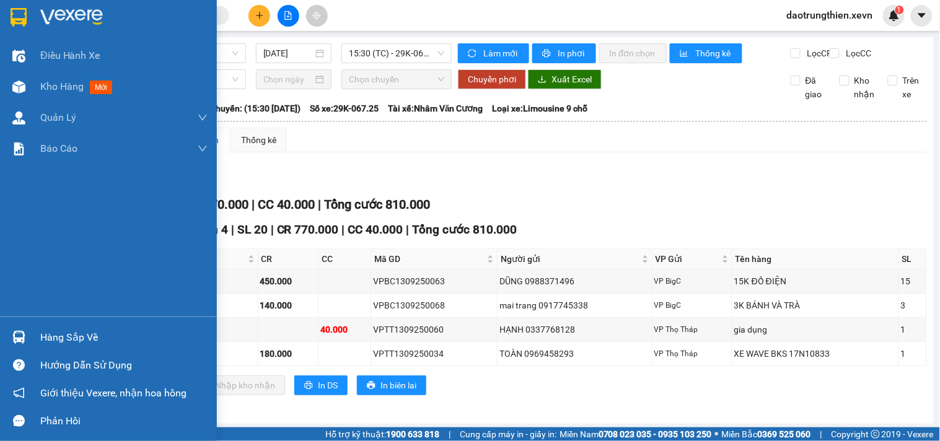
click at [85, 343] on div "Hàng sắp về" at bounding box center [123, 337] width 167 height 19
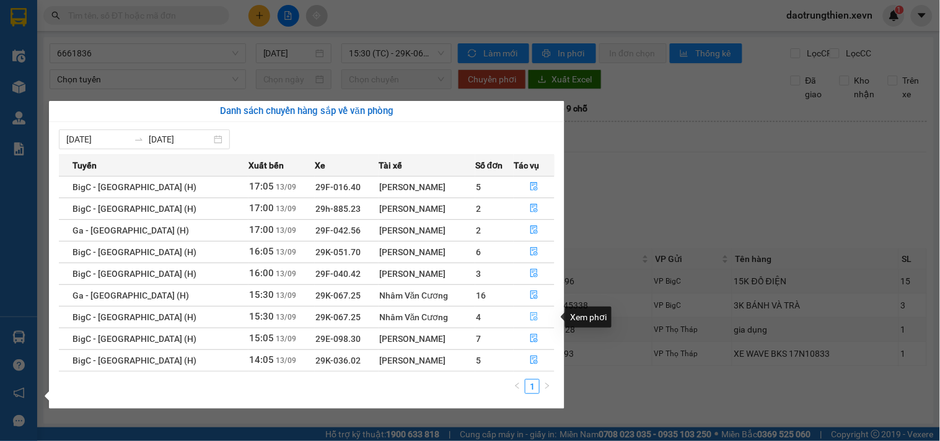
click at [534, 316] on icon "file-done" at bounding box center [534, 316] width 9 height 9
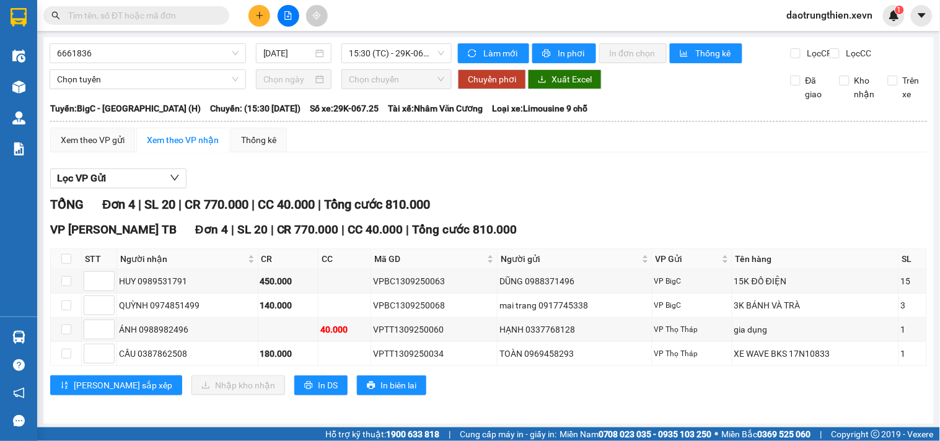
click at [193, 17] on input "text" at bounding box center [141, 16] width 146 height 14
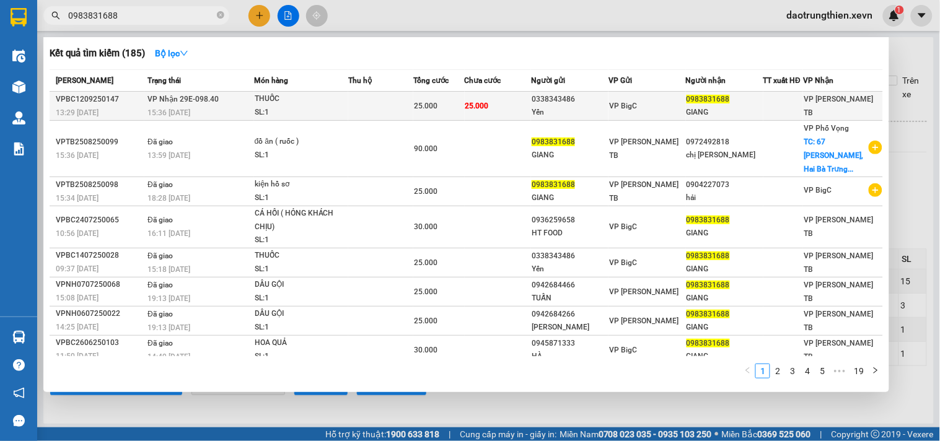
type input "0983831688"
click at [643, 115] on td "VP BigC" at bounding box center [647, 106] width 77 height 29
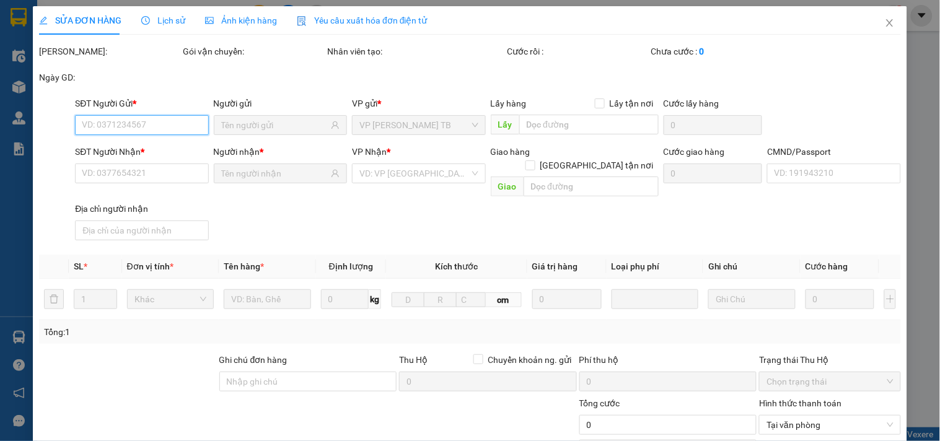
type input "0338343486"
type input "Yến"
type input "0983831688"
type input "GIANG"
type input "[PERSON_NAME] 034085008936"
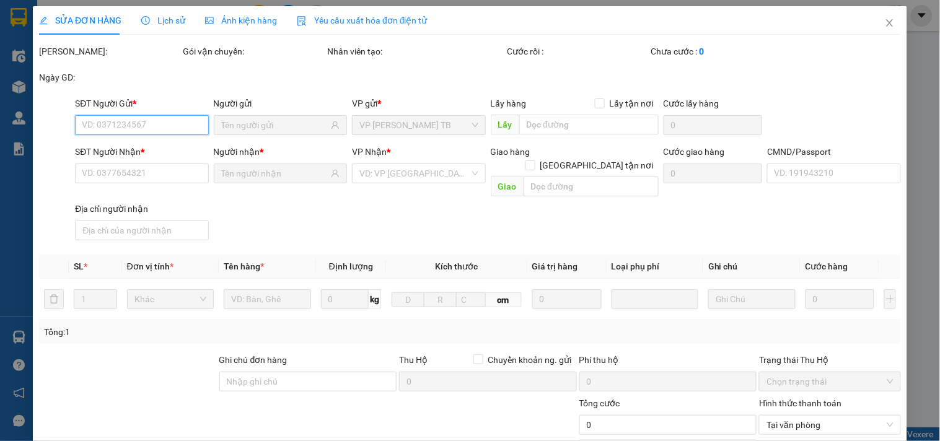
type input "25.000"
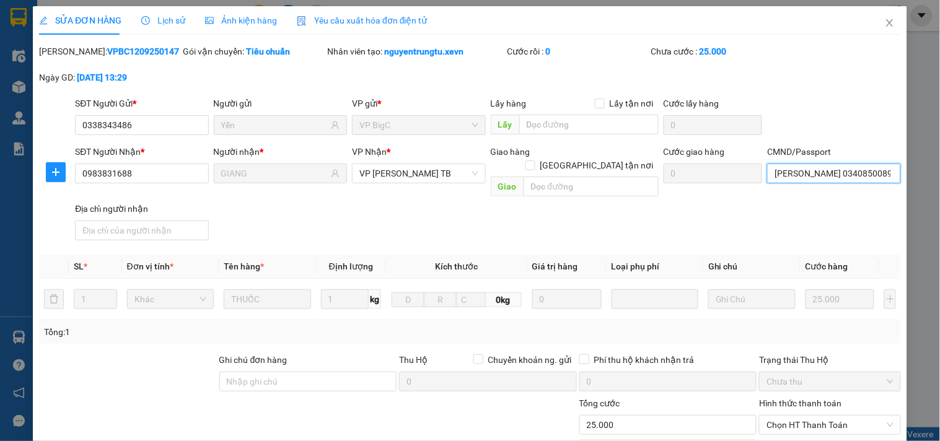
click at [854, 174] on input "[PERSON_NAME] 034085008936" at bounding box center [833, 174] width 133 height 20
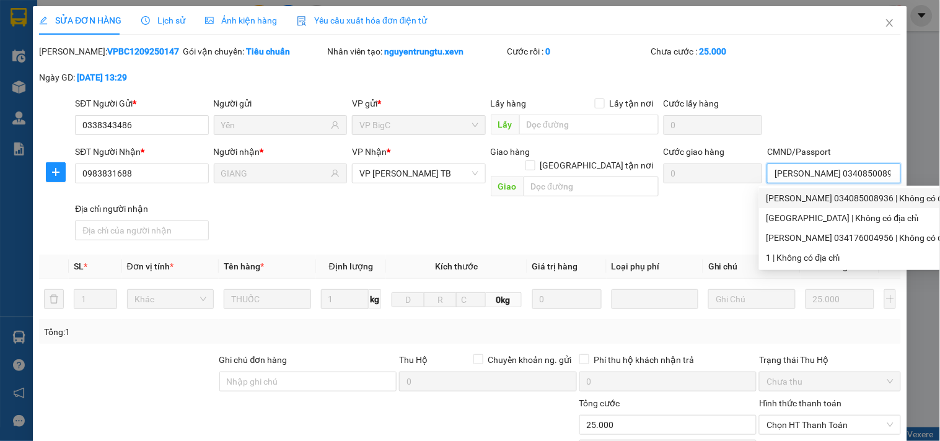
click at [858, 200] on div "[PERSON_NAME] 034085008936 | Không có địa chỉ" at bounding box center [865, 198] width 196 height 14
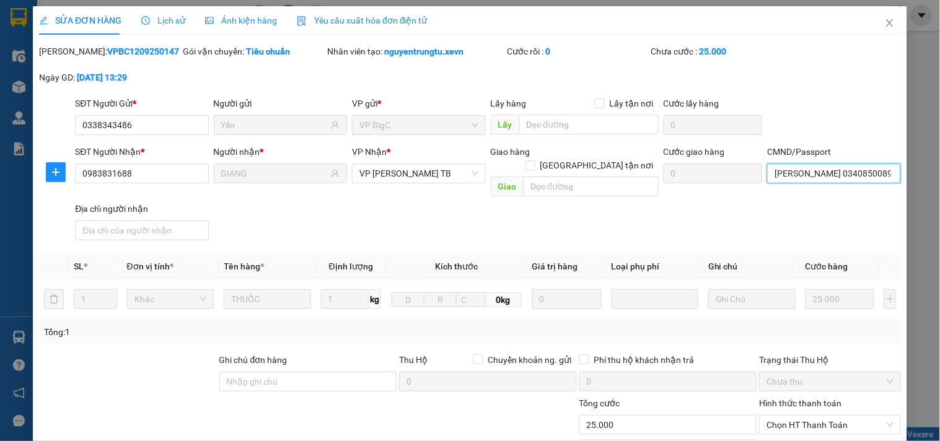
scroll to position [69, 0]
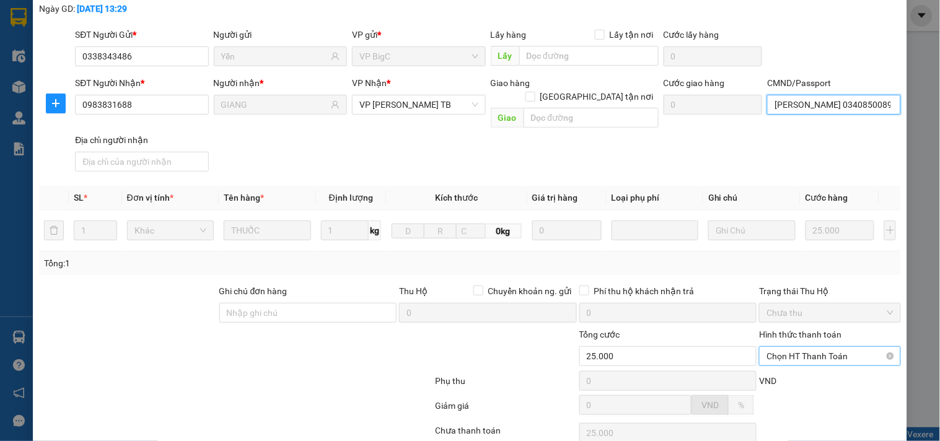
click at [822, 349] on span "Chọn HT Thanh Toán" at bounding box center [830, 356] width 126 height 19
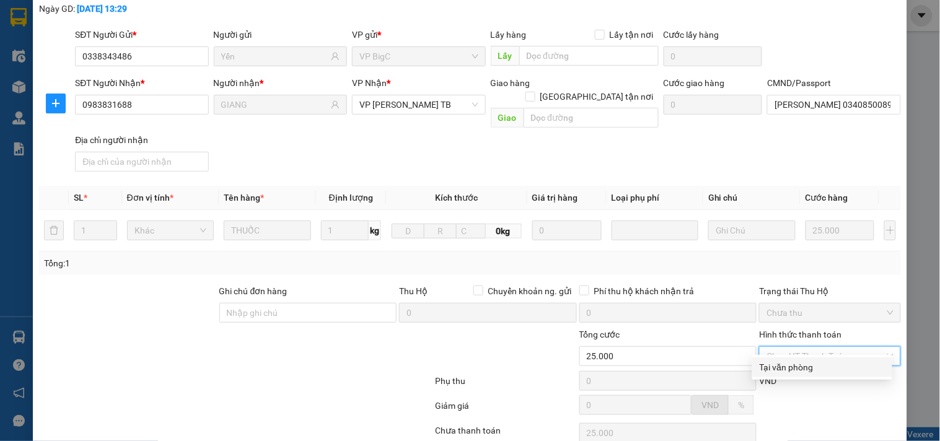
click at [812, 363] on div "Tại văn phòng" at bounding box center [822, 368] width 125 height 14
type input "0"
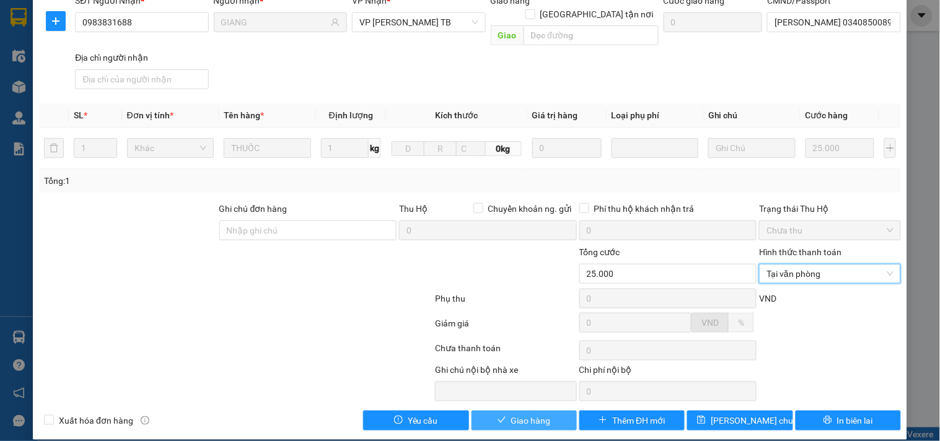
click at [522, 411] on button "Giao hàng" at bounding box center [524, 421] width 105 height 20
